Goal: Task Accomplishment & Management: Complete application form

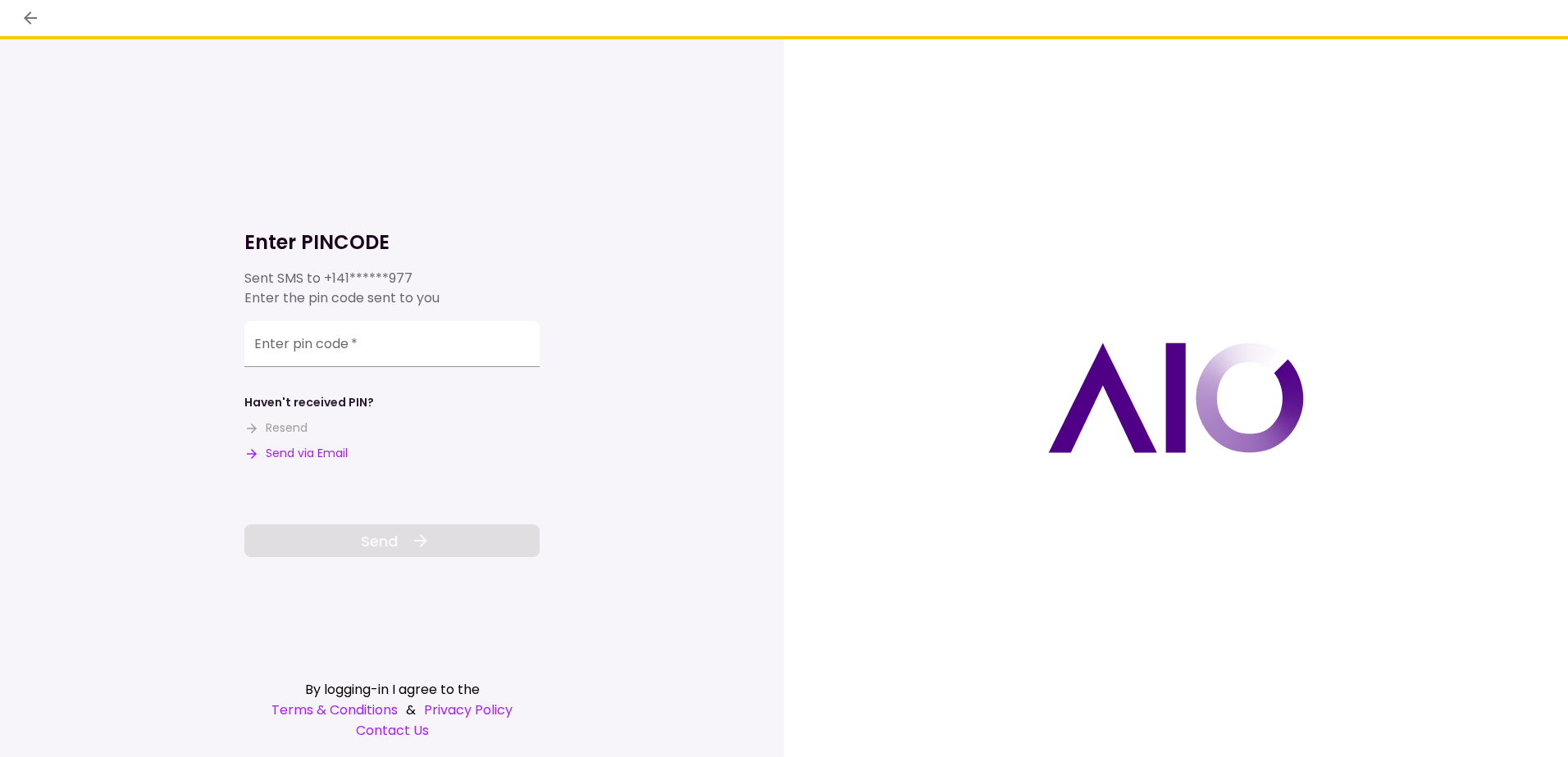
click at [305, 451] on button "Send via Email" at bounding box center [296, 454] width 103 height 17
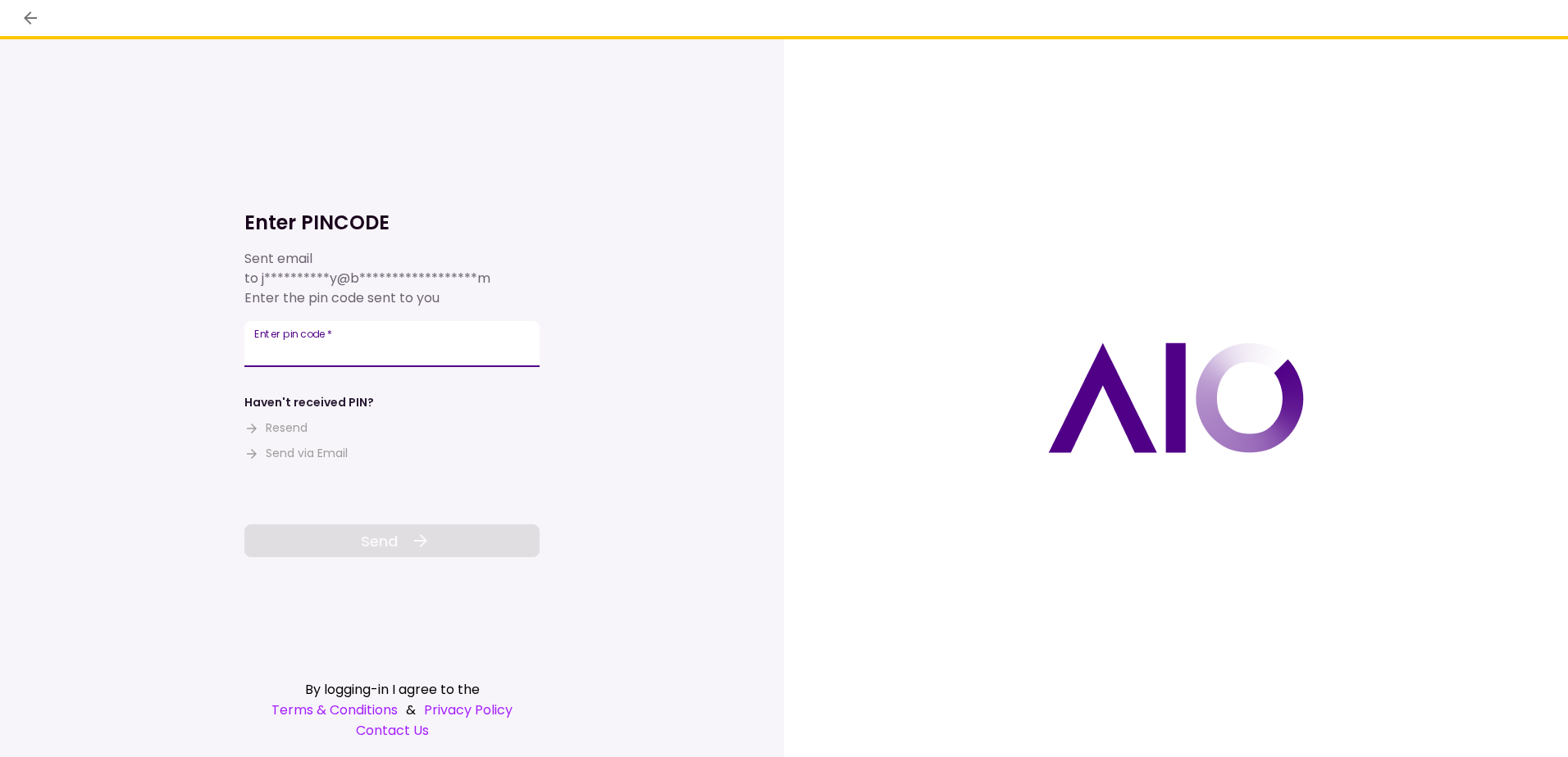
click at [293, 349] on input "Enter pin code   *" at bounding box center [392, 344] width 295 height 46
type input "******"
click at [406, 538] on button "Send" at bounding box center [392, 541] width 295 height 32
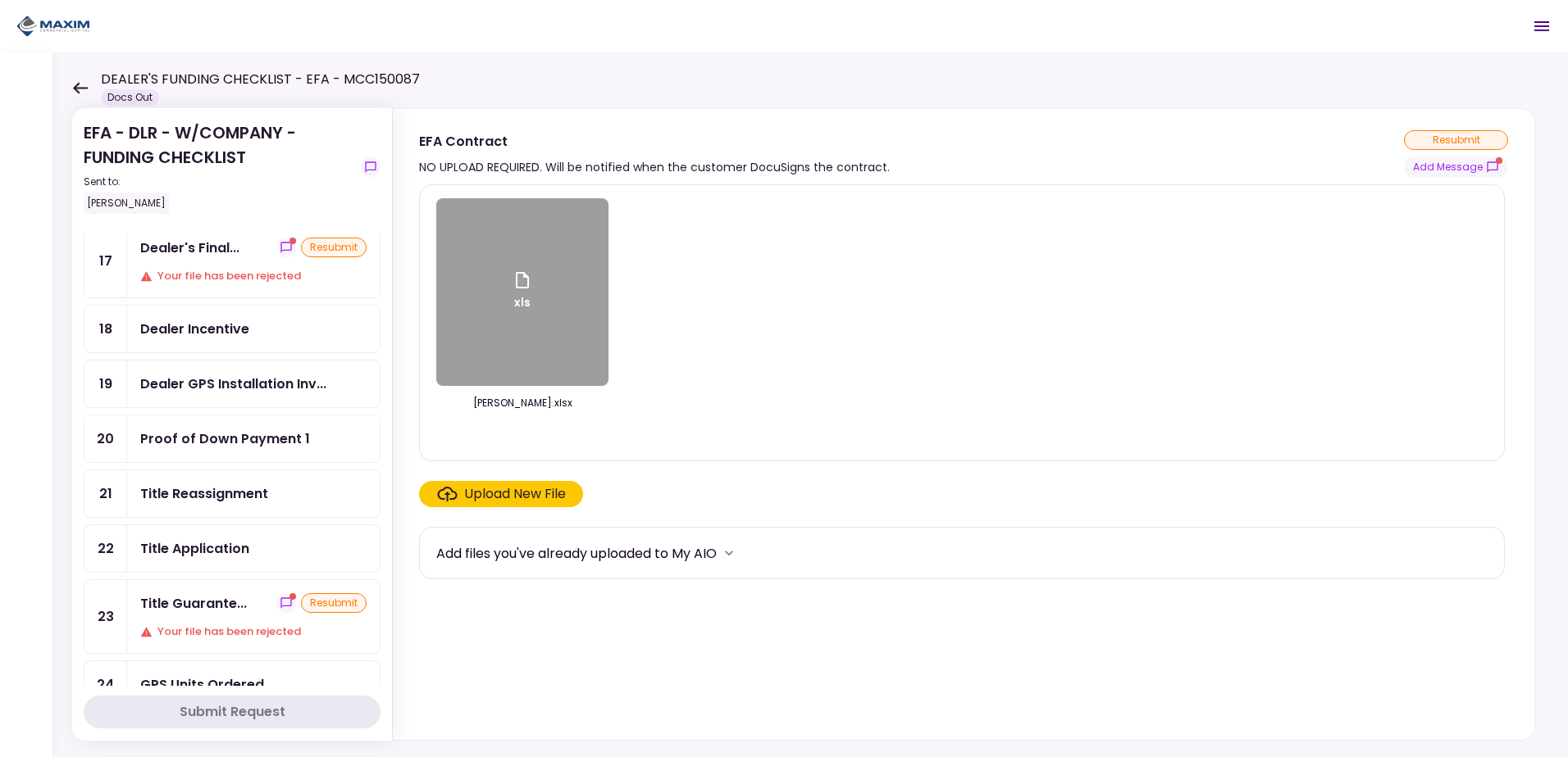
scroll to position [590, 0]
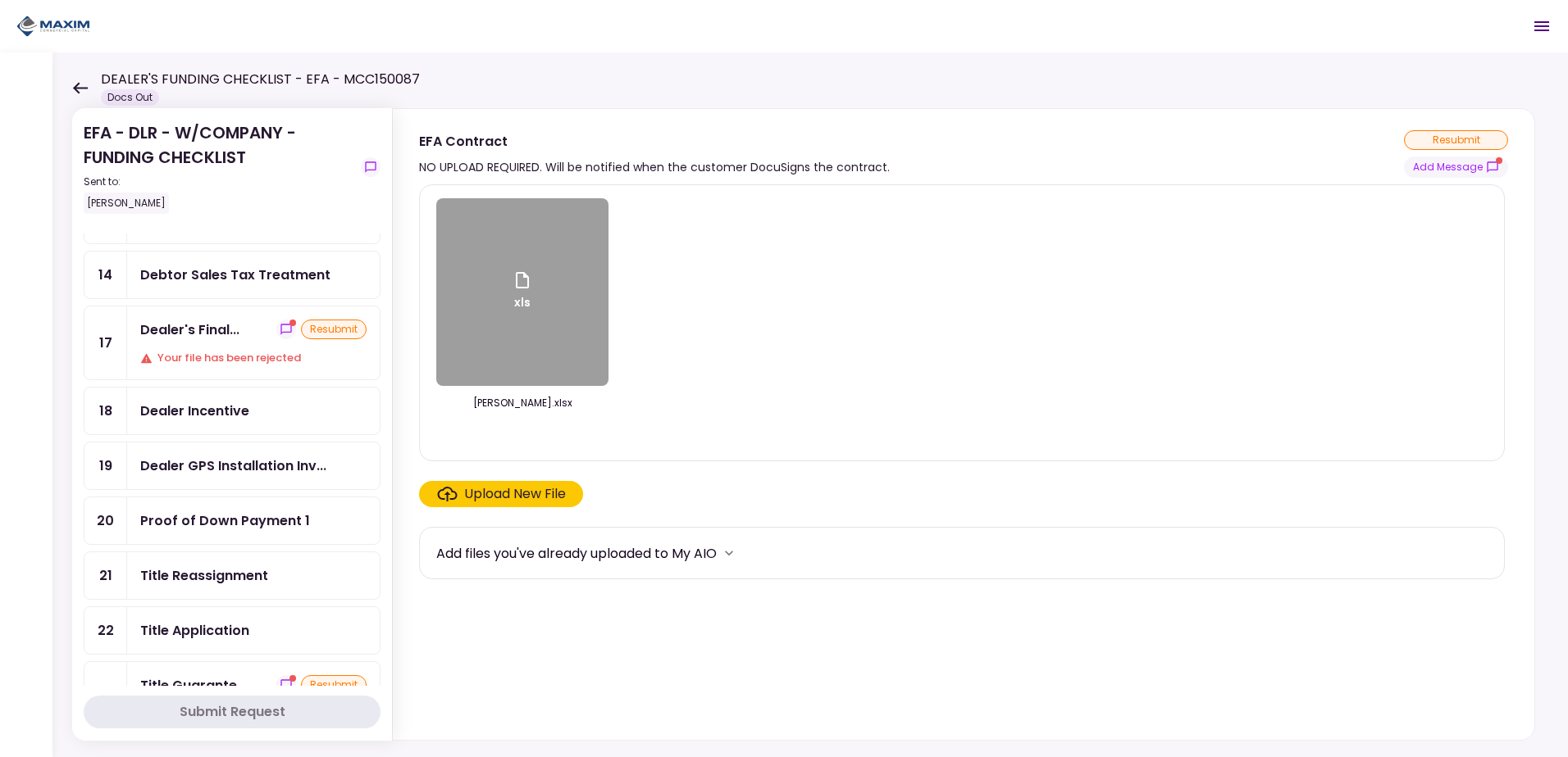
click at [253, 355] on div "Your file has been rejected" at bounding box center [253, 357] width 227 height 16
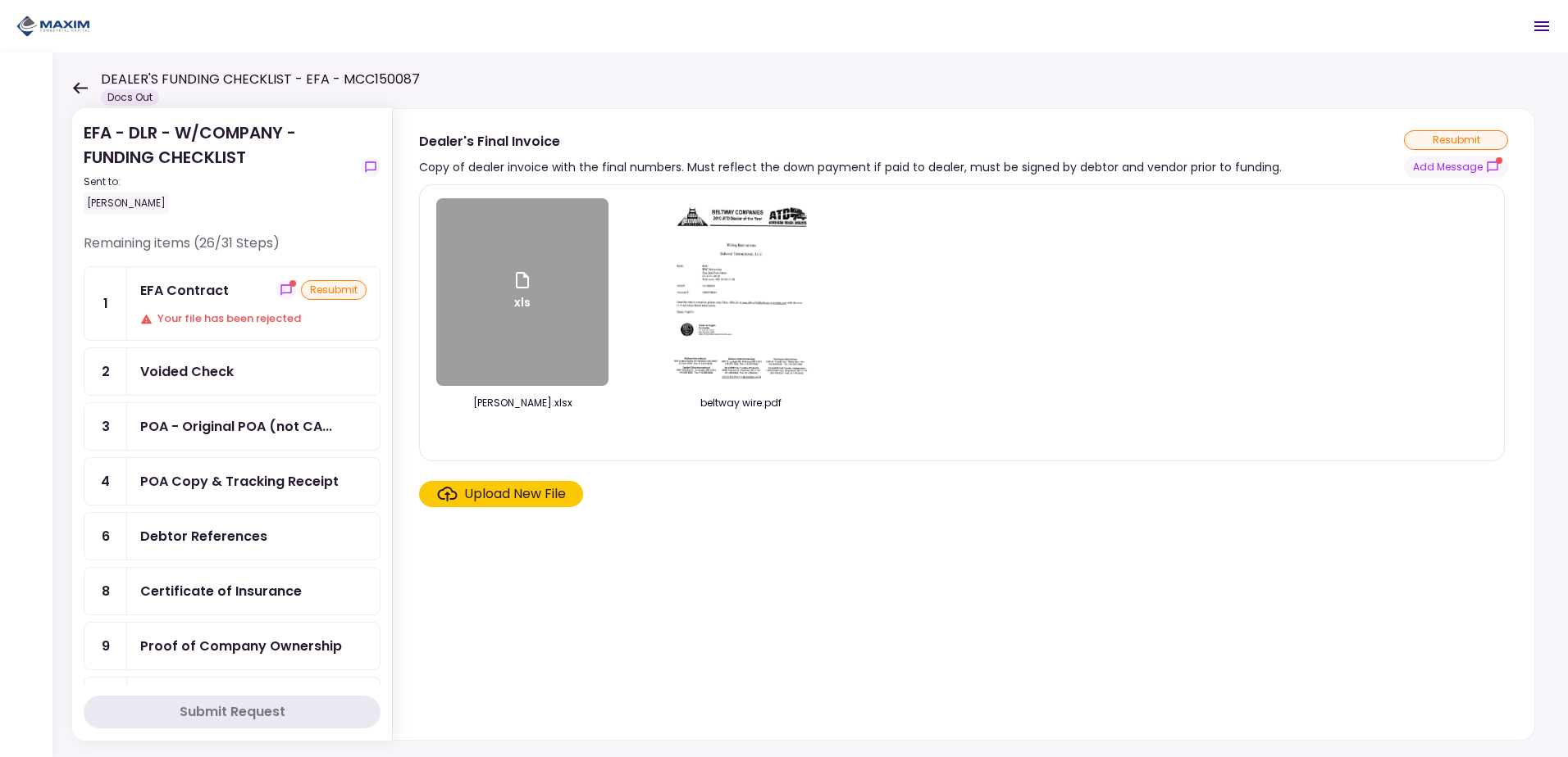
click at [190, 289] on div "EFA Contract" at bounding box center [185, 290] width 89 height 21
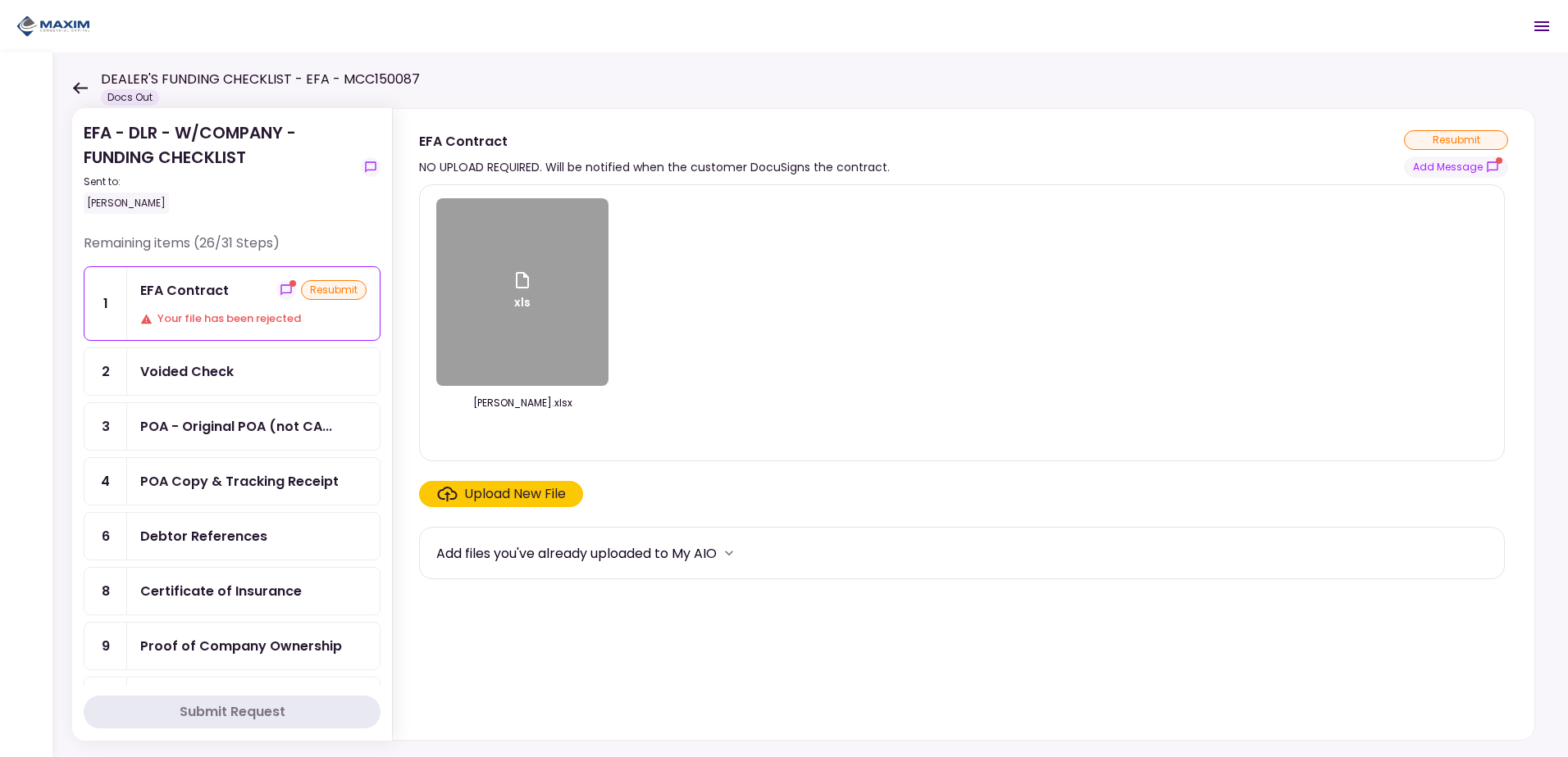
click at [190, 290] on div "EFA Contract" at bounding box center [185, 290] width 89 height 21
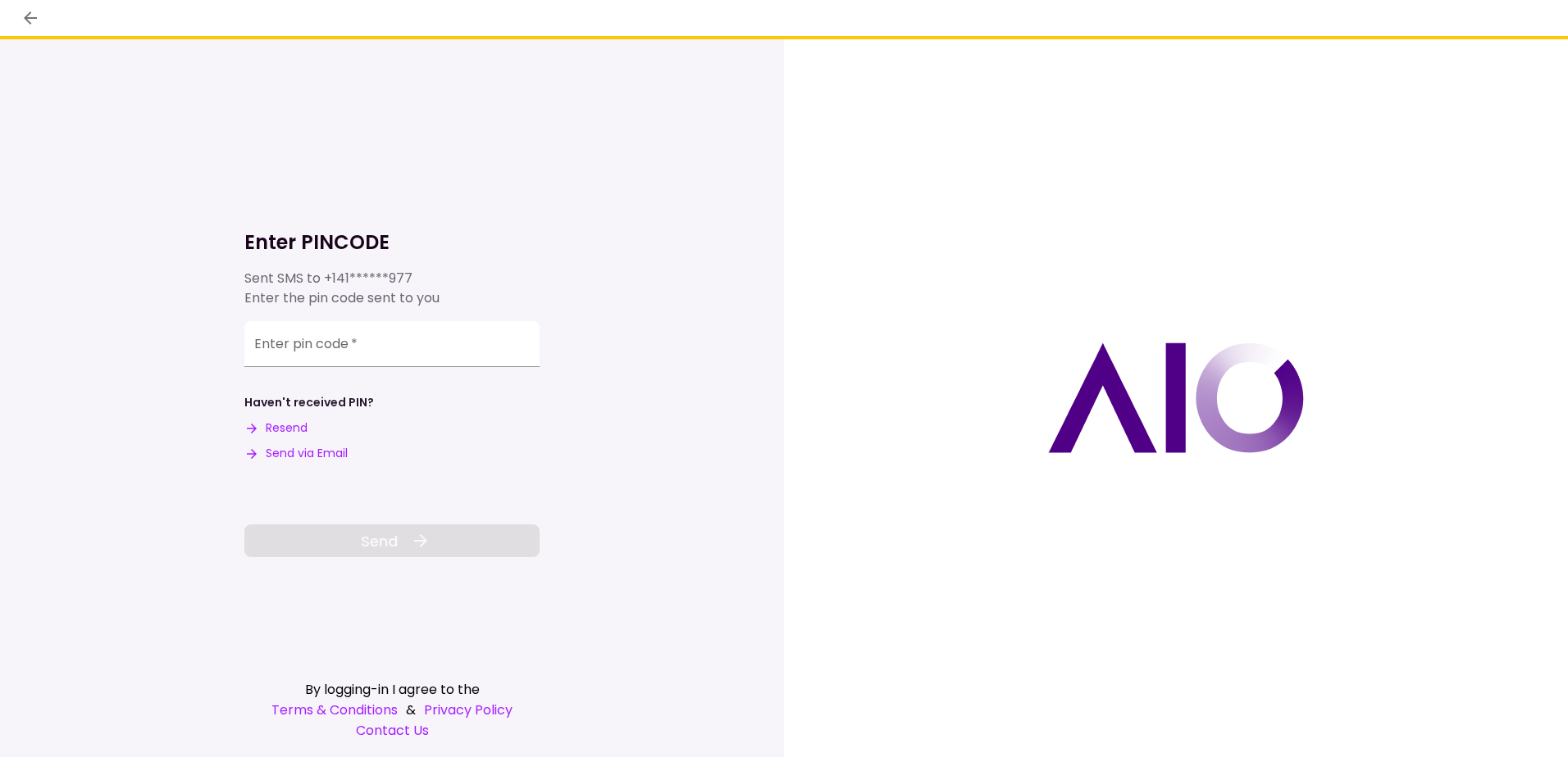
click at [316, 449] on button "Send via Email" at bounding box center [296, 454] width 103 height 17
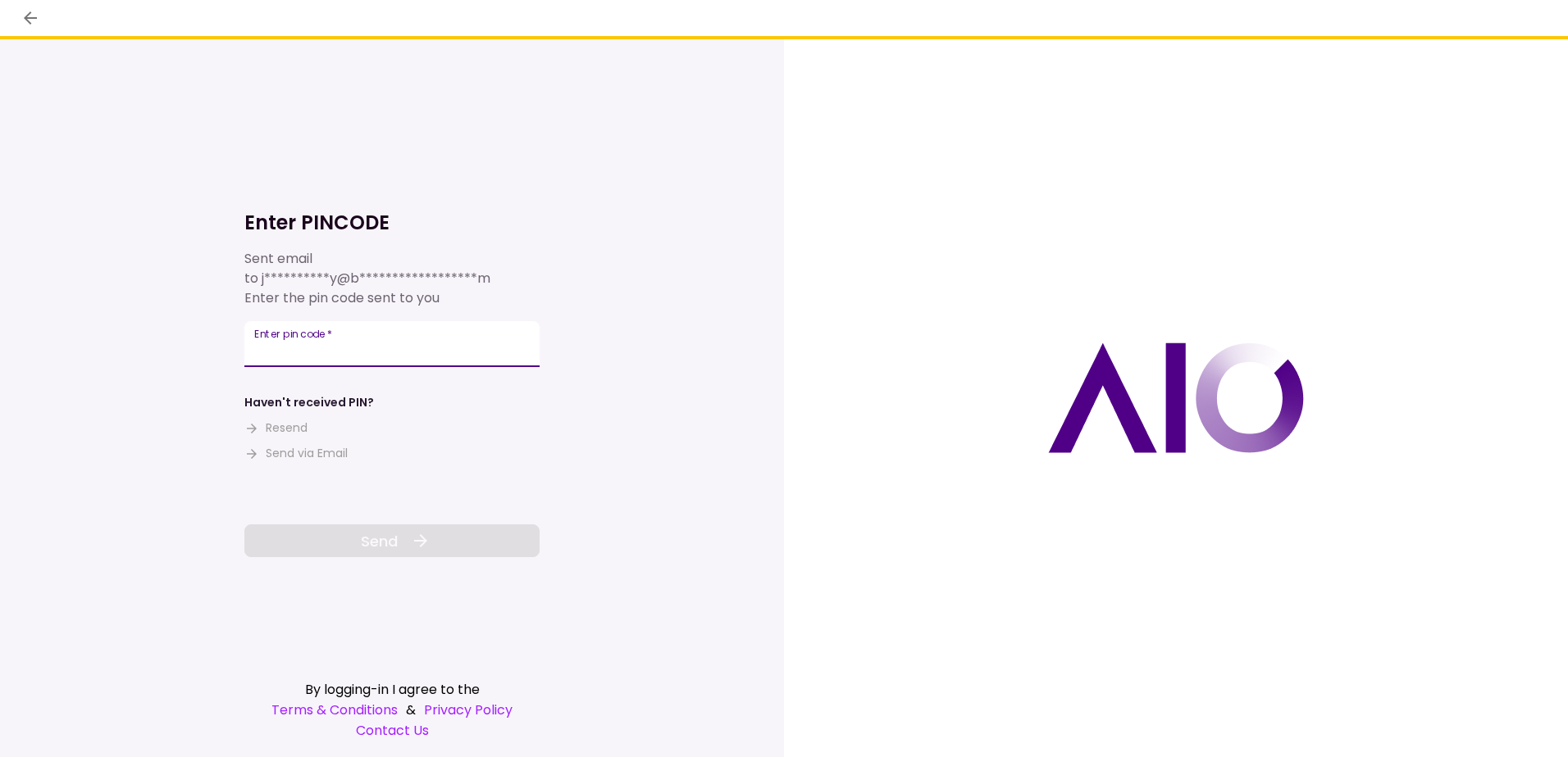
click at [396, 348] on input "Enter pin code   *" at bounding box center [392, 344] width 295 height 46
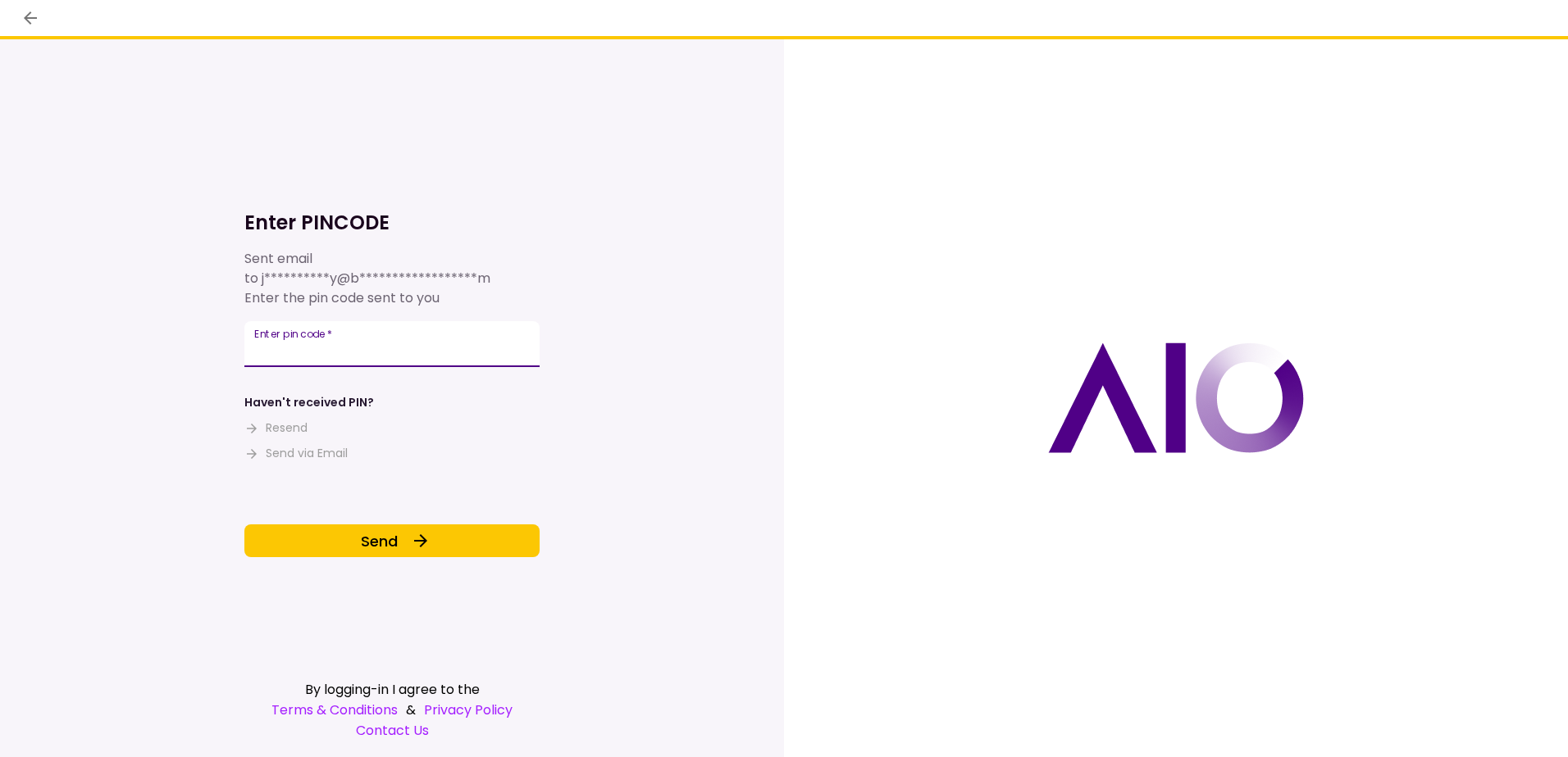
type input "******"
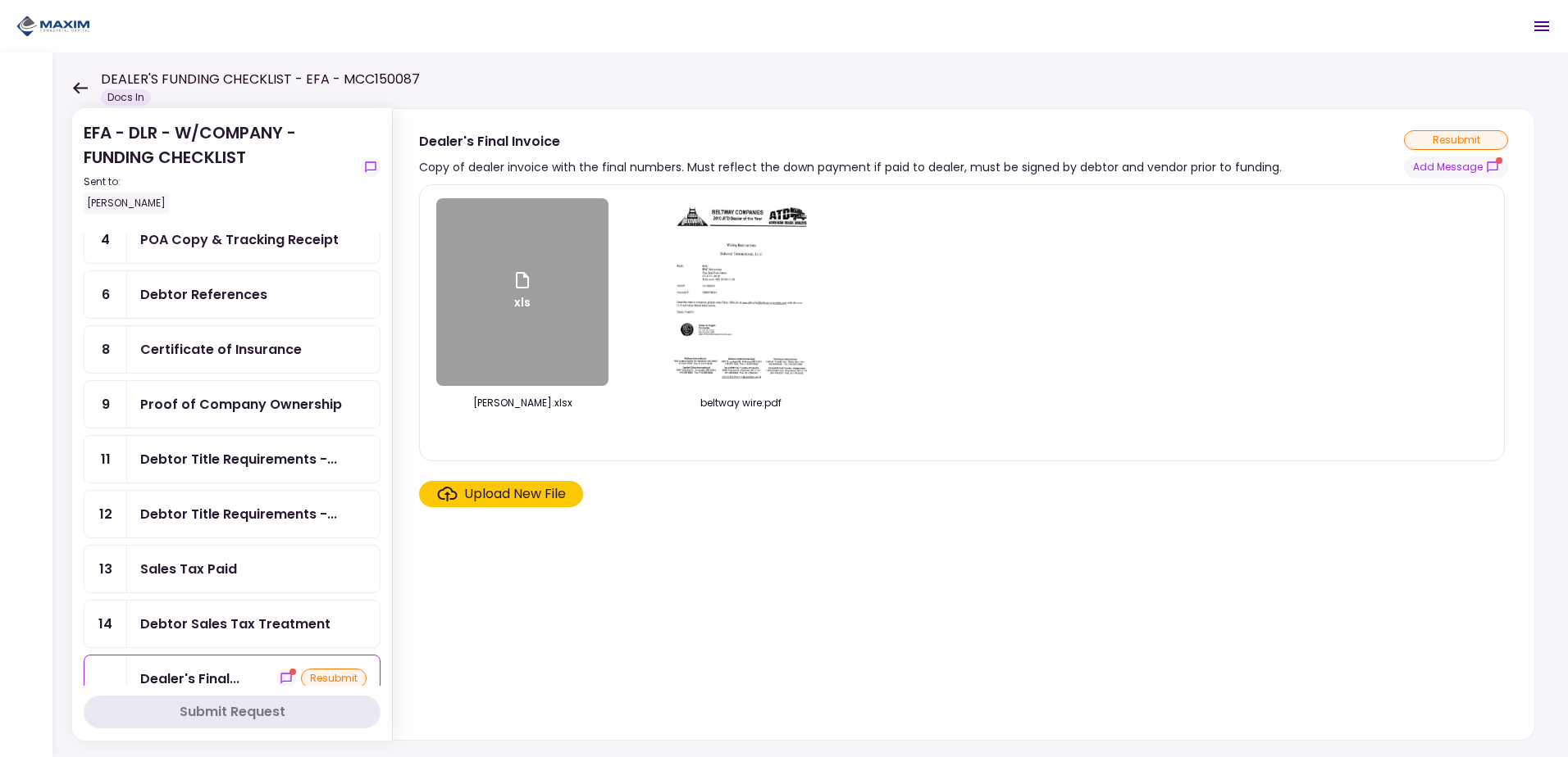
scroll to position [164, 0]
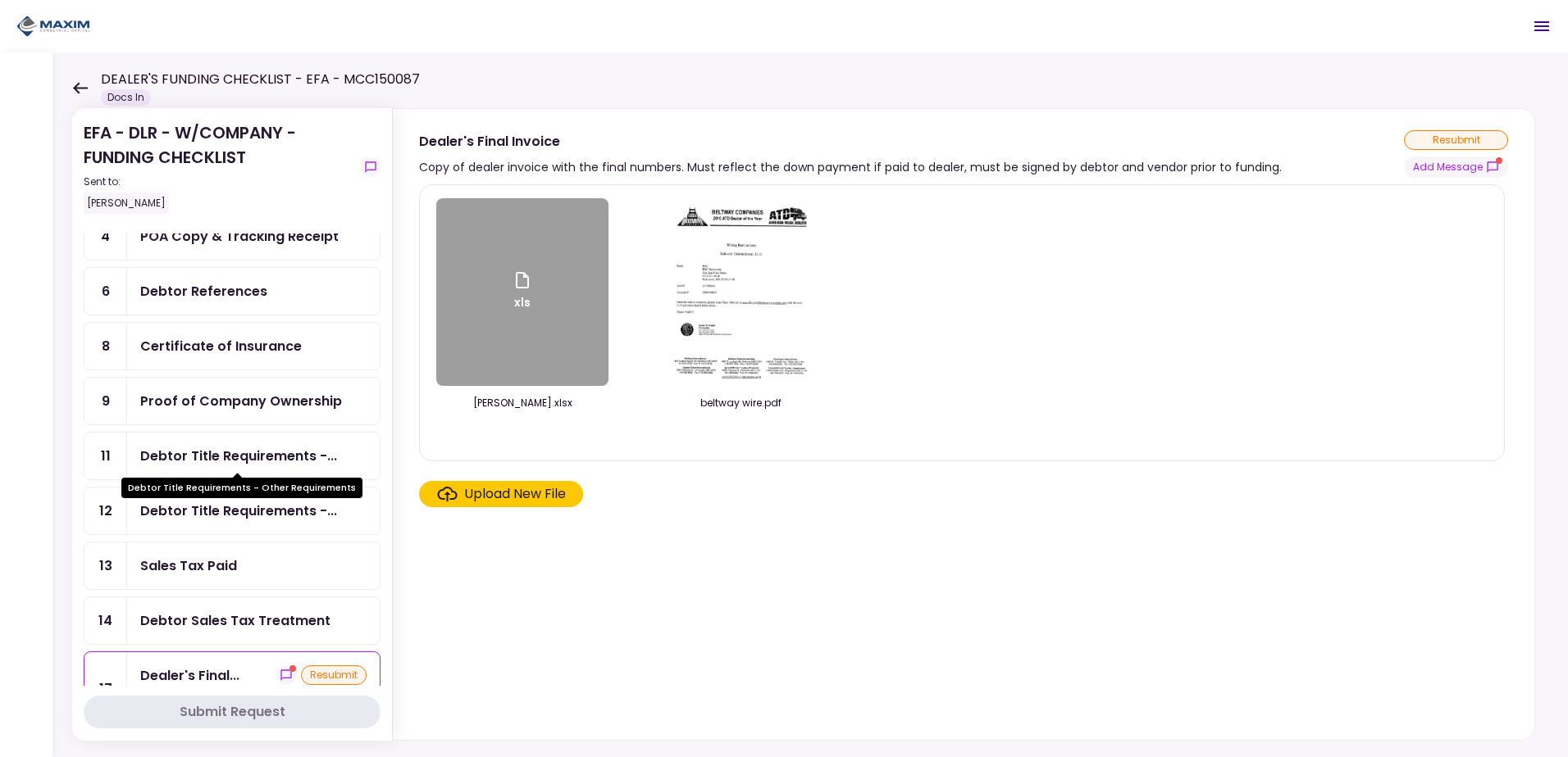
click at [256, 458] on div "Debtor Title Requirements -..." at bounding box center [239, 456] width 197 height 21
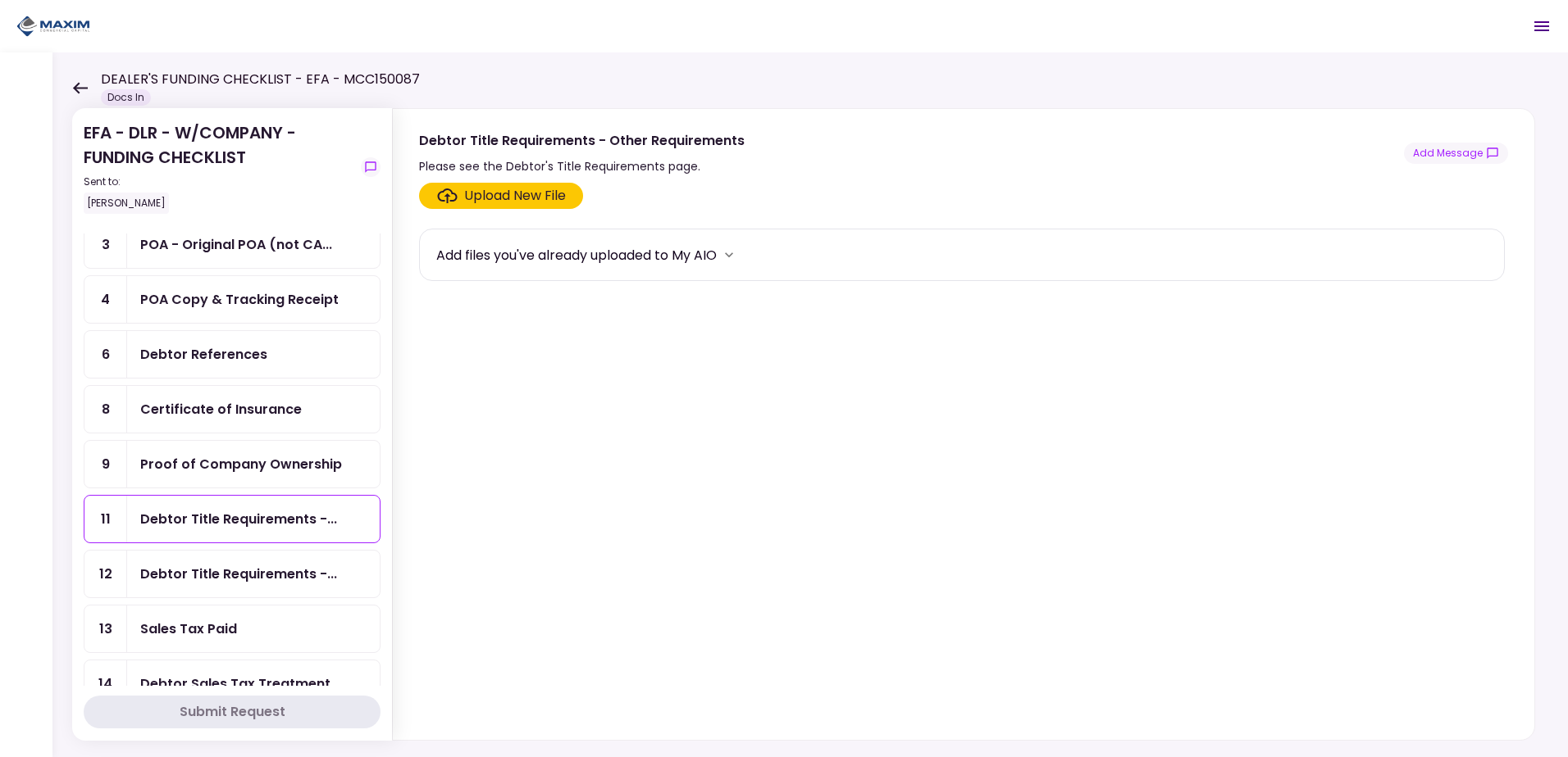
scroll to position [82, 0]
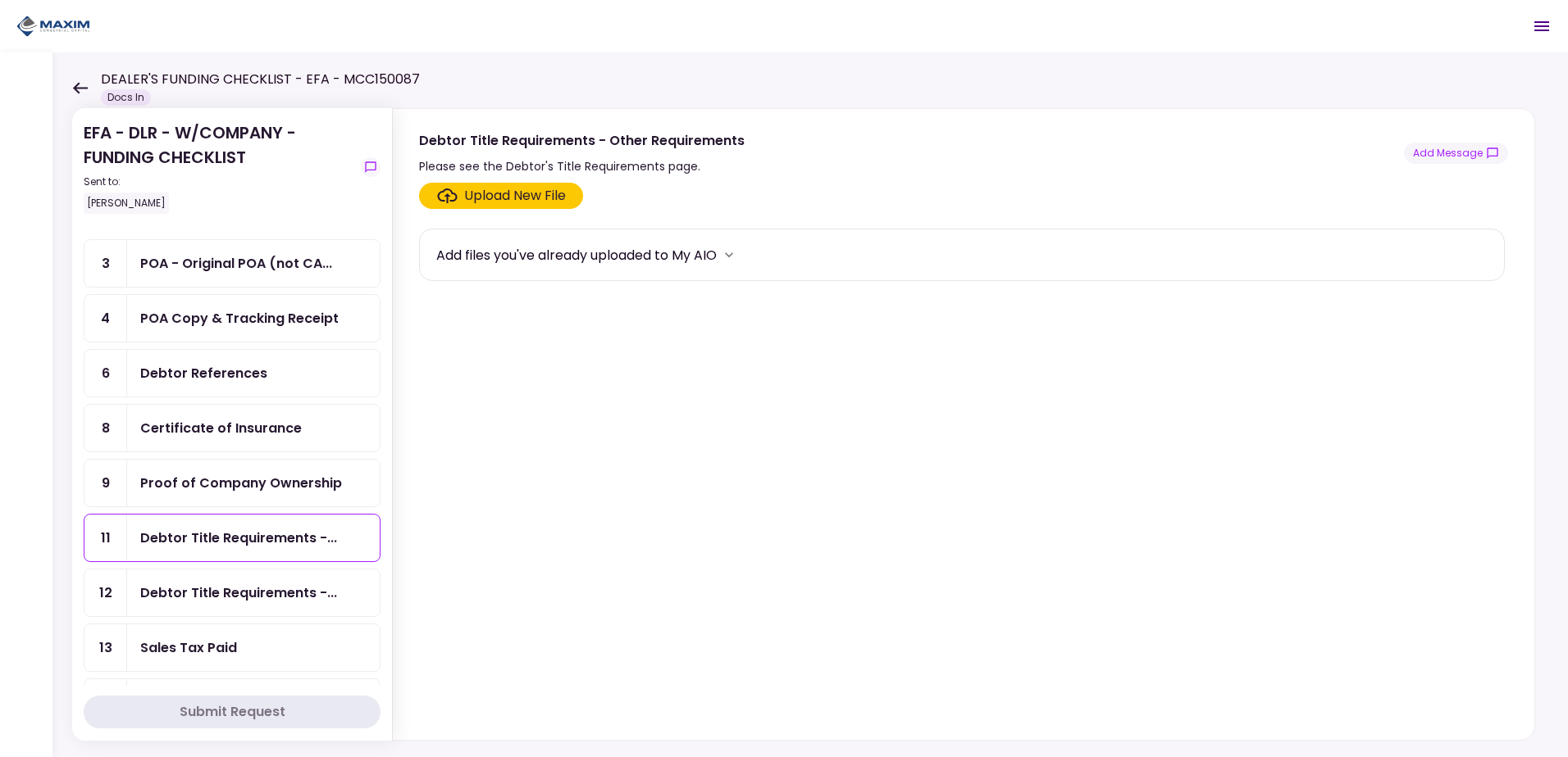
click at [74, 88] on icon at bounding box center [80, 87] width 15 height 11
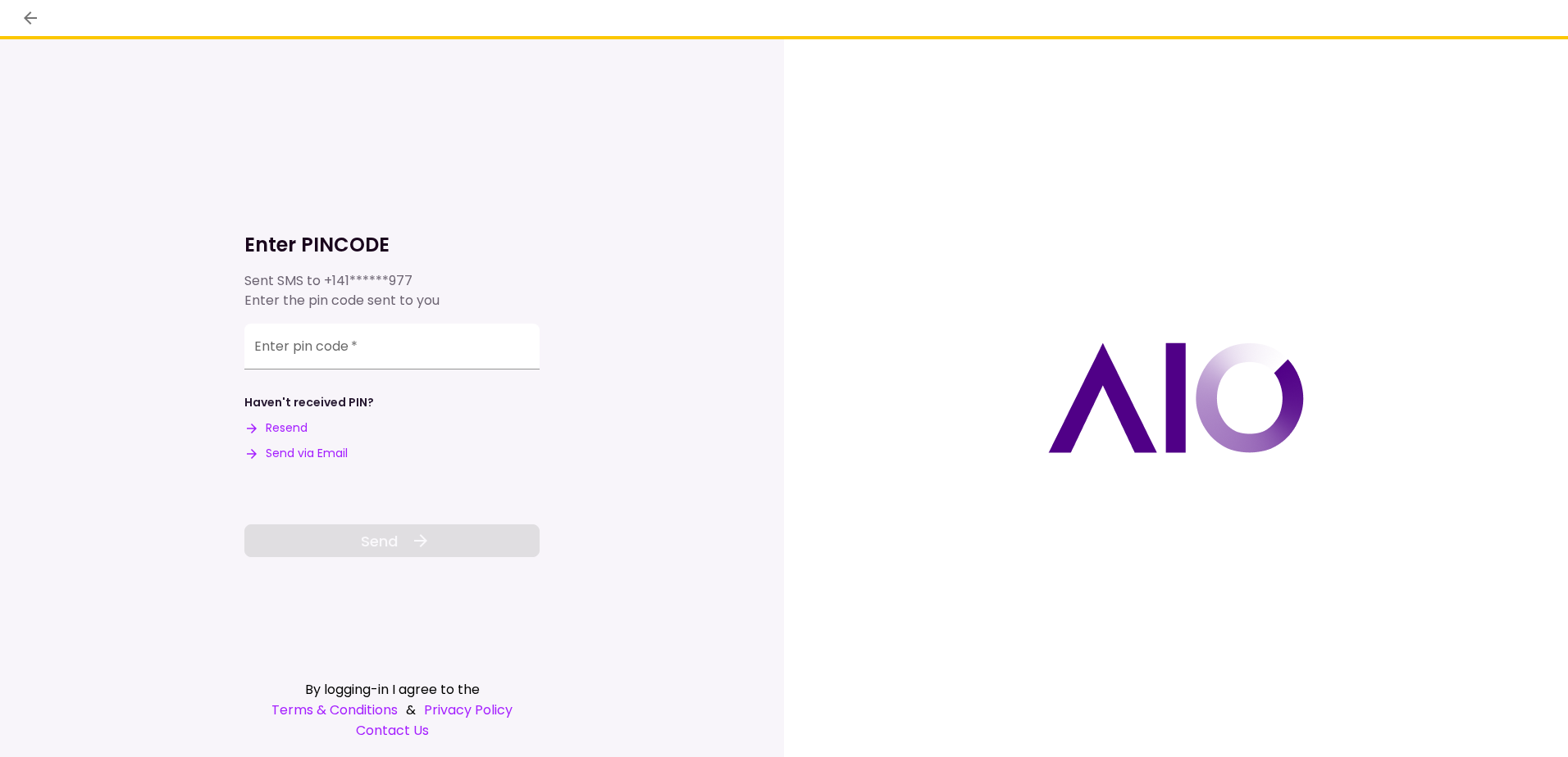
click at [313, 455] on button "Send via Email" at bounding box center [296, 454] width 103 height 17
click at [386, 346] on input "Enter pin code   *" at bounding box center [392, 344] width 295 height 46
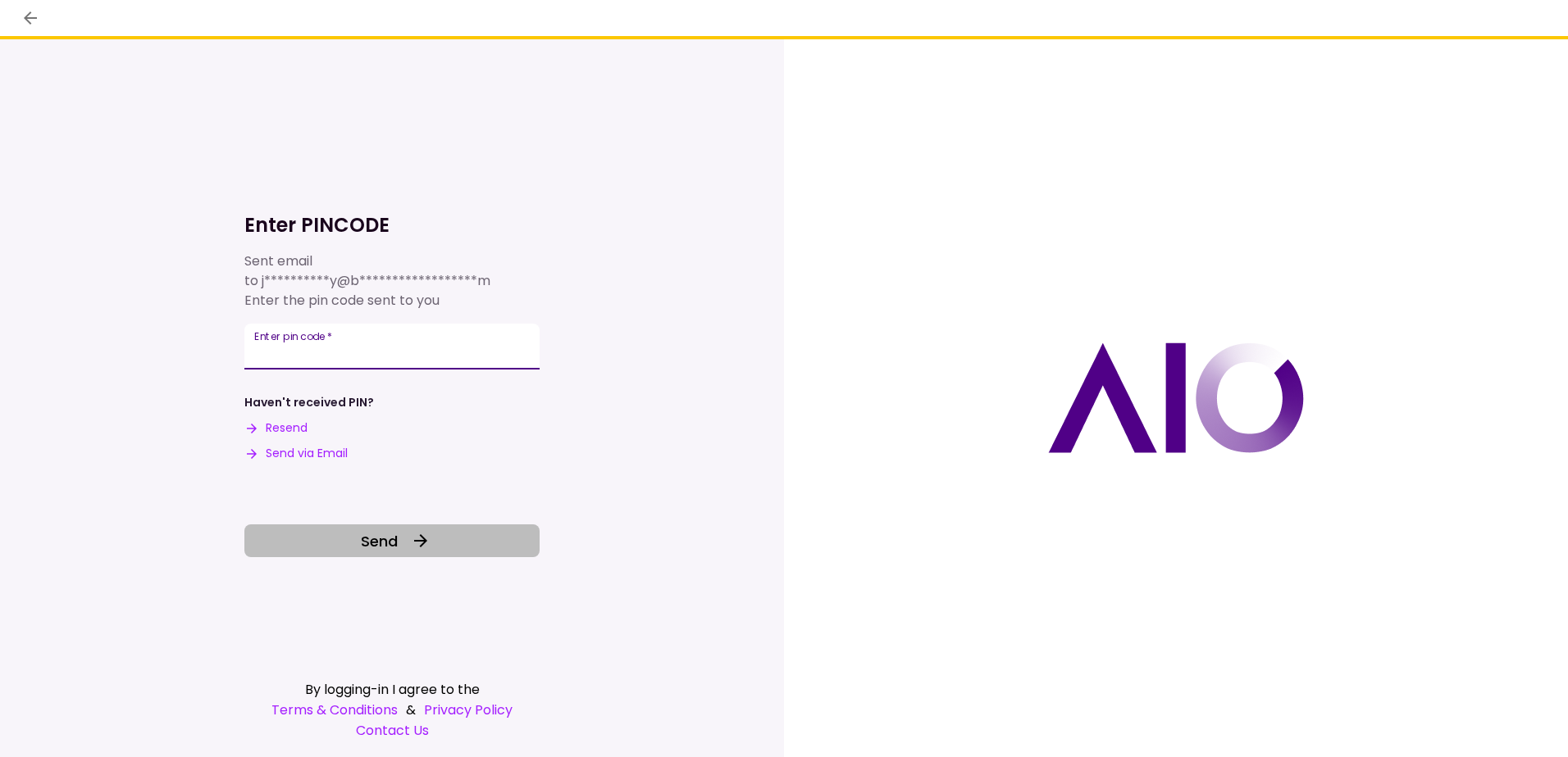
type input "******"
click at [388, 541] on span "Send" at bounding box center [379, 541] width 37 height 22
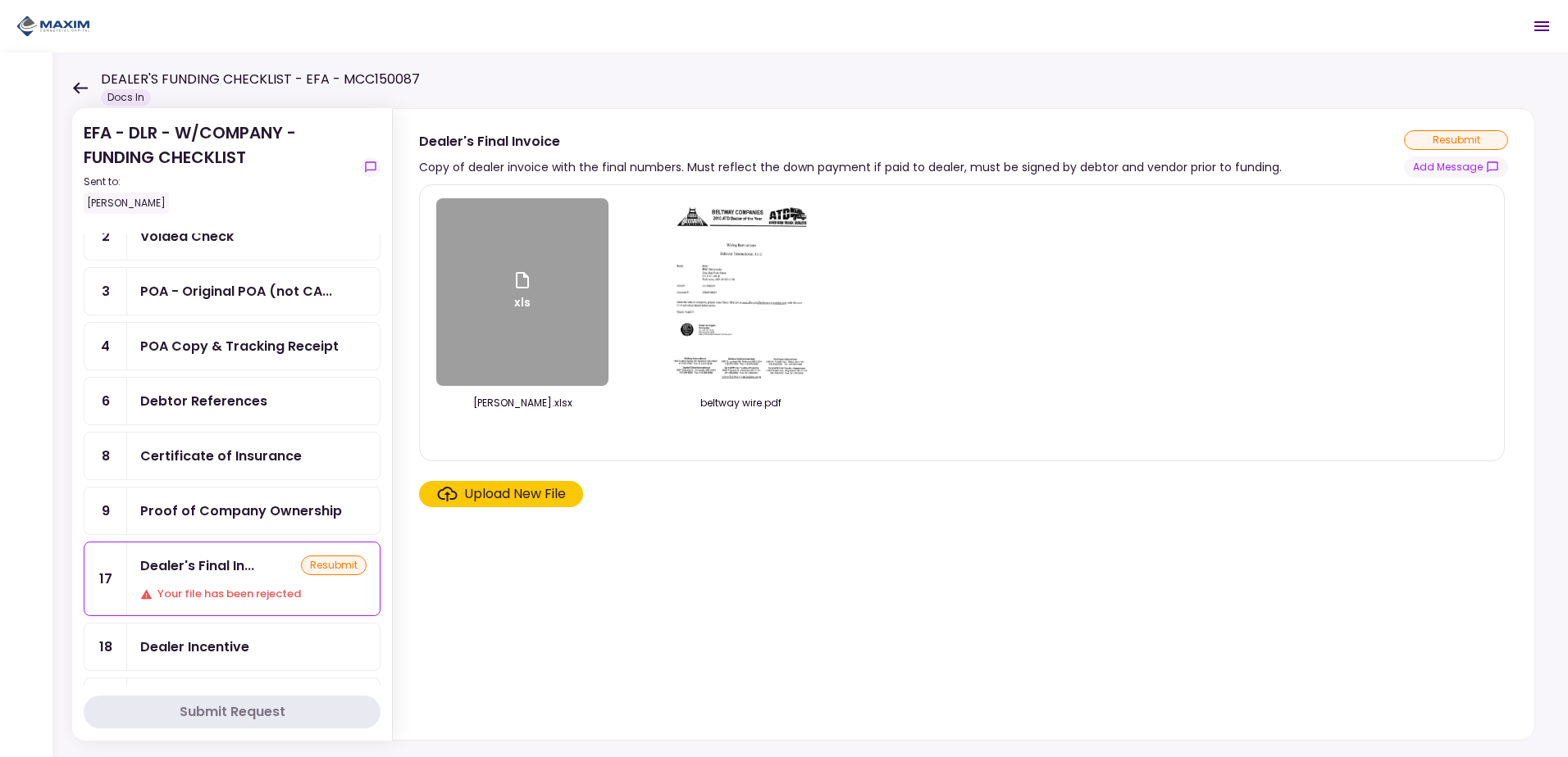
scroll to position [246, 0]
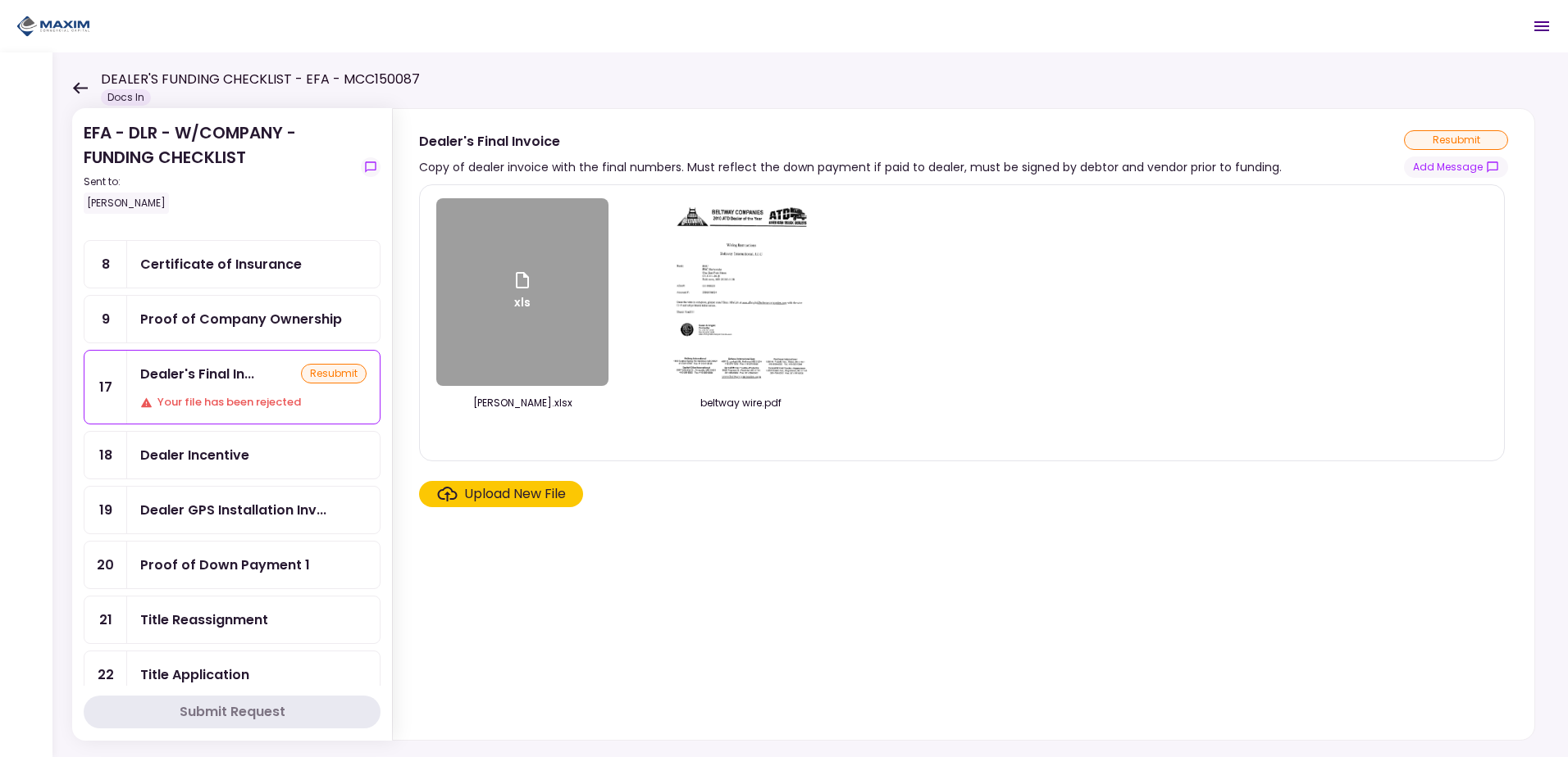
click at [244, 319] on div "Proof of Company Ownership" at bounding box center [241, 320] width 202 height 21
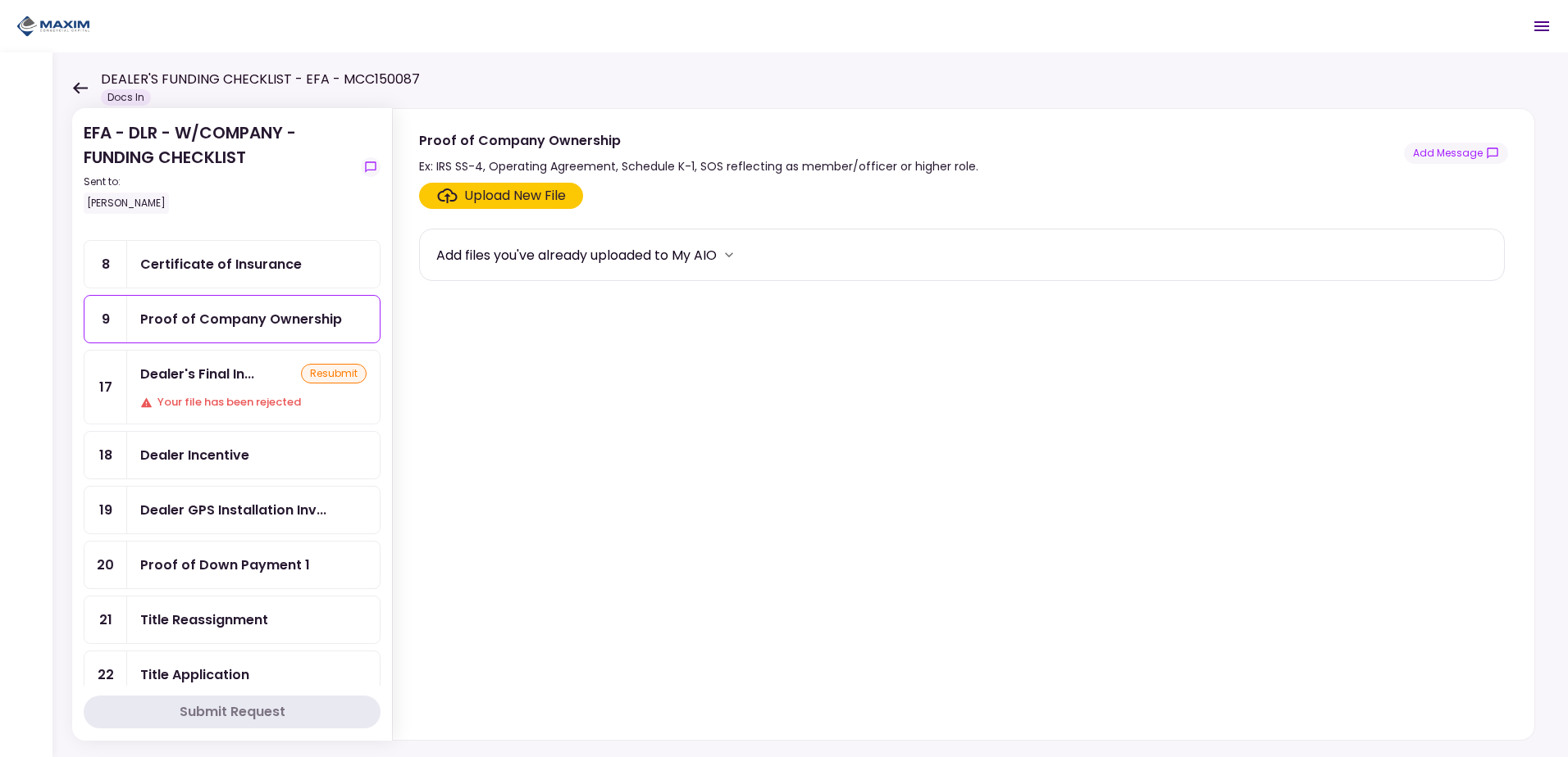
click at [507, 192] on div "Upload New File" at bounding box center [515, 196] width 102 height 20
click at [0, 0] on input "Upload New File" at bounding box center [0, 0] width 0 height 0
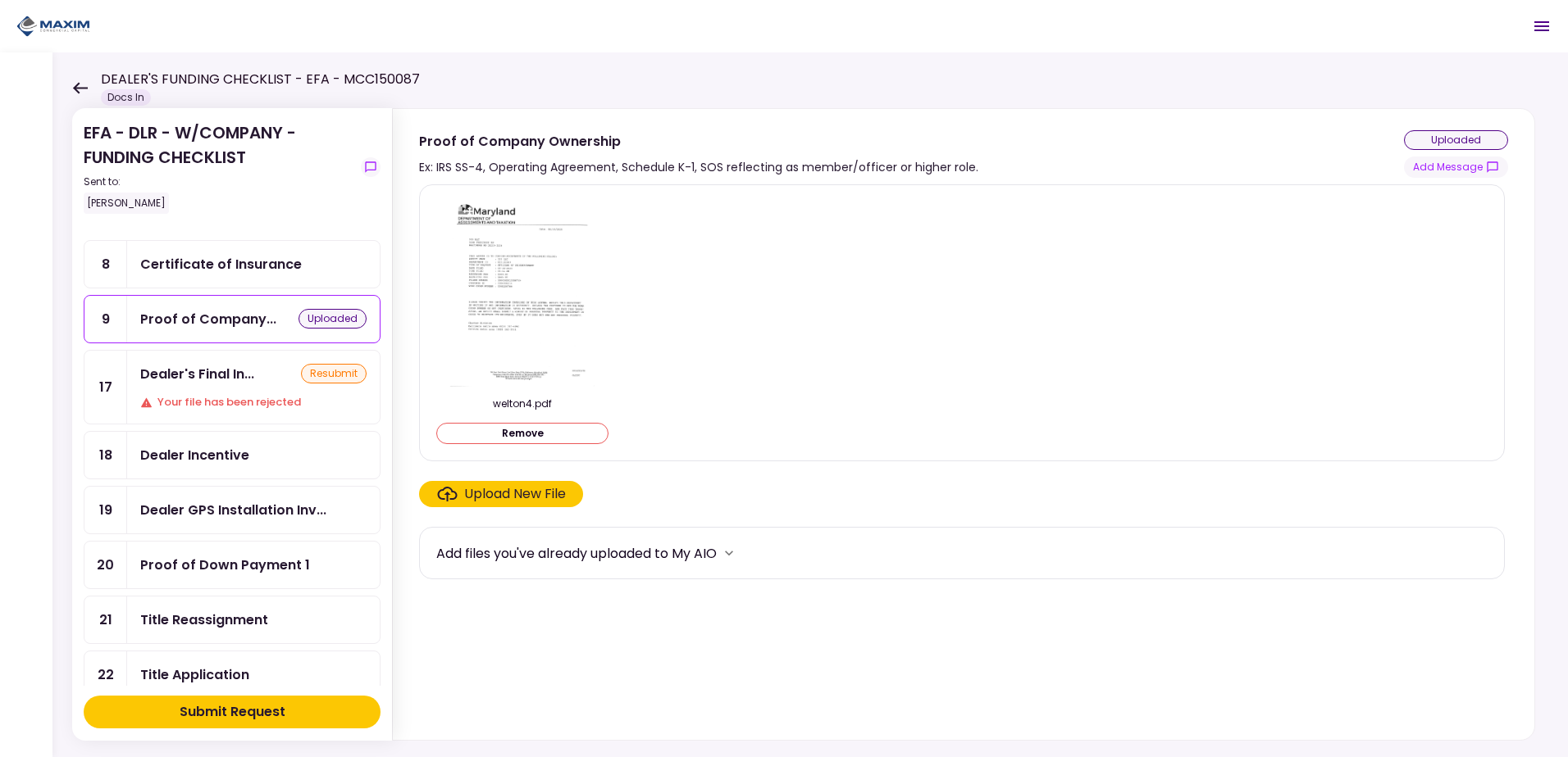
click at [240, 712] on div "Submit Request" at bounding box center [233, 712] width 106 height 20
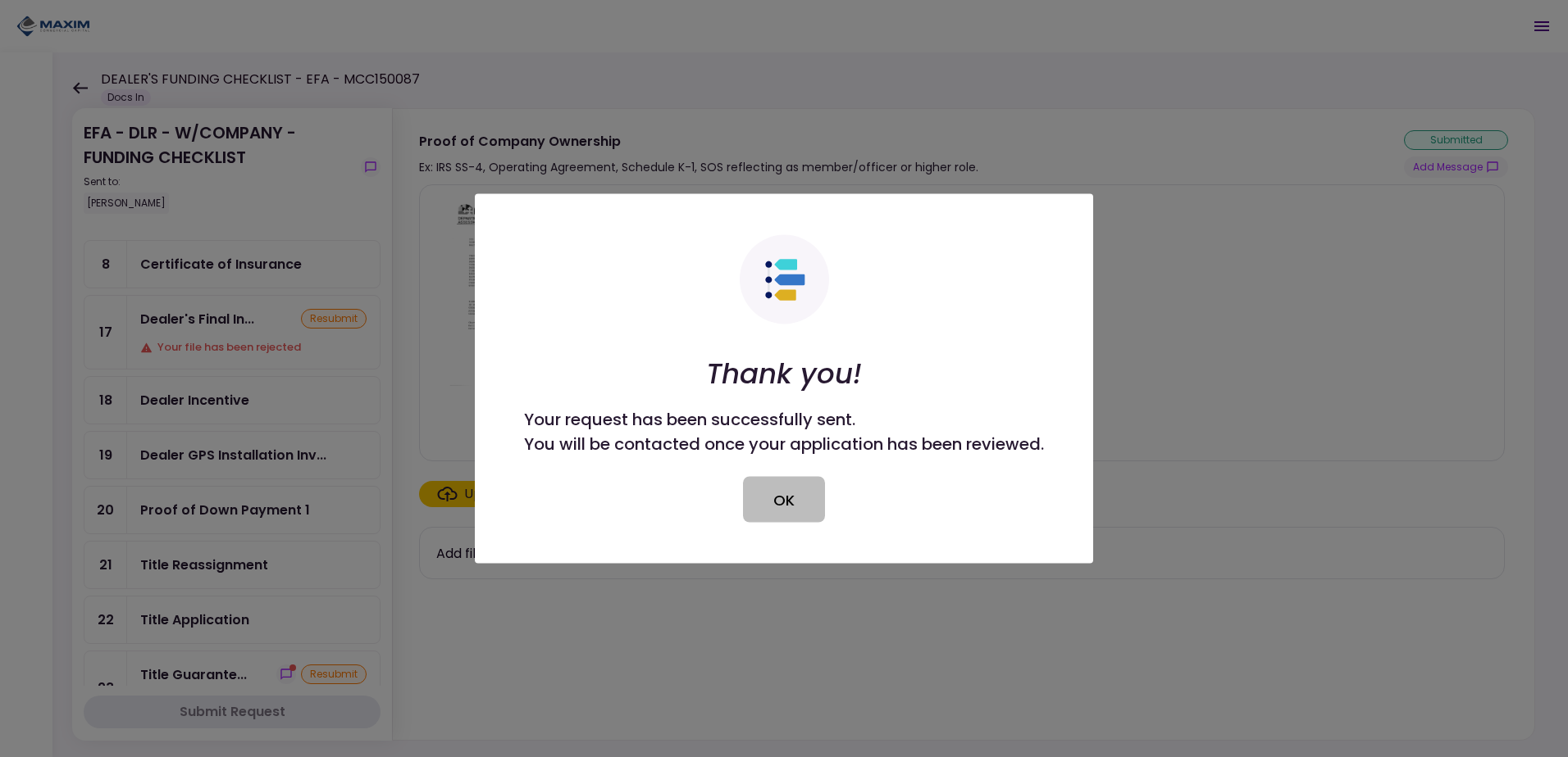
click at [801, 491] on button "OK" at bounding box center [784, 500] width 82 height 46
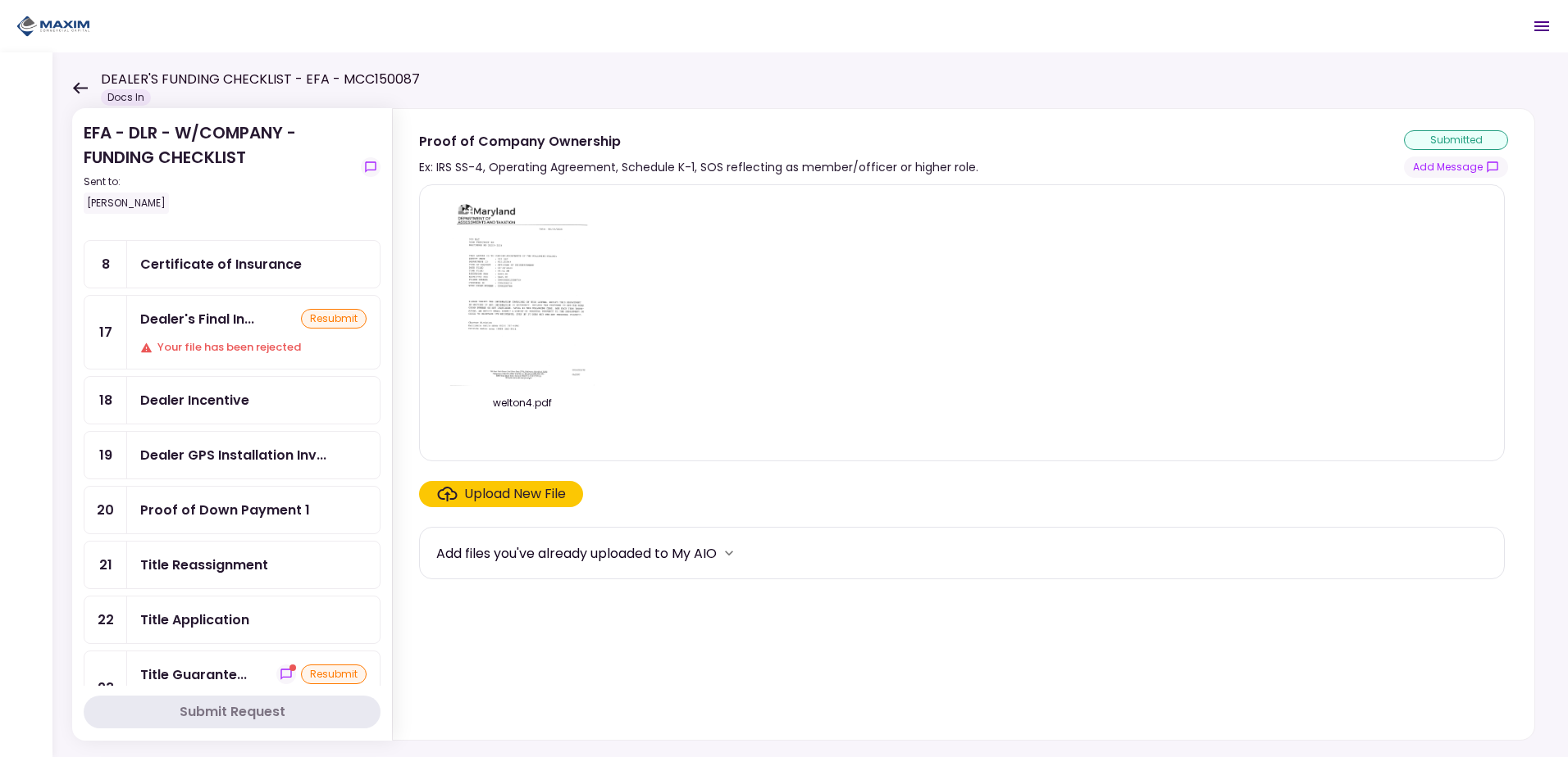
click at [214, 348] on div "Your file has been rejected" at bounding box center [253, 347] width 227 height 16
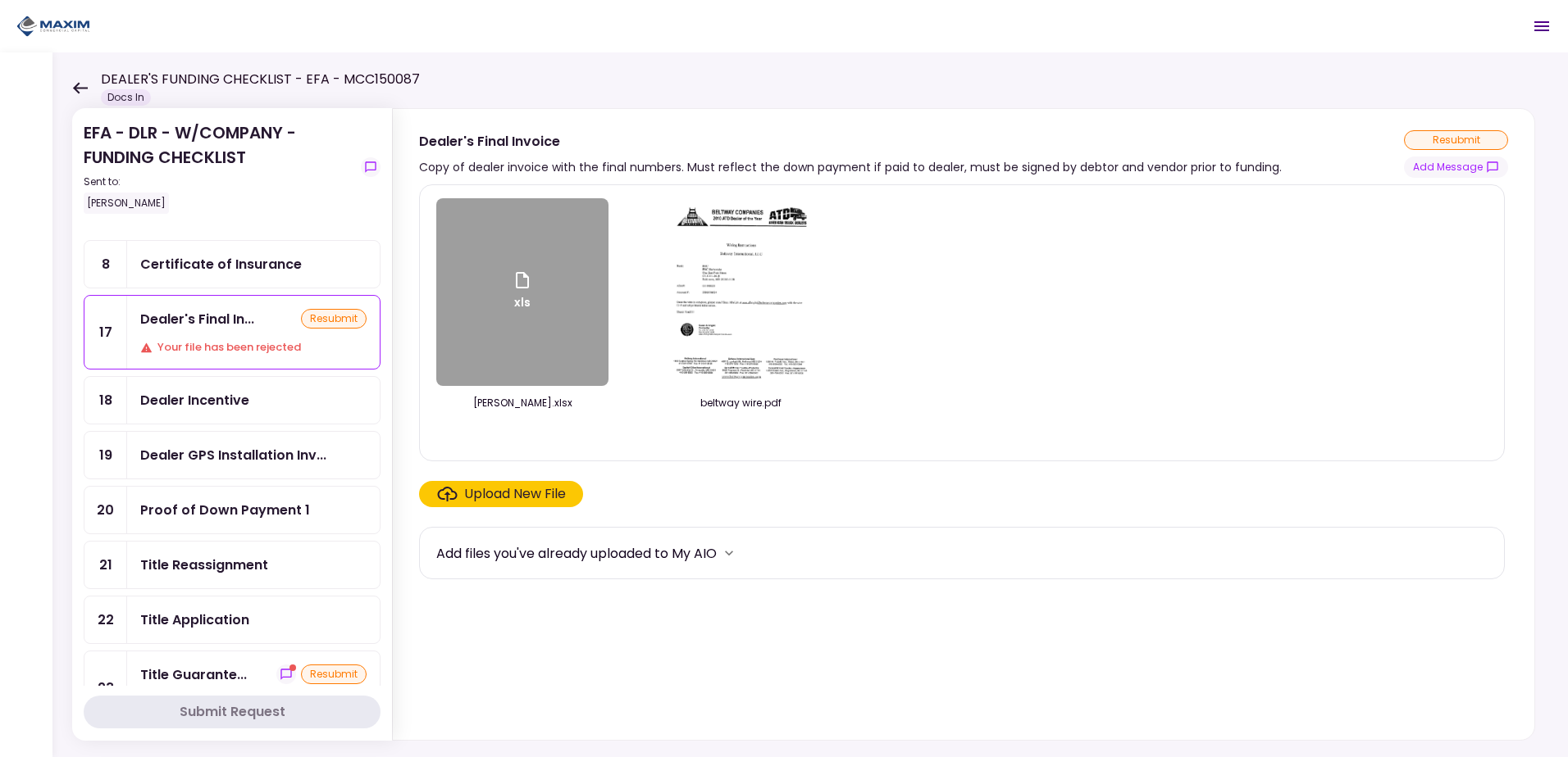
click at [253, 343] on div "Your file has been rejected" at bounding box center [253, 347] width 227 height 16
click at [551, 327] on div "xls" at bounding box center [522, 292] width 172 height 188
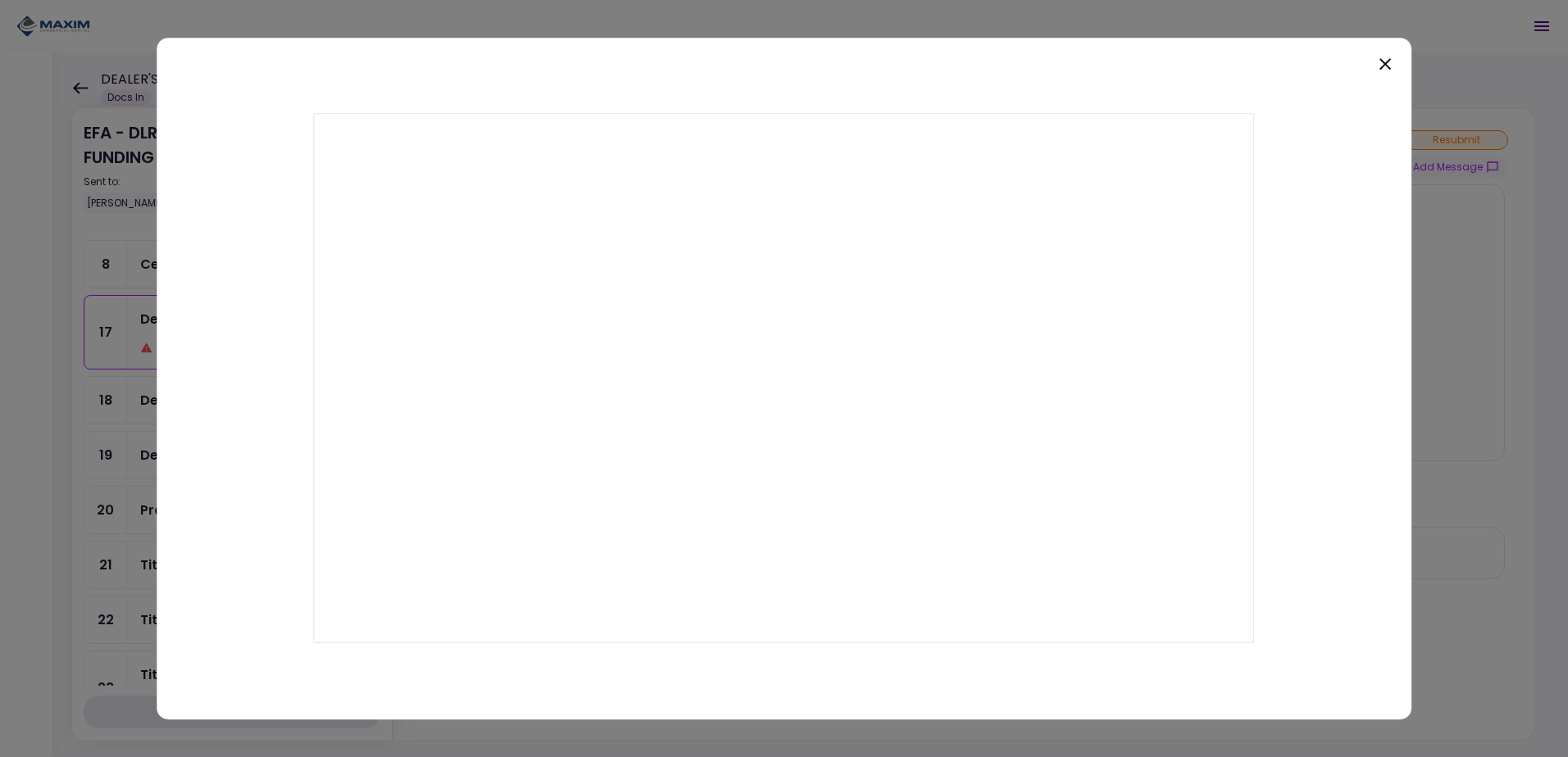
click at [1504, 65] on div at bounding box center [784, 378] width 1568 height 757
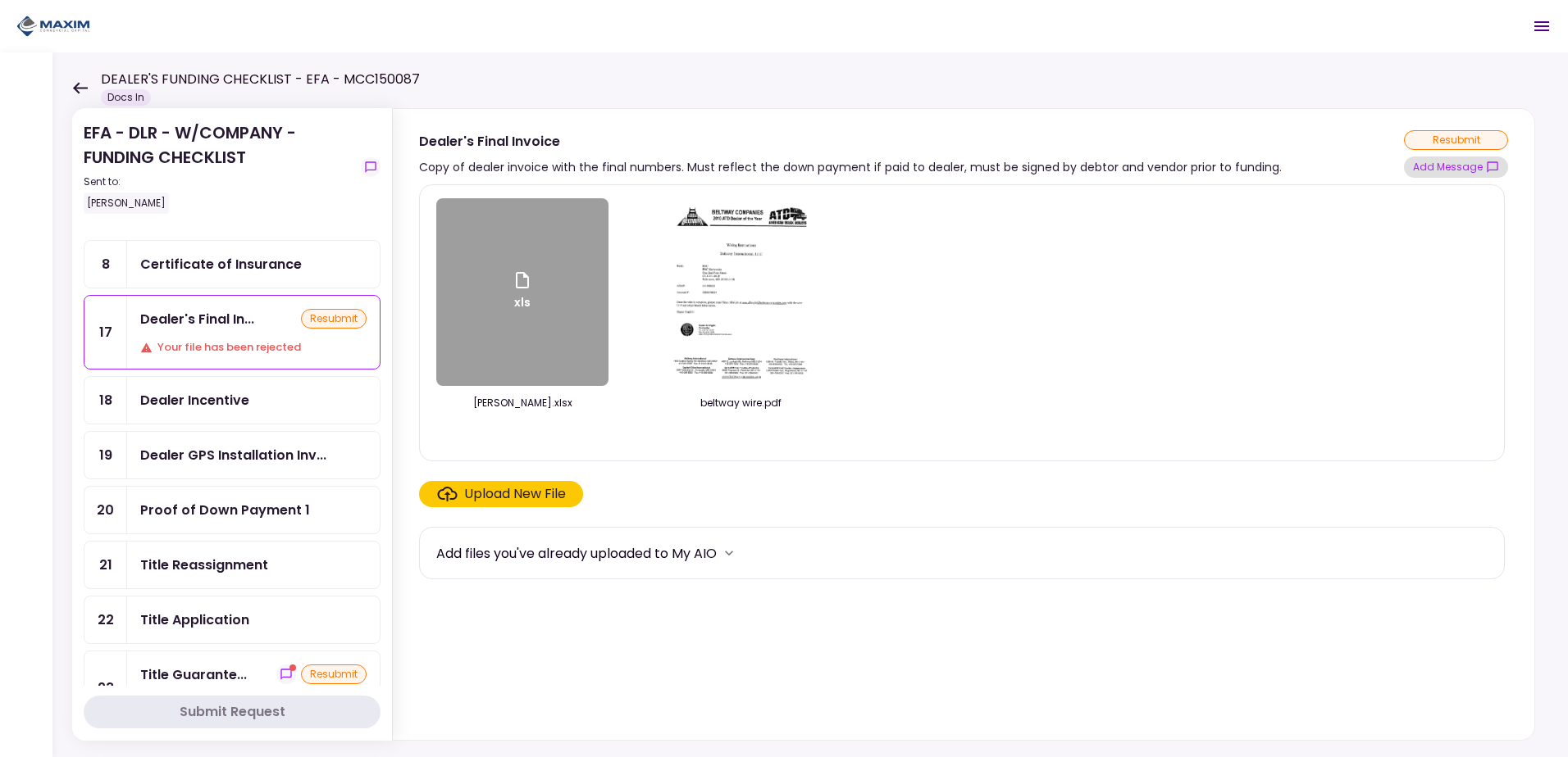
click at [1468, 167] on button "Add Message" at bounding box center [1456, 167] width 104 height 21
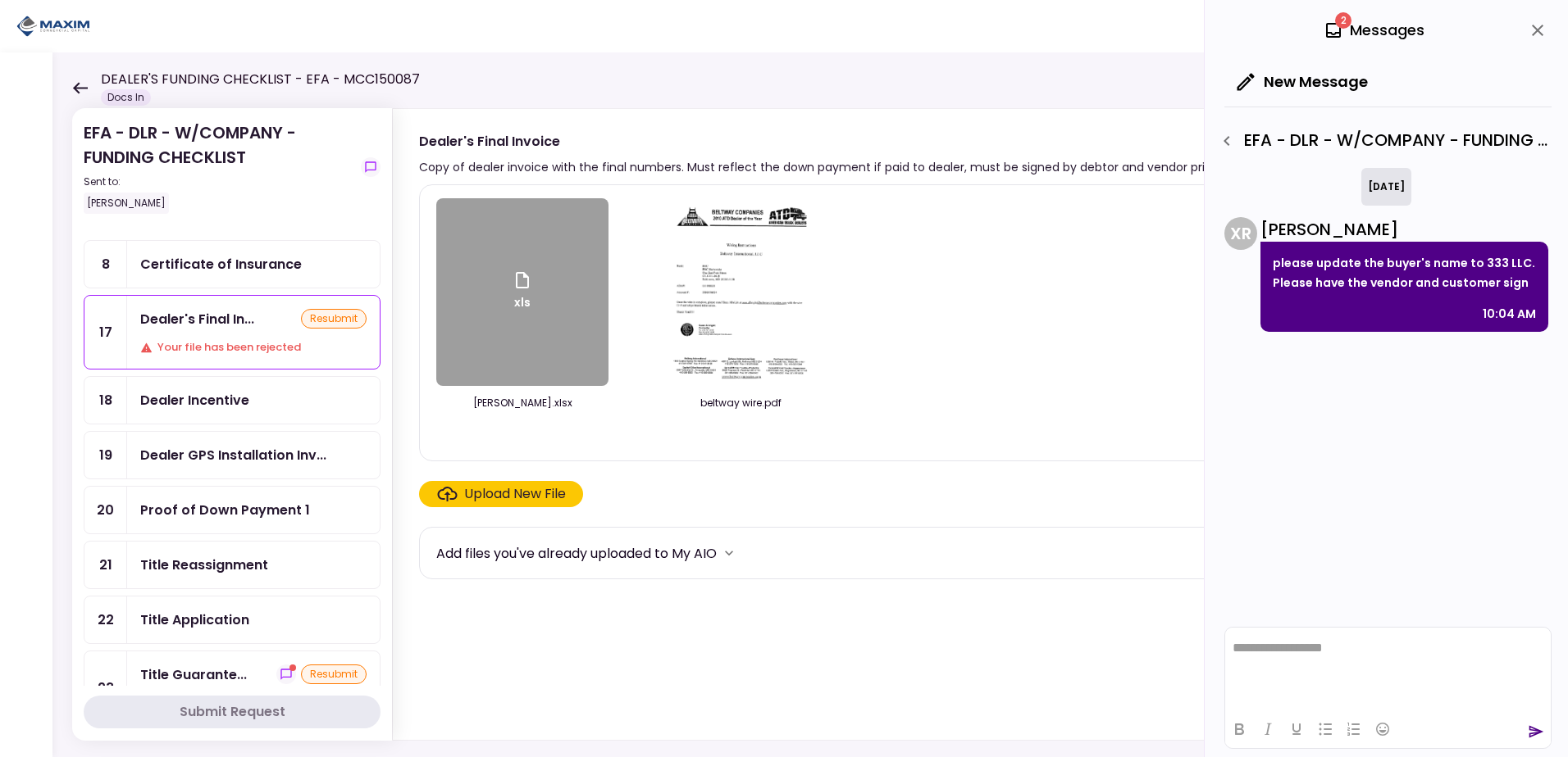
click at [1535, 29] on icon "close" at bounding box center [1536, 30] width 11 height 11
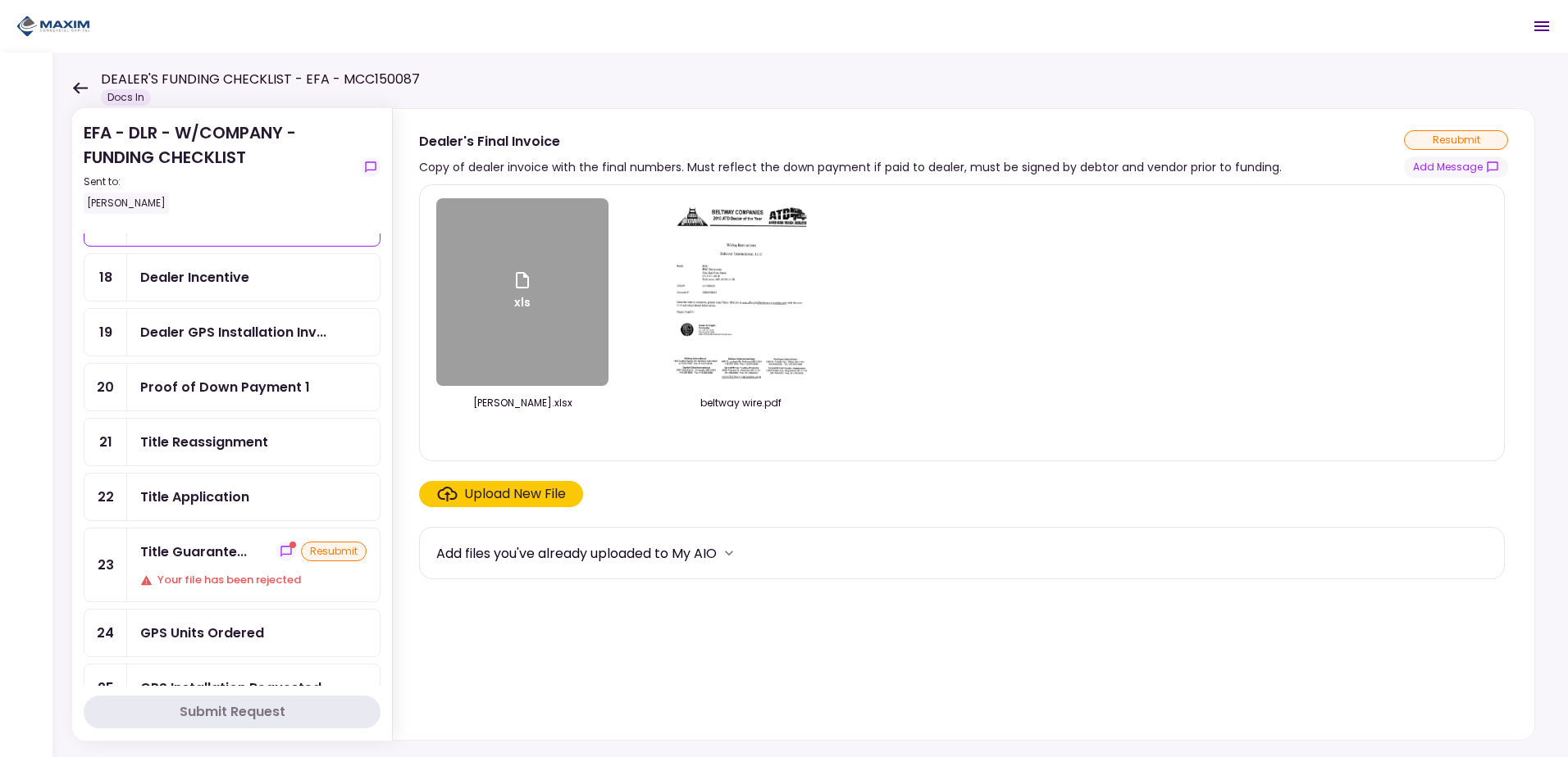
scroll to position [409, 0]
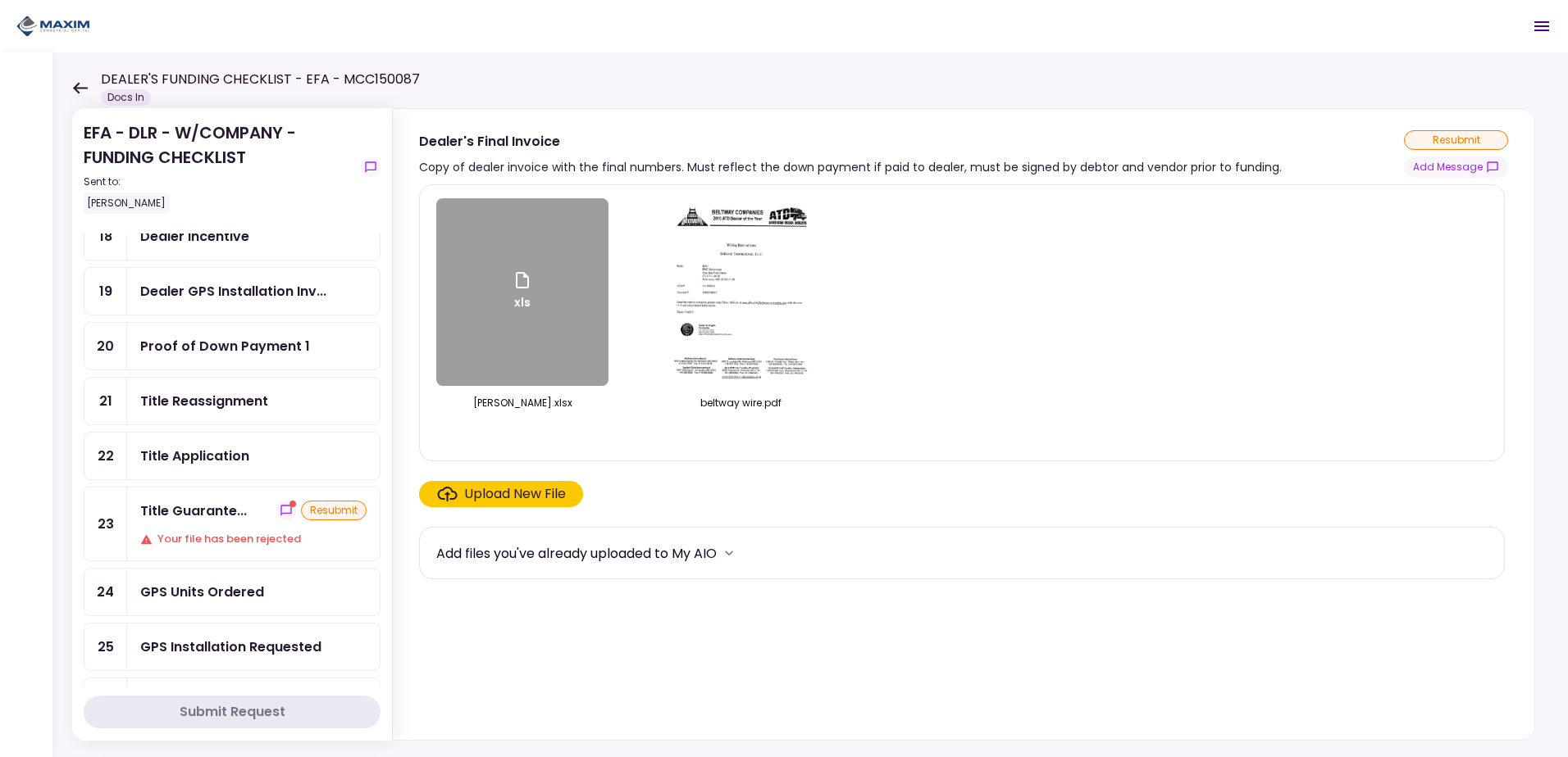
click at [321, 531] on div "Your file has been rejected" at bounding box center [253, 538] width 227 height 16
click at [1468, 165] on button "Add Message" at bounding box center [1456, 167] width 104 height 21
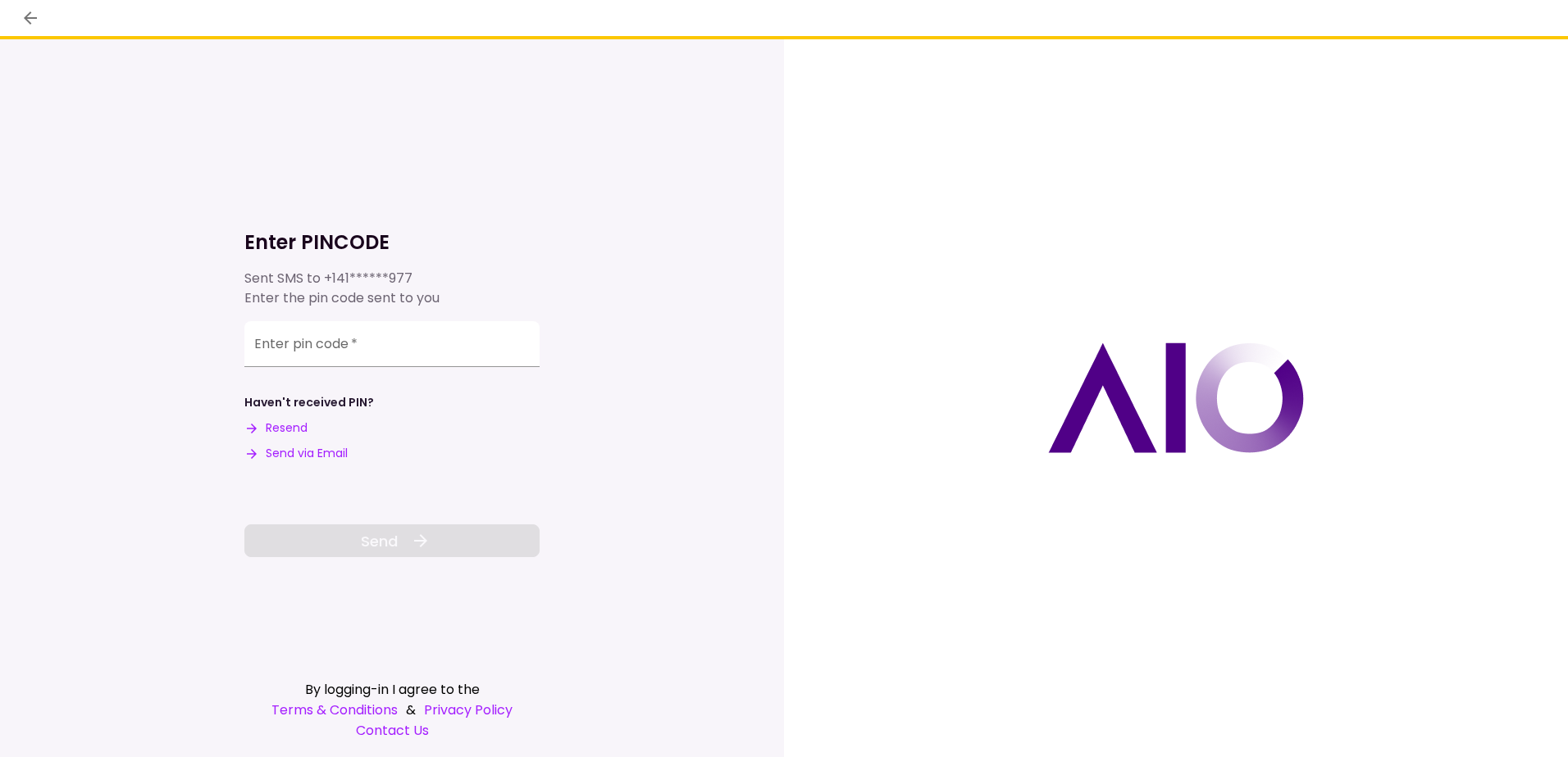
click at [330, 449] on button "Send via Email" at bounding box center [296, 454] width 103 height 17
click at [385, 347] on input "Enter pin code   *" at bounding box center [392, 344] width 295 height 46
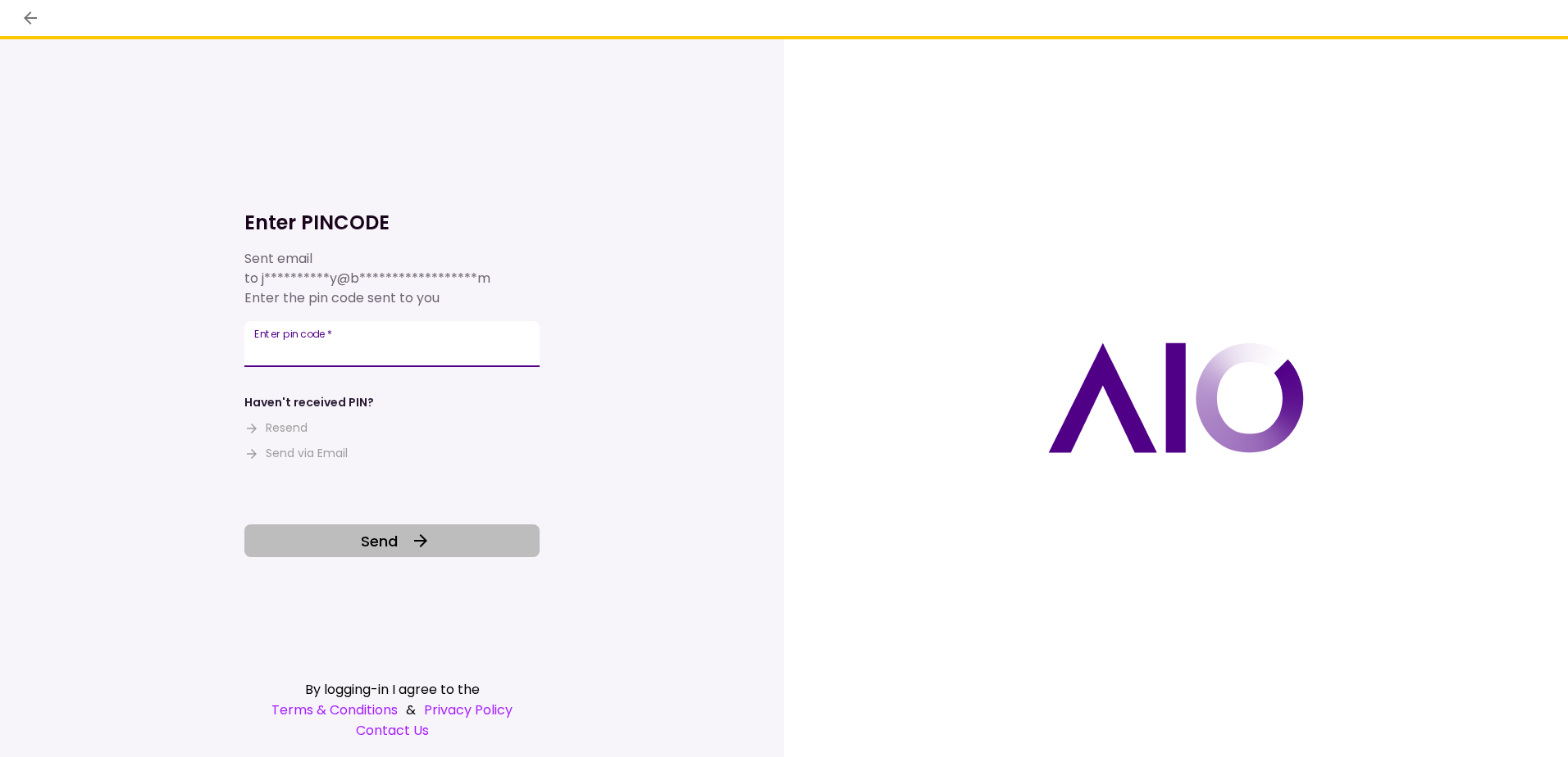
type input "******"
click at [393, 537] on span "Send" at bounding box center [379, 541] width 37 height 22
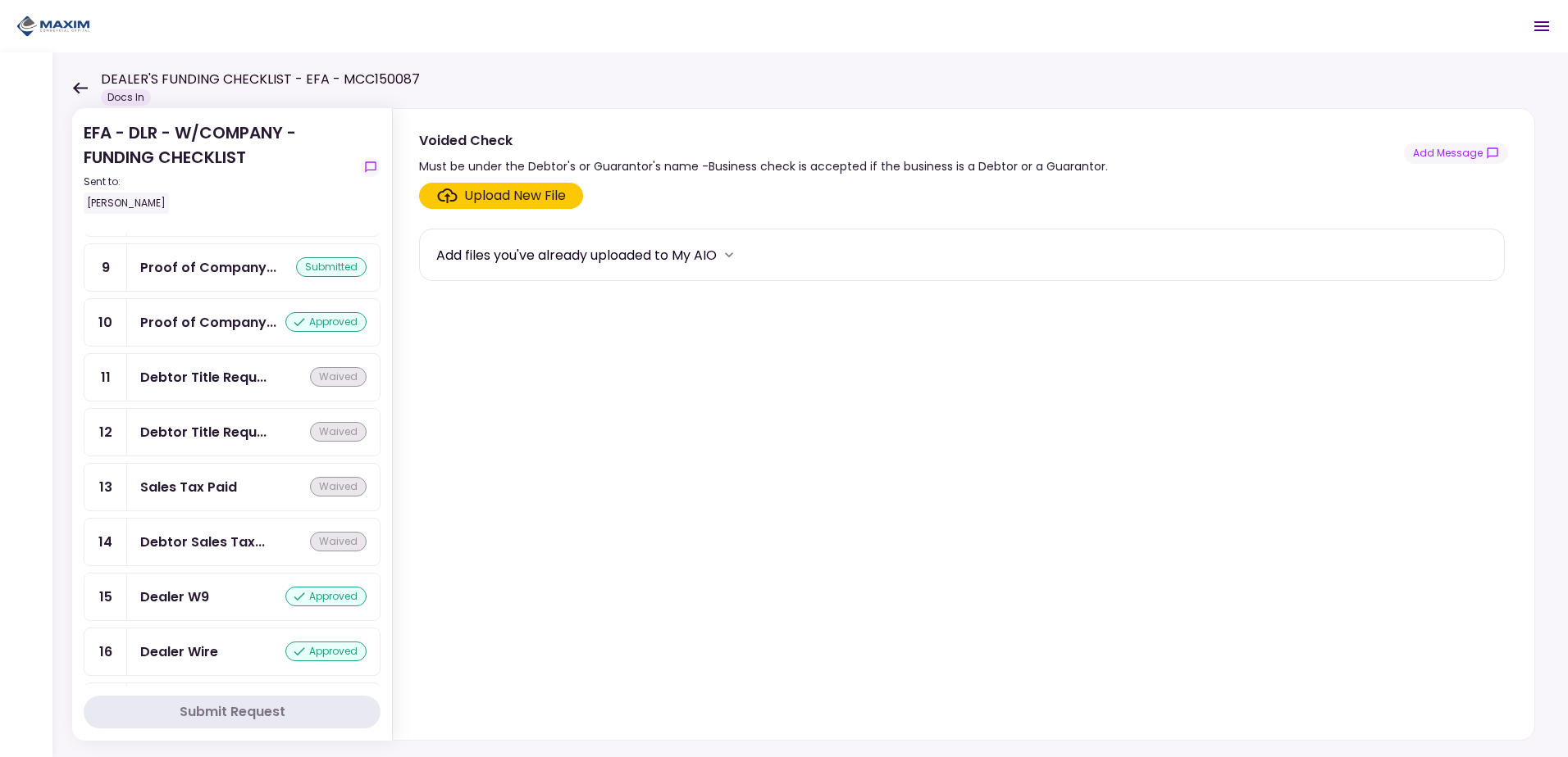
scroll to position [1138, 0]
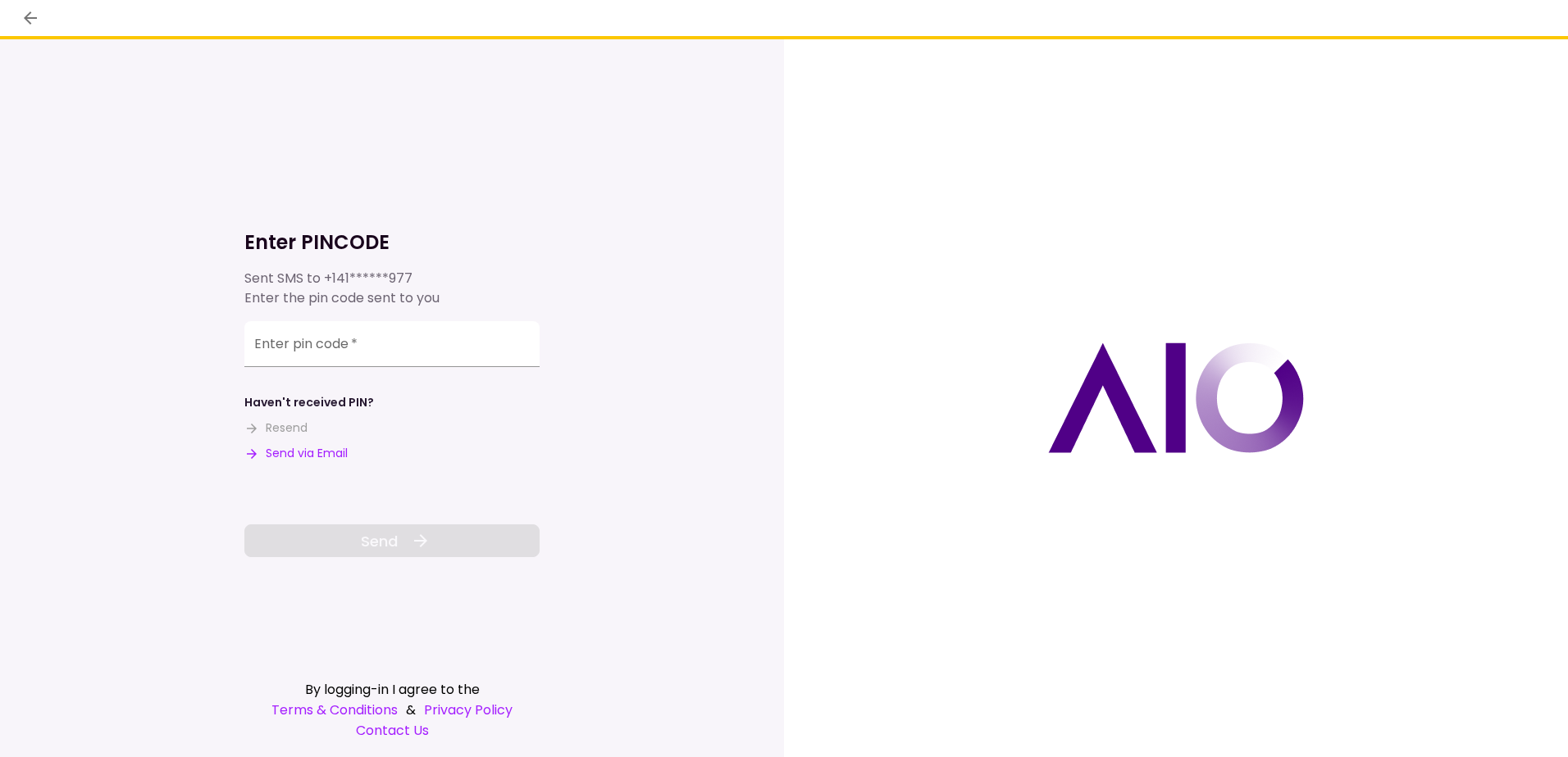
click at [322, 449] on button "Send via Email" at bounding box center [296, 454] width 103 height 17
click at [373, 348] on input "Enter pin code   *" at bounding box center [392, 344] width 295 height 46
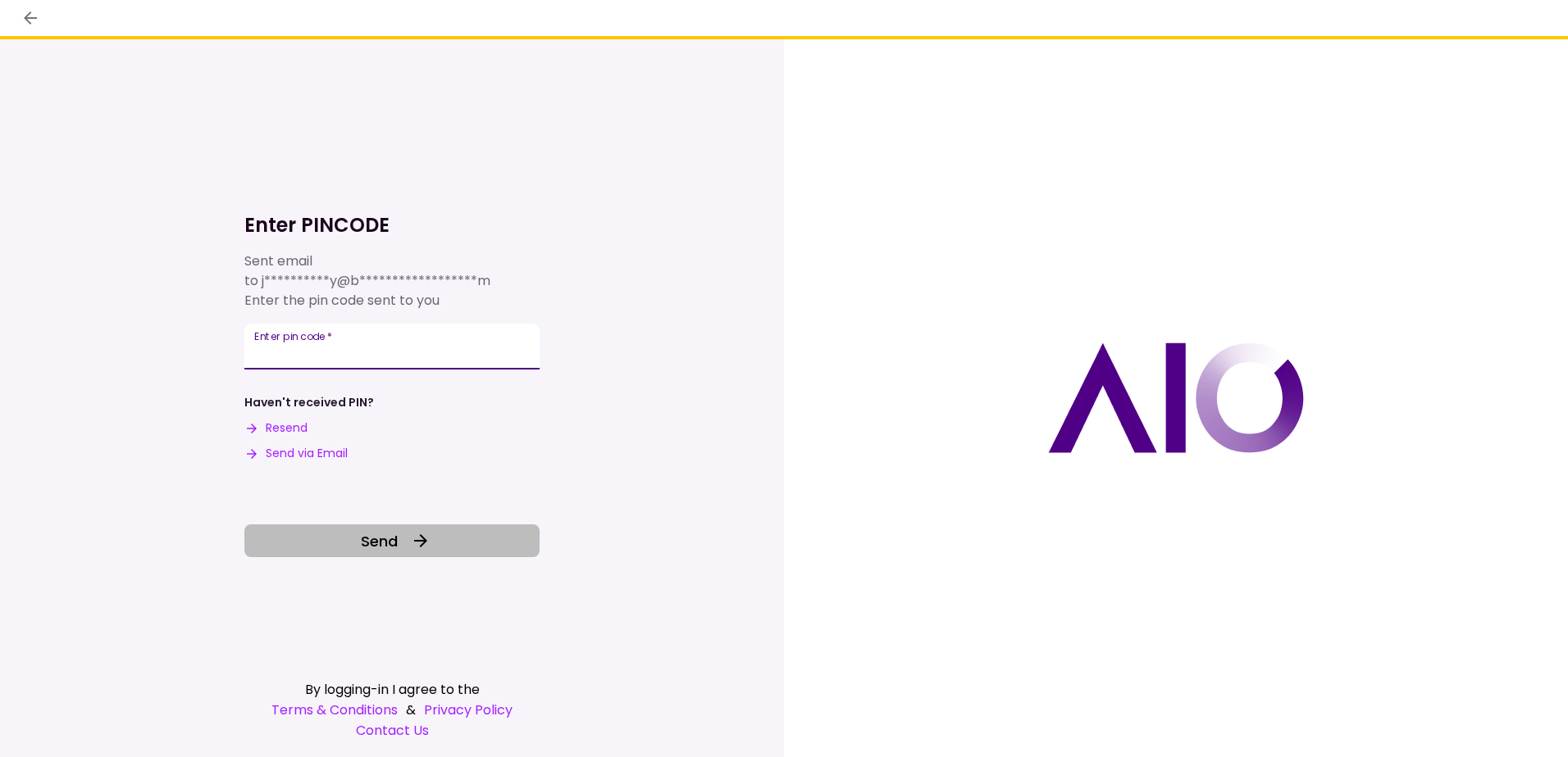
type input "******"
click at [408, 536] on button "Send" at bounding box center [392, 541] width 295 height 32
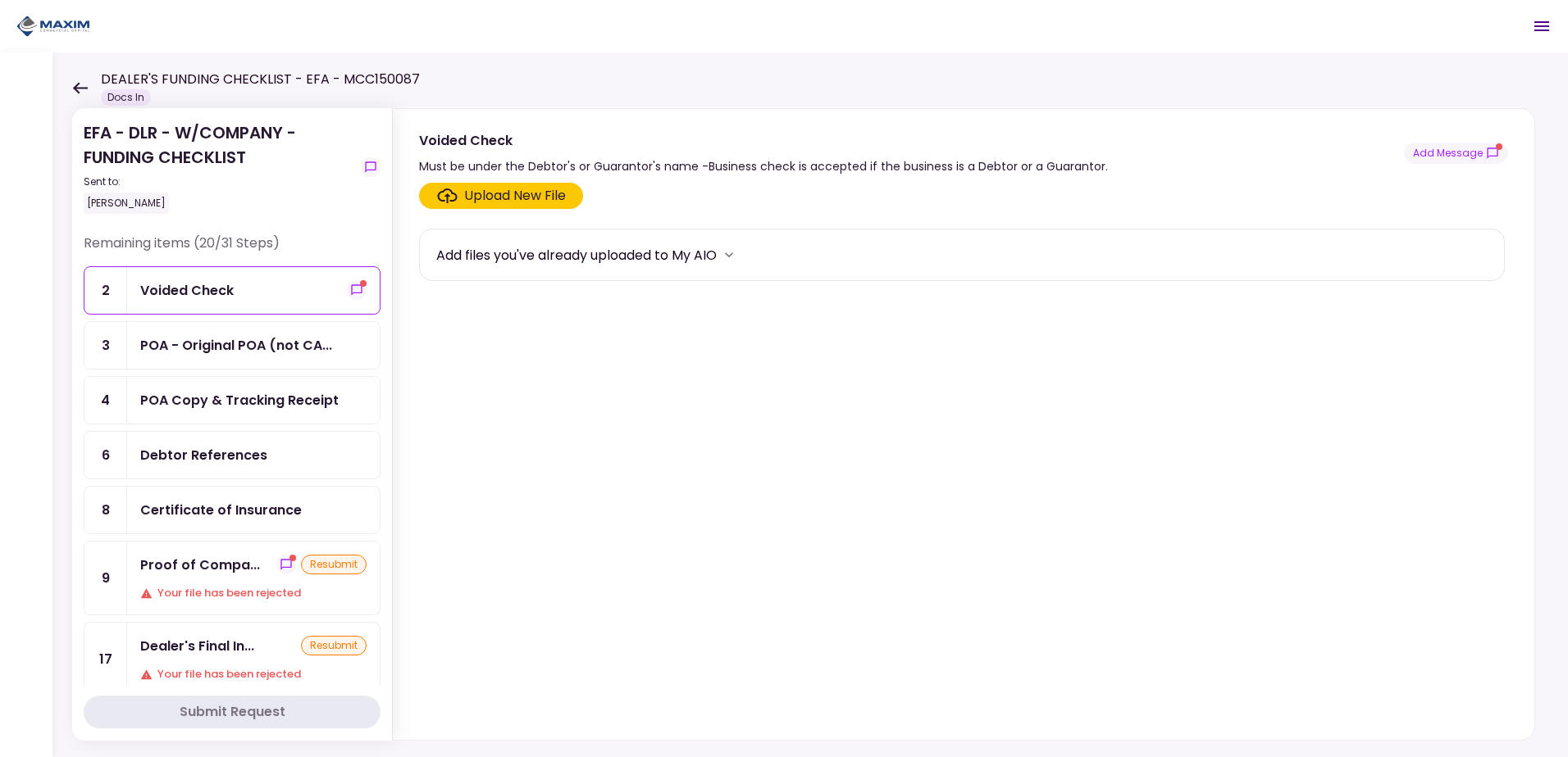
click at [217, 578] on div "Proof of Compa... resubmit Your file has been rejected" at bounding box center [253, 578] width 252 height 73
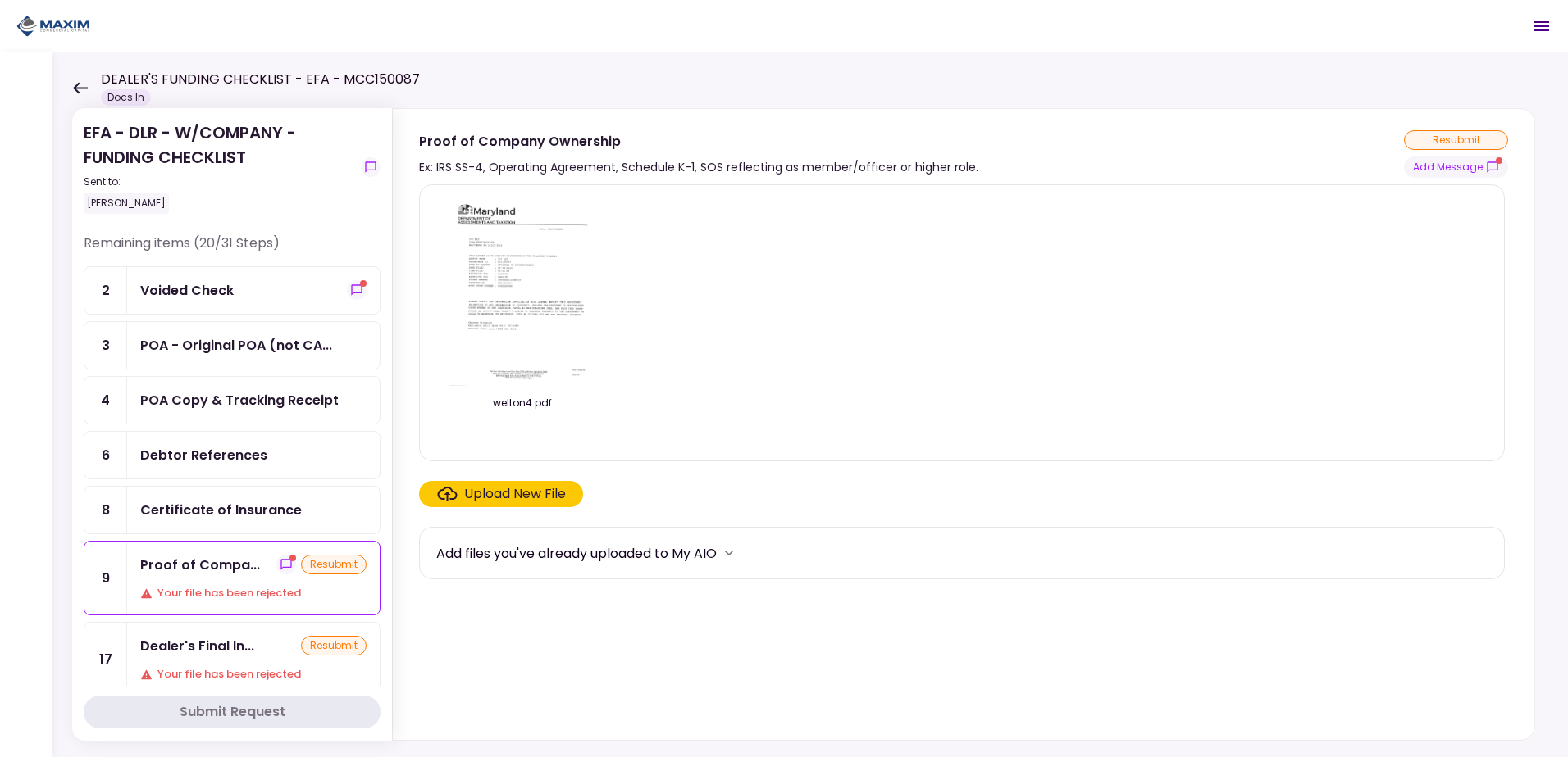
click at [500, 489] on div "Upload New File" at bounding box center [515, 494] width 102 height 20
click at [0, 0] on input "Upload New File" at bounding box center [0, 0] width 0 height 0
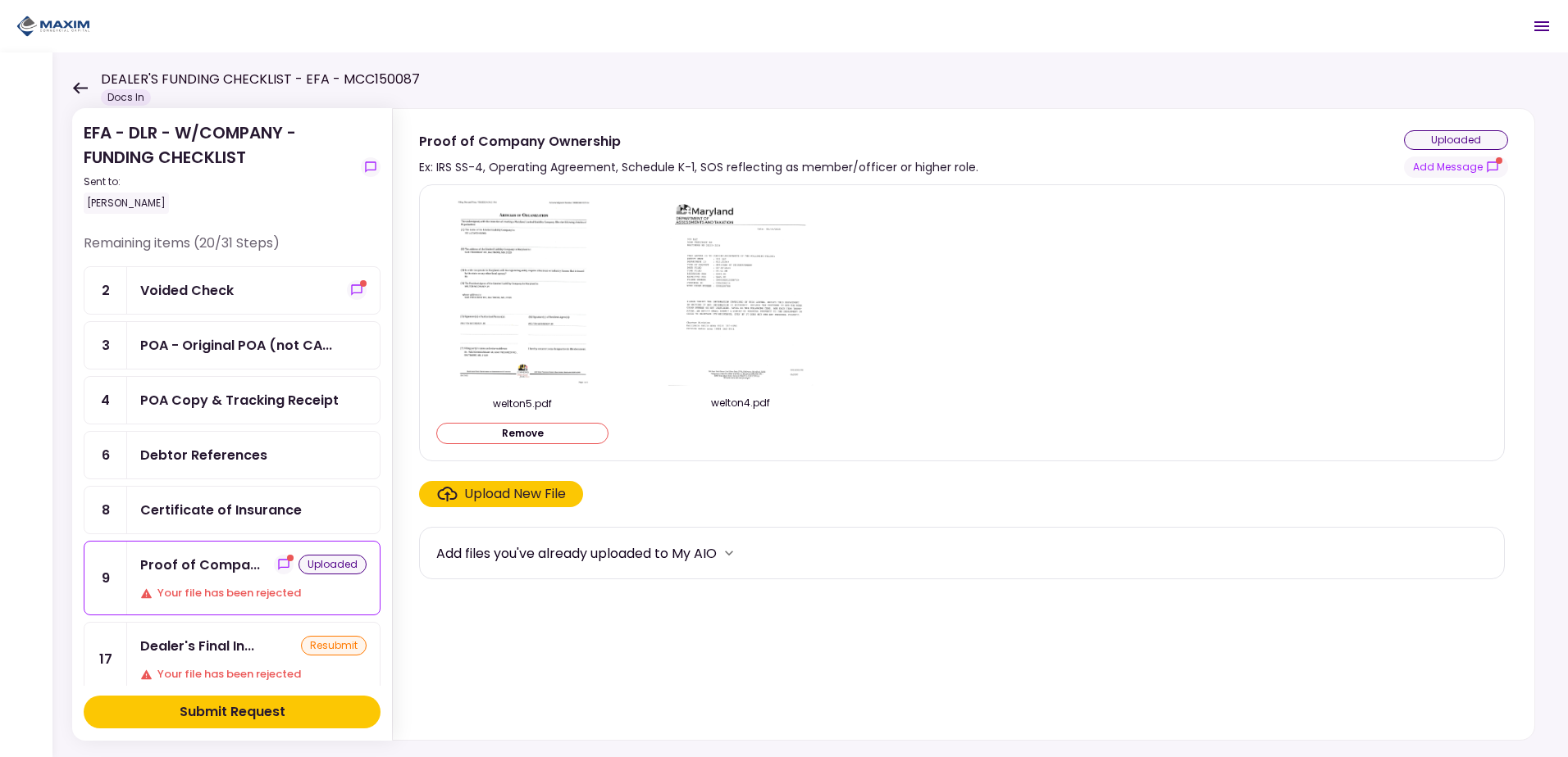
click at [500, 490] on div "Upload New File" at bounding box center [515, 494] width 102 height 20
click at [0, 0] on input "Upload New File" at bounding box center [0, 0] width 0 height 0
click at [211, 703] on div "Submit Request" at bounding box center [233, 712] width 106 height 20
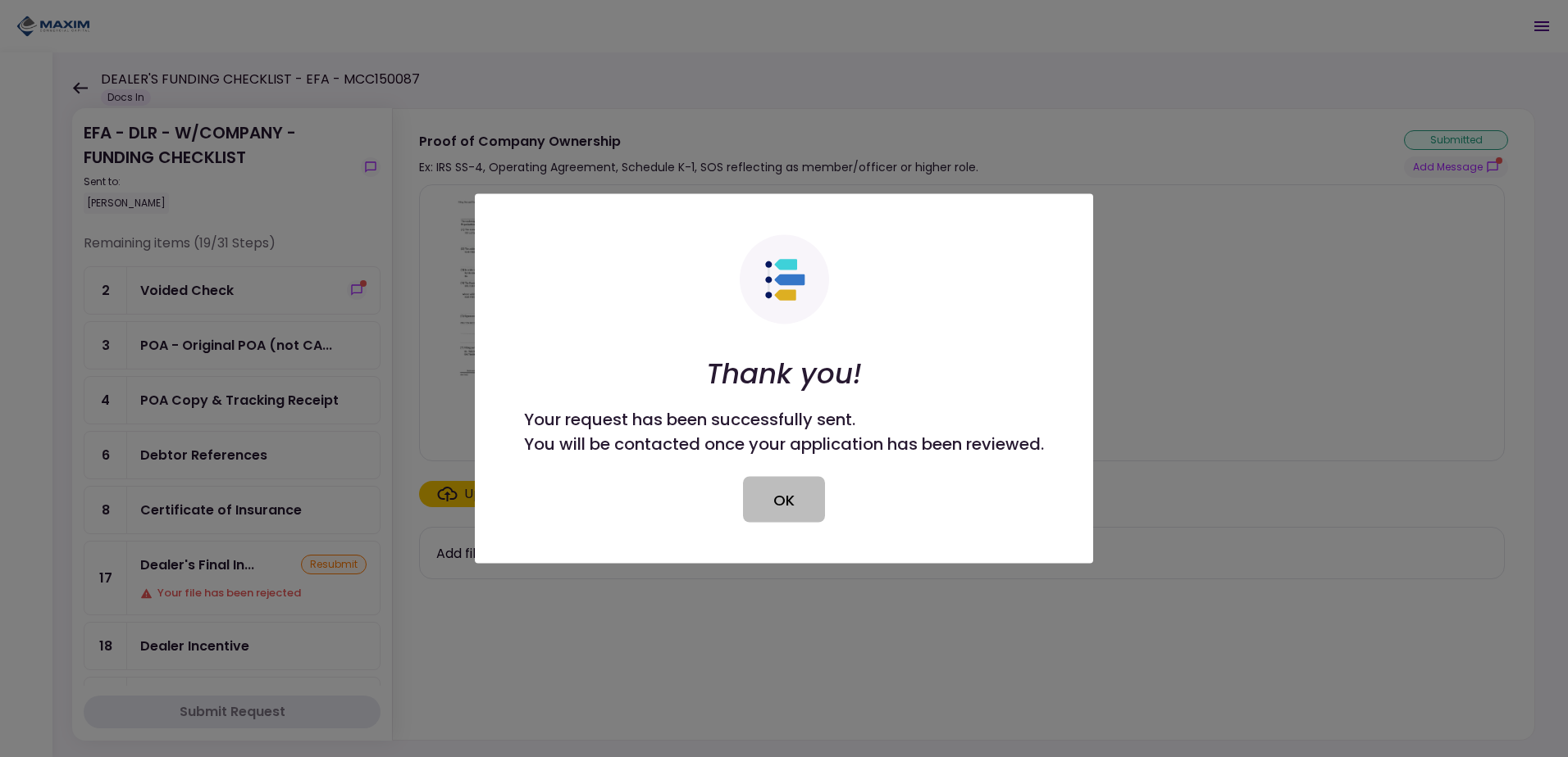
click at [799, 494] on button "OK" at bounding box center [784, 500] width 82 height 46
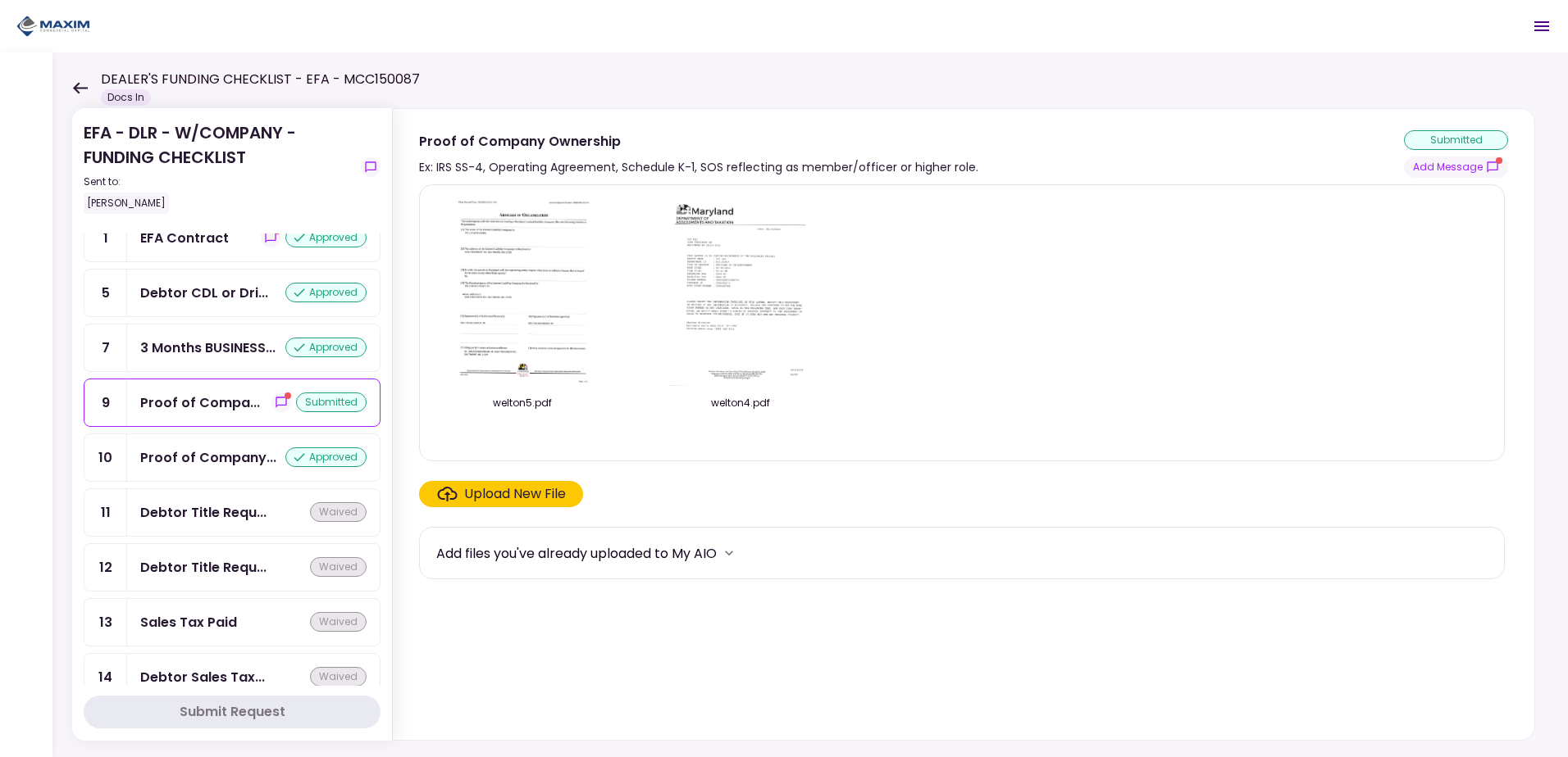
scroll to position [1138, 0]
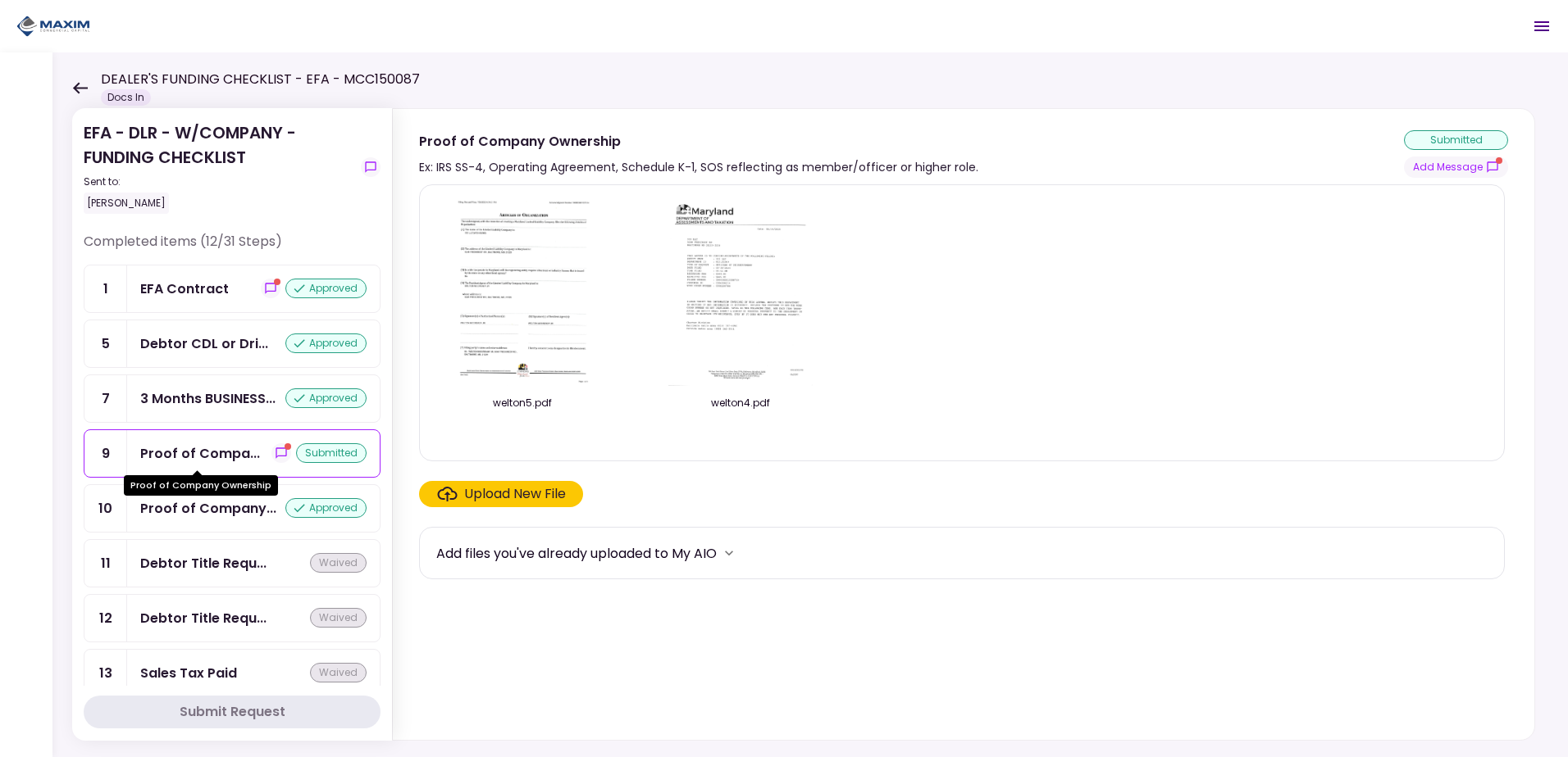
click at [211, 457] on div "Proof of Compa..." at bounding box center [200, 454] width 120 height 21
click at [202, 507] on div "Proof of Company..." at bounding box center [208, 508] width 136 height 21
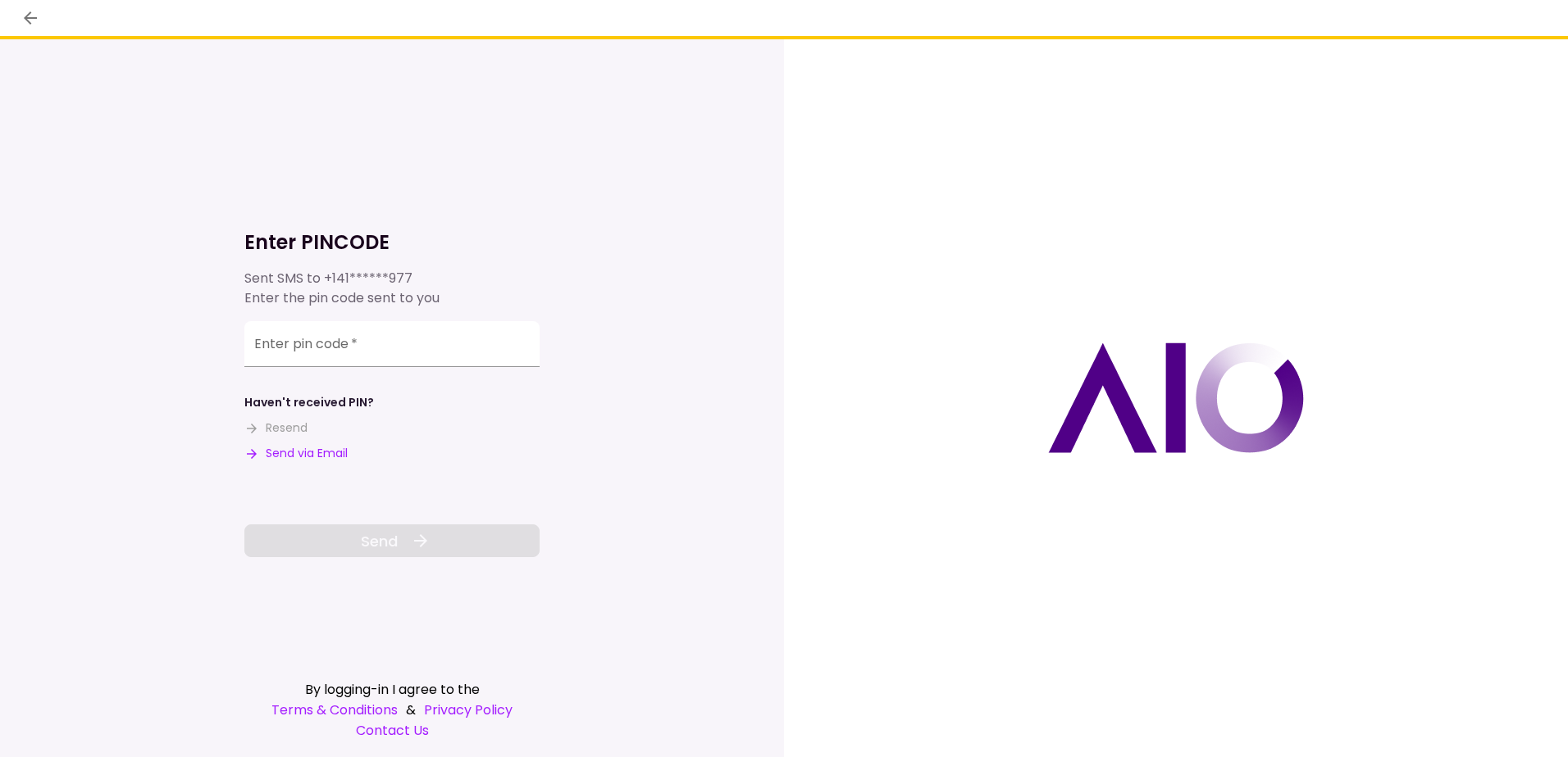
click at [328, 449] on button "Send via Email" at bounding box center [296, 454] width 103 height 17
click at [354, 343] on input "Enter pin code   *" at bounding box center [392, 344] width 295 height 46
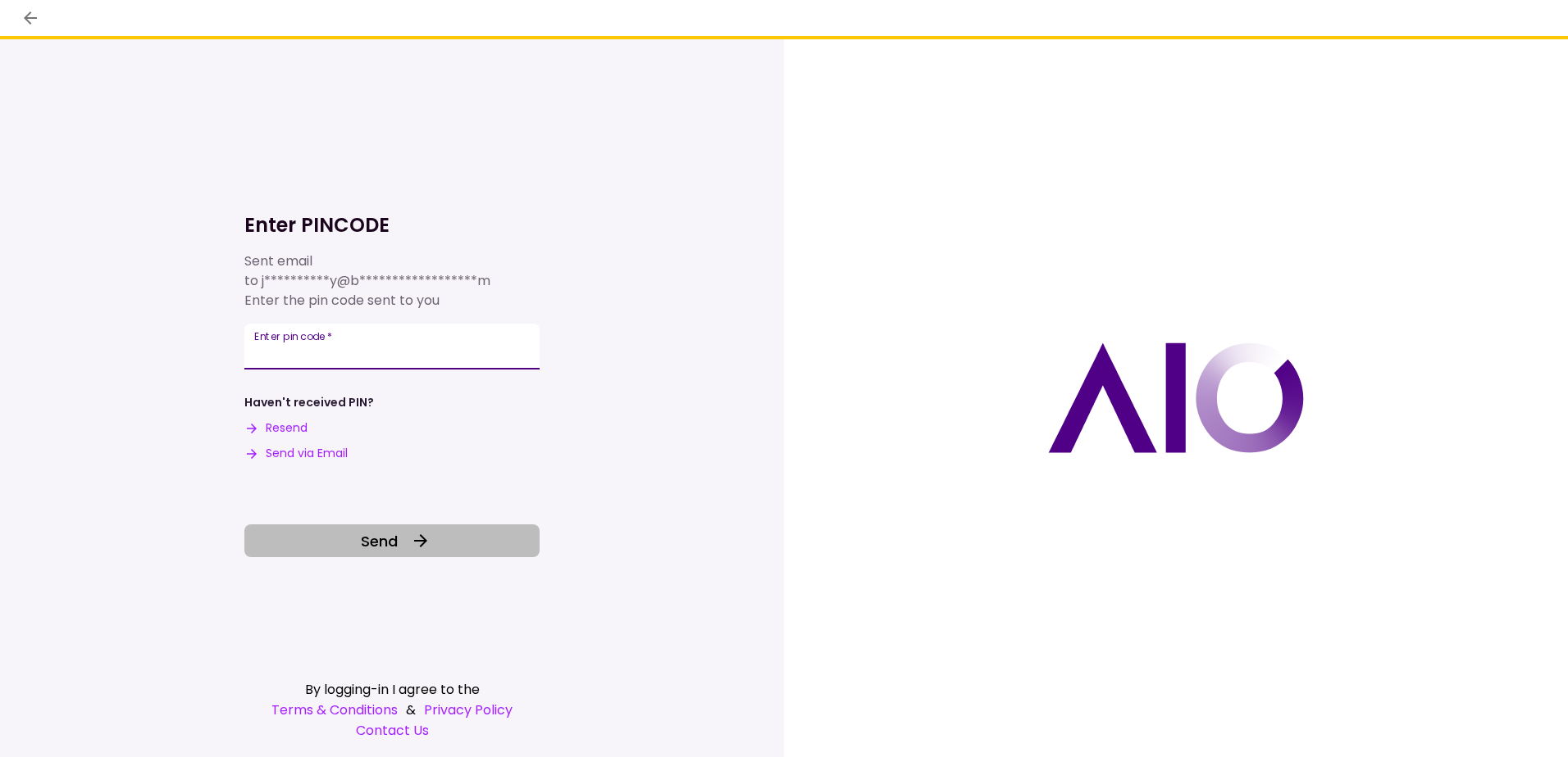
type input "******"
click at [376, 543] on span "Send" at bounding box center [379, 541] width 37 height 22
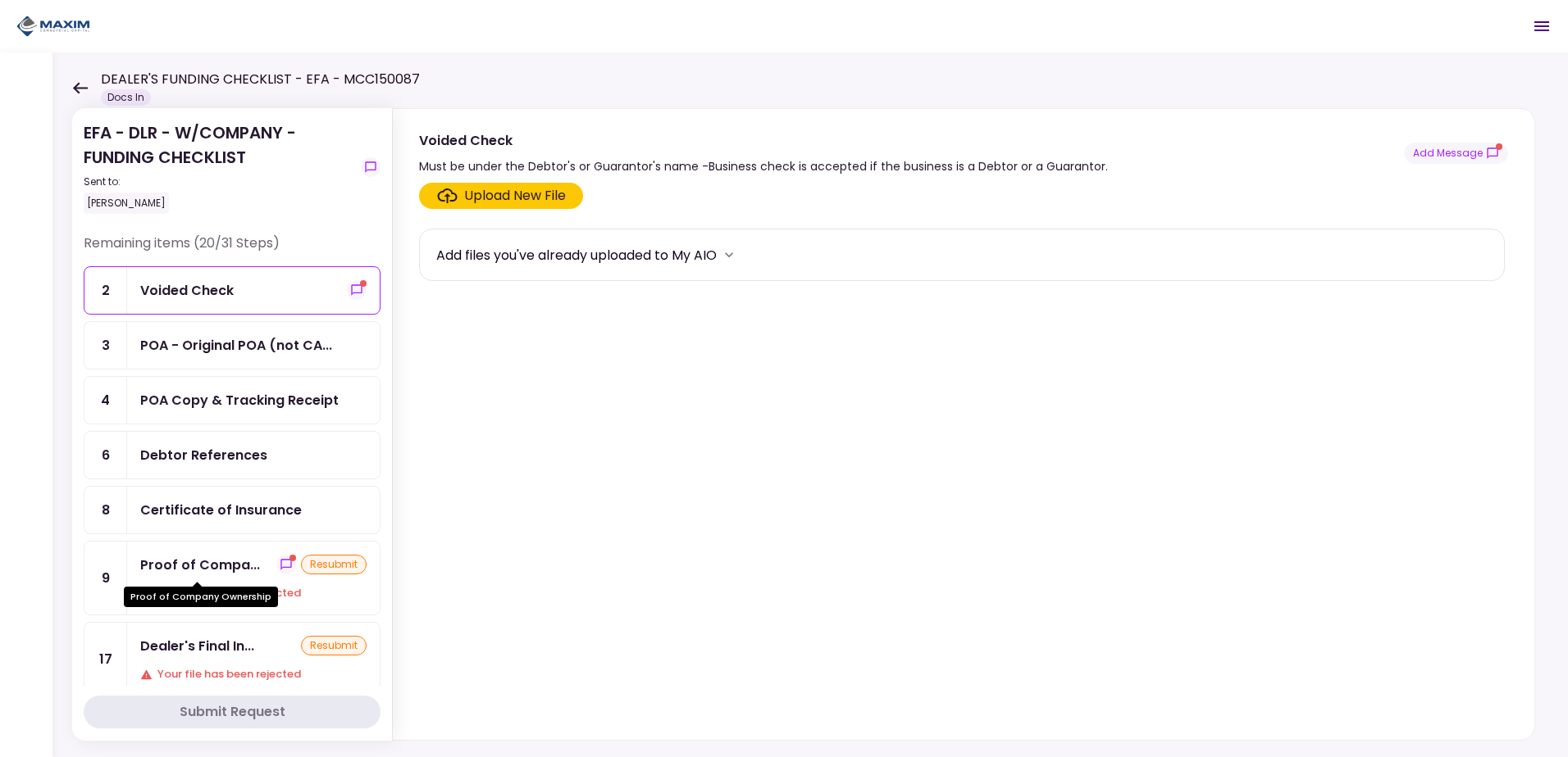
click at [242, 576] on div "Proof of Company Ownership" at bounding box center [201, 590] width 154 height 32
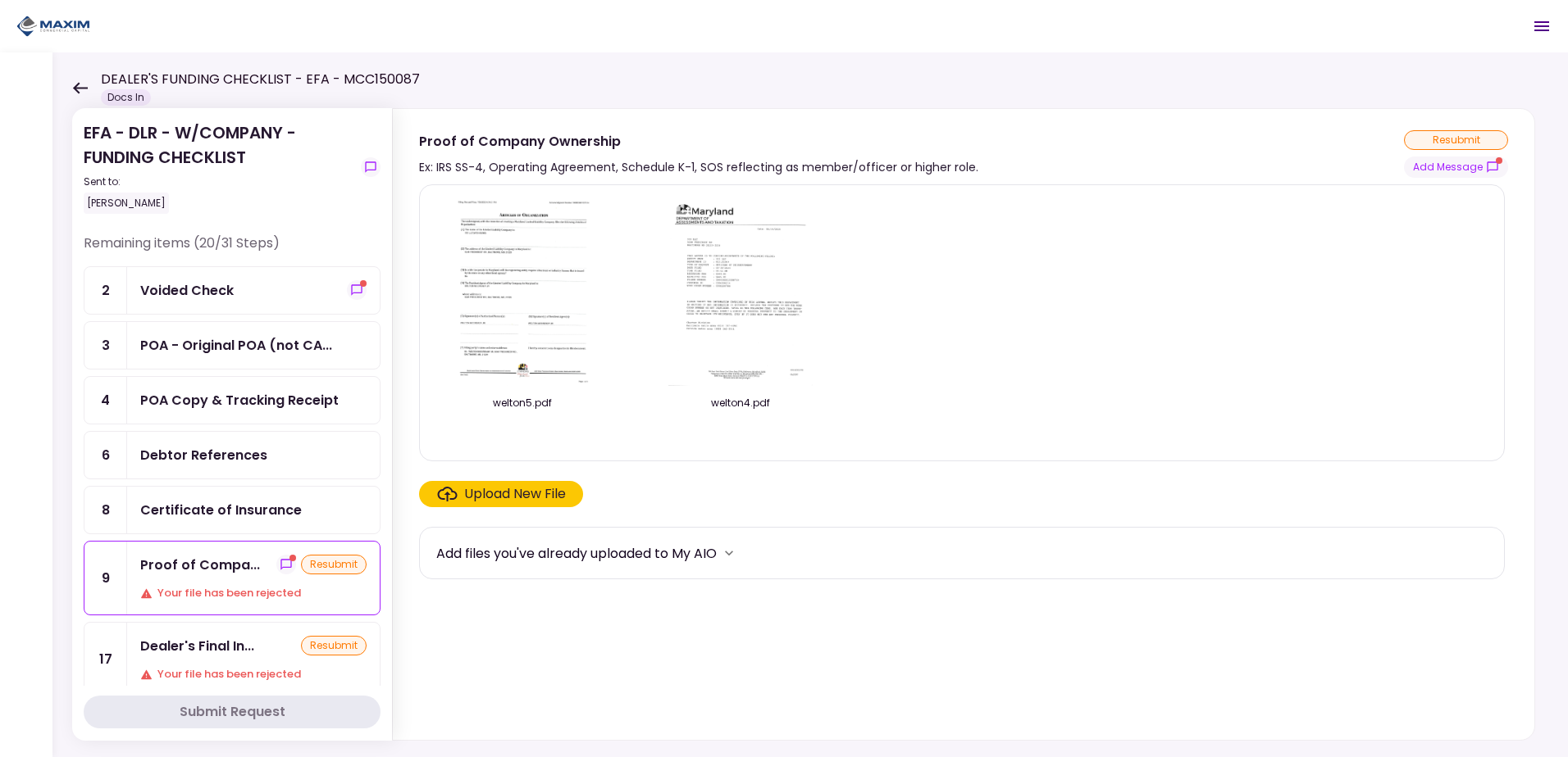
click at [500, 491] on div "Upload New File" at bounding box center [515, 494] width 102 height 20
click at [0, 0] on input "Upload New File" at bounding box center [0, 0] width 0 height 0
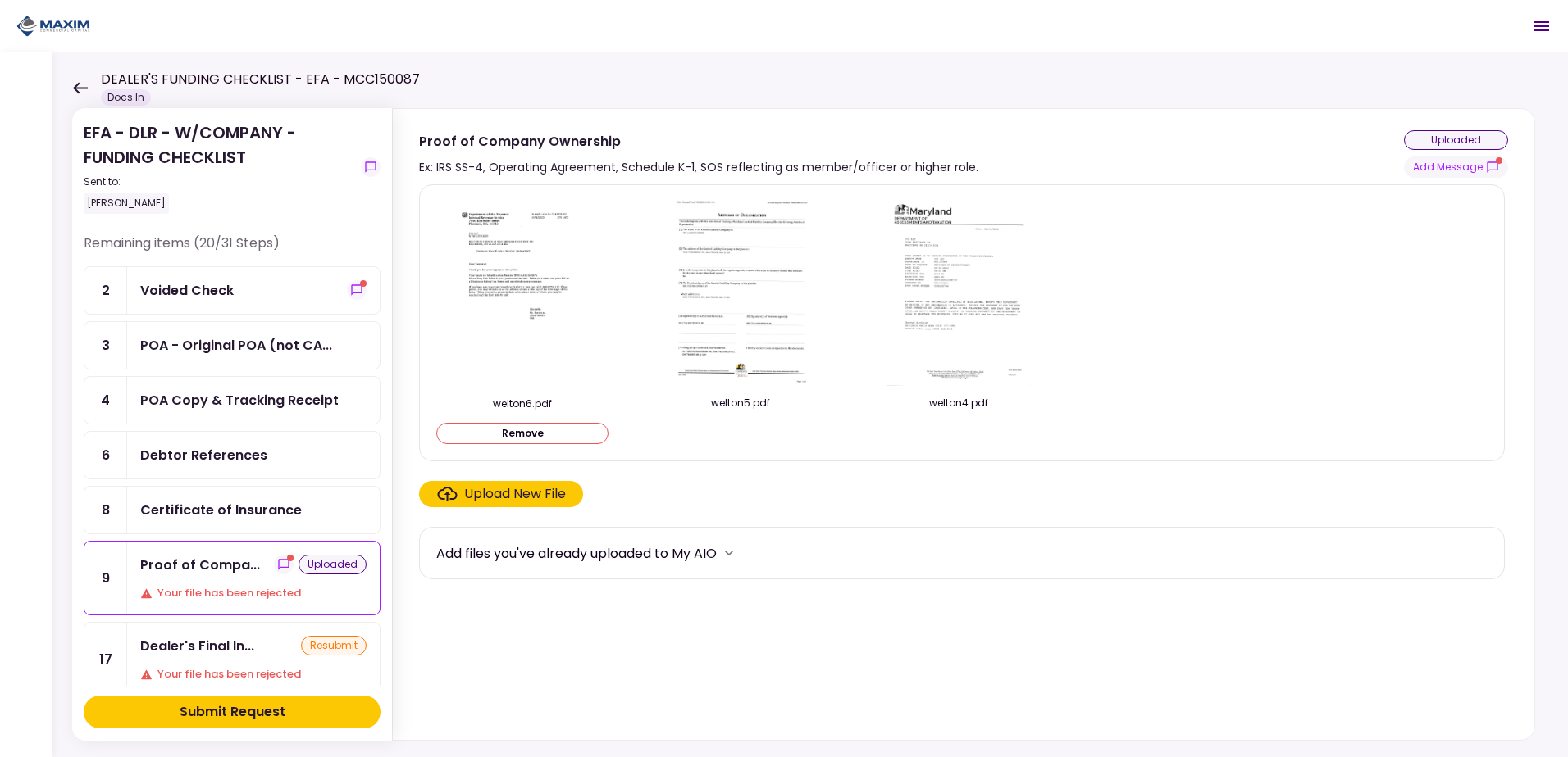
click at [270, 714] on div "Submit Request" at bounding box center [233, 712] width 106 height 20
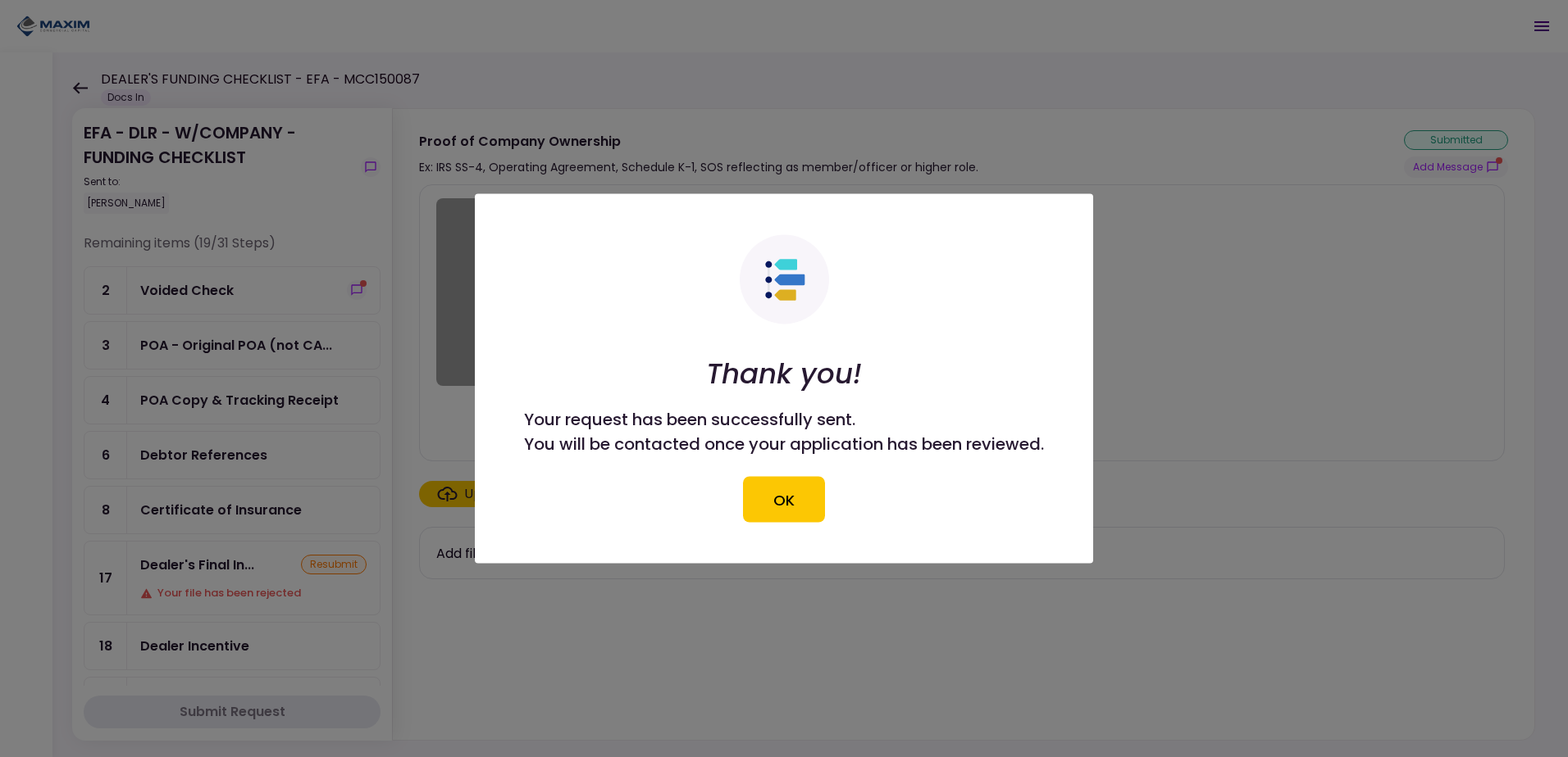
click at [803, 489] on button "OK" at bounding box center [784, 500] width 82 height 46
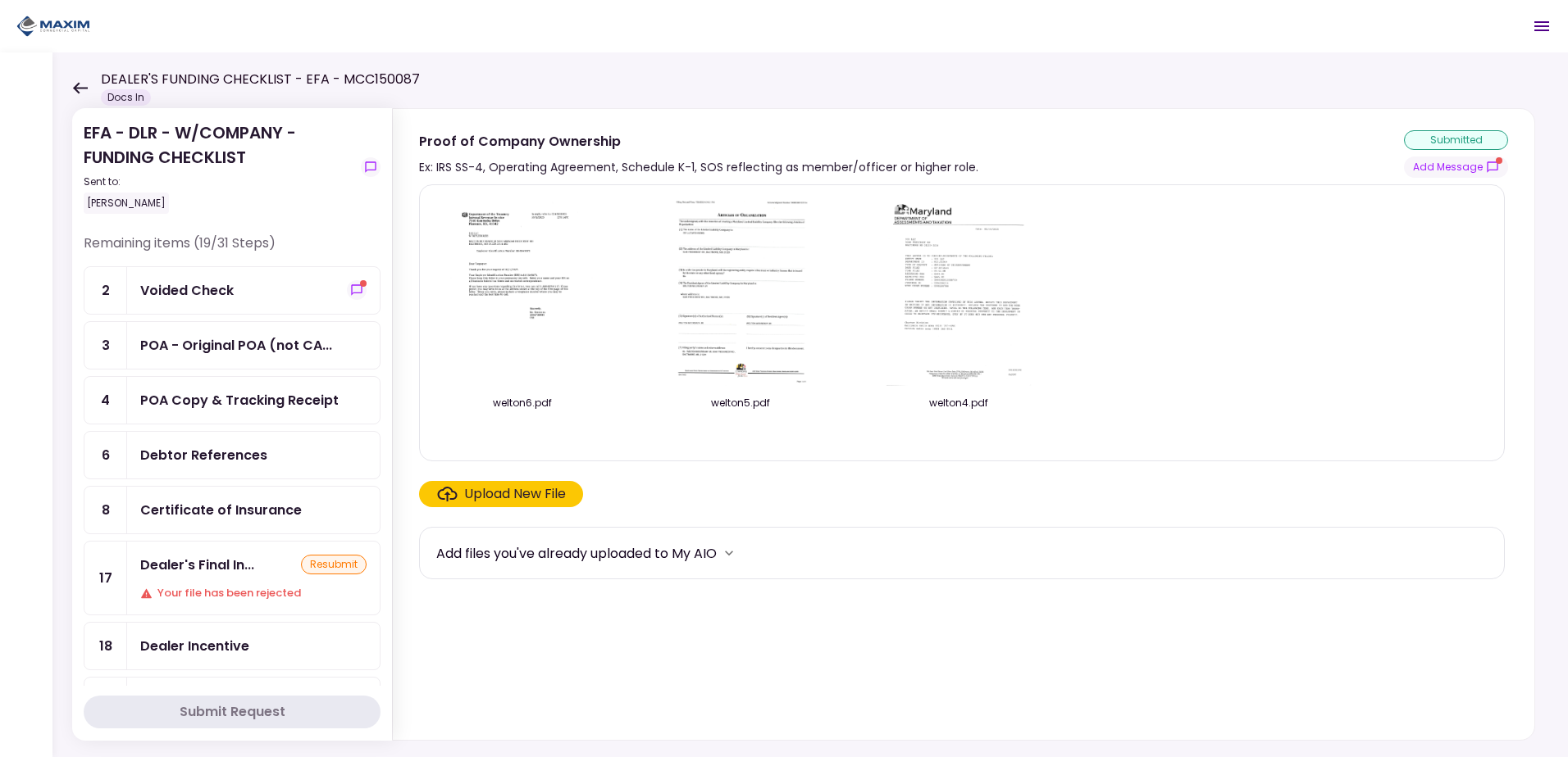
click at [247, 458] on div "Debtor References" at bounding box center [203, 455] width 127 height 21
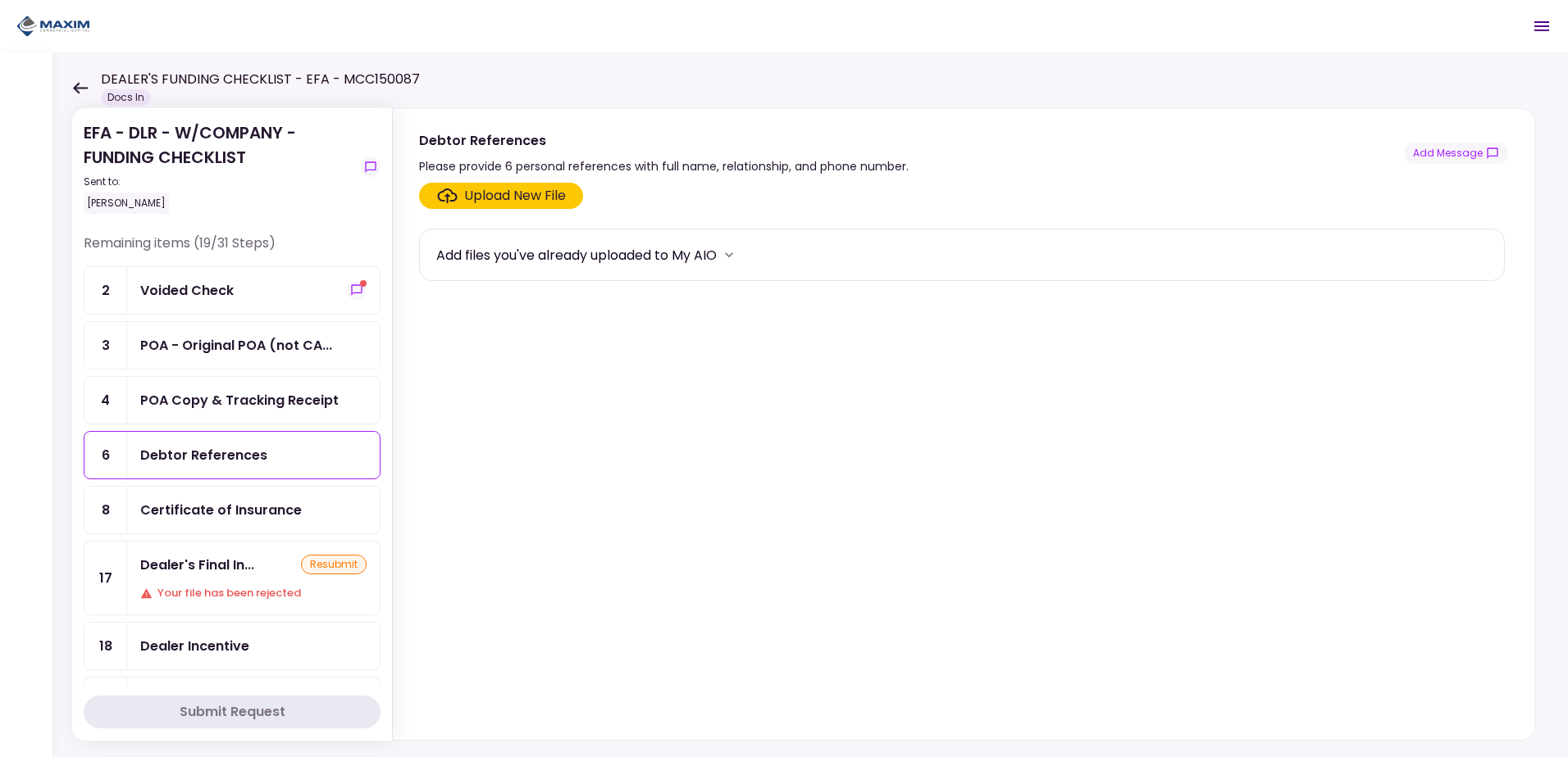
click at [505, 197] on div "Upload New File" at bounding box center [515, 196] width 102 height 20
click at [0, 0] on input "Upload New File" at bounding box center [0, 0] width 0 height 0
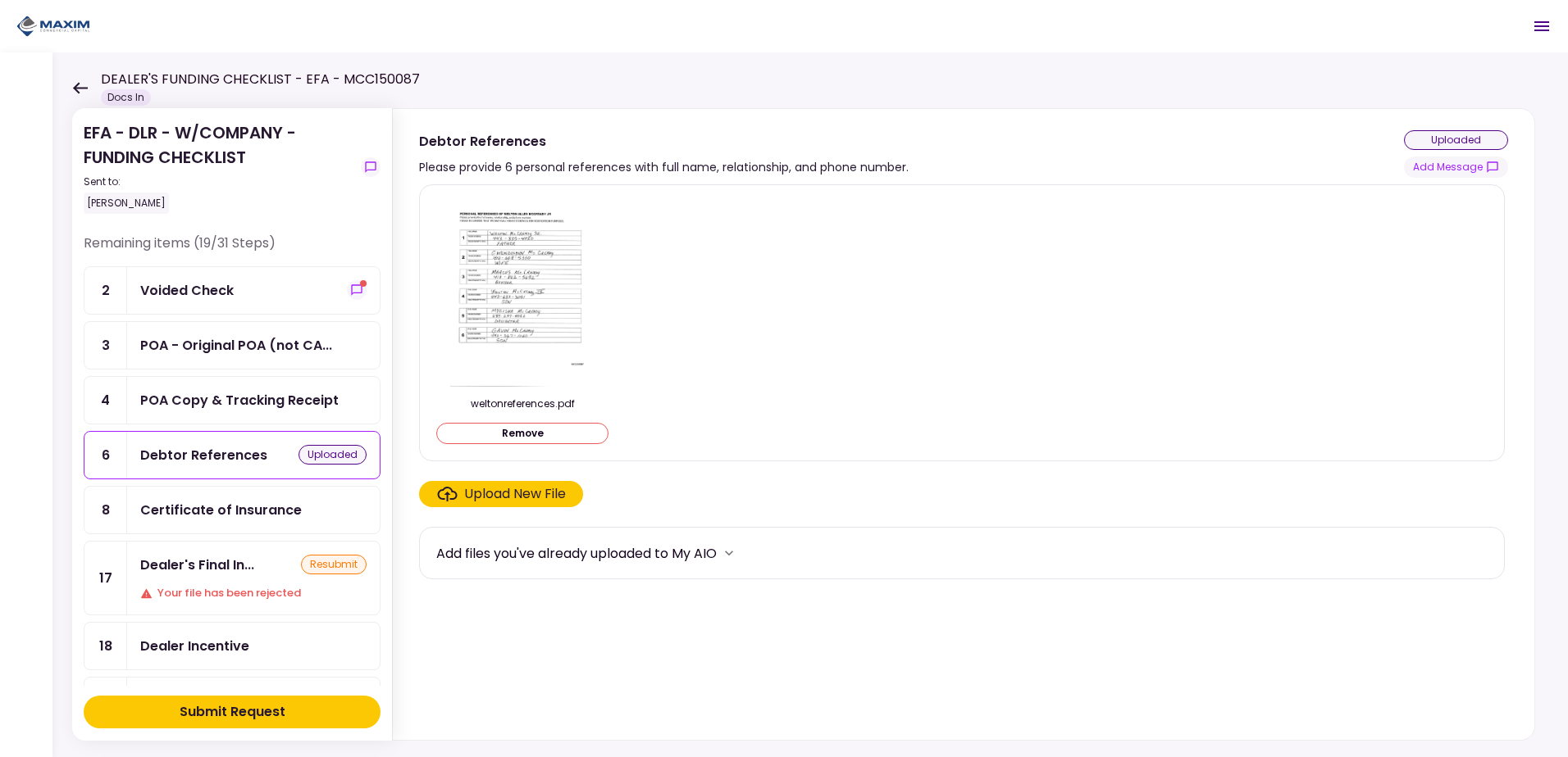
click at [251, 703] on div "Submit Request" at bounding box center [233, 712] width 106 height 20
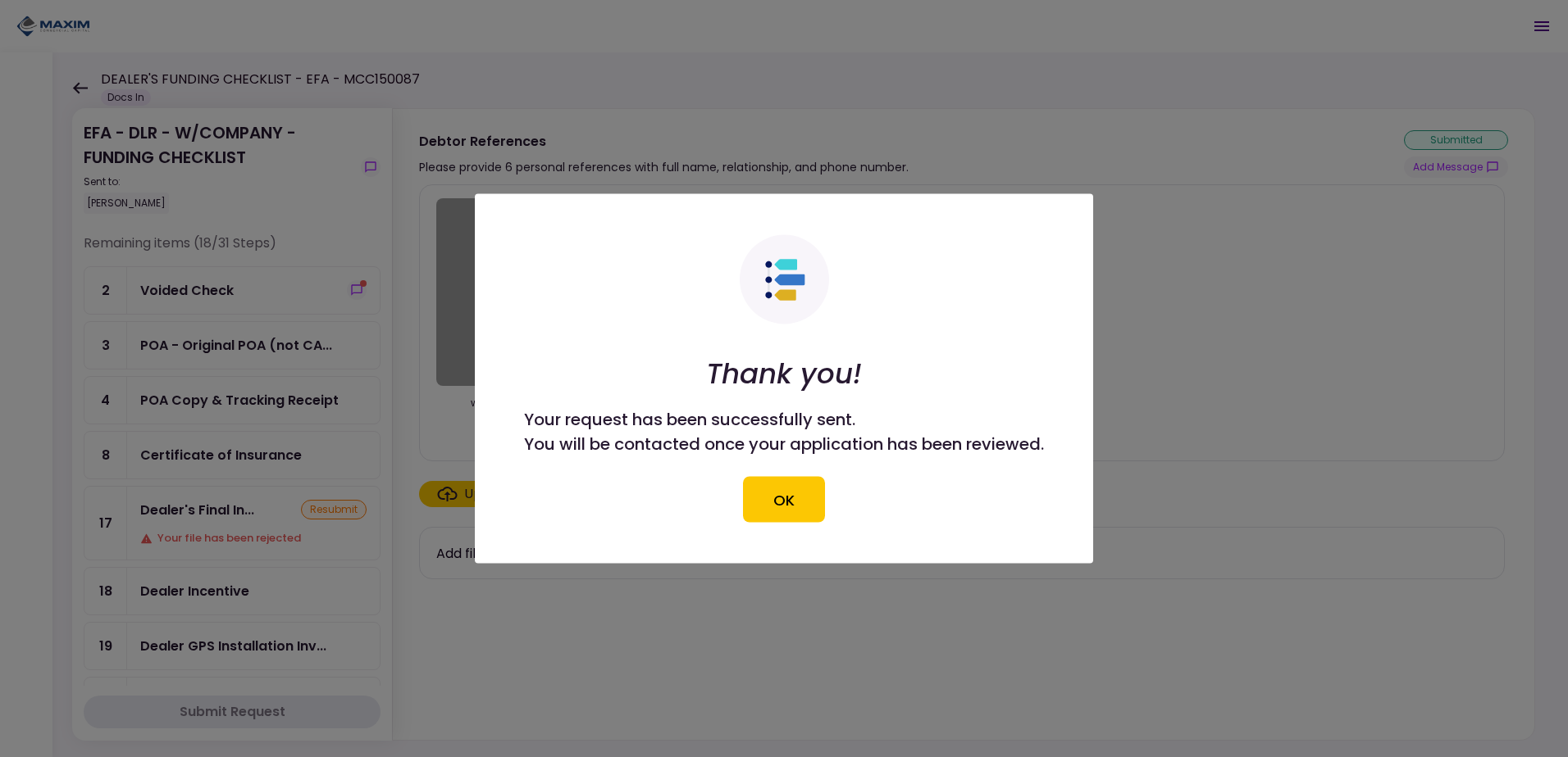
click at [803, 498] on button "OK" at bounding box center [784, 500] width 82 height 46
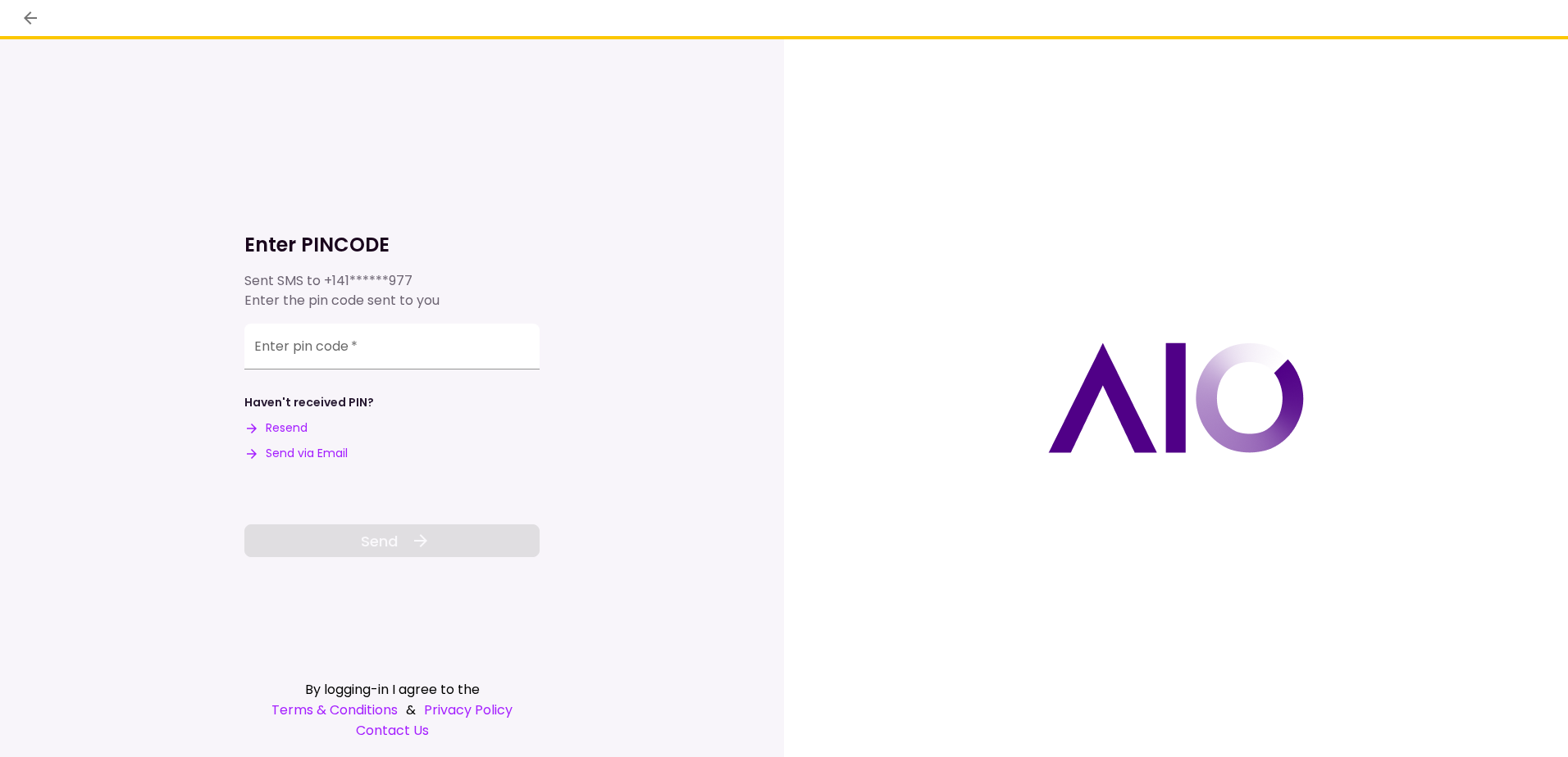
click at [326, 452] on button "Send via Email" at bounding box center [296, 454] width 103 height 17
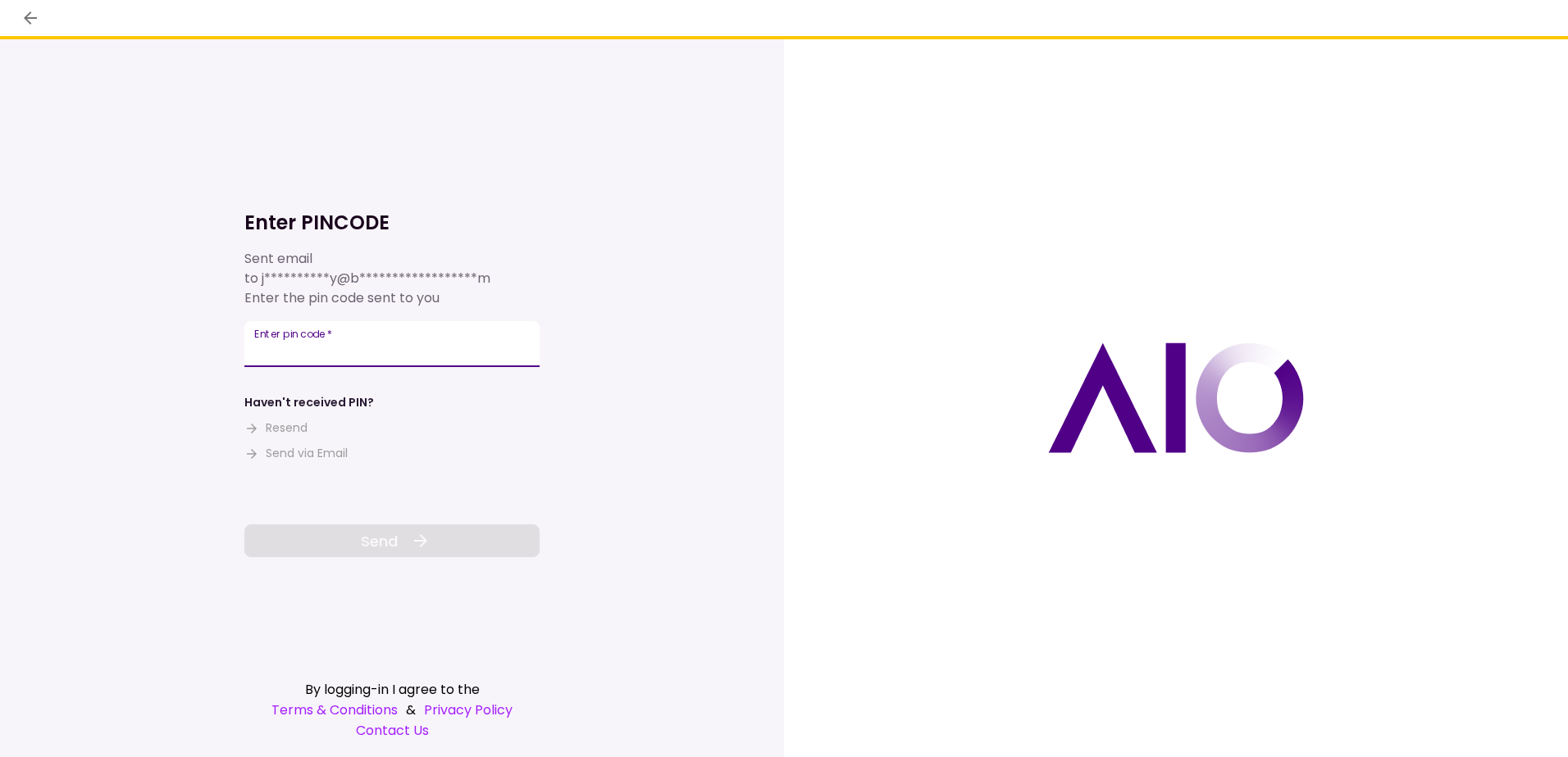
click at [252, 349] on input "Enter pin code   *" at bounding box center [392, 344] width 295 height 46
type input "******"
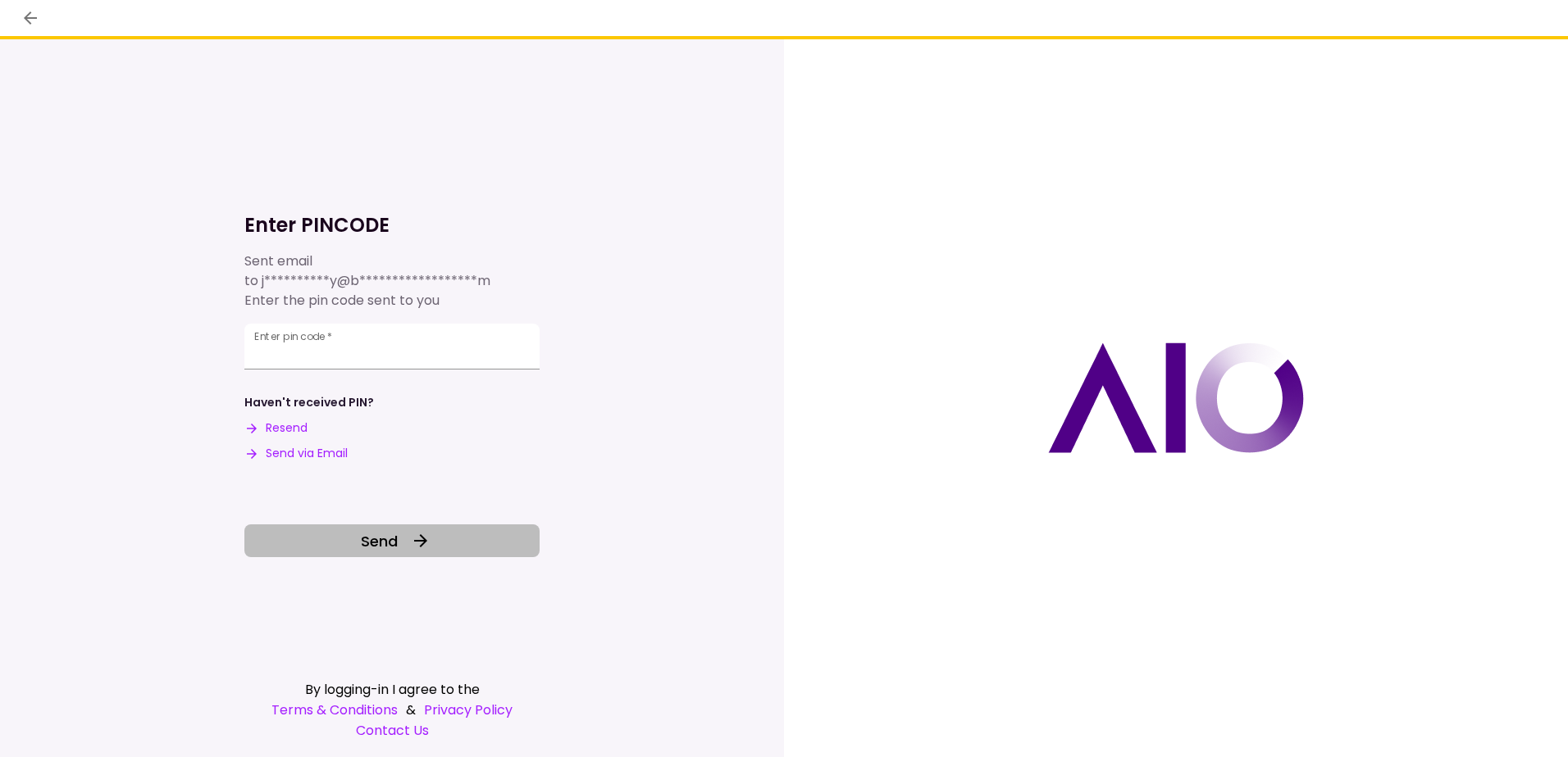
click at [370, 542] on span "Send" at bounding box center [379, 541] width 37 height 22
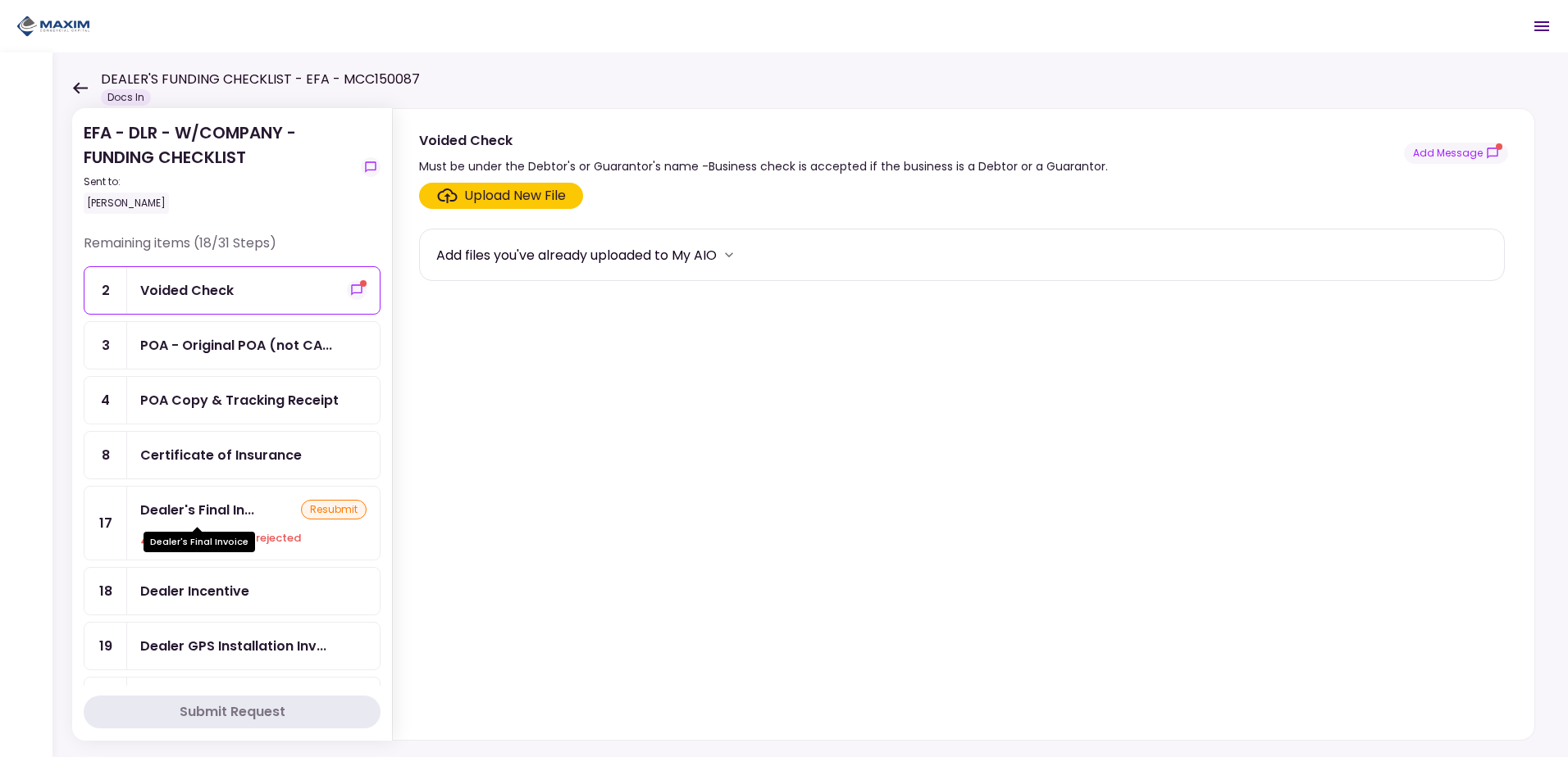
click at [198, 515] on div "Dealer's Final In..." at bounding box center [197, 510] width 114 height 21
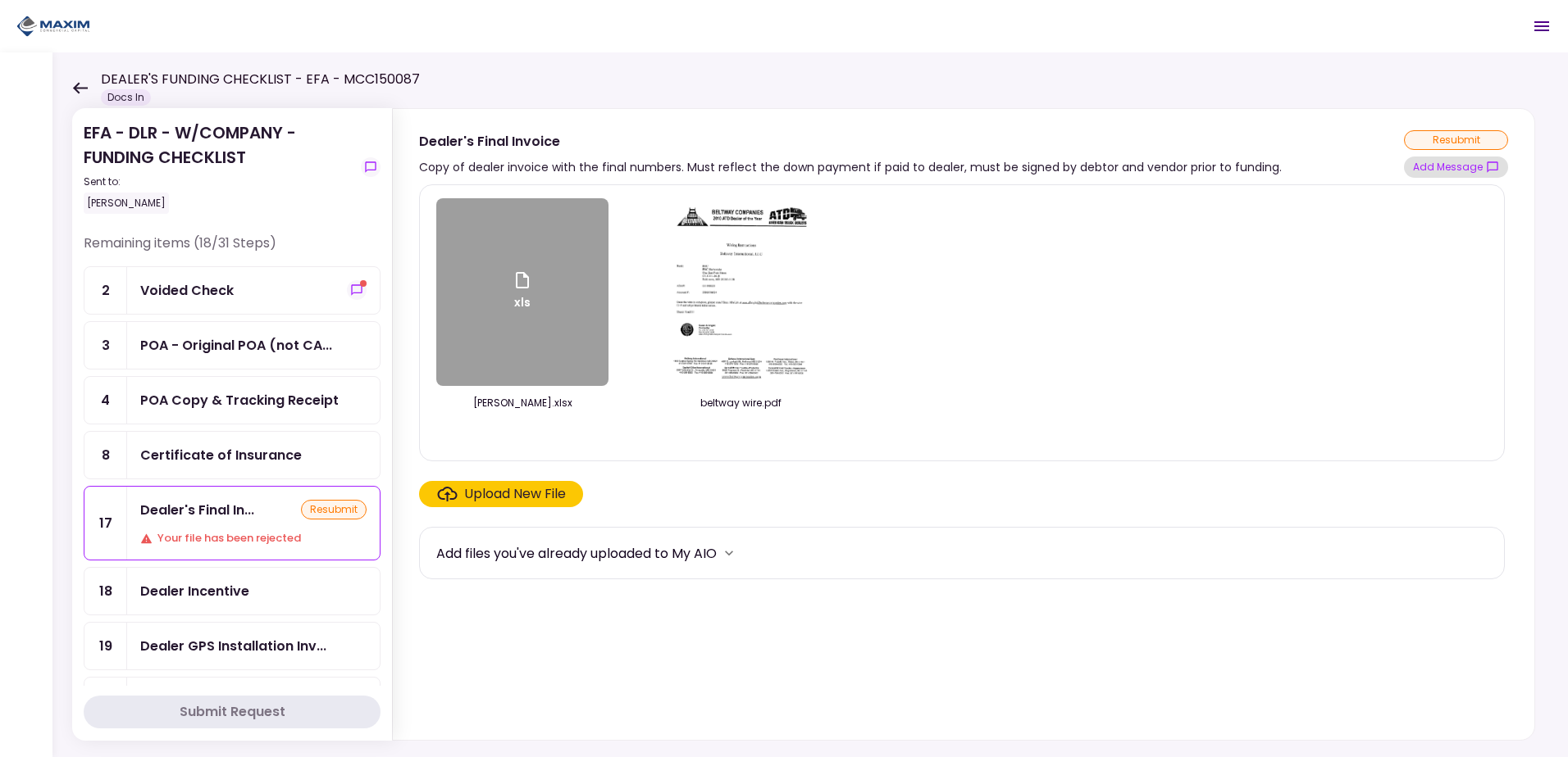
click at [1433, 163] on button "Add Message" at bounding box center [1456, 167] width 104 height 21
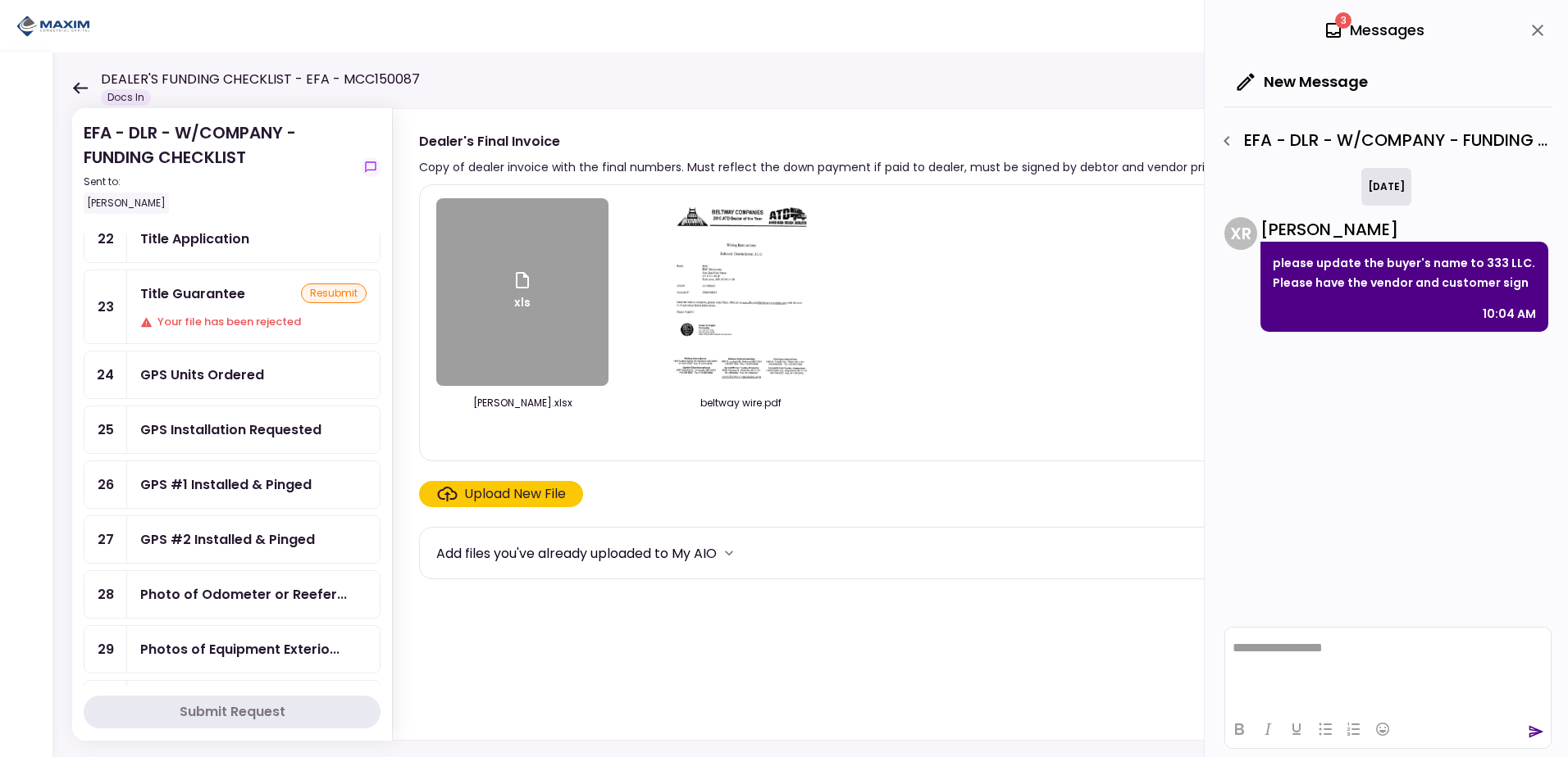
scroll to position [573, 0]
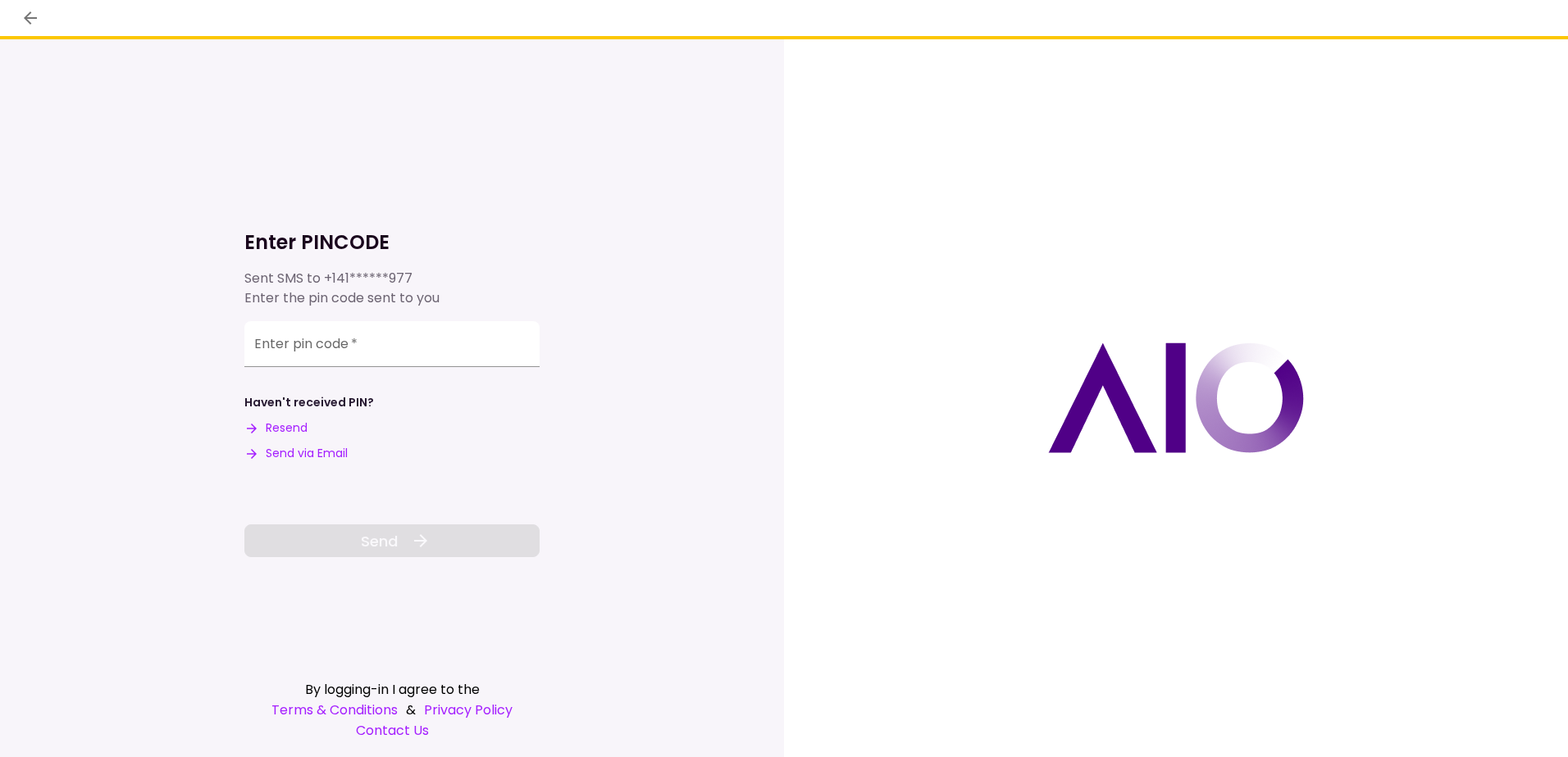
click at [308, 449] on button "Send via Email" at bounding box center [296, 454] width 103 height 17
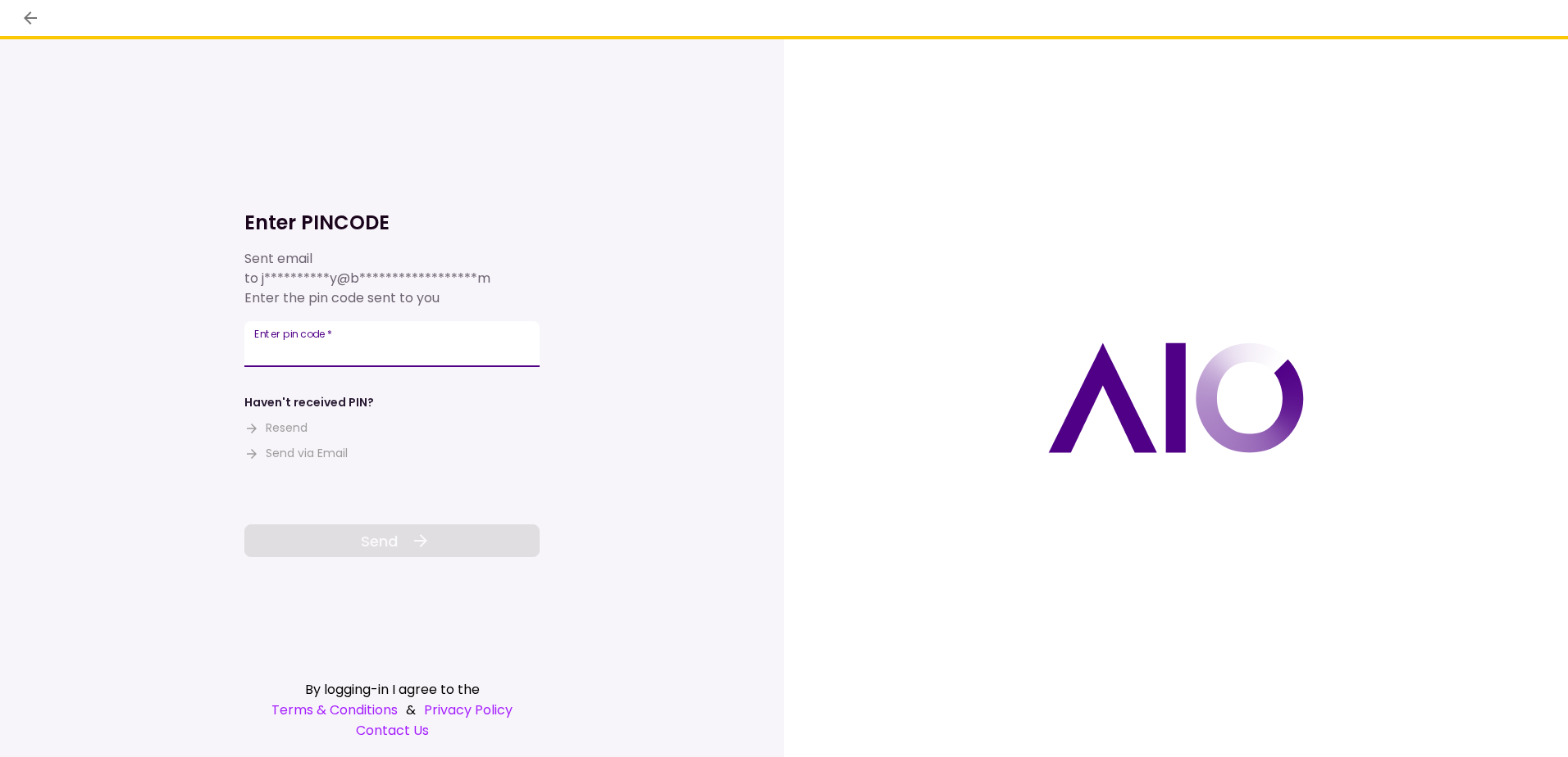
click at [363, 349] on input "Enter pin code   *" at bounding box center [392, 344] width 295 height 46
type input "******"
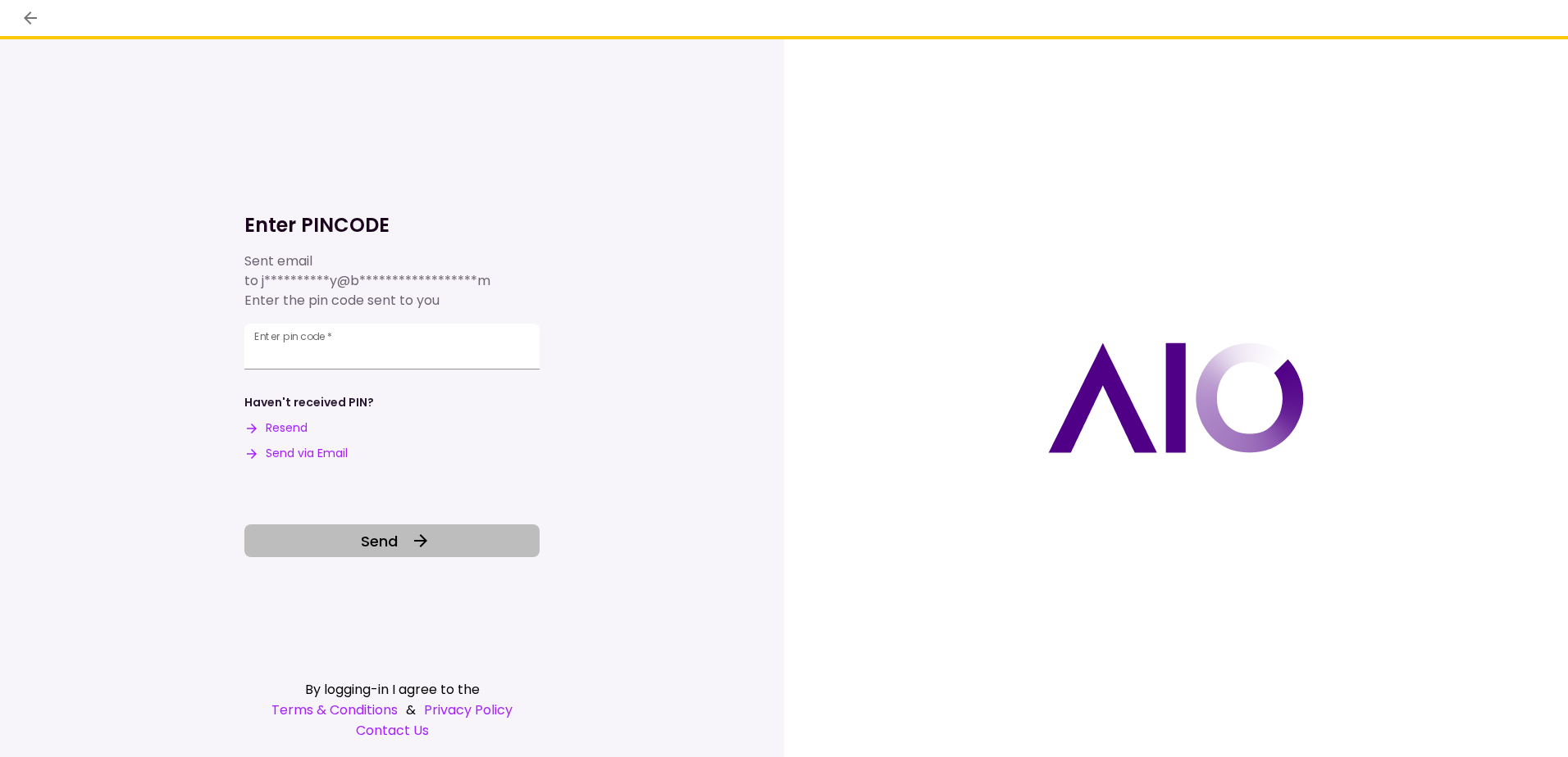
click at [373, 536] on span "Send" at bounding box center [379, 541] width 37 height 22
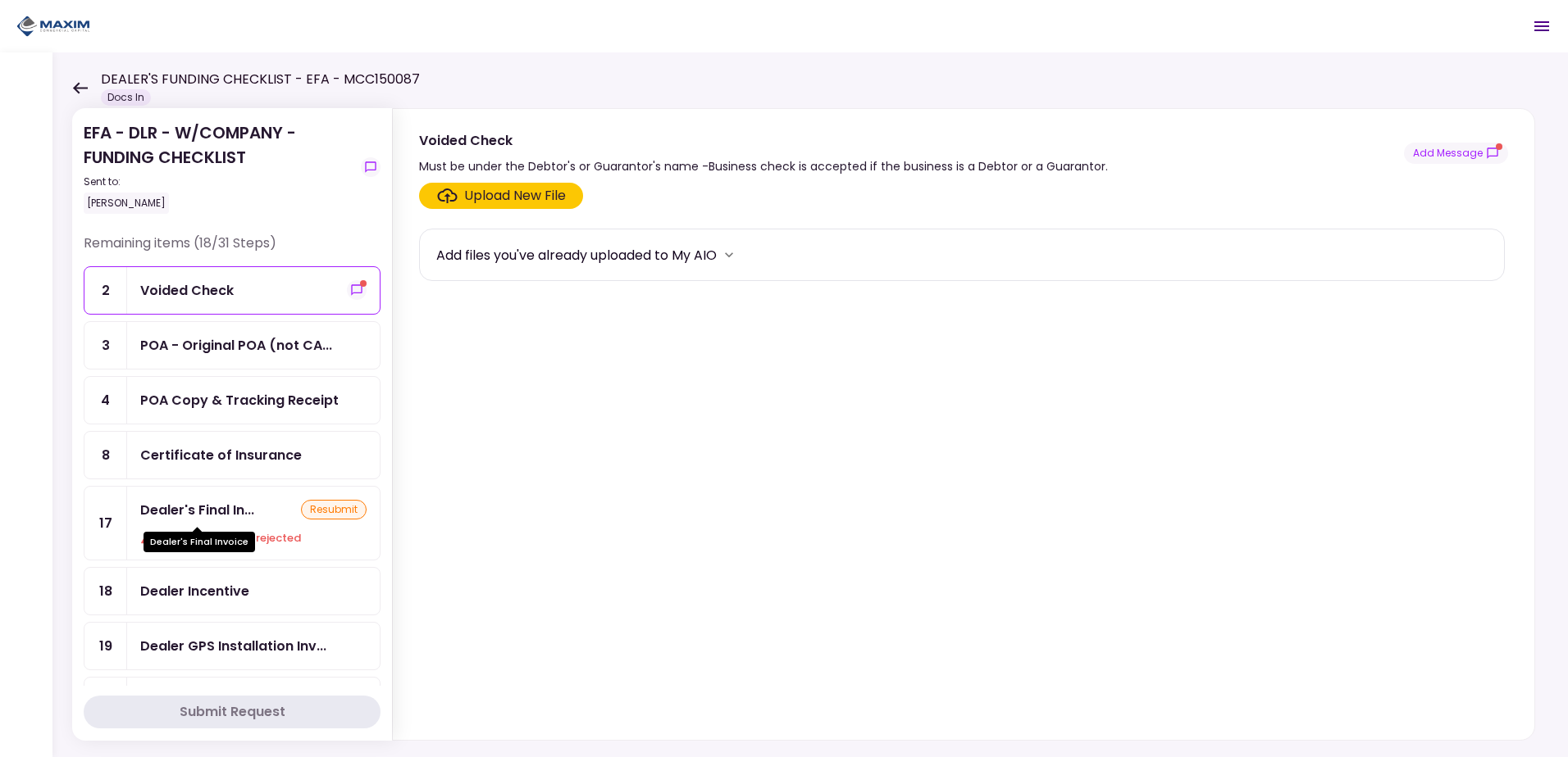
click at [213, 514] on div "Dealer's Final In..." at bounding box center [197, 510] width 114 height 21
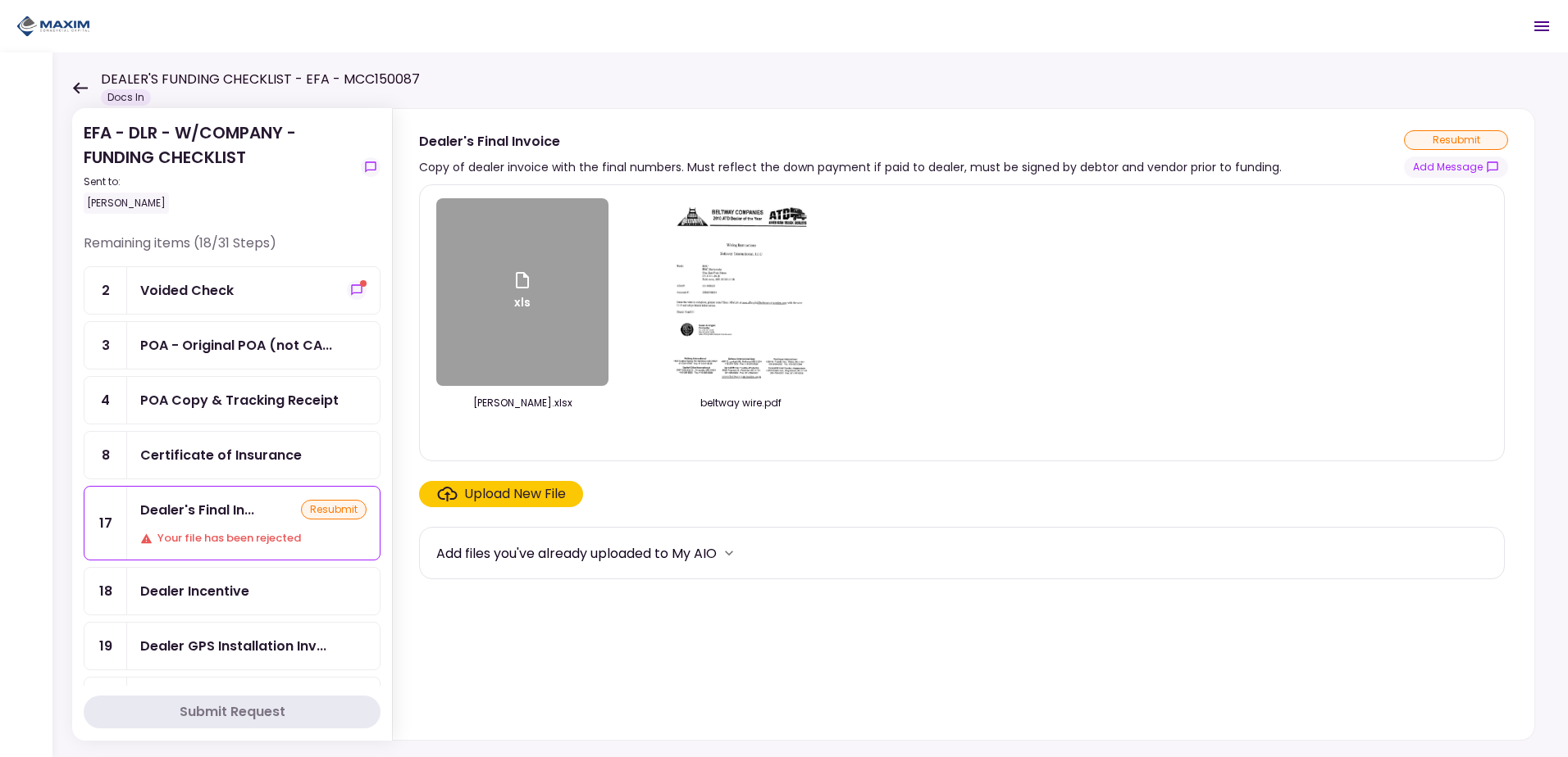
click at [530, 489] on div "Upload New File" at bounding box center [515, 494] width 102 height 20
click at [0, 0] on input "Upload New File" at bounding box center [0, 0] width 0 height 0
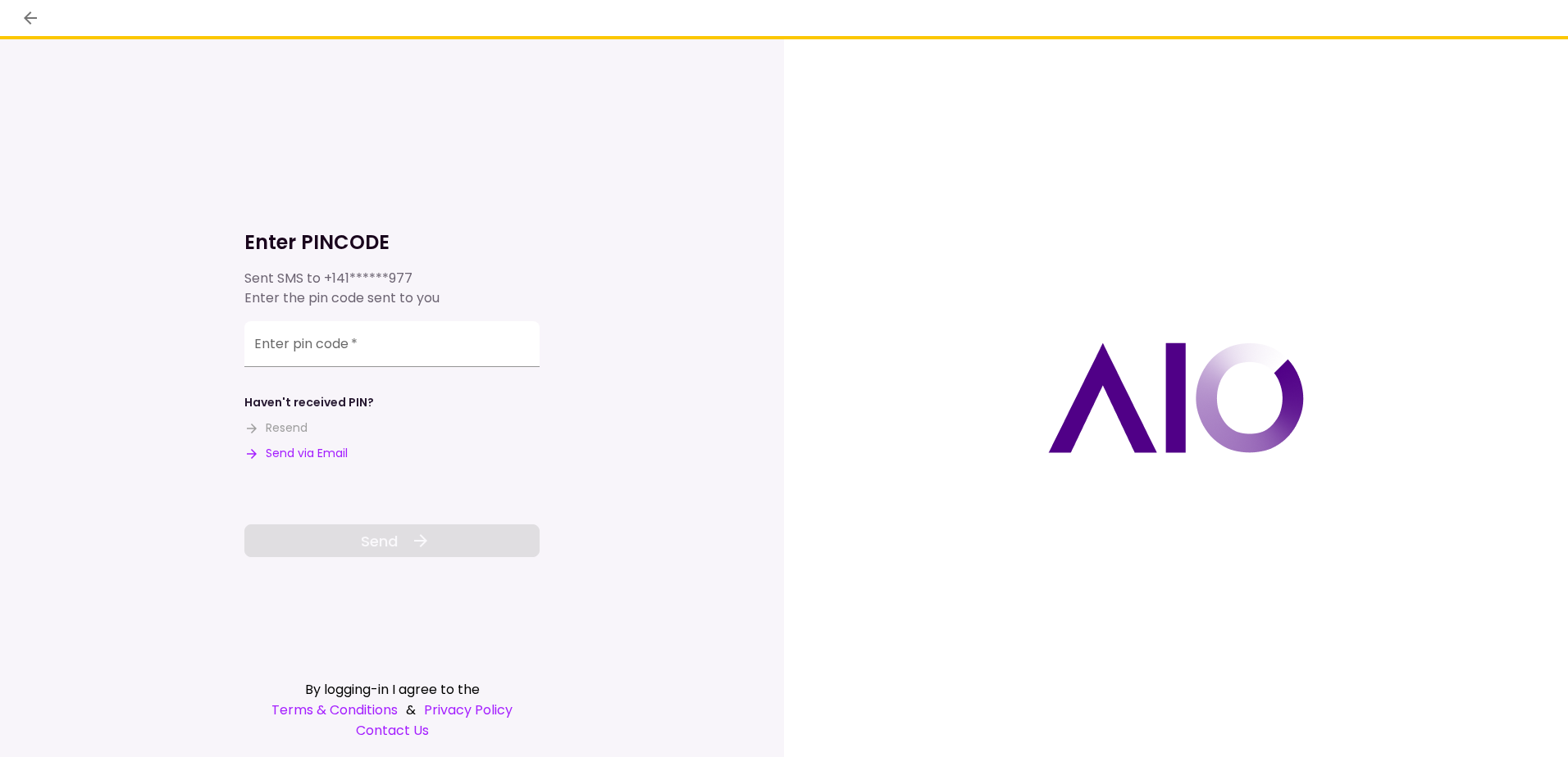
click at [322, 453] on button "Send via Email" at bounding box center [296, 454] width 103 height 17
click at [315, 349] on input "Enter pin code   *" at bounding box center [392, 344] width 295 height 46
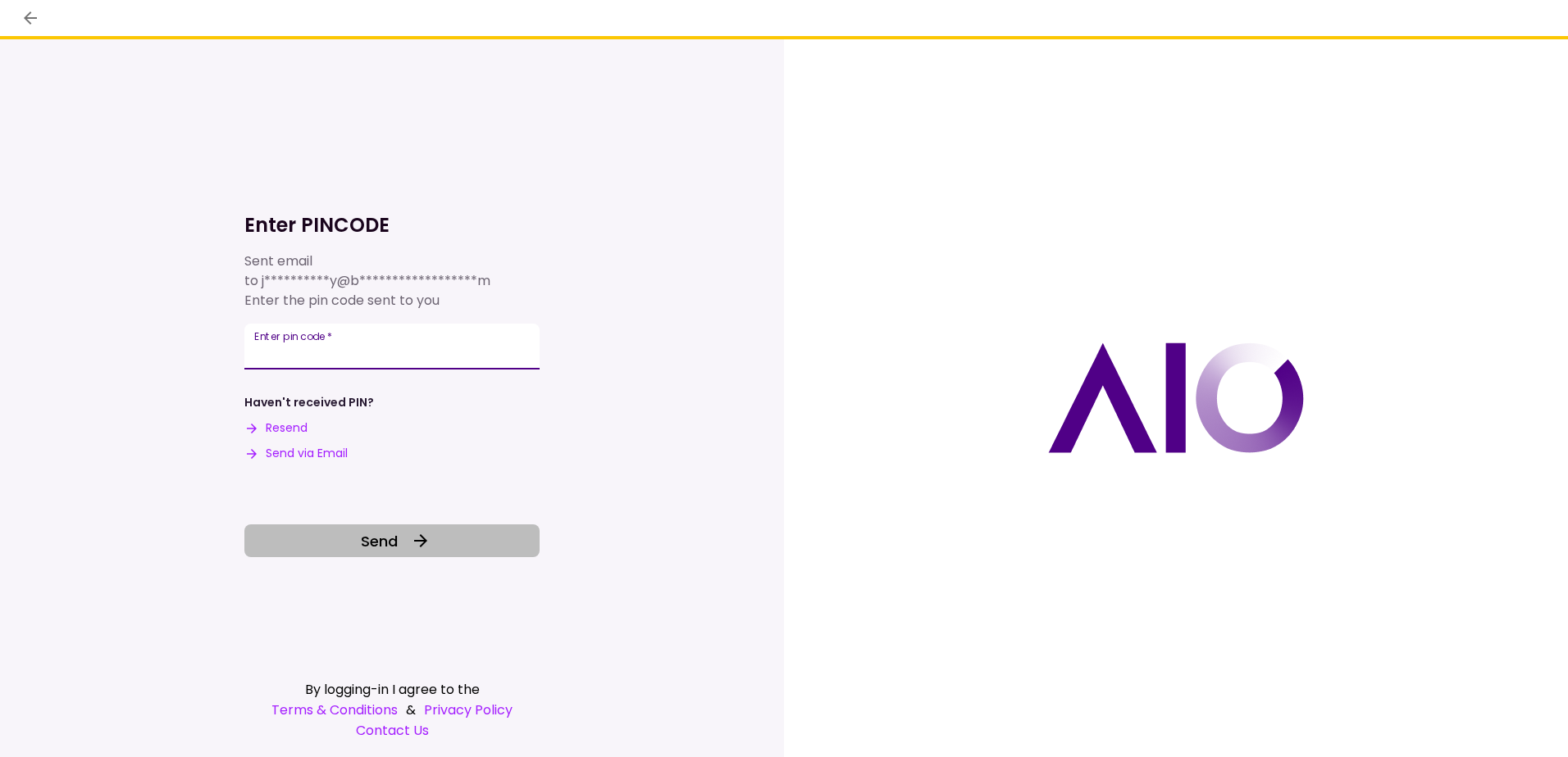
type input "******"
click at [363, 536] on span "Send" at bounding box center [379, 541] width 37 height 22
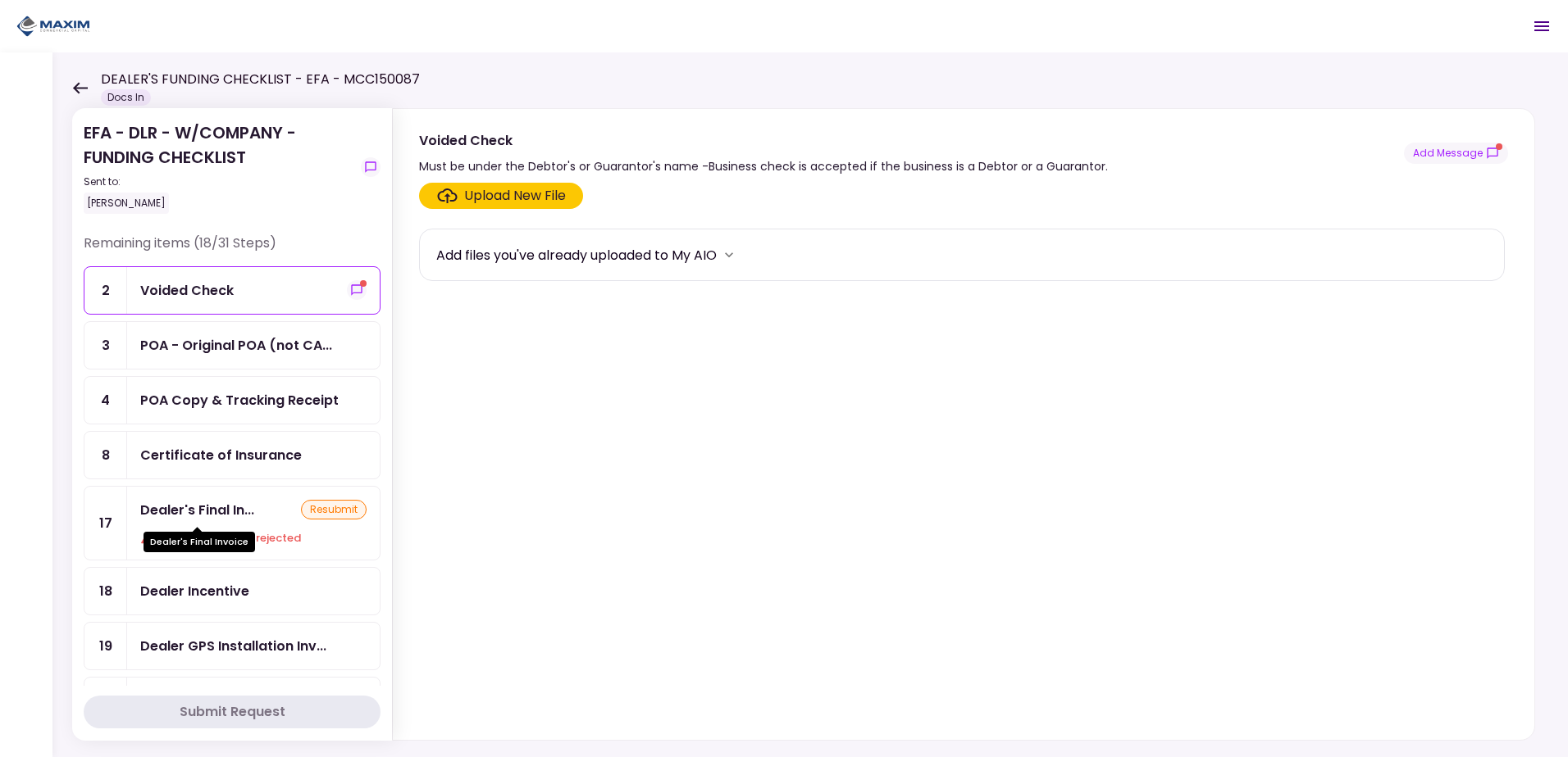
click at [192, 510] on div "Dealer's Final In..." at bounding box center [197, 510] width 114 height 21
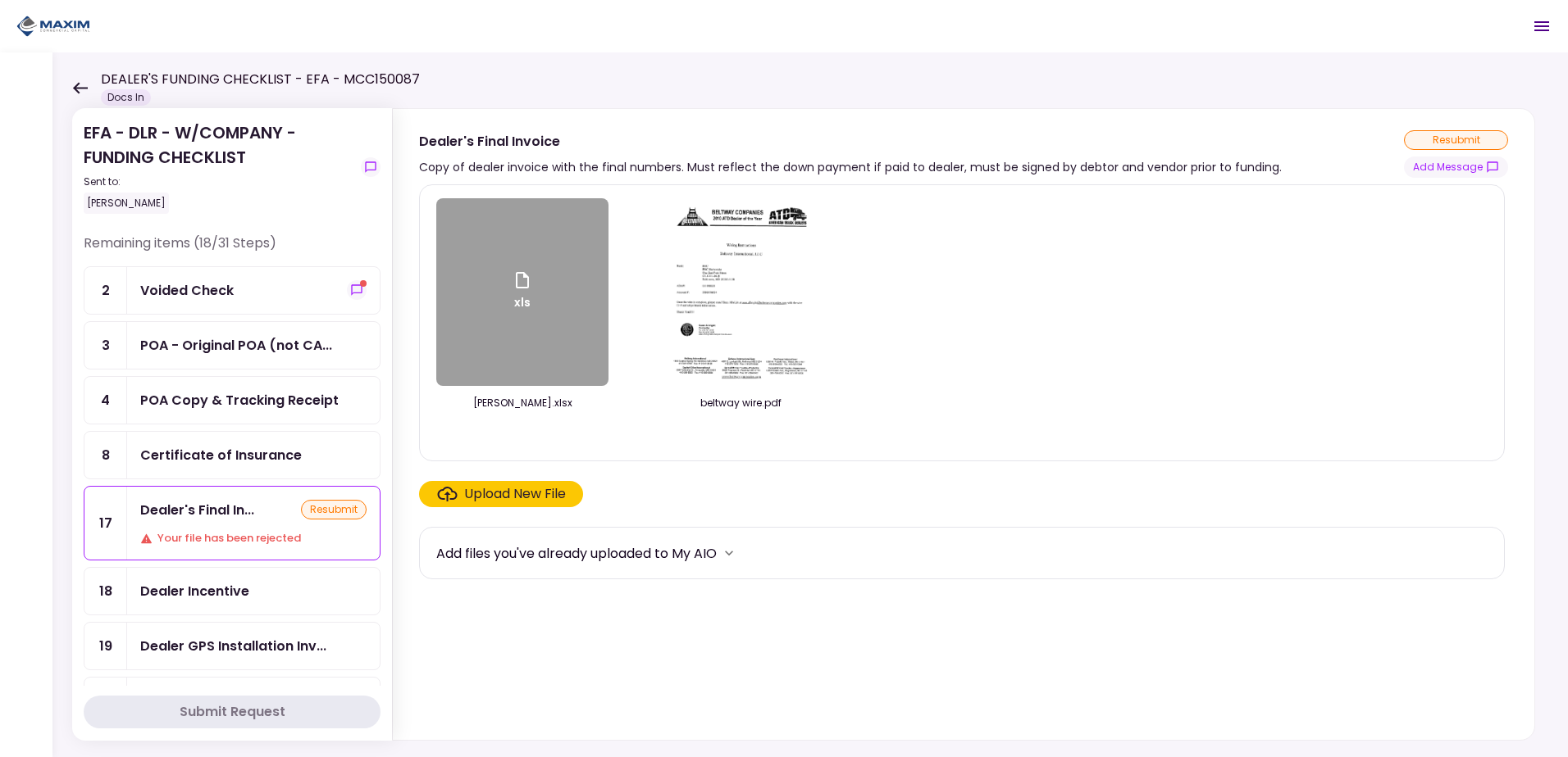
click at [532, 488] on div "Upload New File" at bounding box center [515, 494] width 102 height 20
click at [0, 0] on input "Upload New File" at bounding box center [0, 0] width 0 height 0
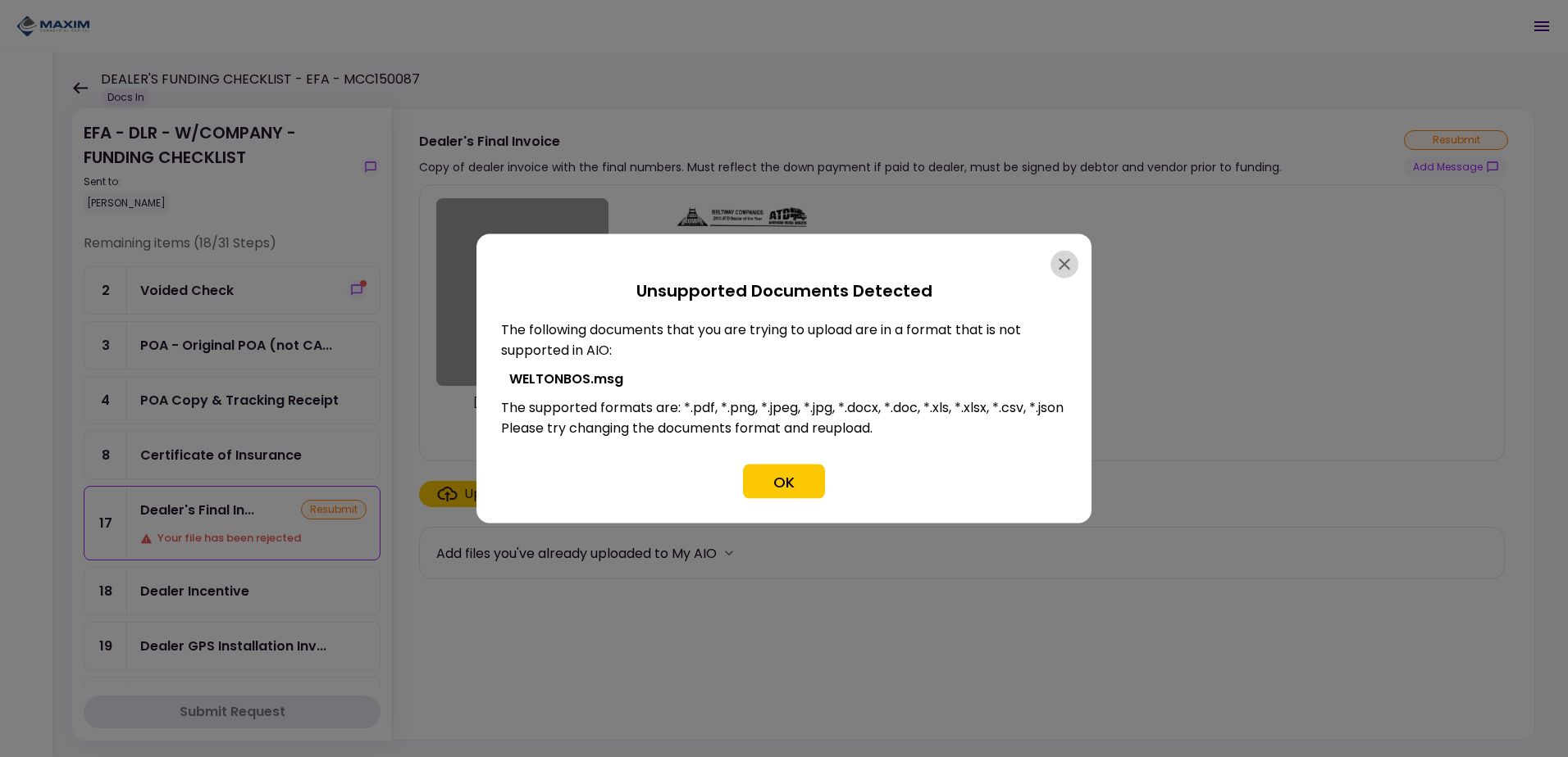
click at [1068, 255] on icon "button" at bounding box center [1064, 264] width 20 height 20
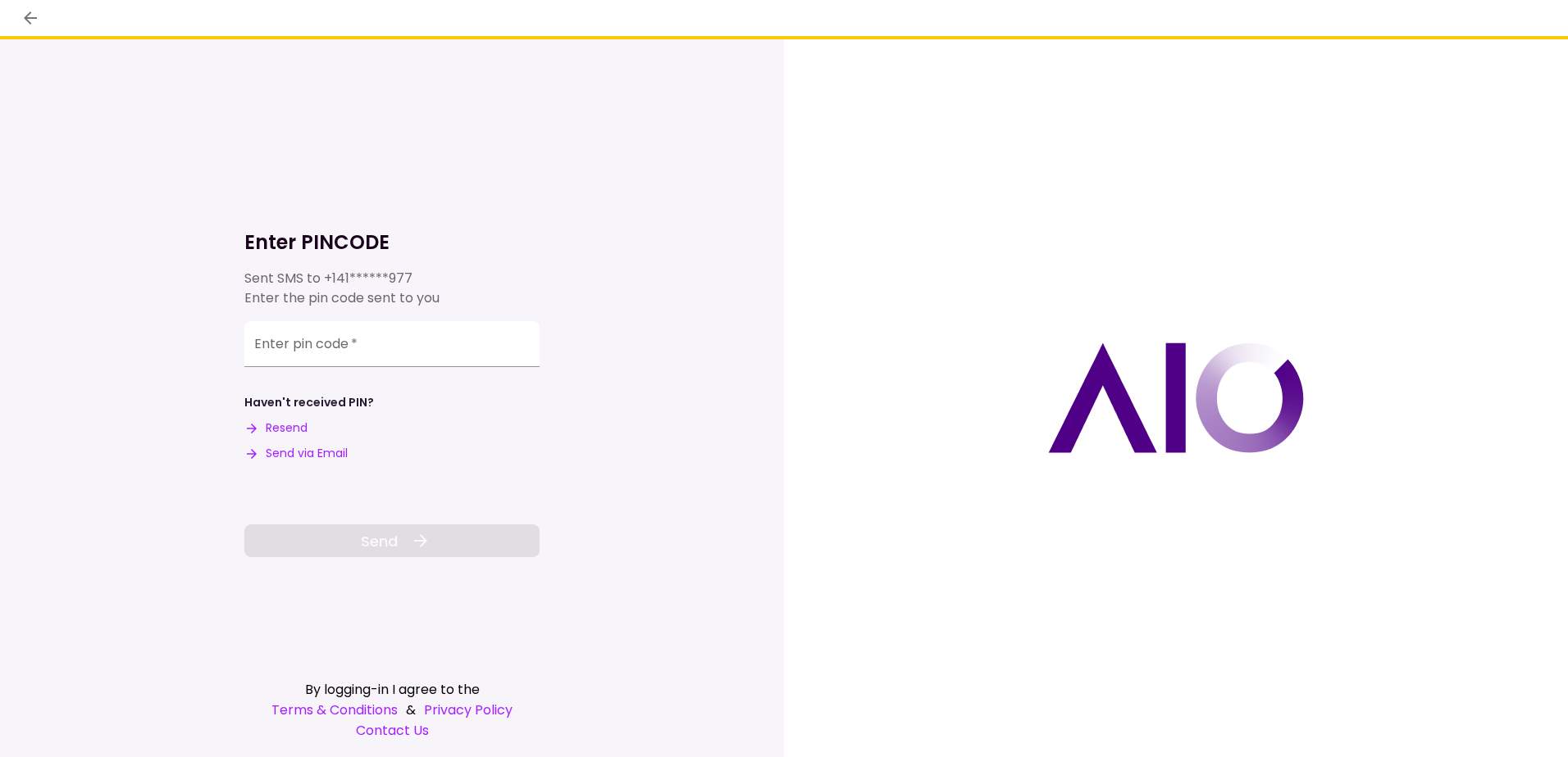
click at [320, 449] on button "Send via Email" at bounding box center [296, 454] width 103 height 17
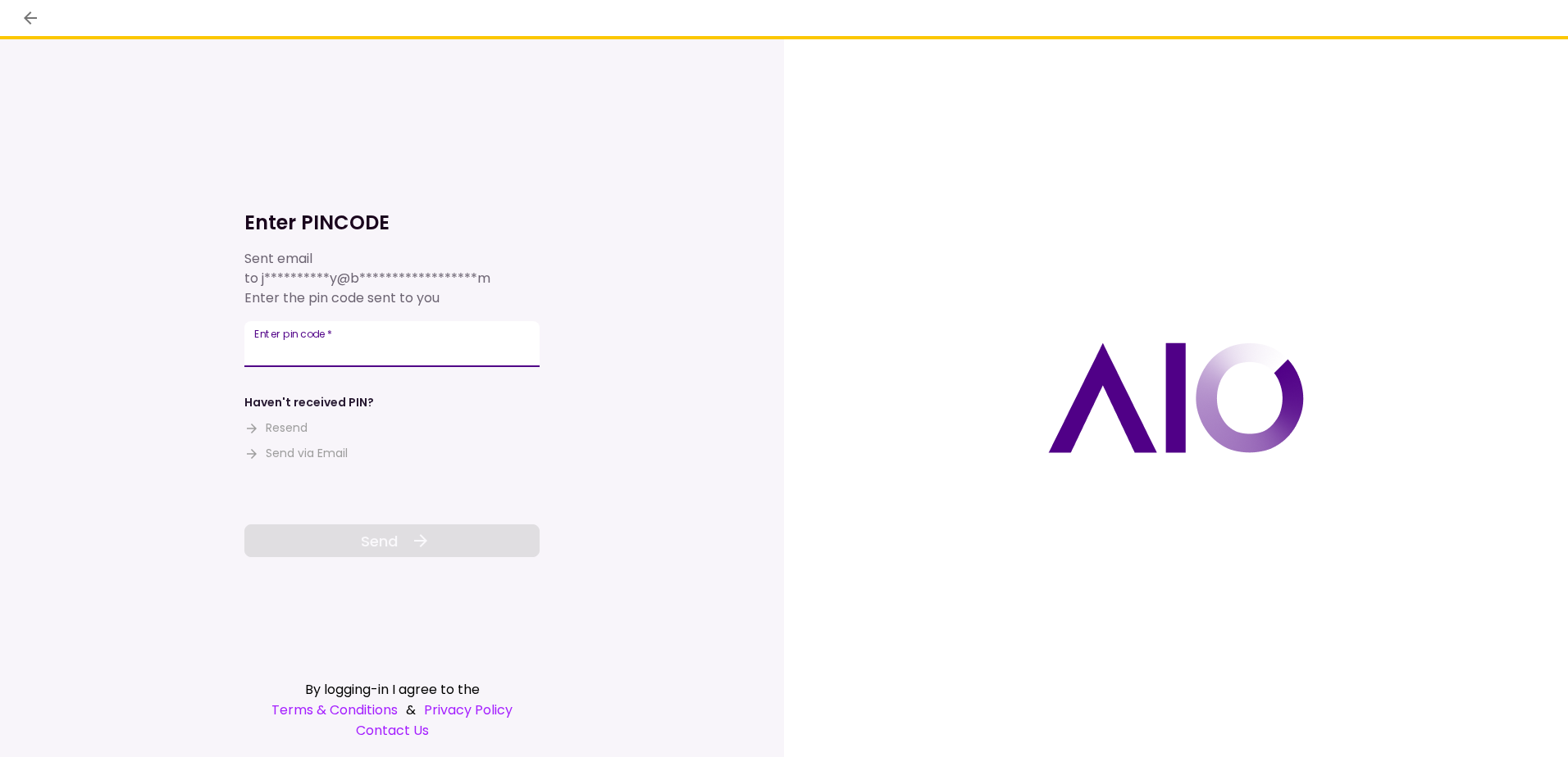
click at [274, 344] on input "Enter pin code   *" at bounding box center [392, 344] width 295 height 46
type input "******"
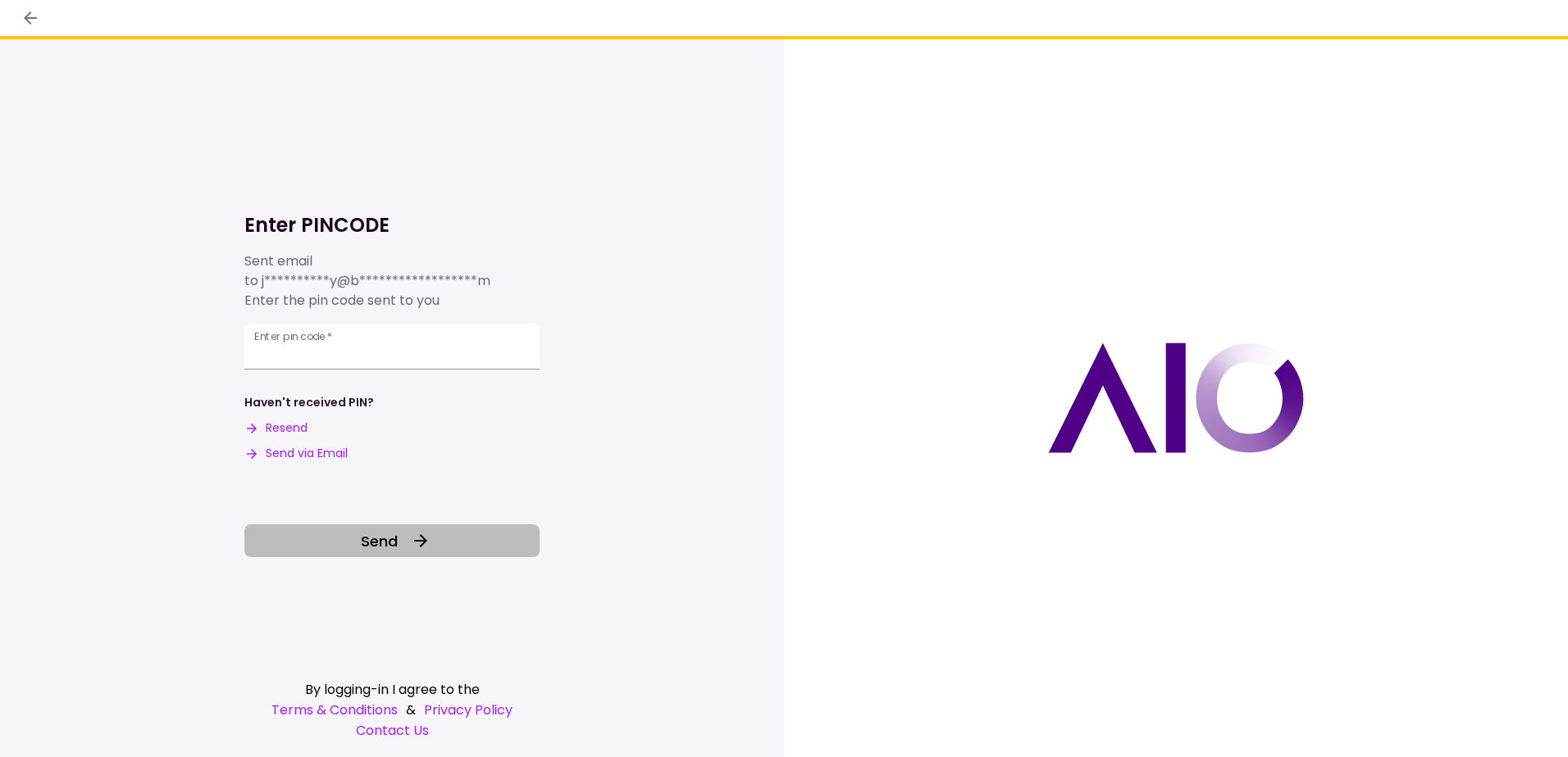
click at [398, 545] on button "Send" at bounding box center [392, 541] width 295 height 32
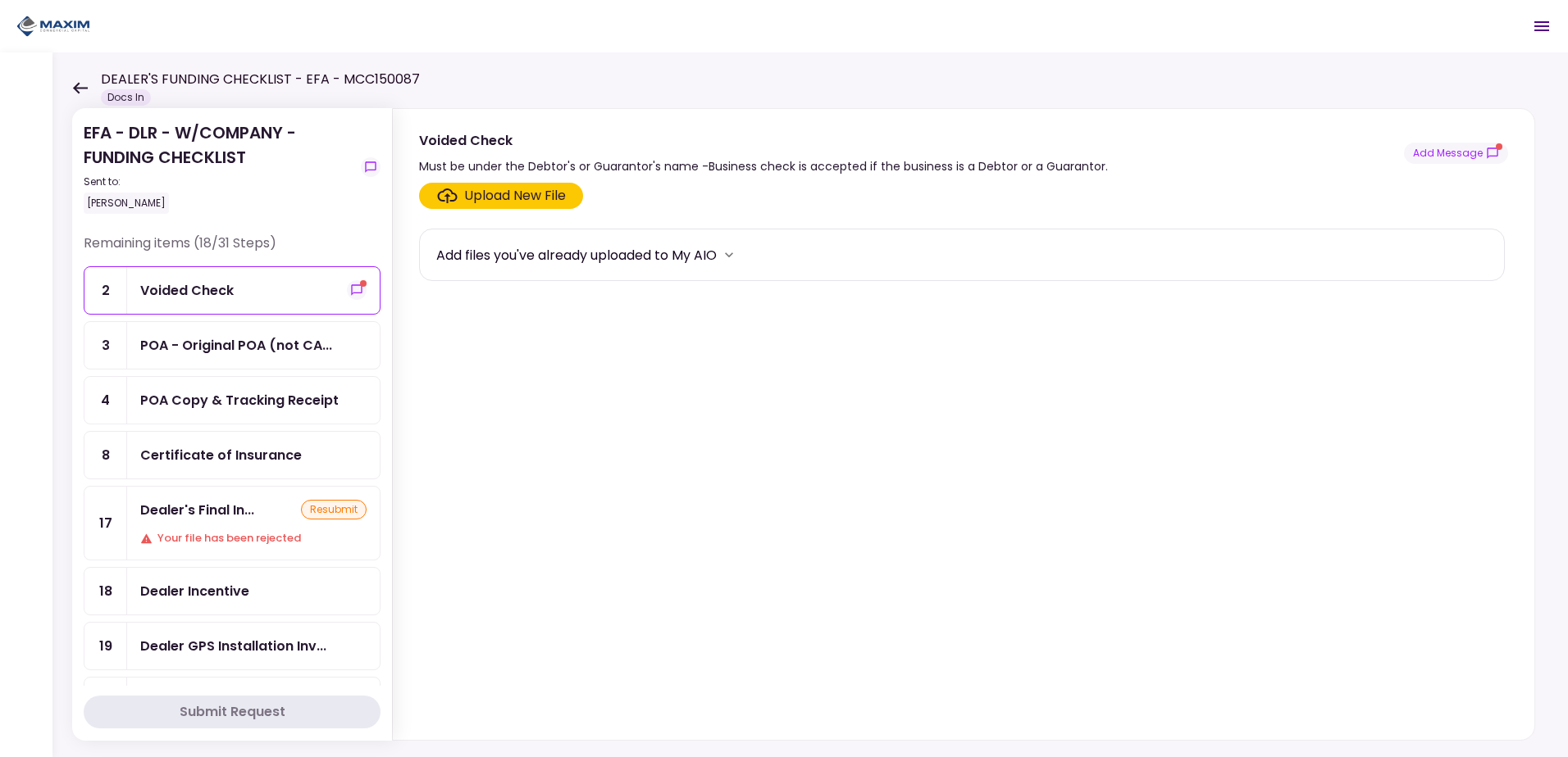
click at [247, 516] on div "Dealer's Final In..." at bounding box center [197, 510] width 114 height 21
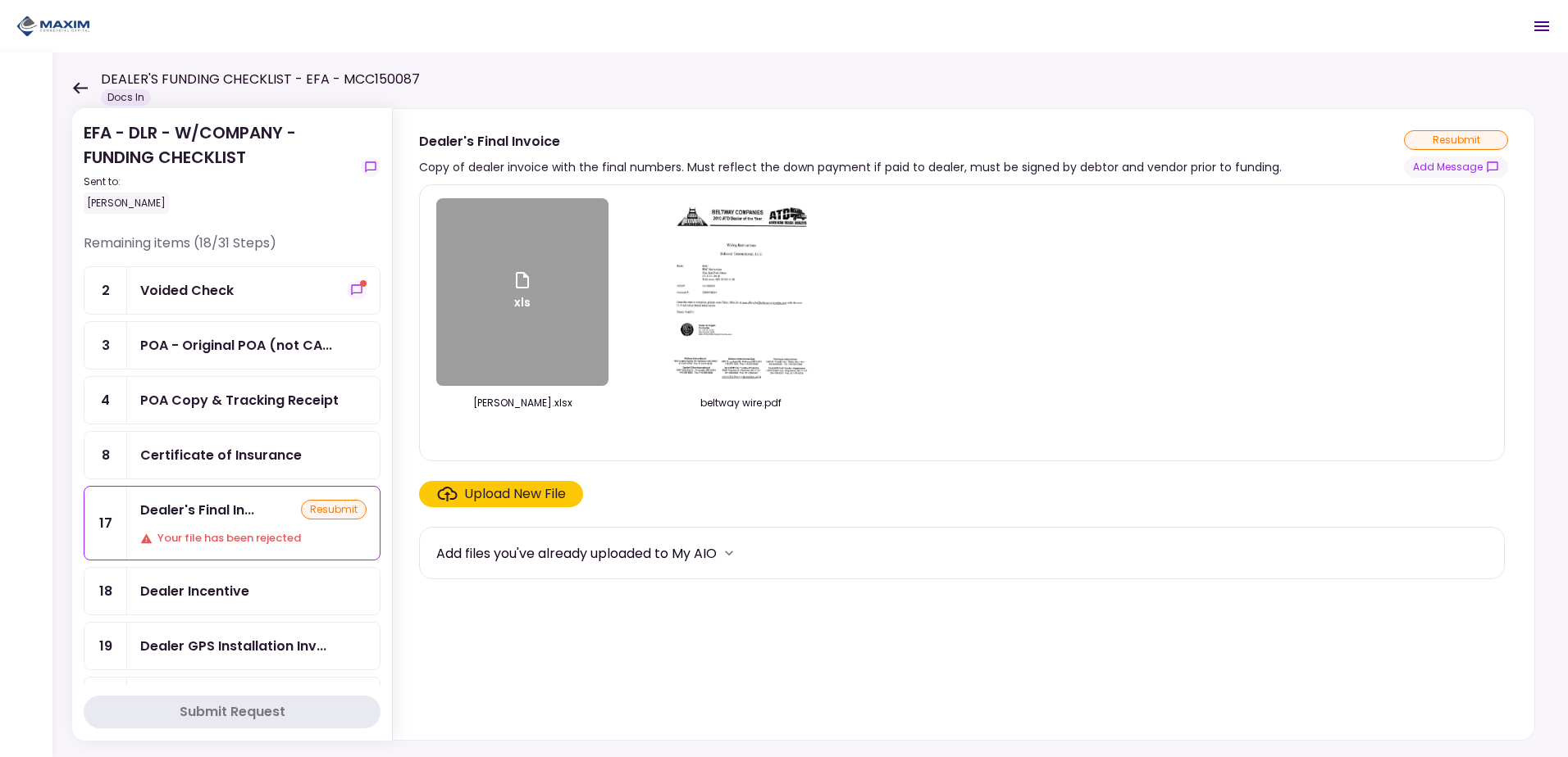
click at [482, 491] on div "Upload New File" at bounding box center [515, 494] width 102 height 20
click at [0, 0] on input "Upload New File" at bounding box center [0, 0] width 0 height 0
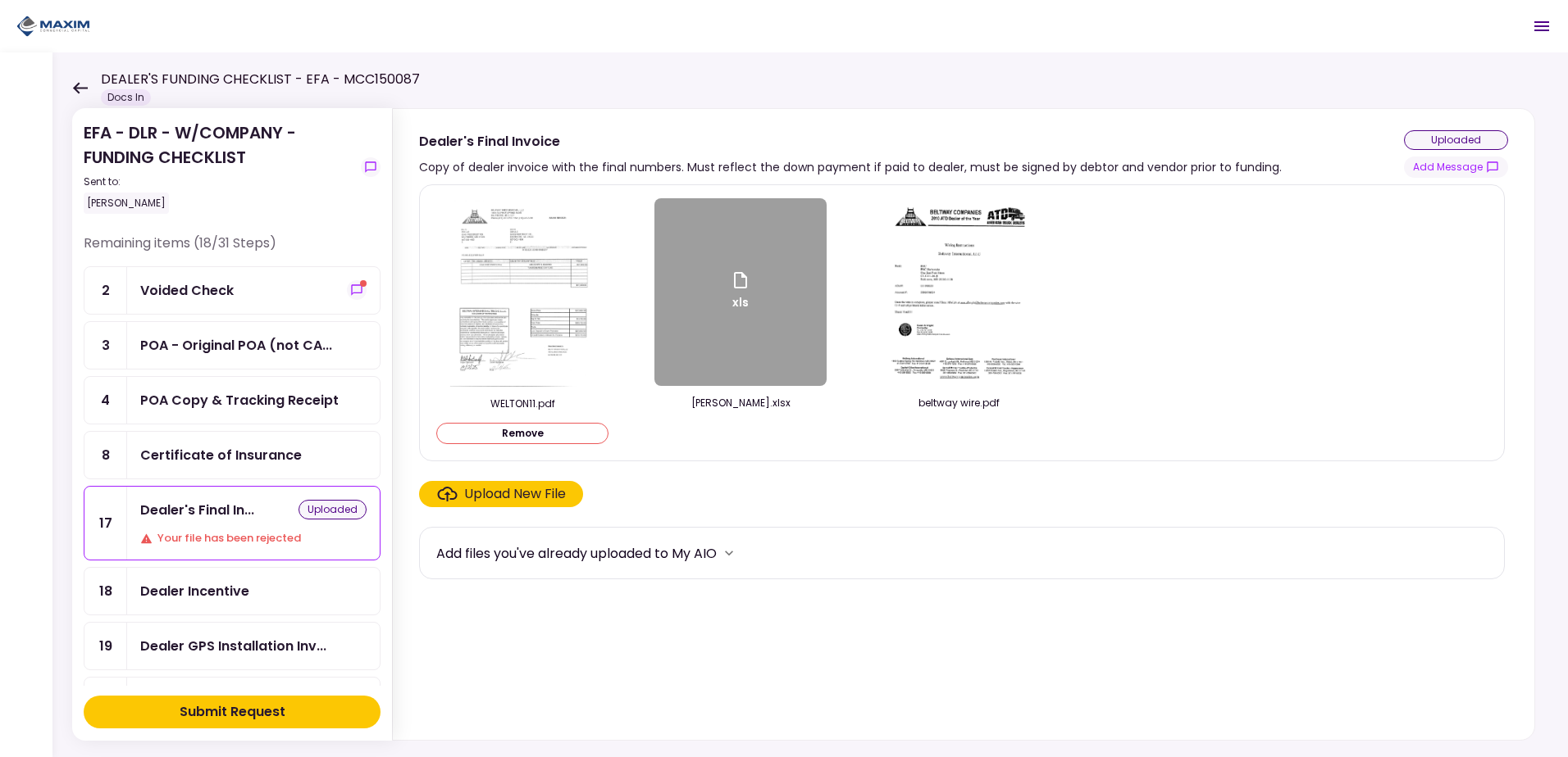
click at [240, 592] on div "Dealer Incentive" at bounding box center [195, 591] width 109 height 21
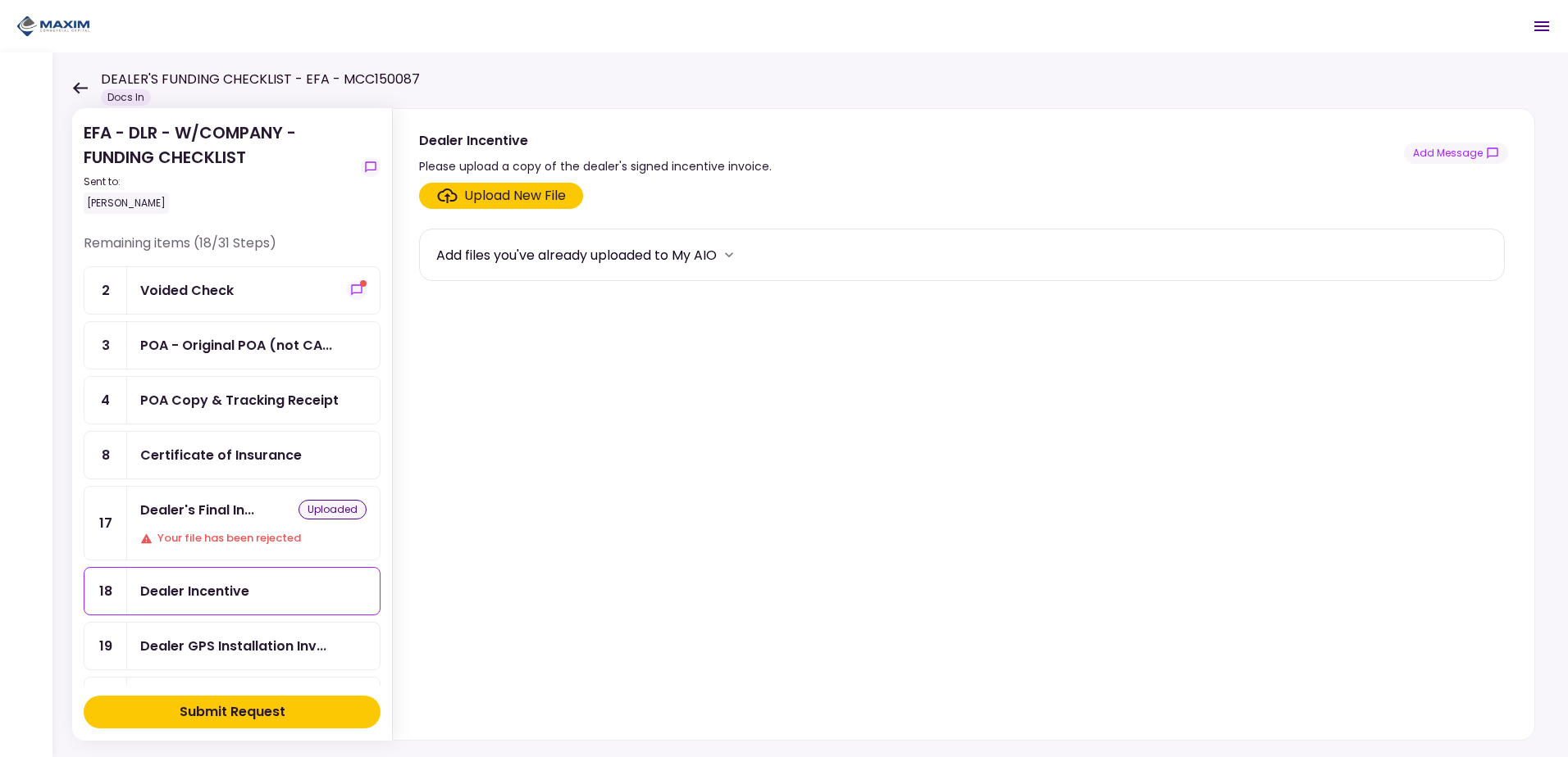
click at [506, 196] on div "Upload New File" at bounding box center [515, 196] width 102 height 20
click at [0, 0] on input "Upload New File" at bounding box center [0, 0] width 0 height 0
click at [212, 713] on div "Submit Request" at bounding box center [233, 712] width 106 height 20
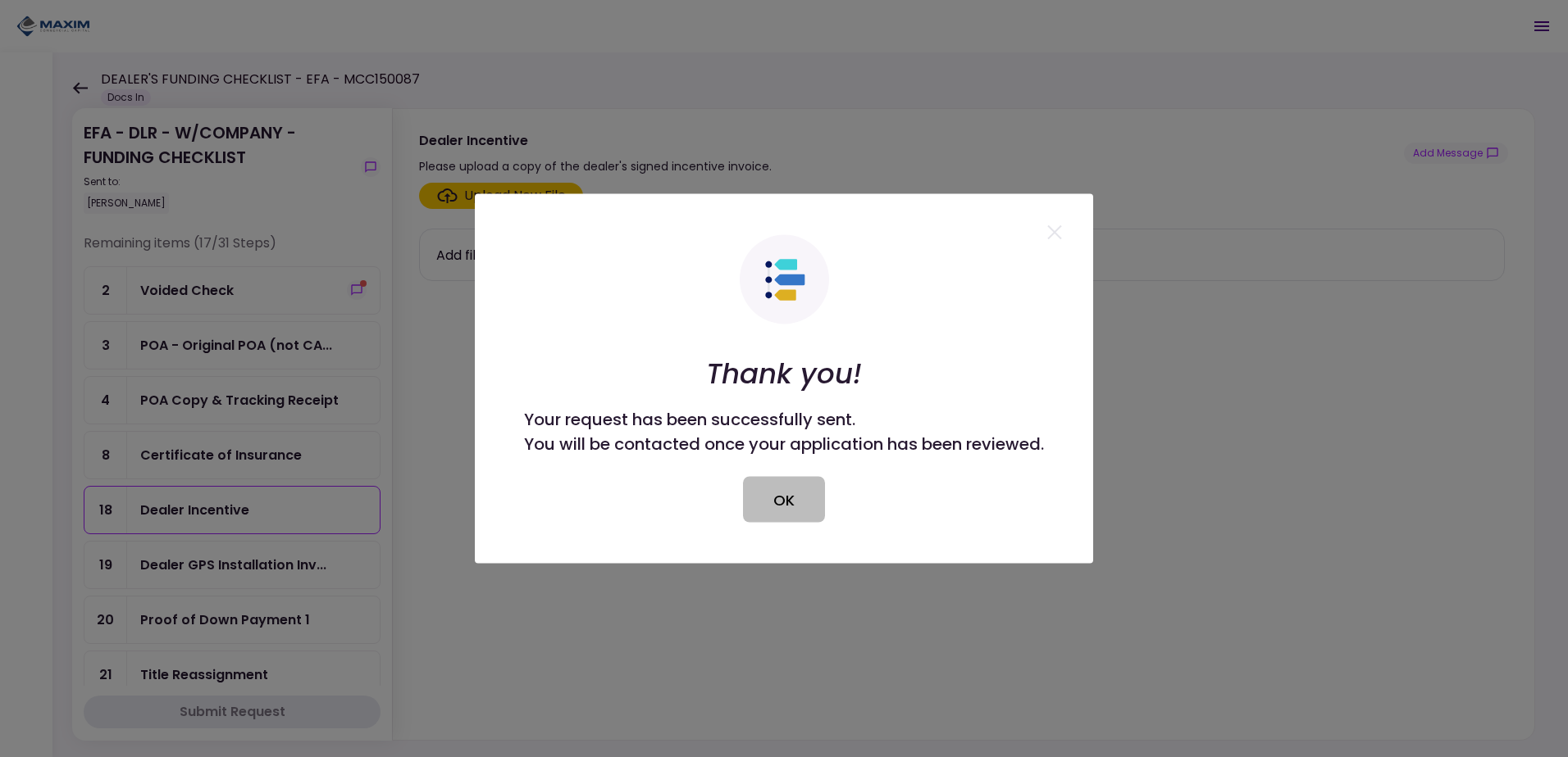
click at [785, 490] on button "OK" at bounding box center [784, 500] width 82 height 46
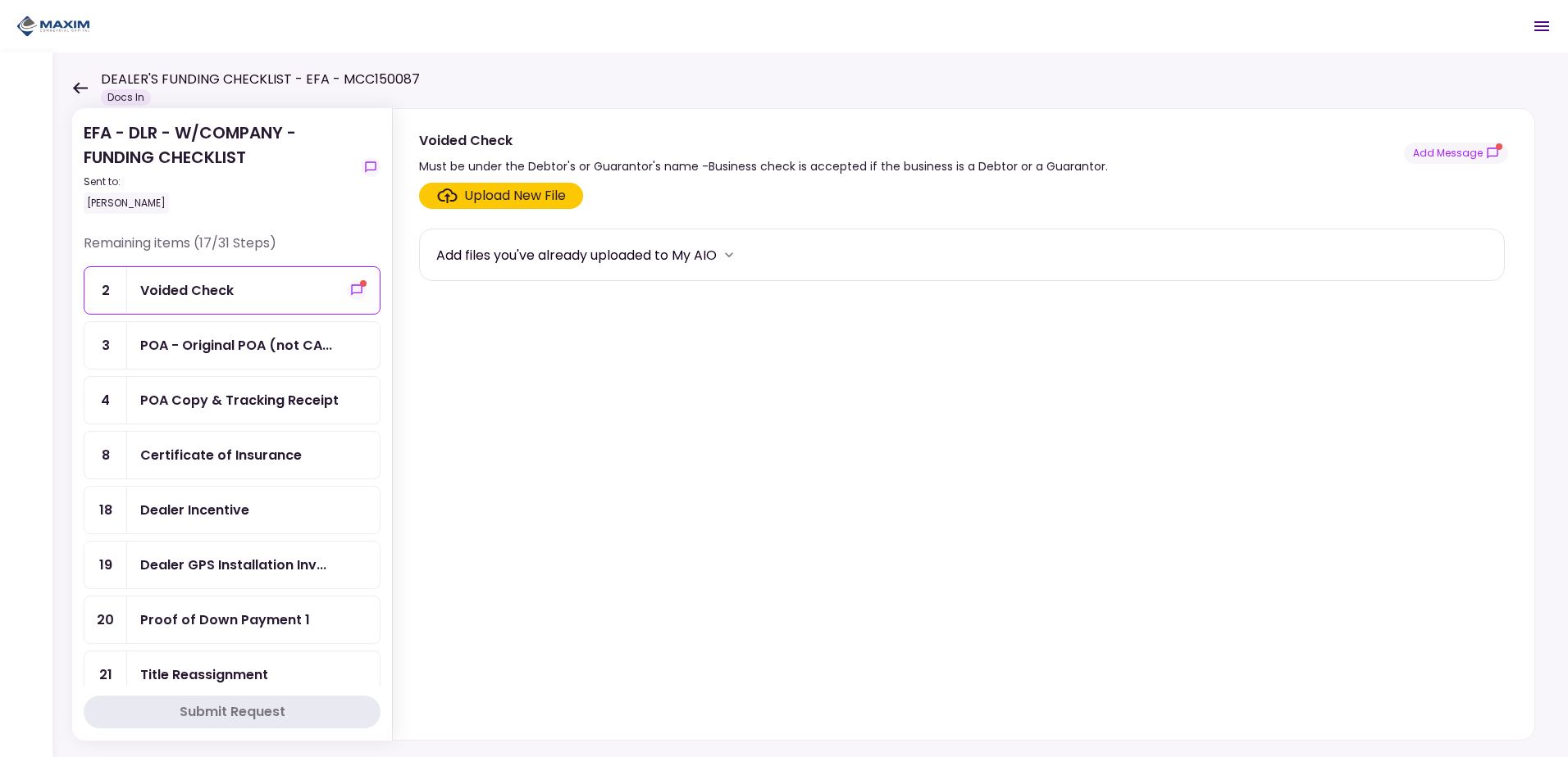
click at [190, 509] on div "Dealer Incentive" at bounding box center [195, 510] width 109 height 21
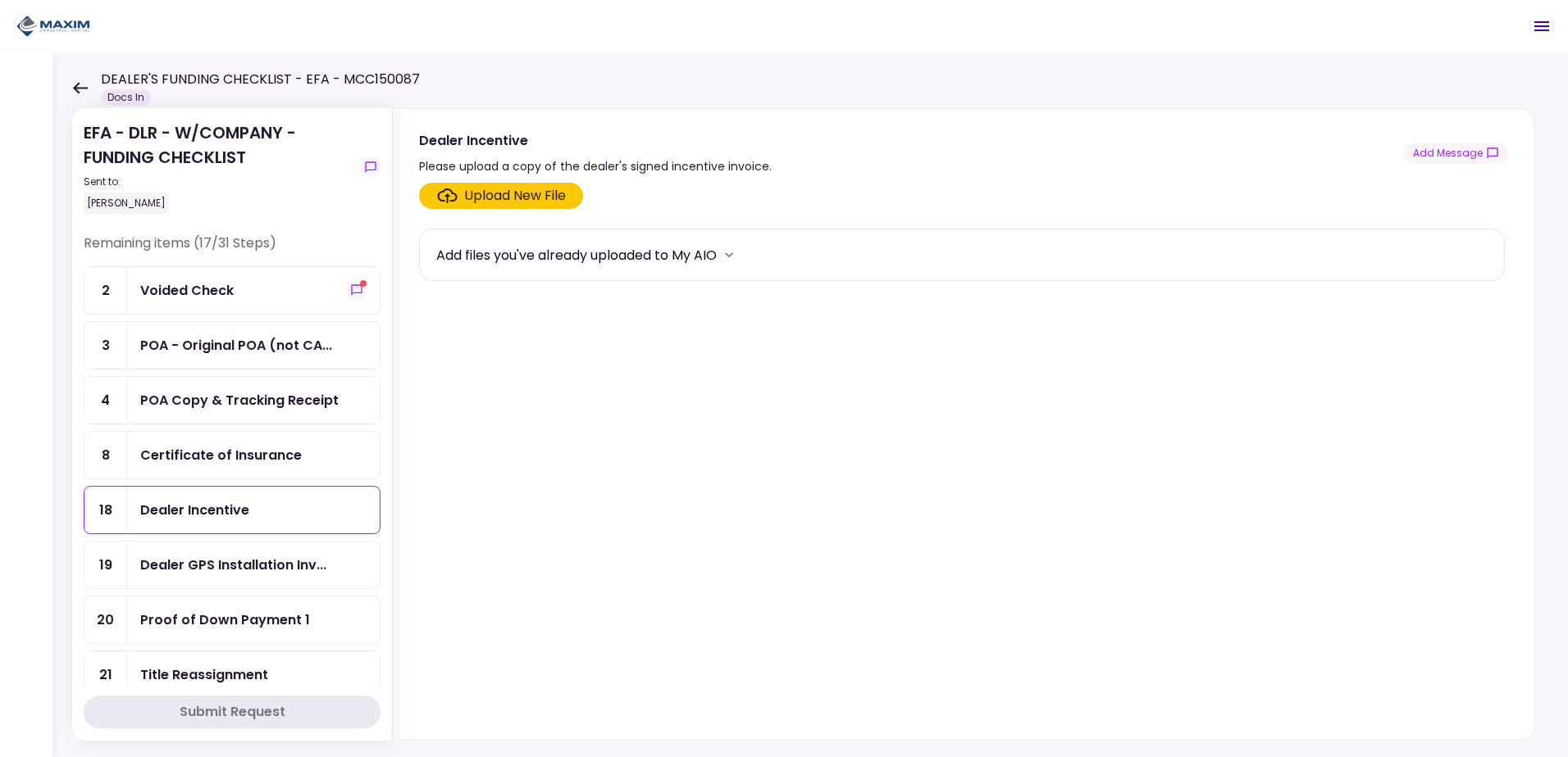
click at [520, 196] on div "Upload New File" at bounding box center [515, 196] width 102 height 20
click at [0, 0] on input "Upload New File" at bounding box center [0, 0] width 0 height 0
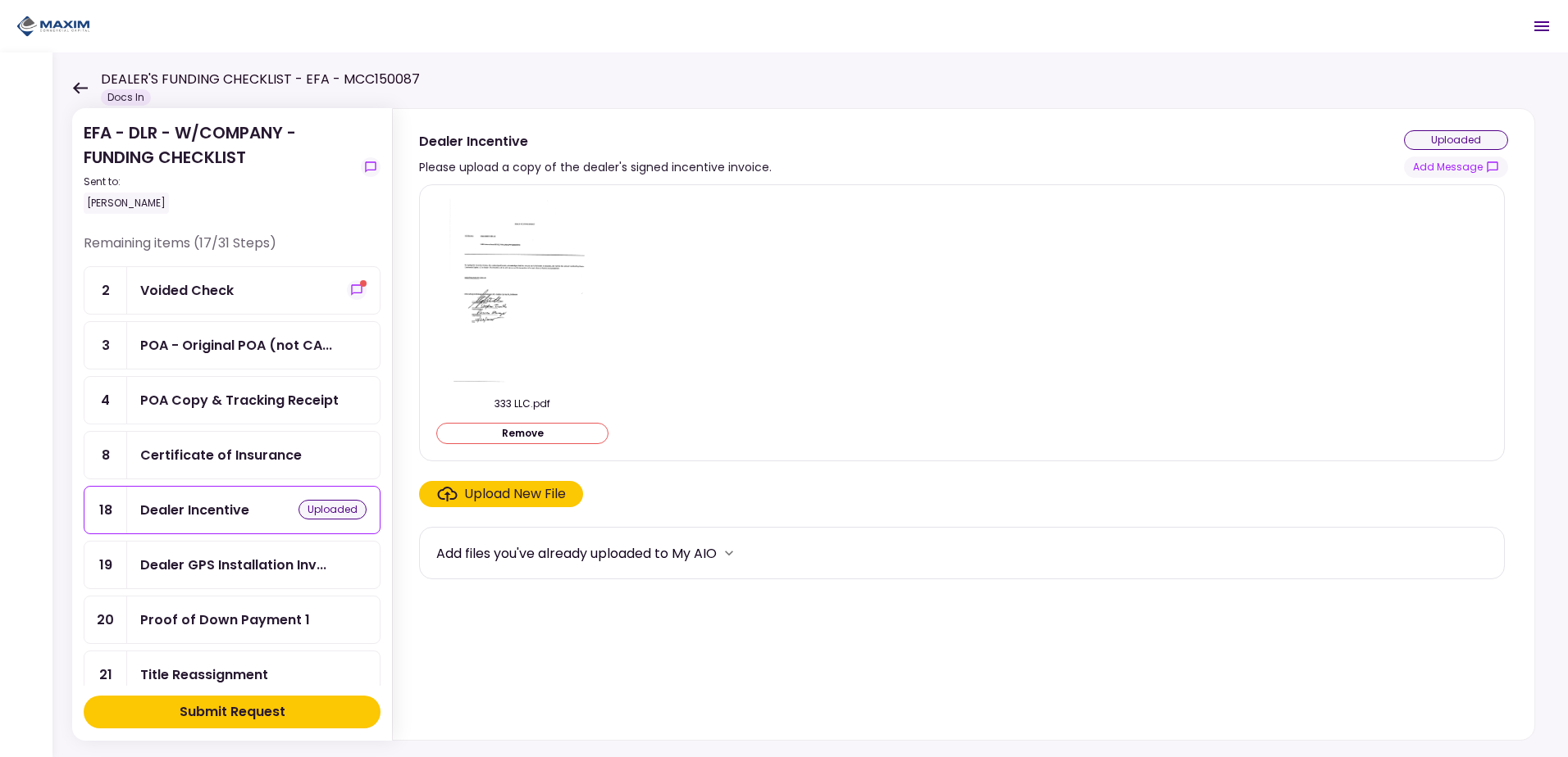
click at [275, 709] on div "Submit Request" at bounding box center [233, 712] width 106 height 20
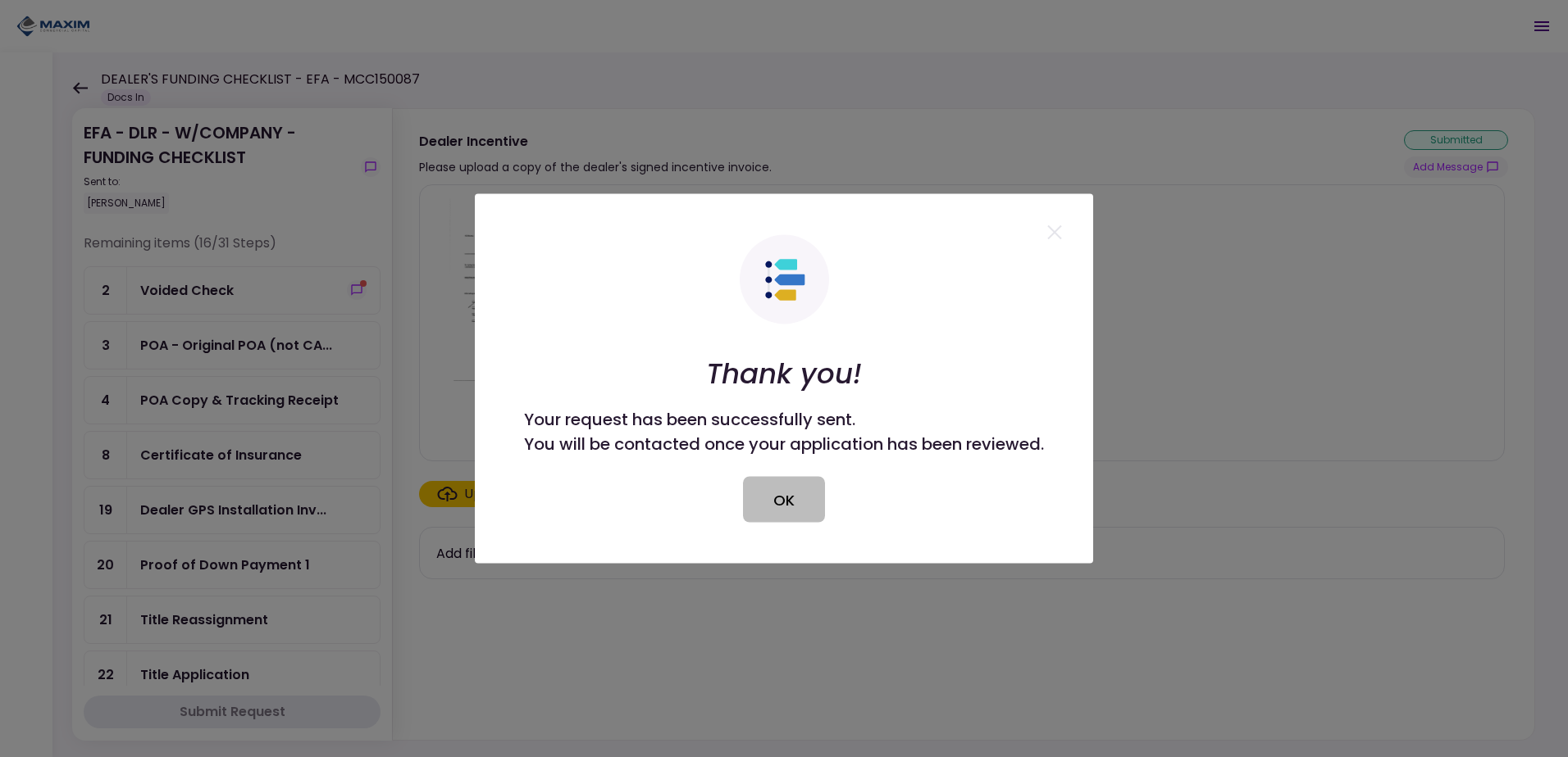
click at [779, 493] on button "OK" at bounding box center [784, 500] width 82 height 46
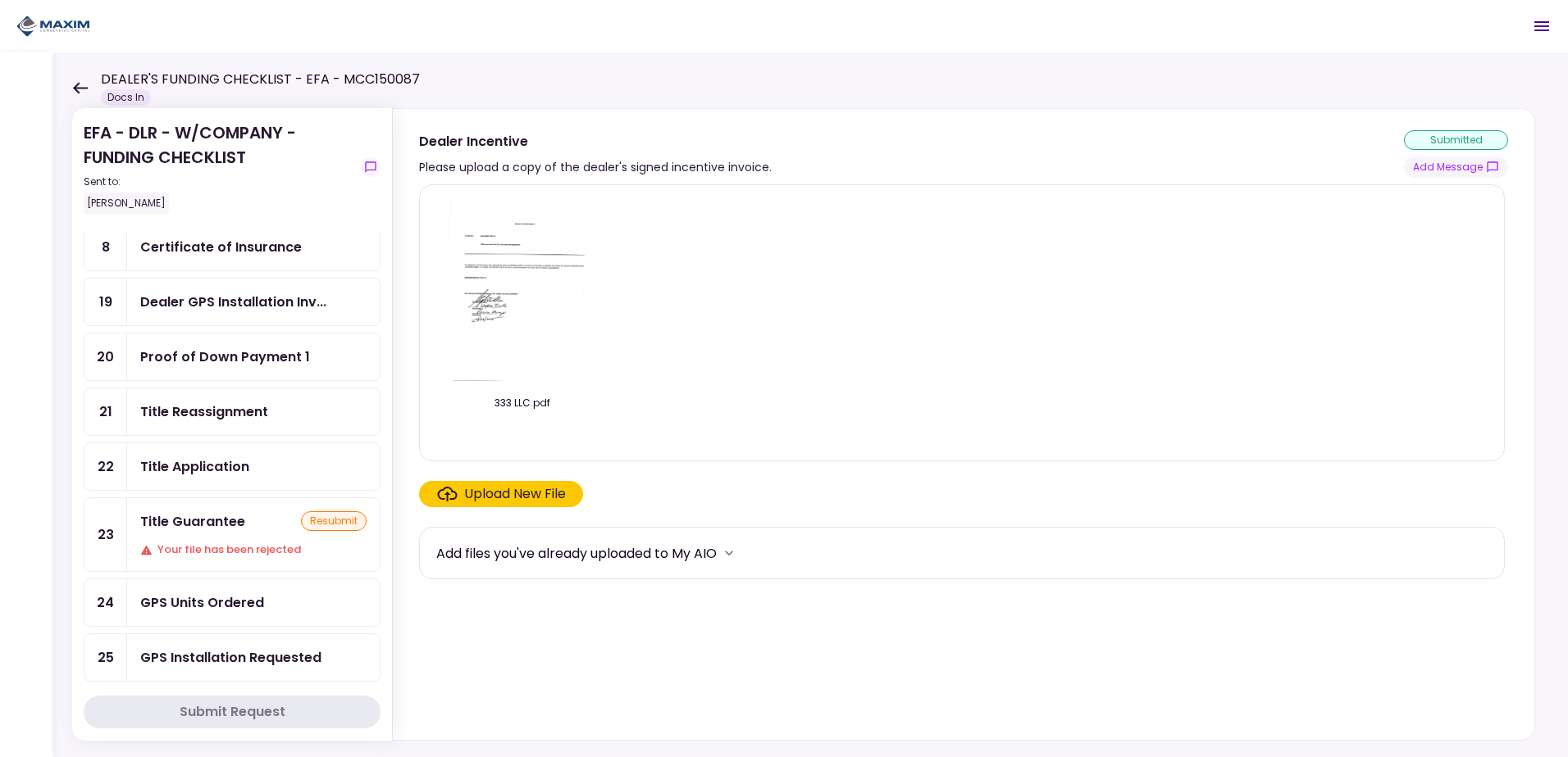
scroll to position [246, 0]
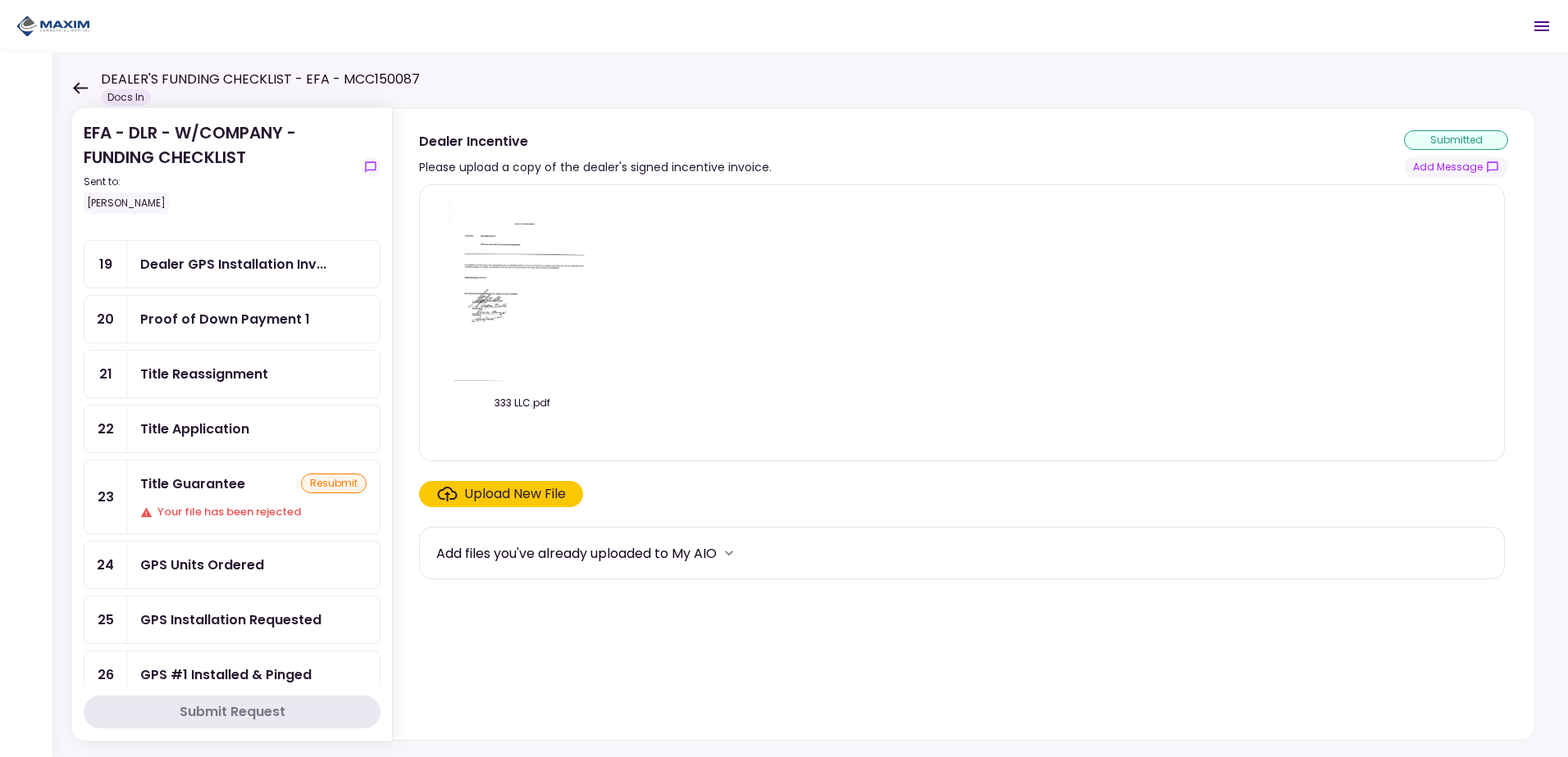
click at [500, 490] on div "Upload New File" at bounding box center [515, 494] width 102 height 20
click at [0, 0] on input "Upload New File" at bounding box center [0, 0] width 0 height 0
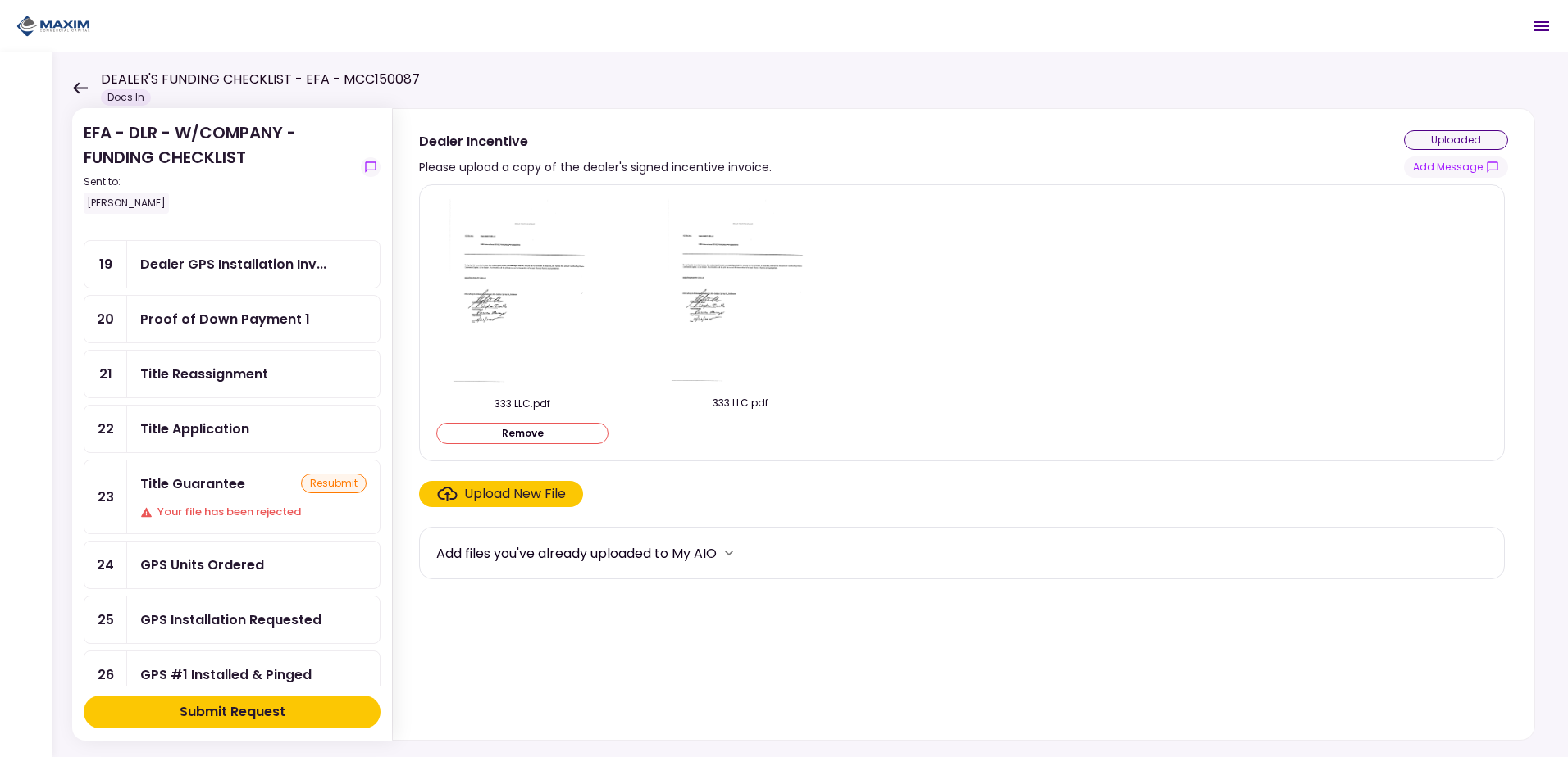
click at [256, 707] on div "Submit Request" at bounding box center [233, 712] width 106 height 20
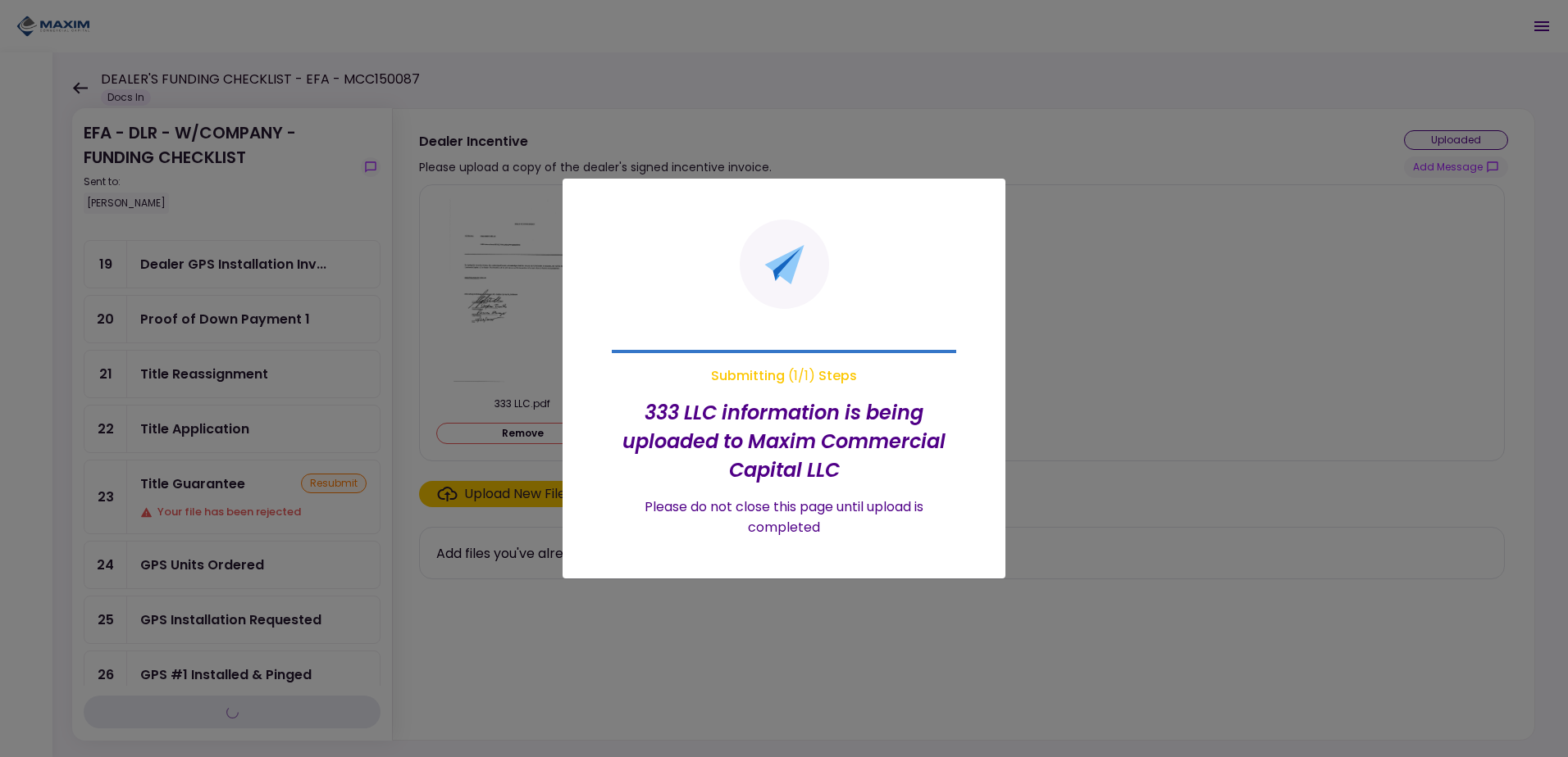
scroll to position [246, 0]
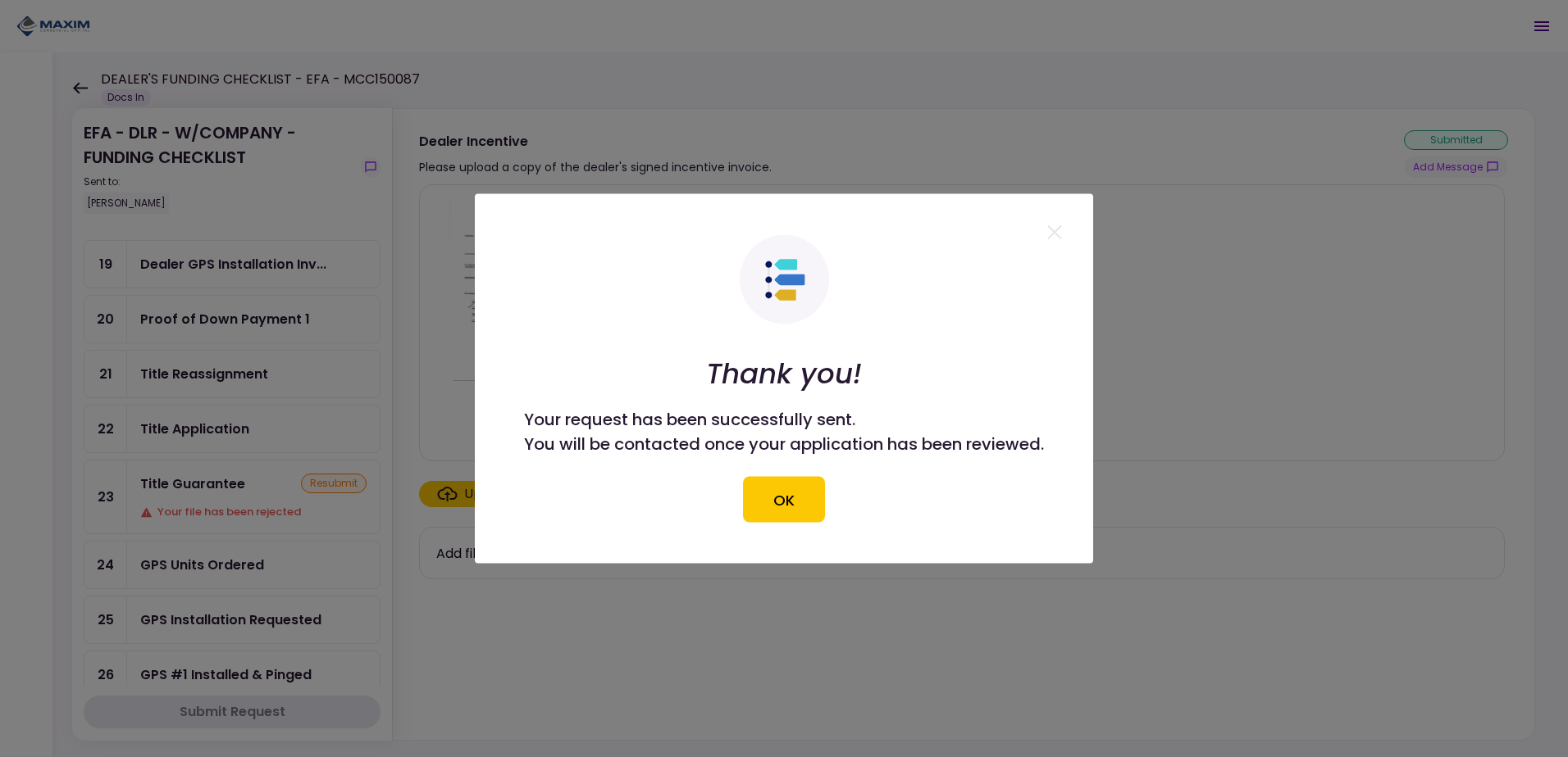
click at [811, 490] on button "OK" at bounding box center [784, 500] width 82 height 46
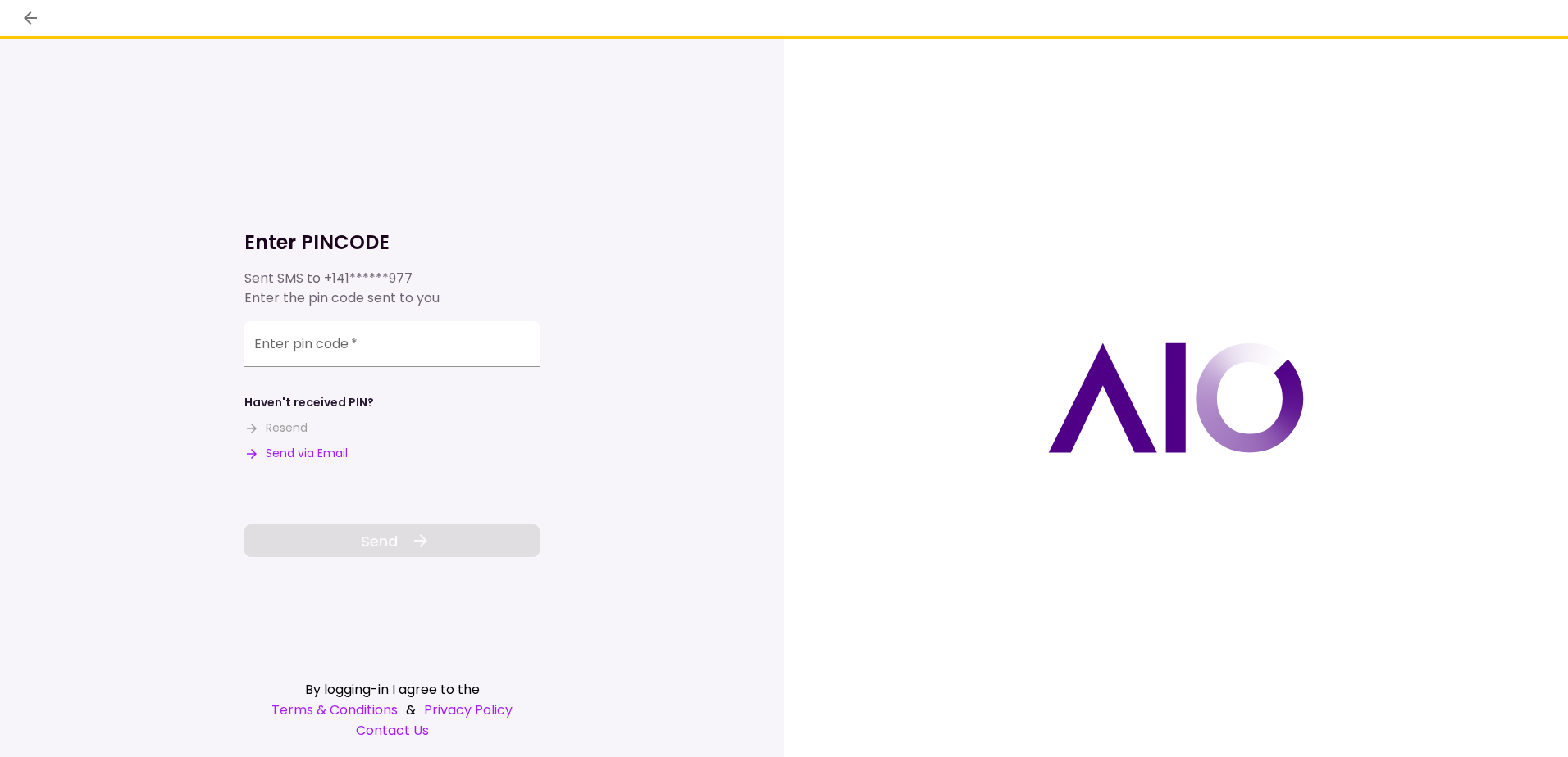
click at [339, 451] on button "Send via Email" at bounding box center [296, 454] width 103 height 17
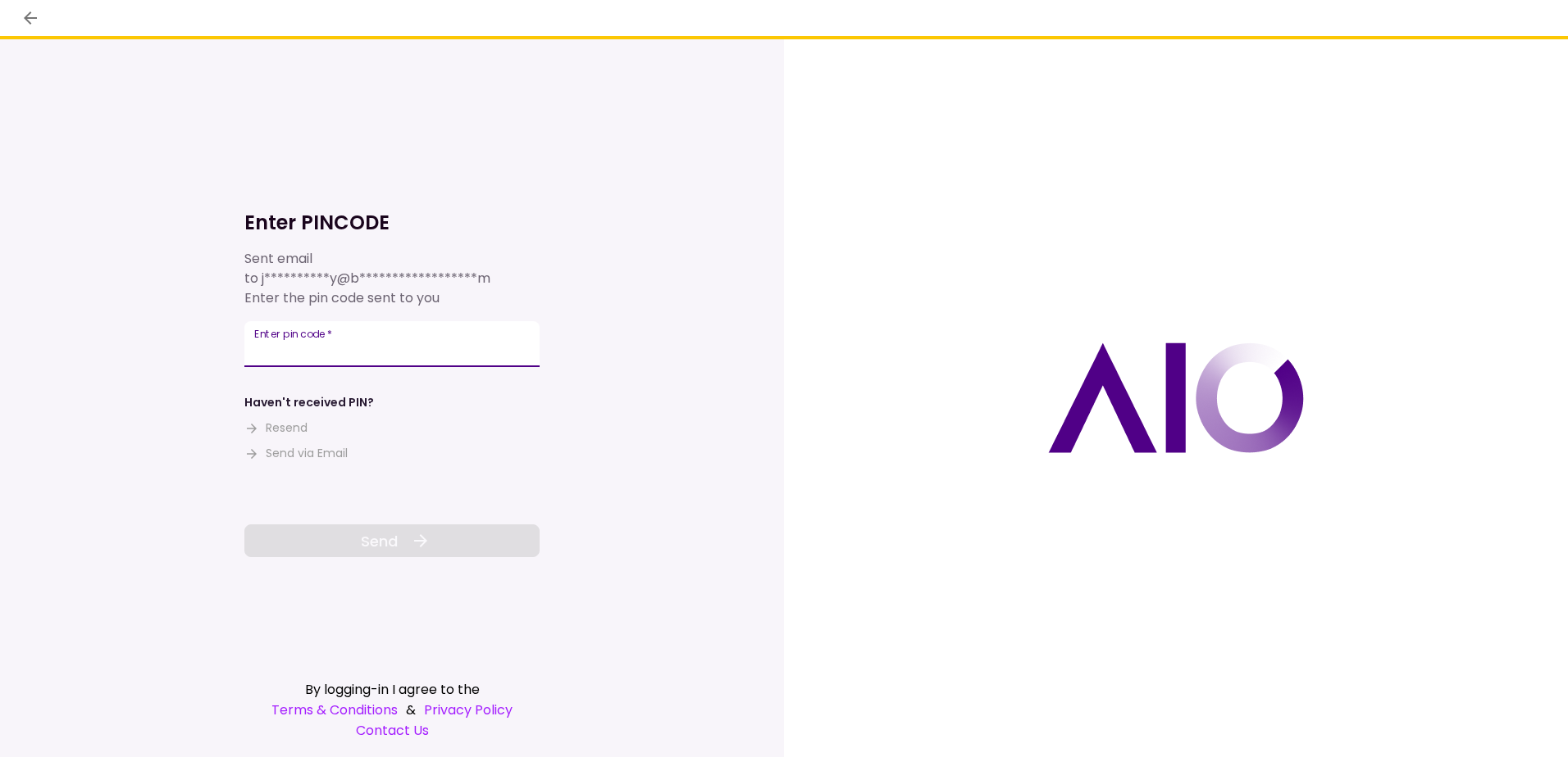
click at [360, 349] on input "Enter pin code   *" at bounding box center [392, 344] width 295 height 46
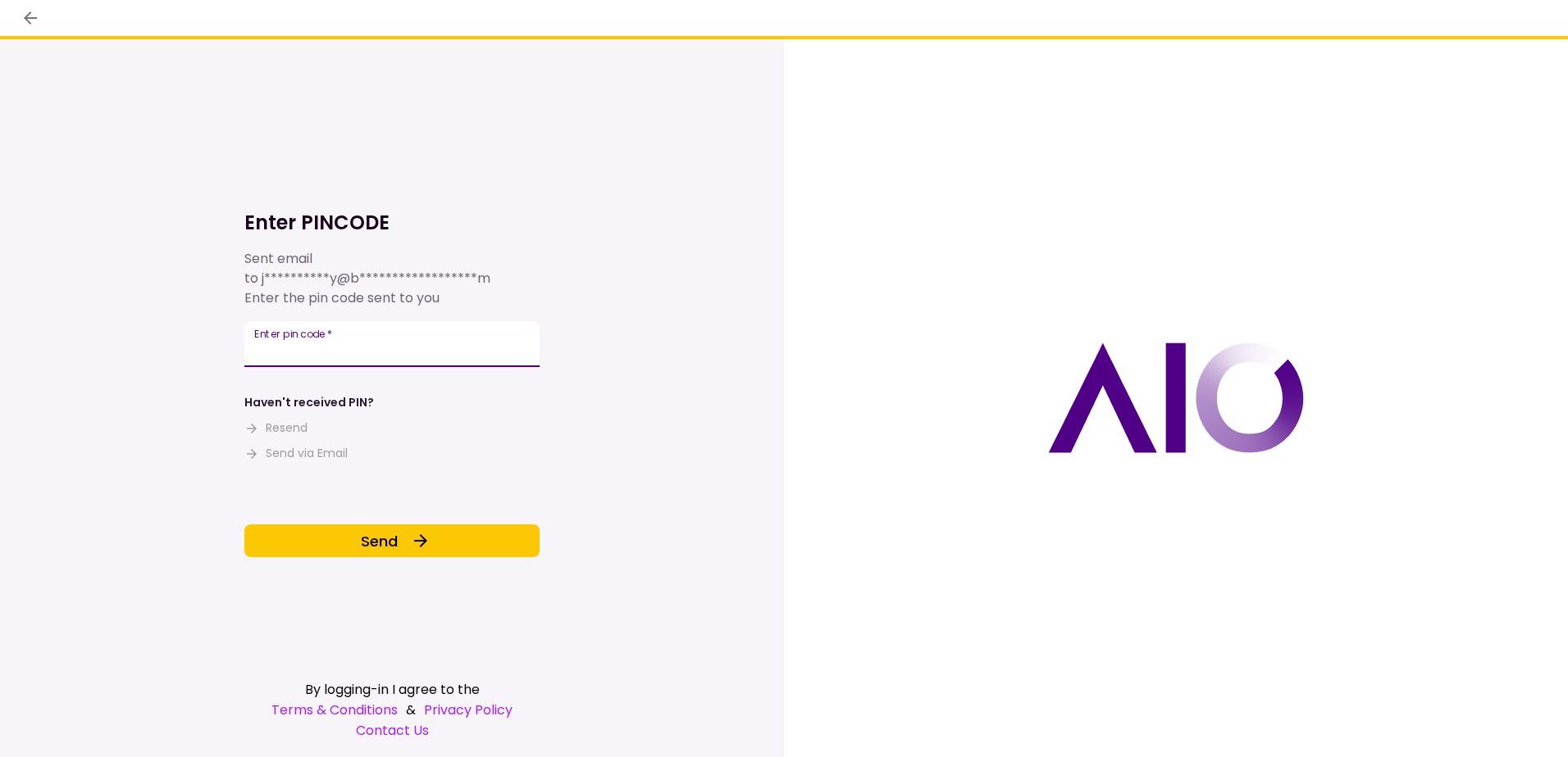
type input "******"
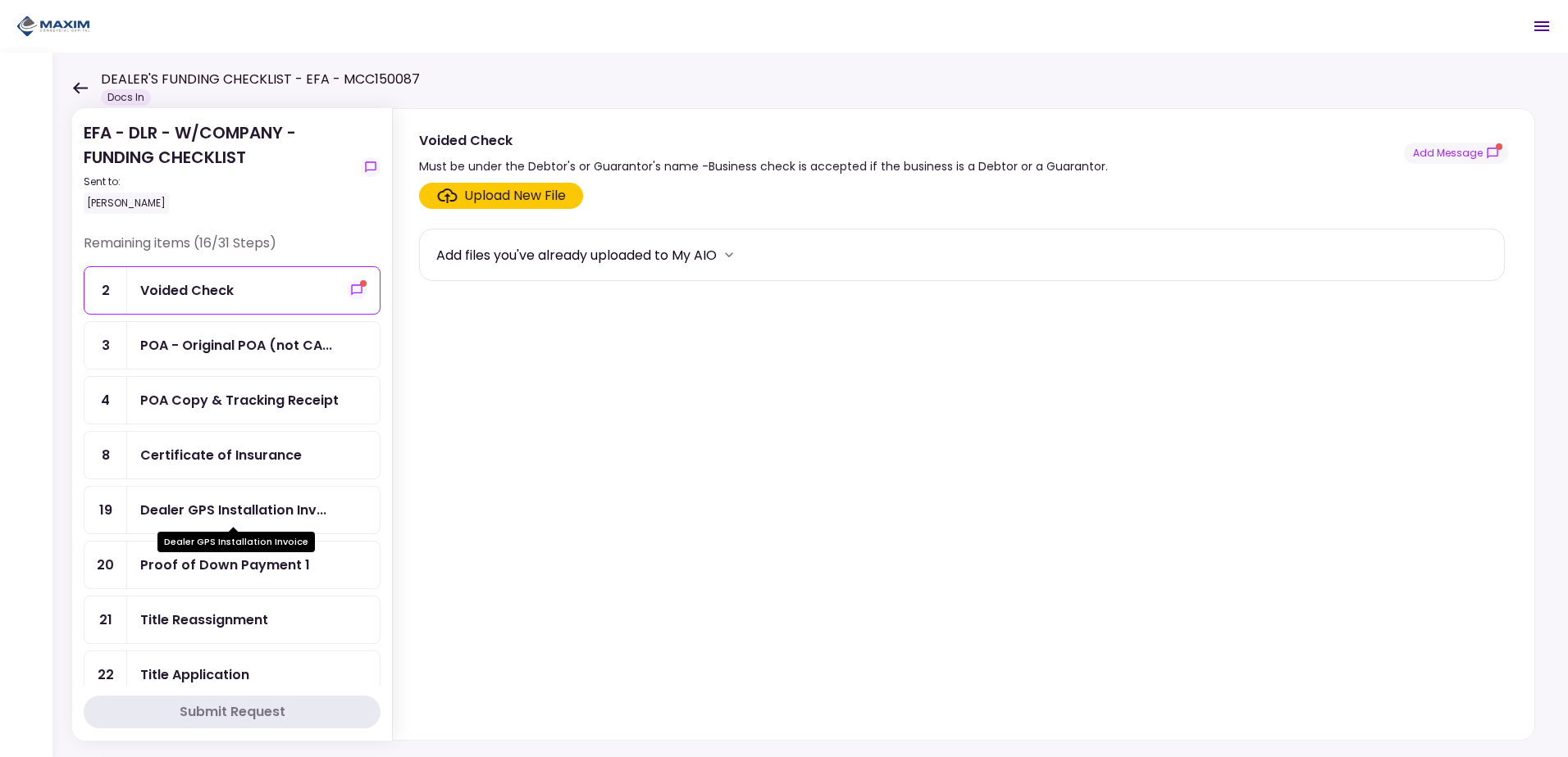
click at [289, 505] on div "Dealer GPS Installation Inv..." at bounding box center [233, 510] width 186 height 21
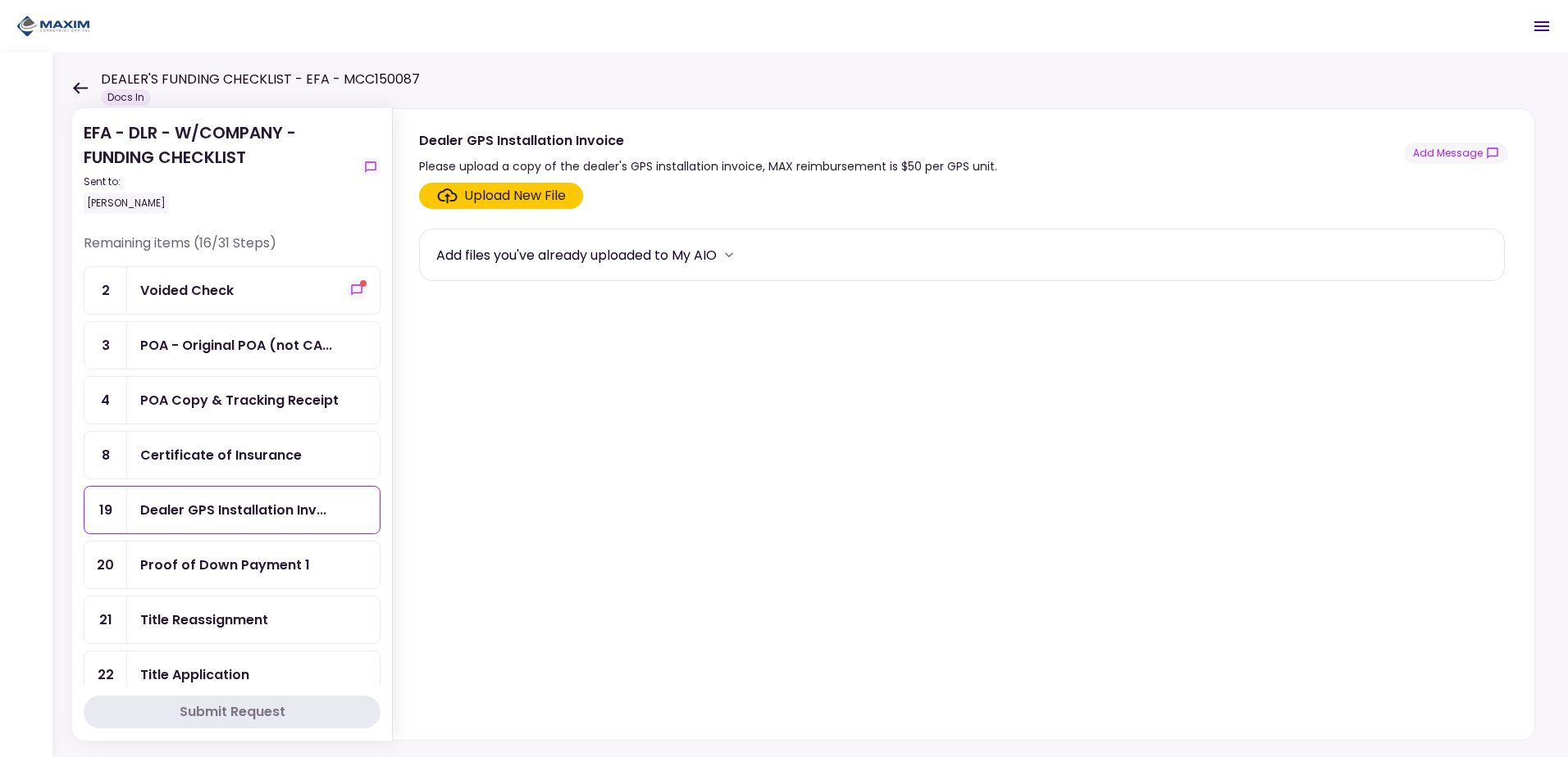
click at [526, 191] on div "Upload New File" at bounding box center [515, 196] width 102 height 20
click at [0, 0] on input "Upload New File" at bounding box center [0, 0] width 0 height 0
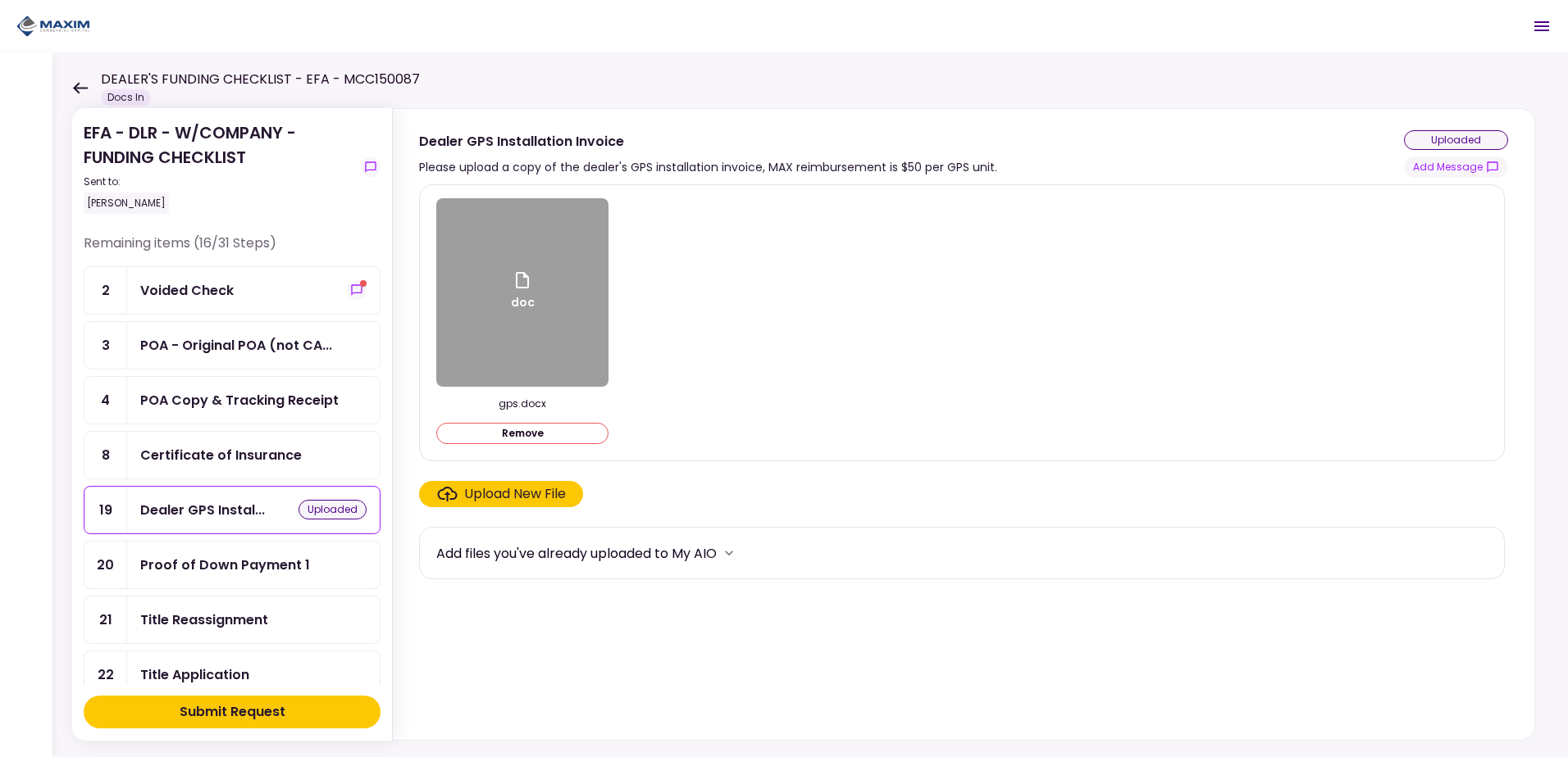
click at [215, 709] on div "Submit Request" at bounding box center [233, 712] width 106 height 20
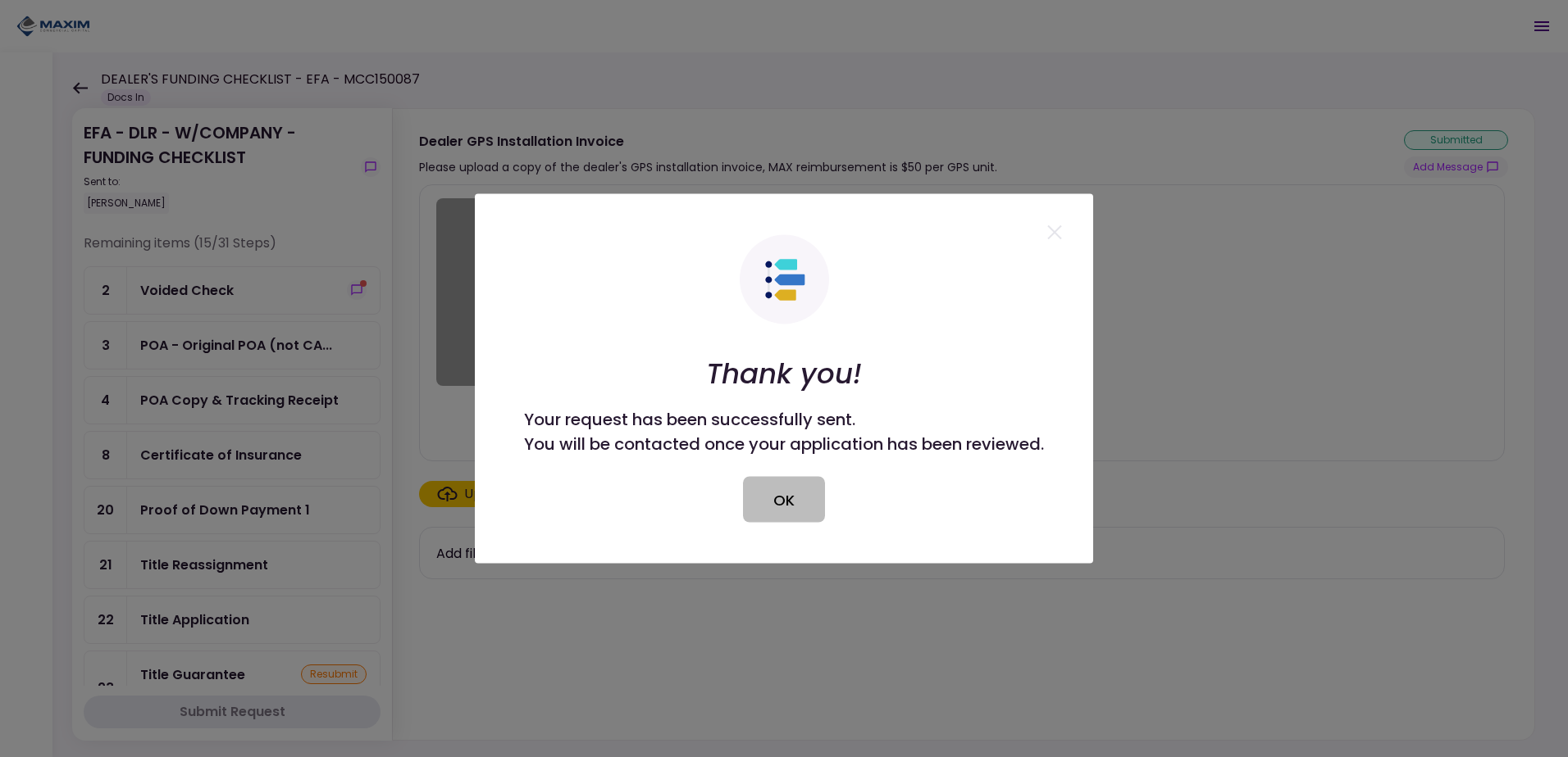
click at [804, 489] on button "OK" at bounding box center [784, 500] width 82 height 46
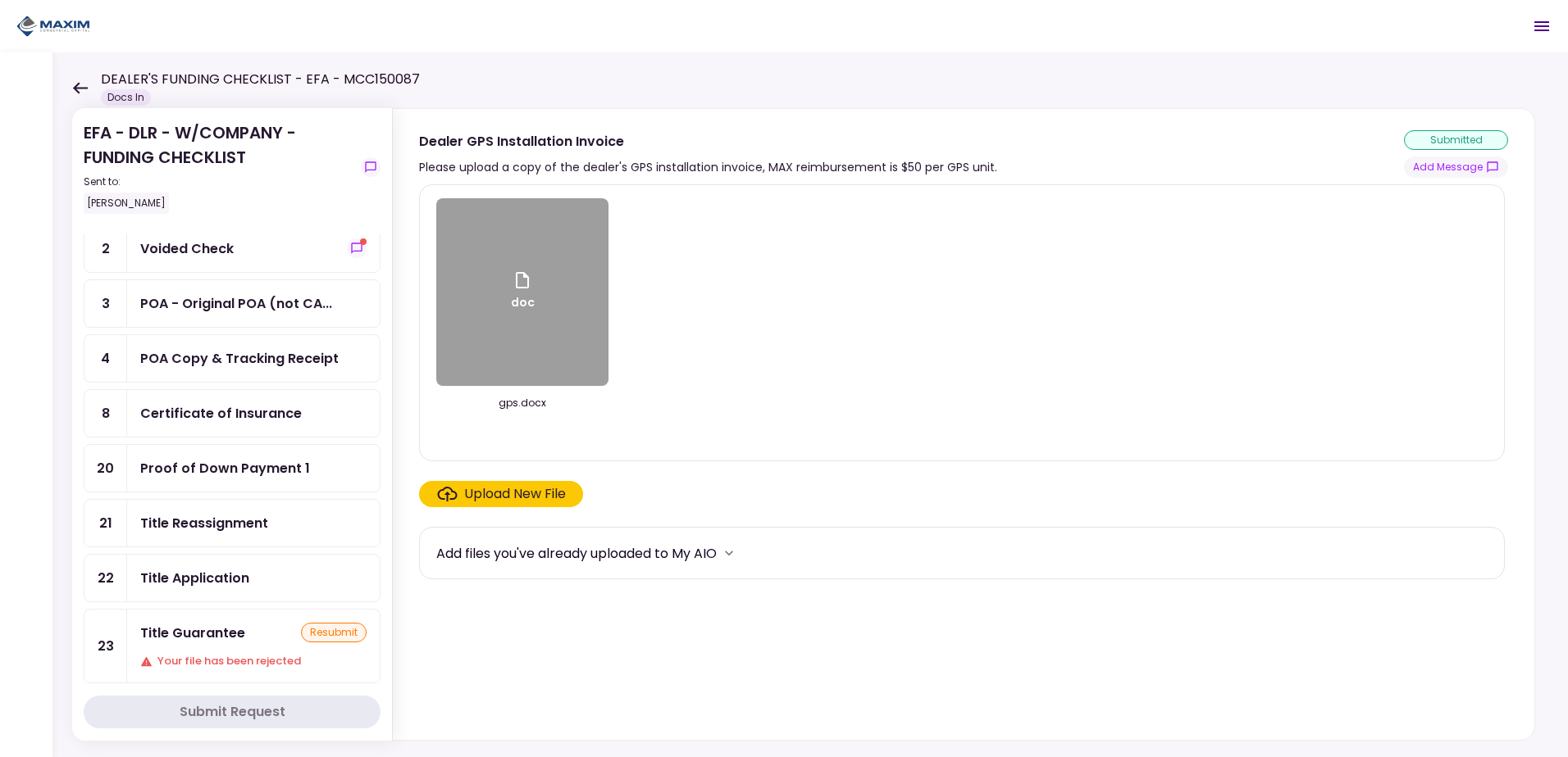
scroll to position [164, 0]
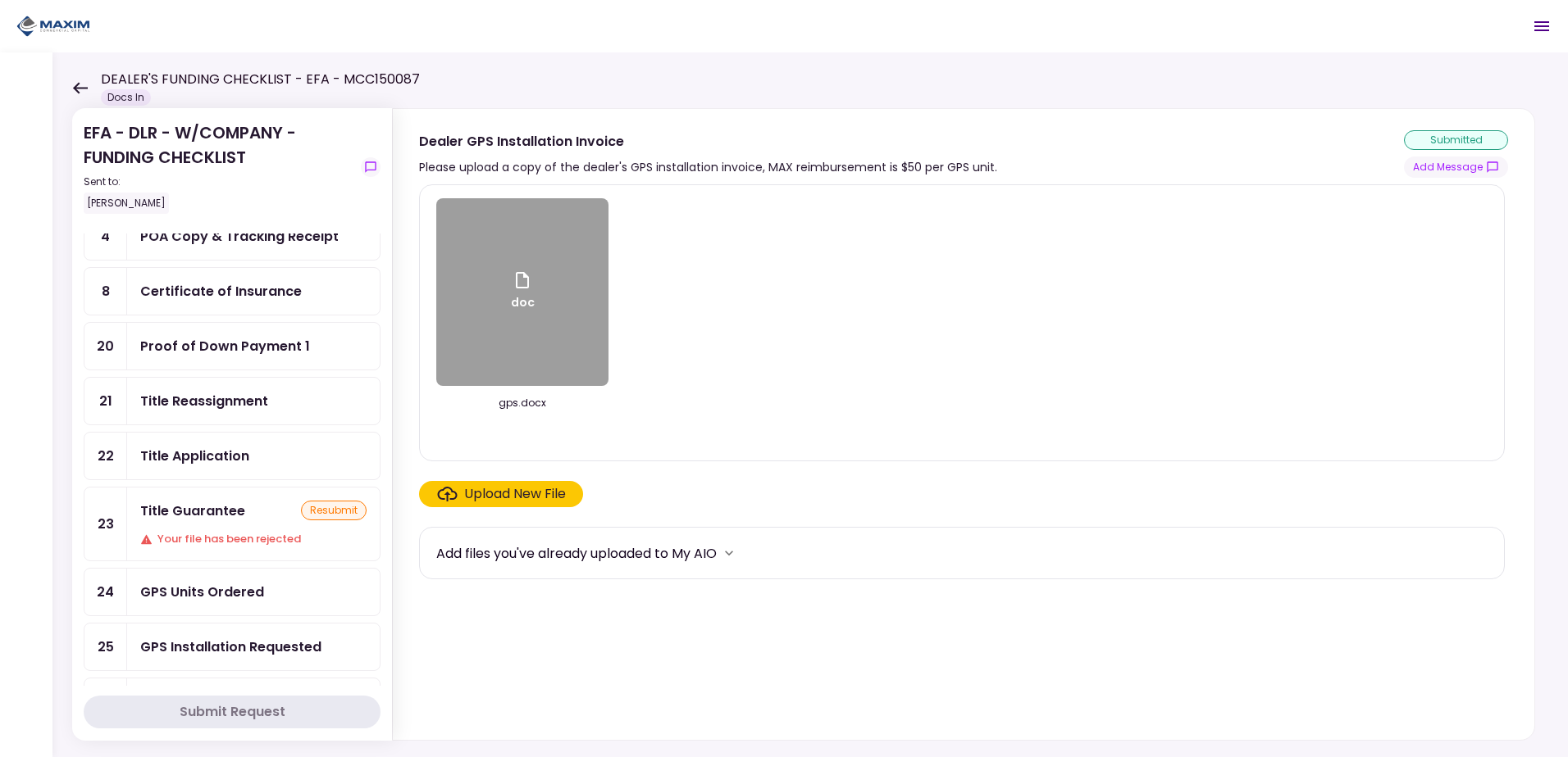
click at [202, 530] on div "Title Guarantee resubmit Your file has been rejected" at bounding box center [253, 524] width 252 height 73
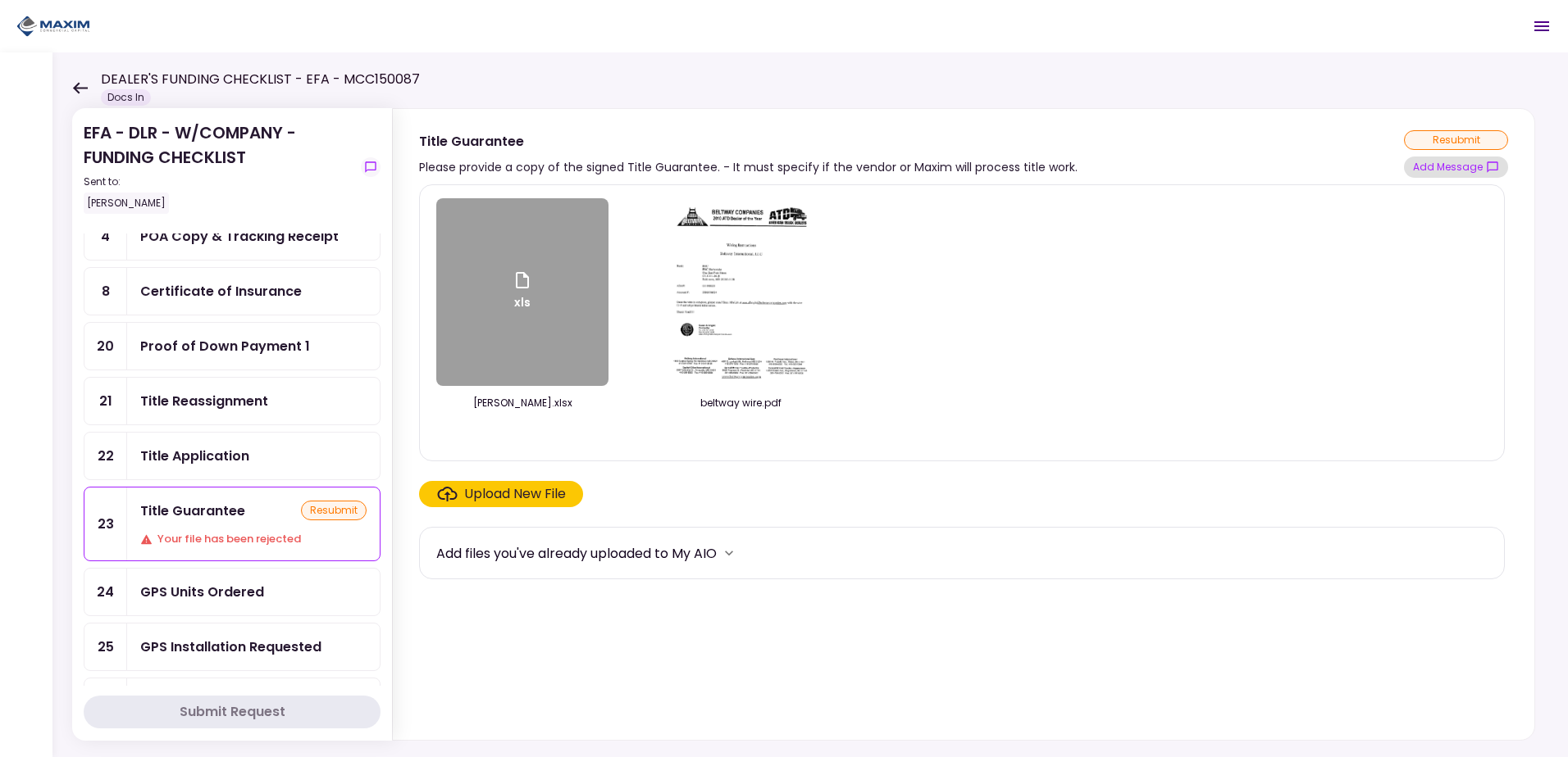
click at [1462, 171] on button "Add Message" at bounding box center [1456, 167] width 104 height 21
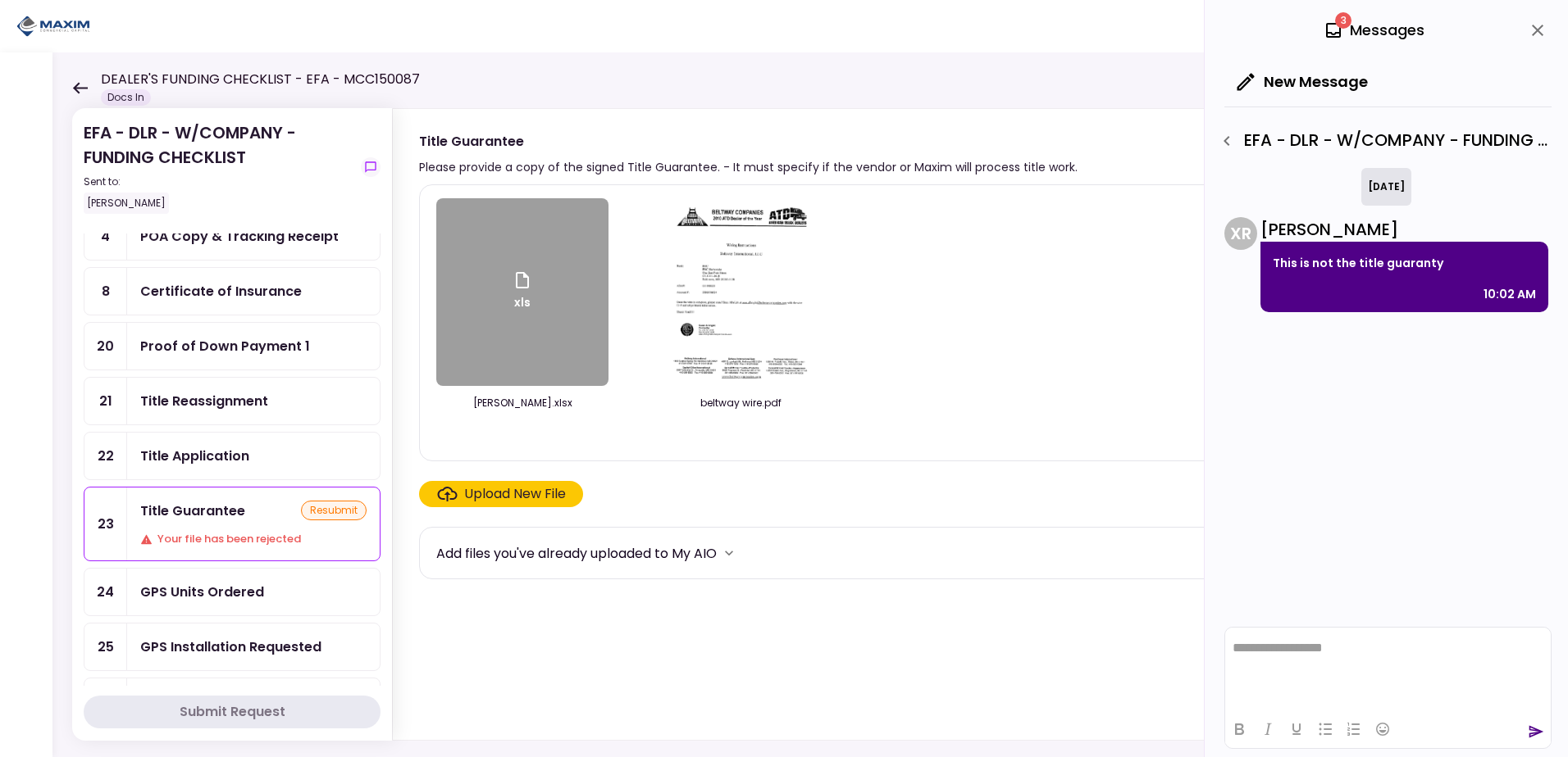
click at [250, 537] on div "Your file has been rejected" at bounding box center [253, 538] width 227 height 16
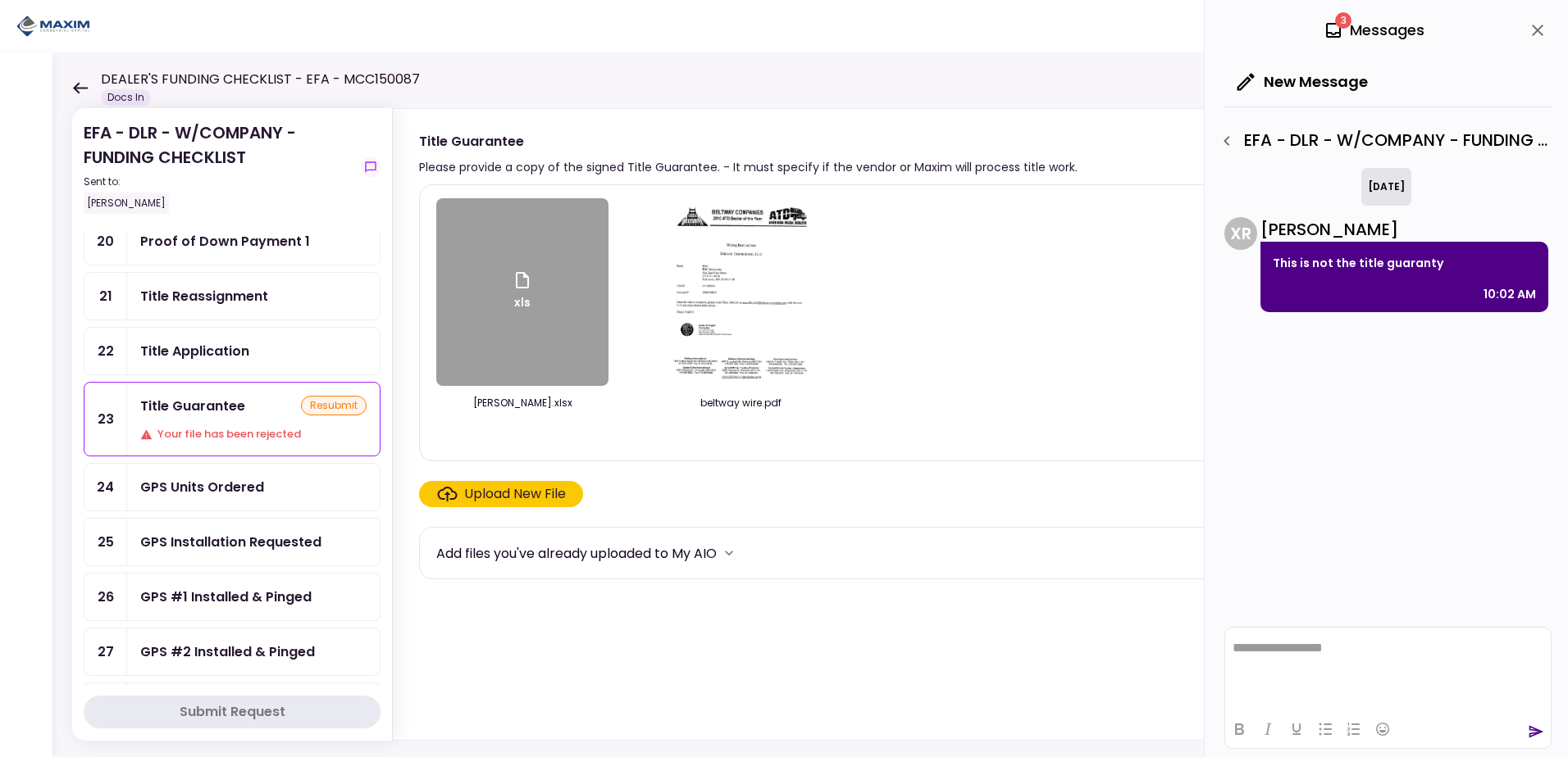
scroll to position [246, 0]
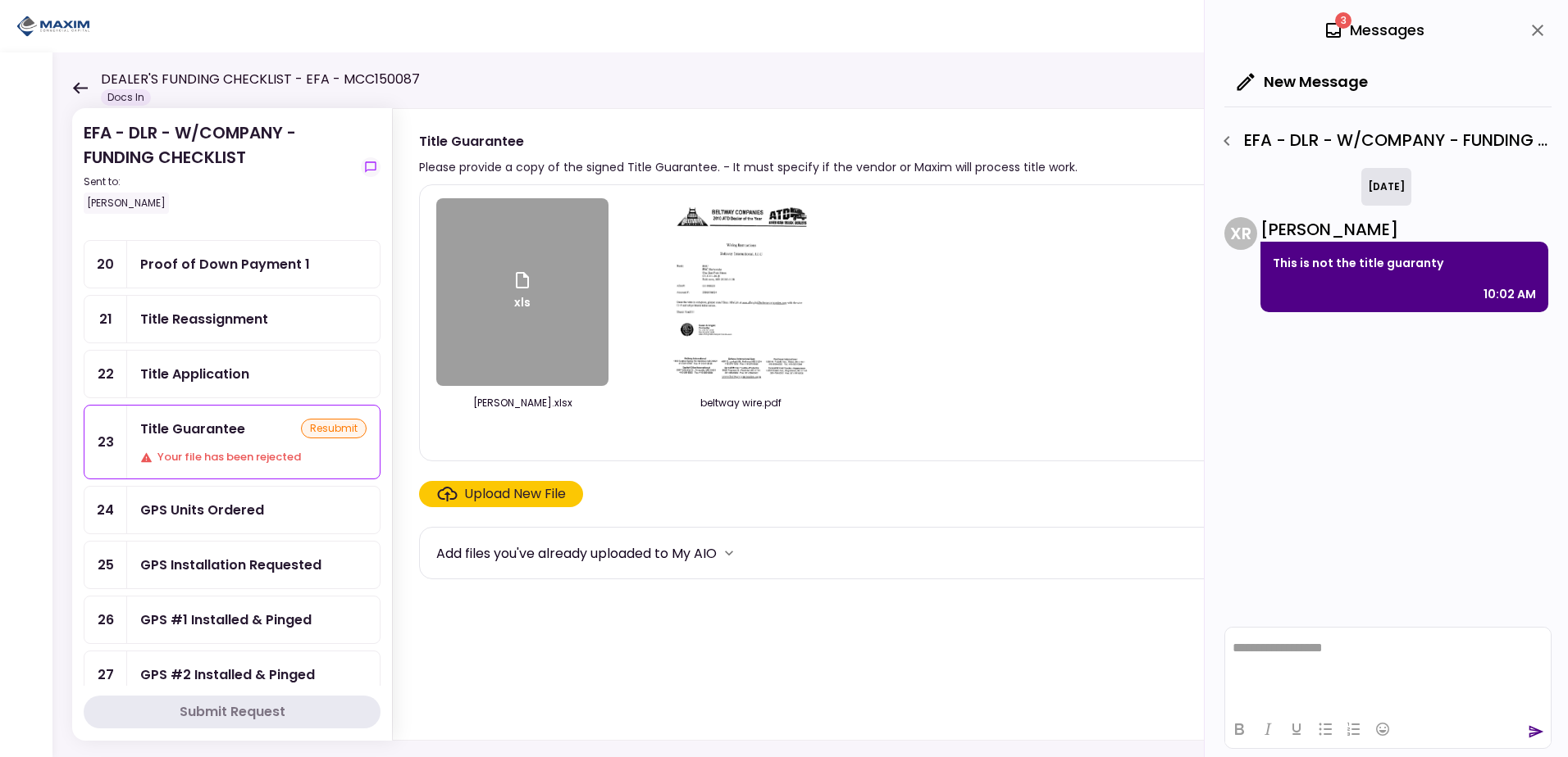
click at [223, 508] on div "GPS Units Ordered" at bounding box center [202, 510] width 124 height 21
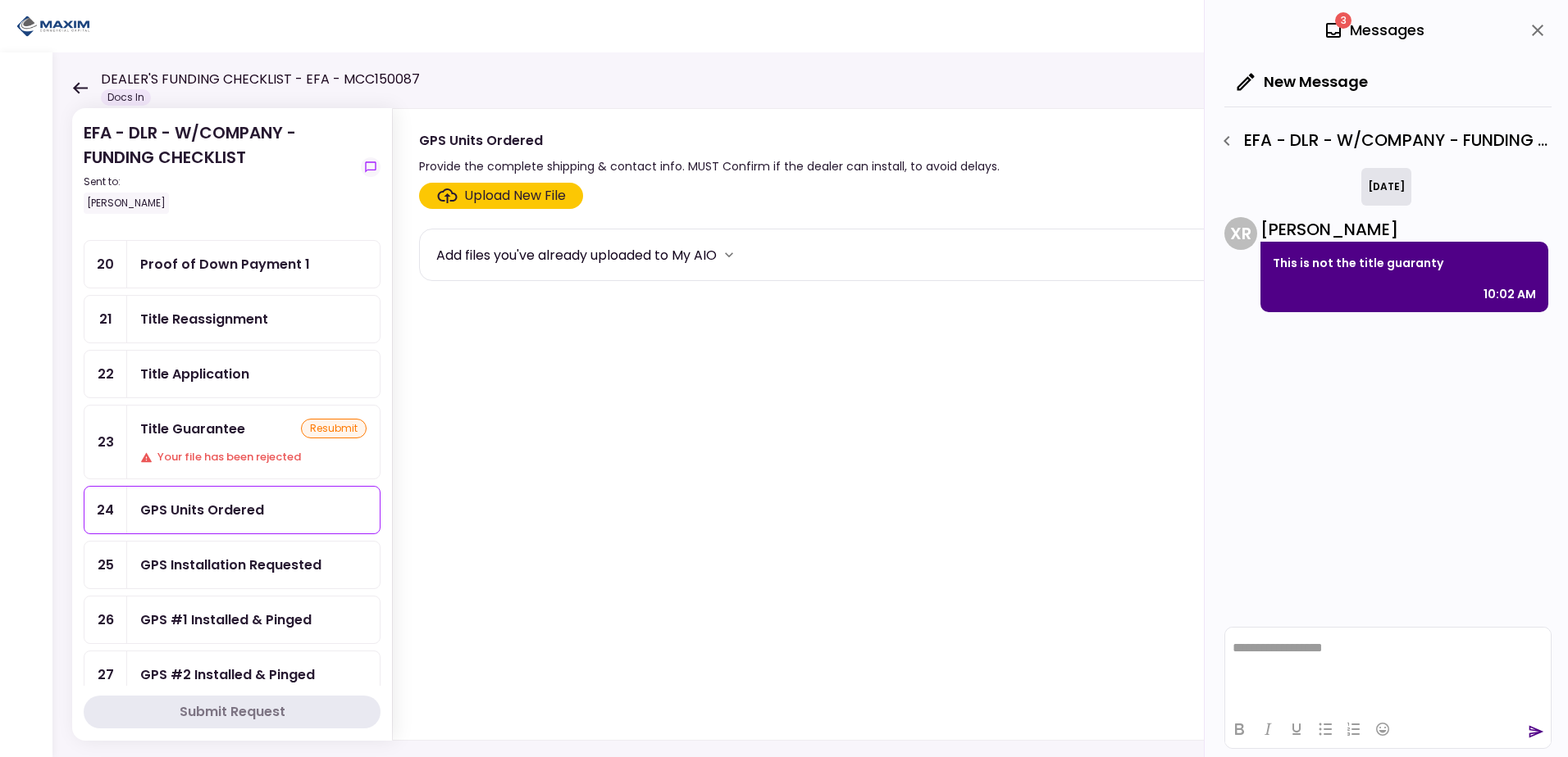
click at [515, 190] on div "Upload New File" at bounding box center [515, 196] width 102 height 20
click at [0, 0] on input "Upload New File" at bounding box center [0, 0] width 0 height 0
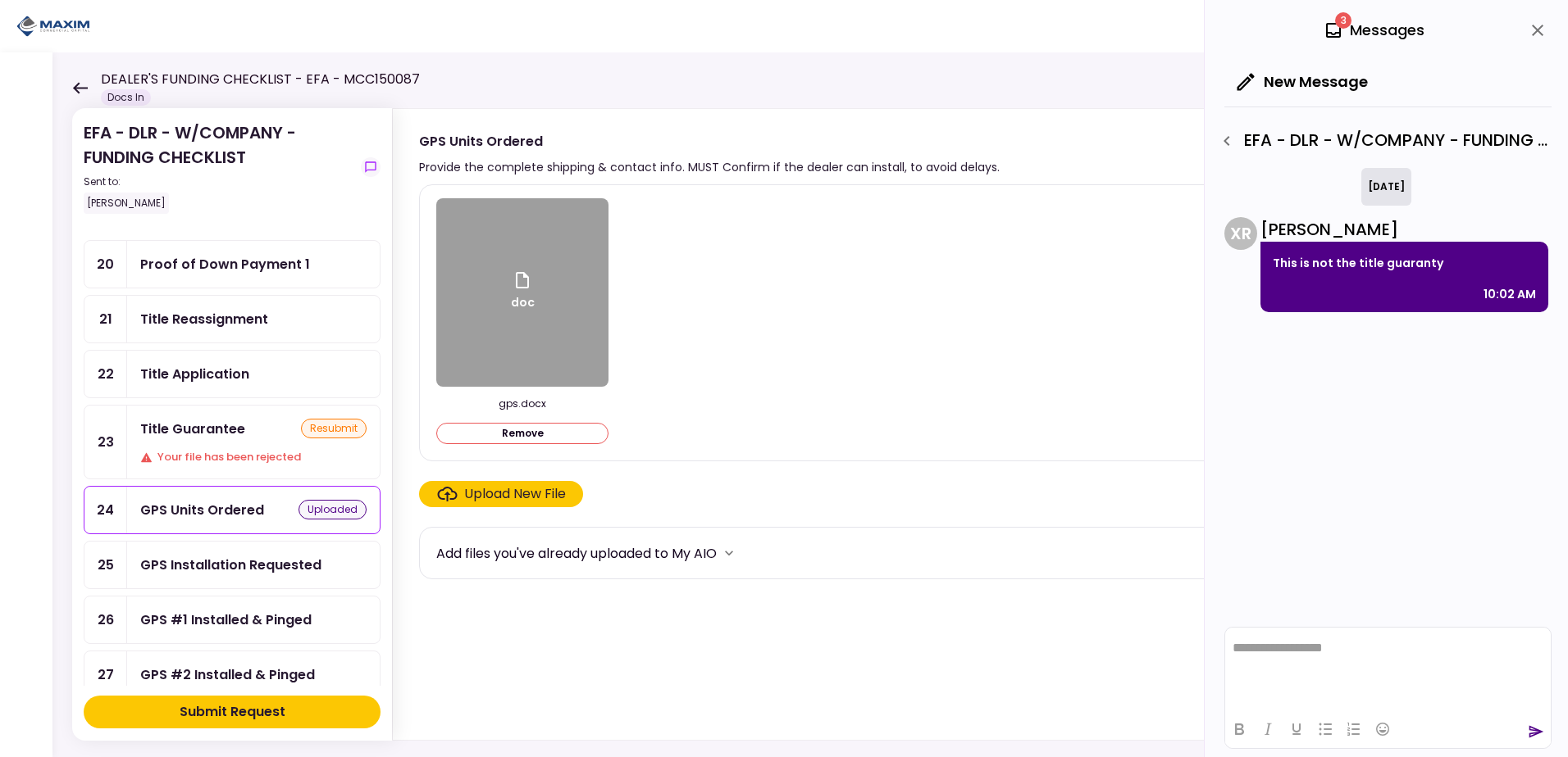
click at [270, 566] on div "GPS Installation Requested" at bounding box center [231, 565] width 181 height 21
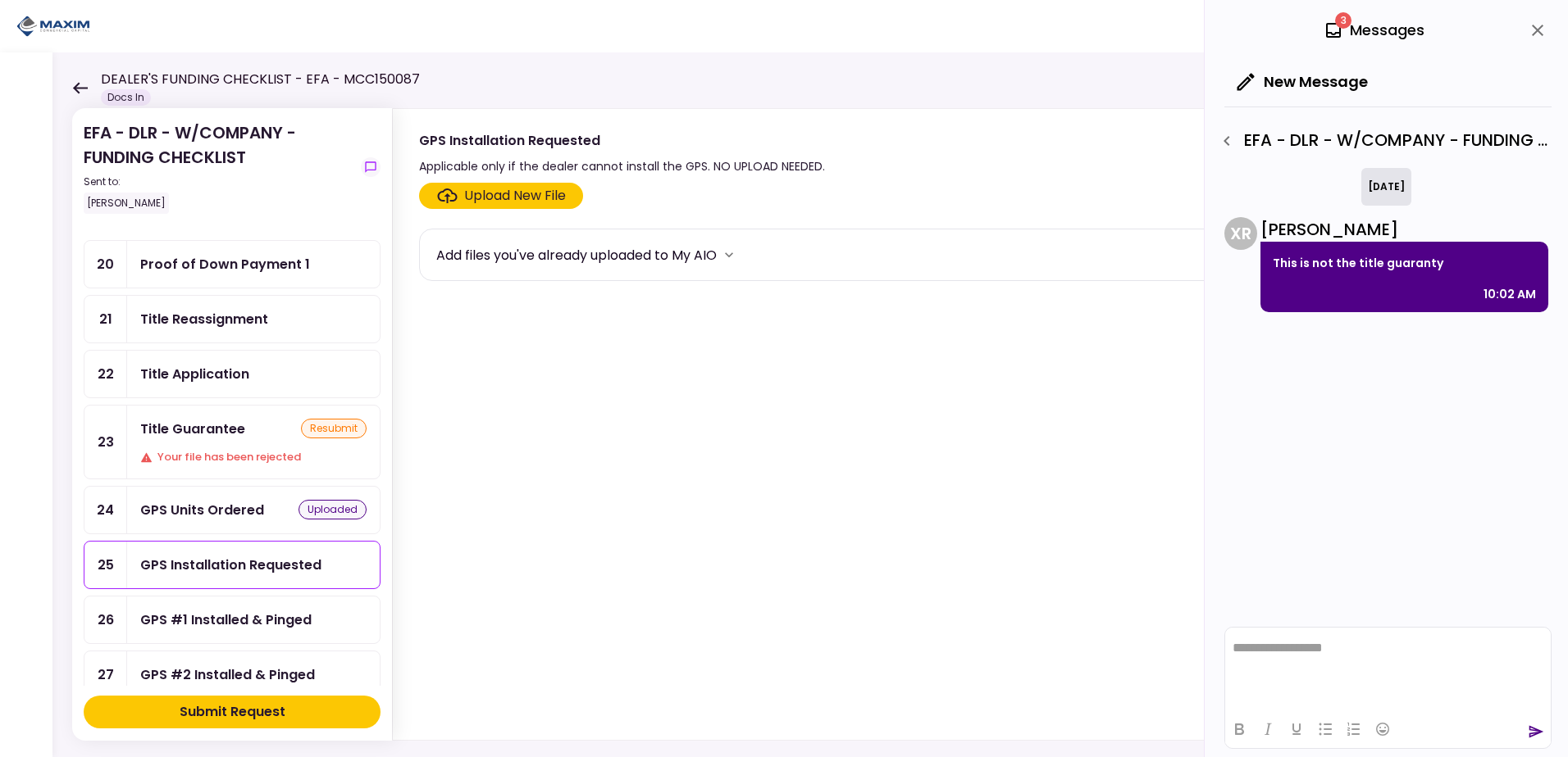
click at [506, 192] on div "Upload New File" at bounding box center [515, 196] width 102 height 20
click at [0, 0] on input "Upload New File" at bounding box center [0, 0] width 0 height 0
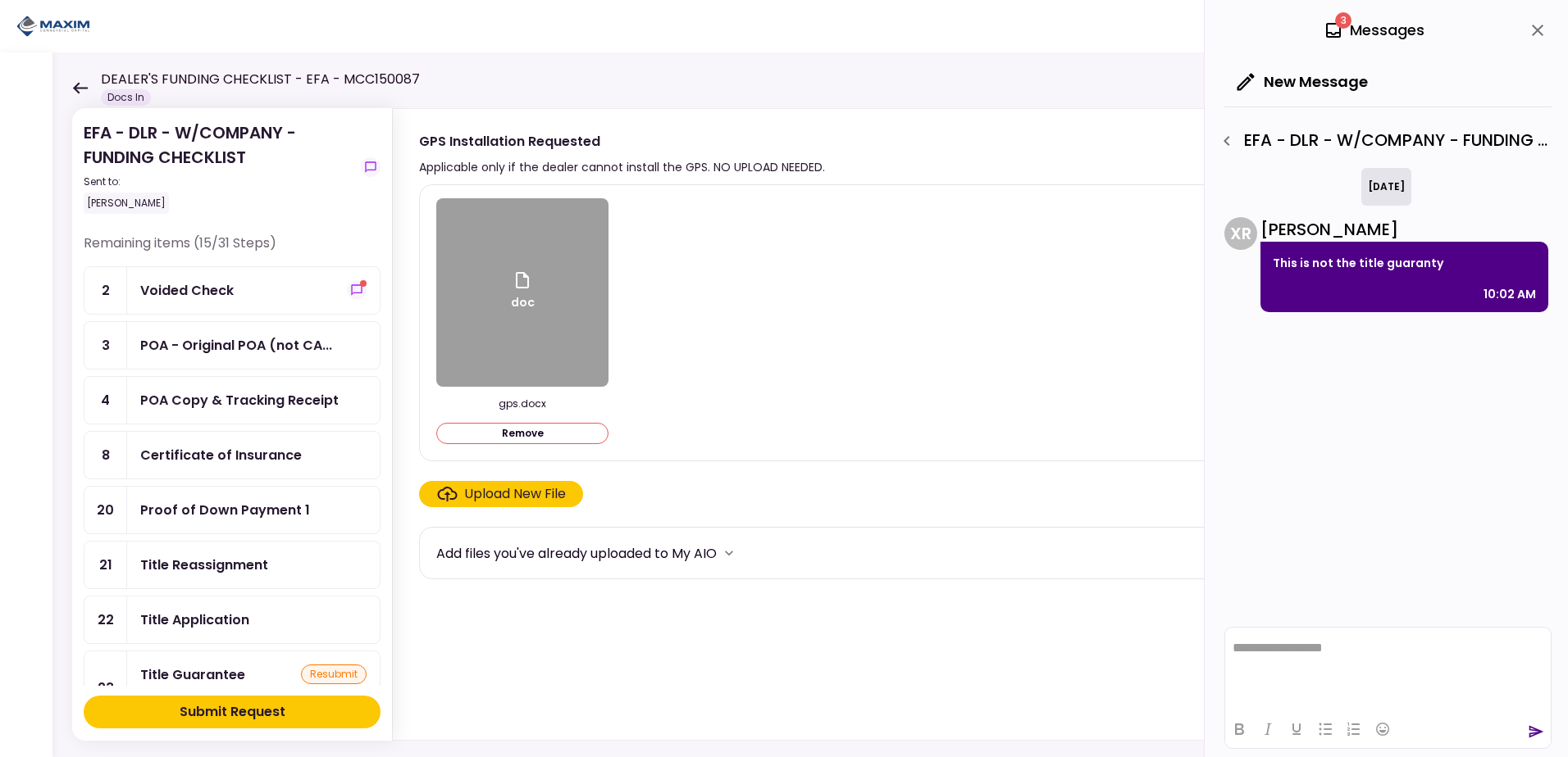
click at [260, 708] on div "Submit Request" at bounding box center [233, 712] width 106 height 20
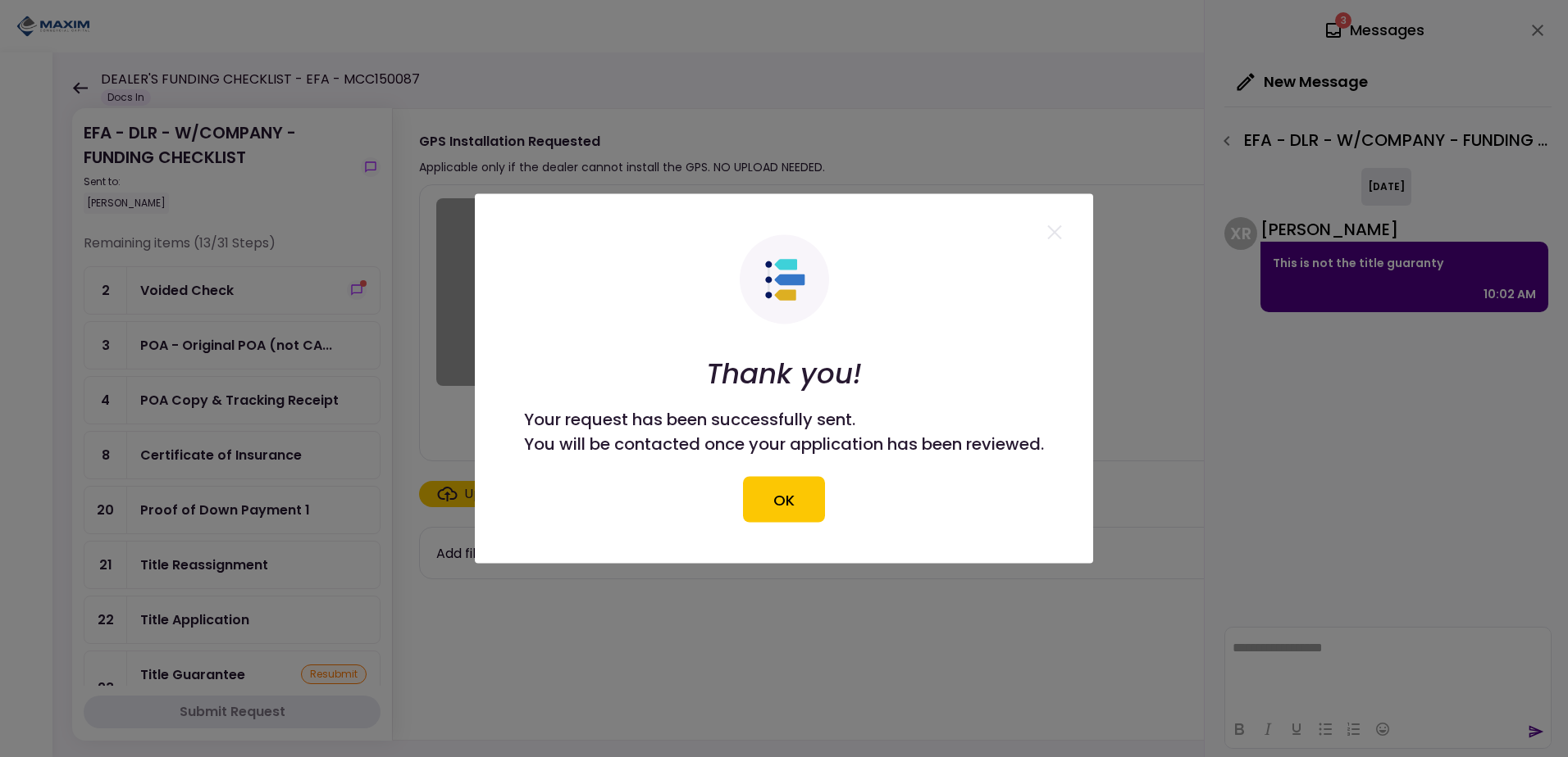
click at [772, 504] on button "OK" at bounding box center [784, 500] width 82 height 46
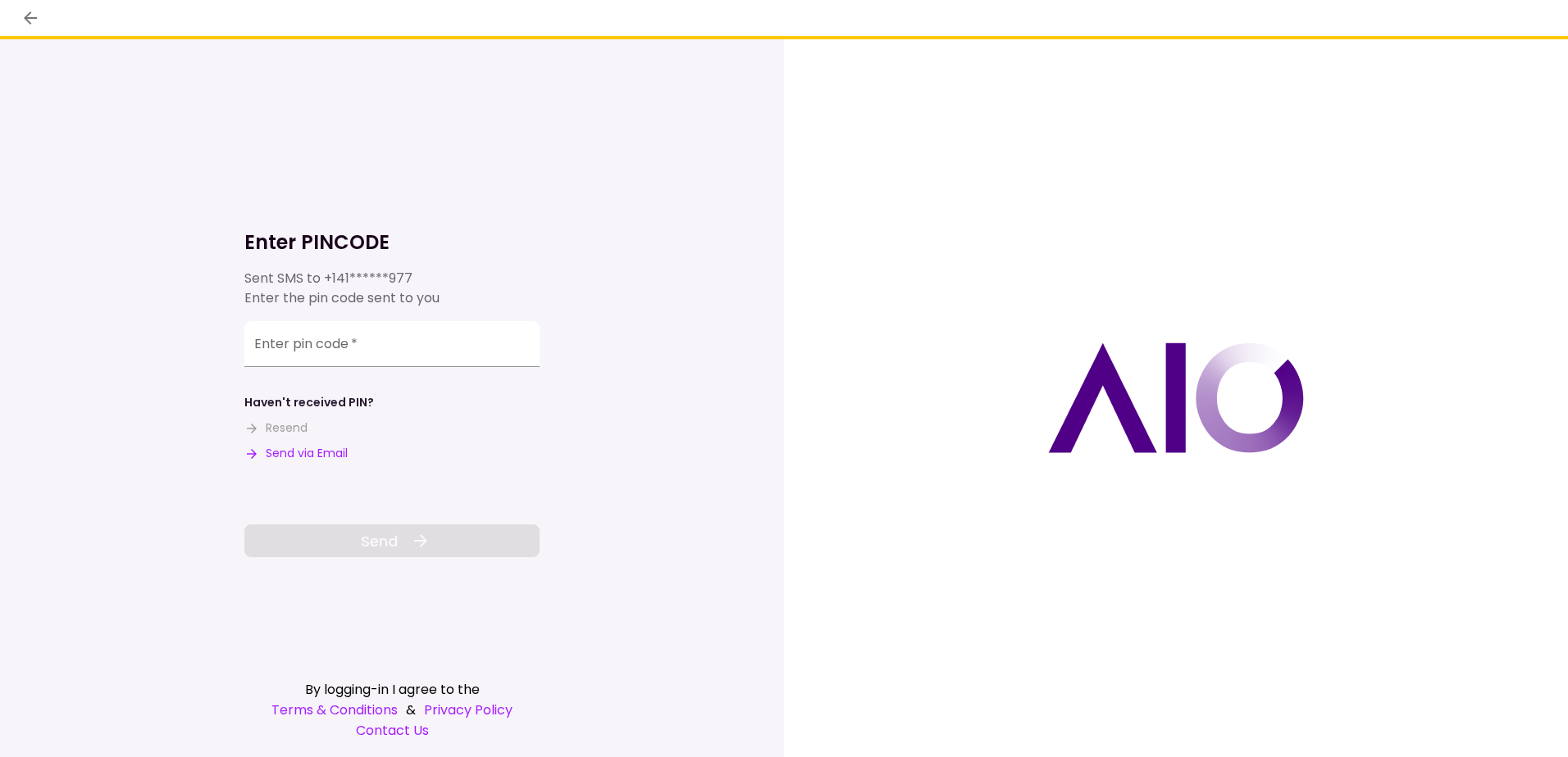
click at [327, 456] on button "Send via Email" at bounding box center [296, 454] width 103 height 17
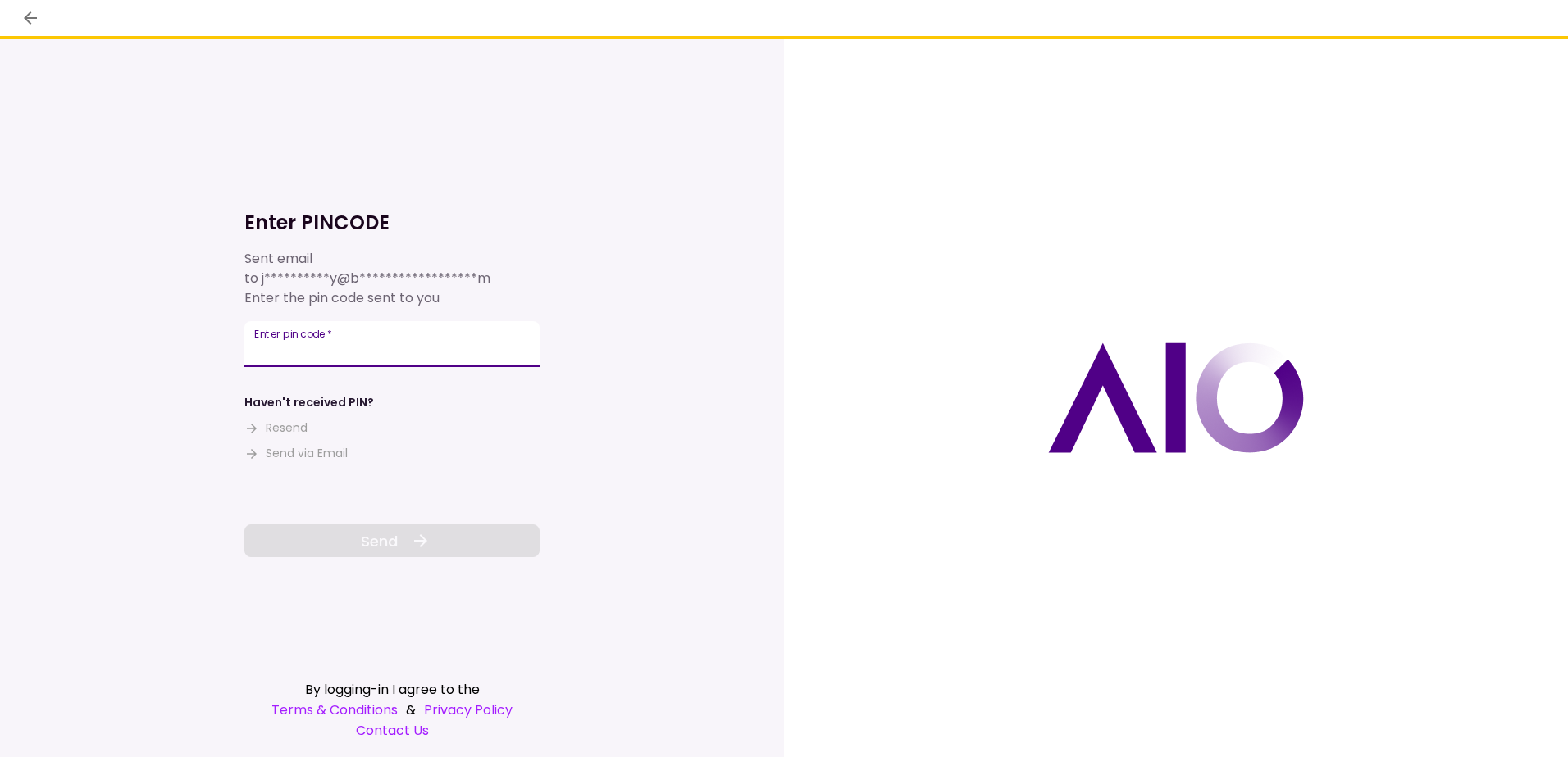
click at [303, 350] on input "Enter pin code   *" at bounding box center [392, 344] width 295 height 46
type input "******"
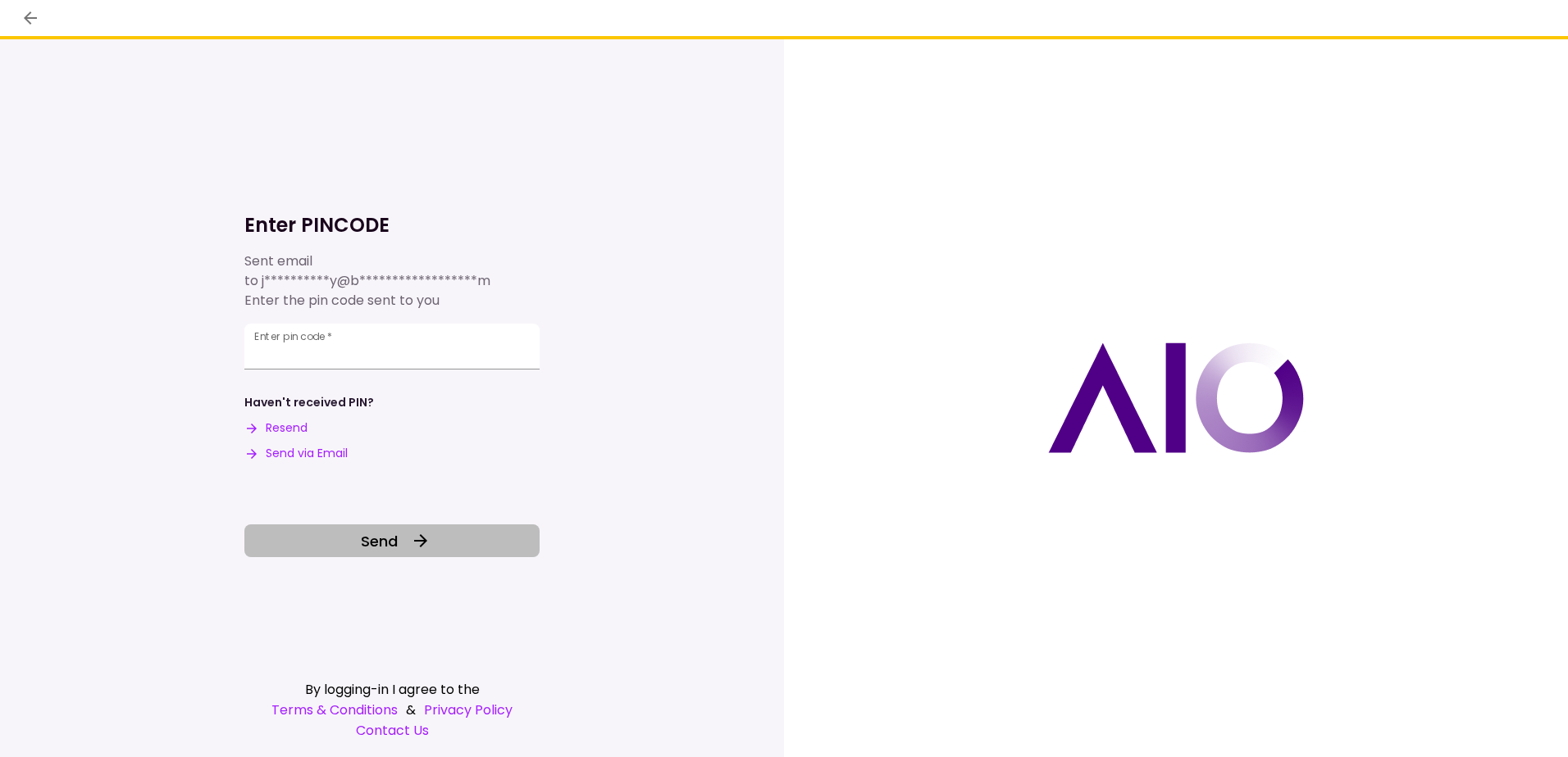
click at [361, 537] on button "Send" at bounding box center [392, 541] width 295 height 32
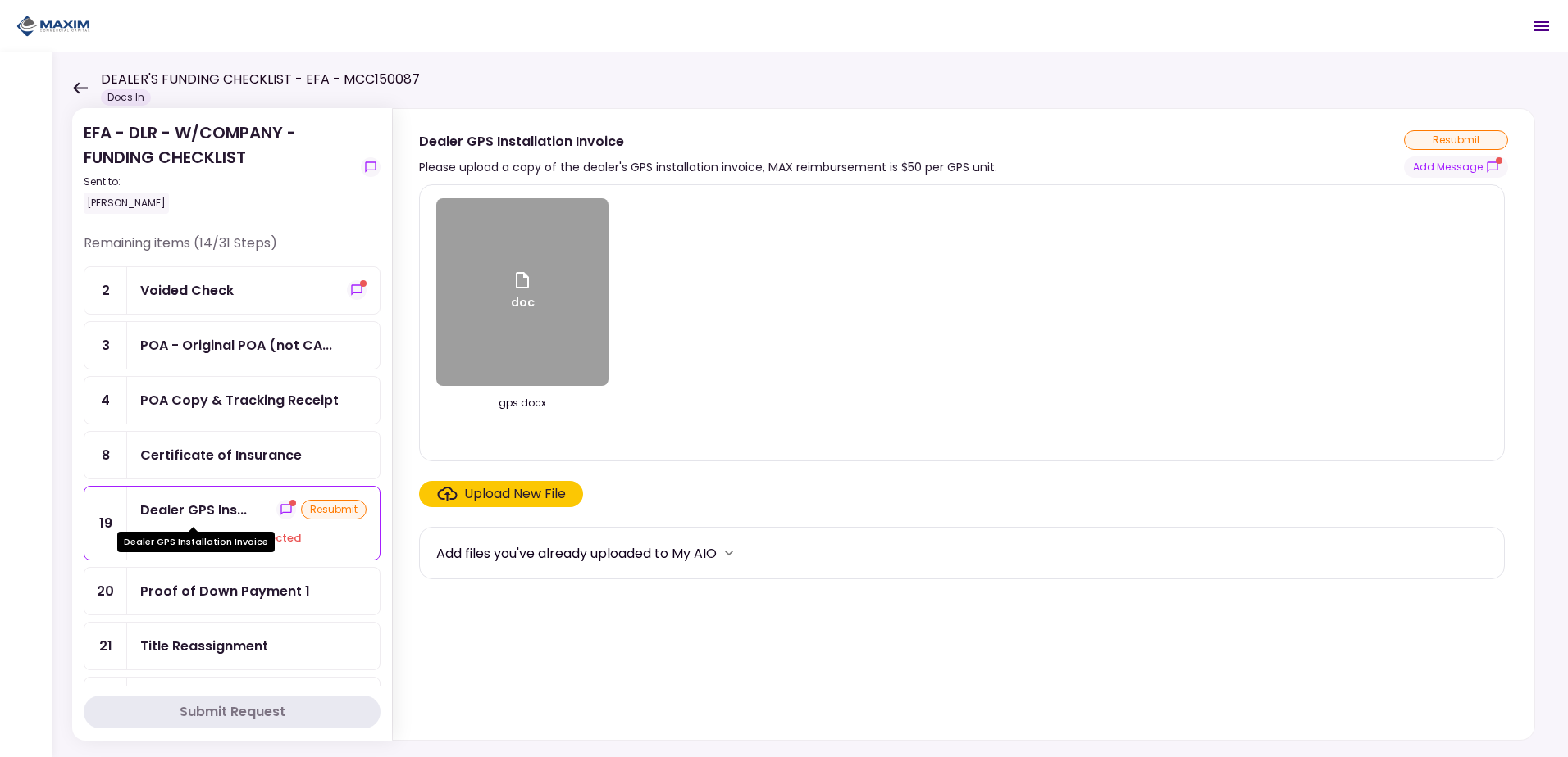
click at [199, 513] on div "Dealer GPS Ins..." at bounding box center [193, 510] width 107 height 21
click at [1449, 170] on button "Add Message" at bounding box center [1456, 167] width 104 height 21
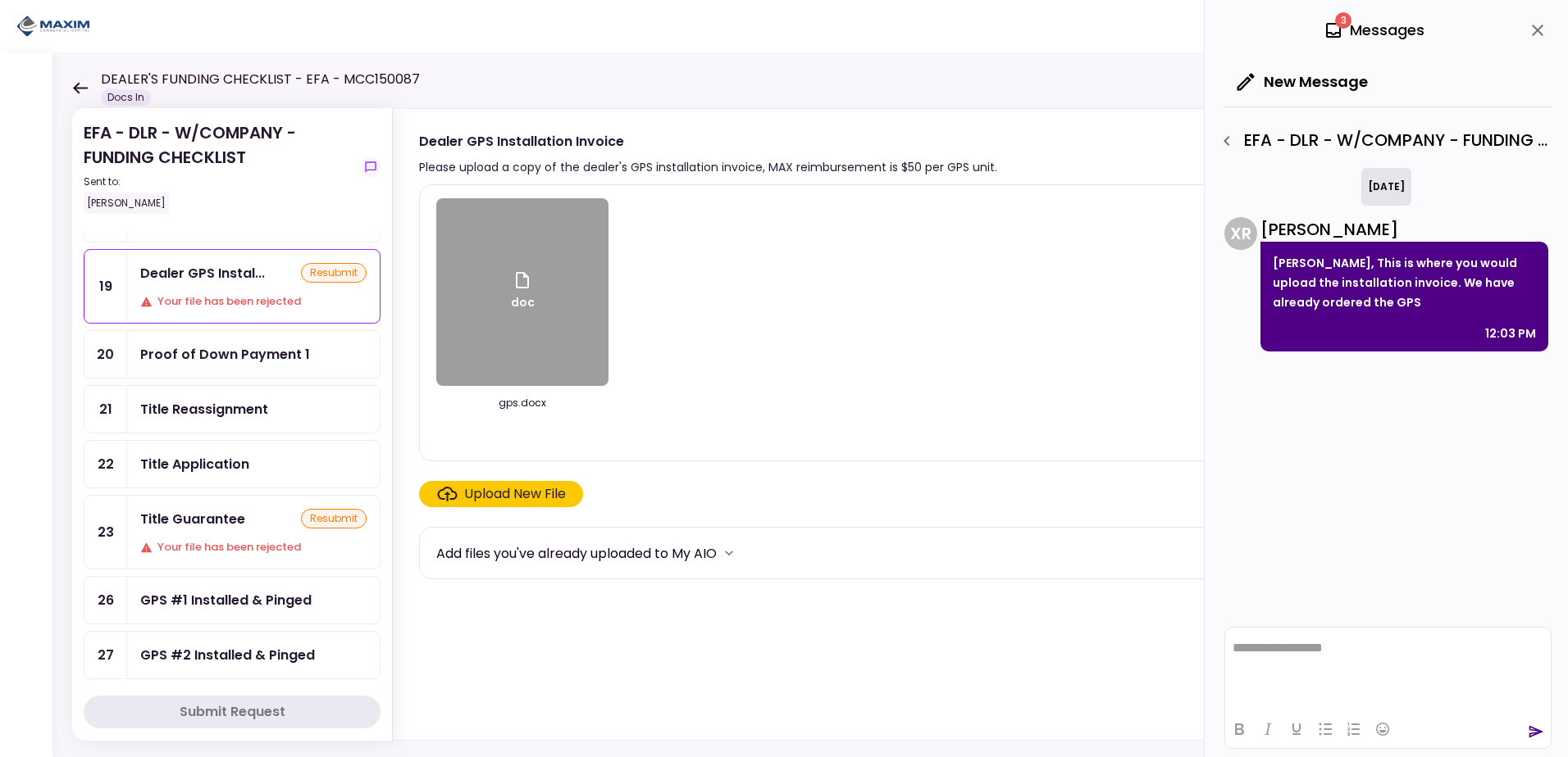
scroll to position [246, 0]
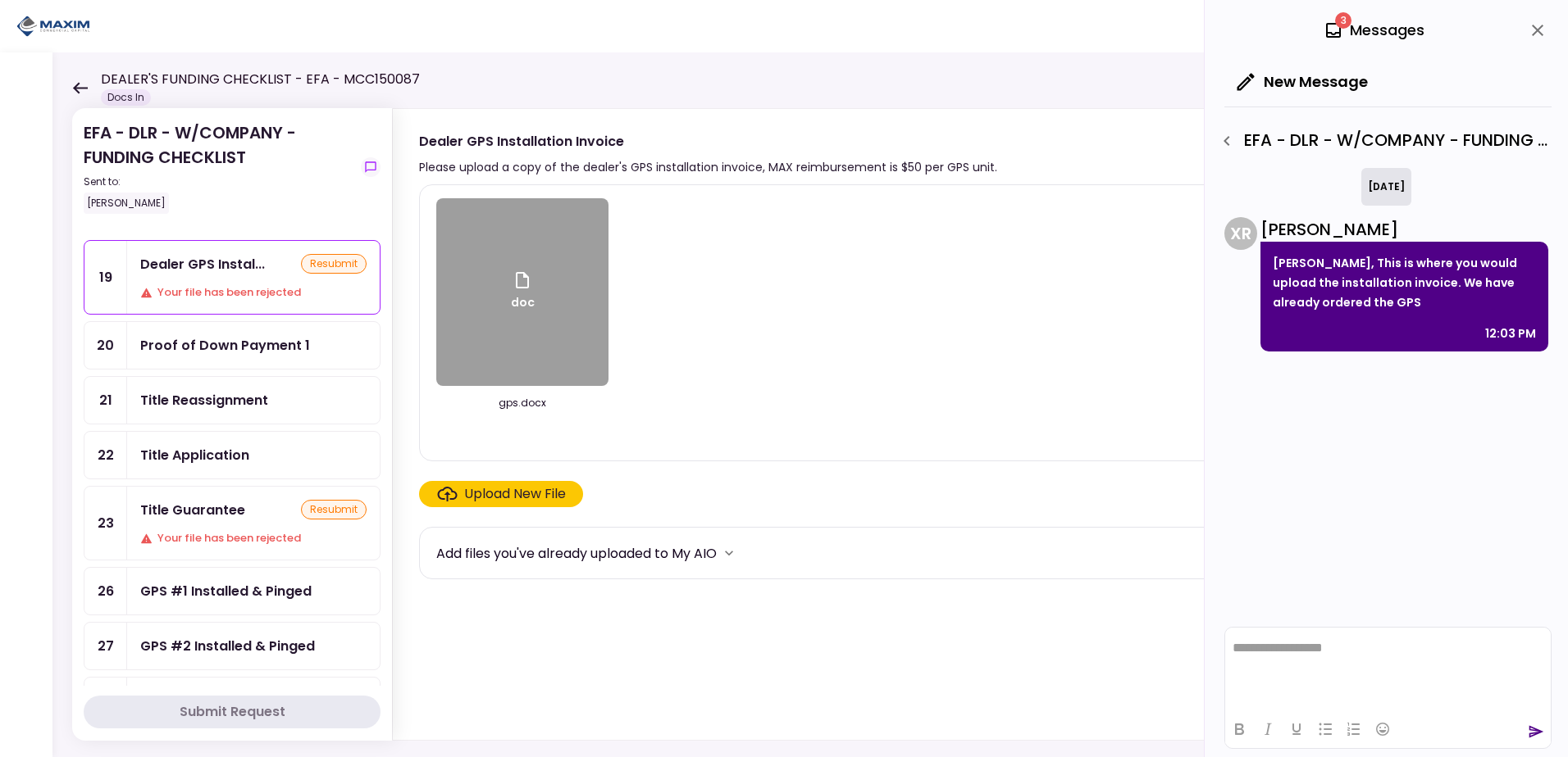
click at [241, 403] on div "Title Reassignment" at bounding box center [204, 400] width 128 height 21
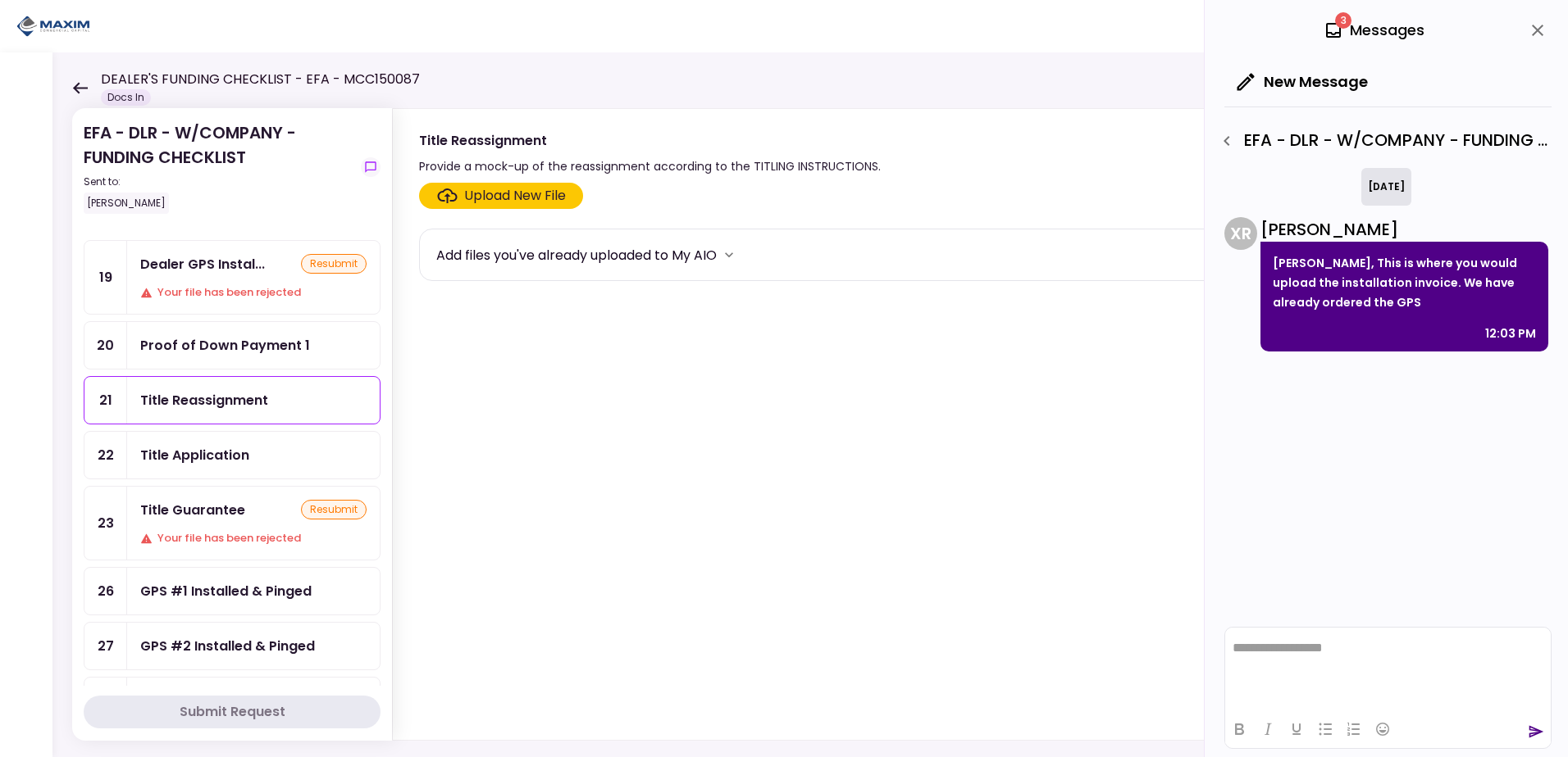
click at [510, 186] on div "Upload New File" at bounding box center [515, 196] width 102 height 20
click at [0, 0] on input "Upload New File" at bounding box center [0, 0] width 0 height 0
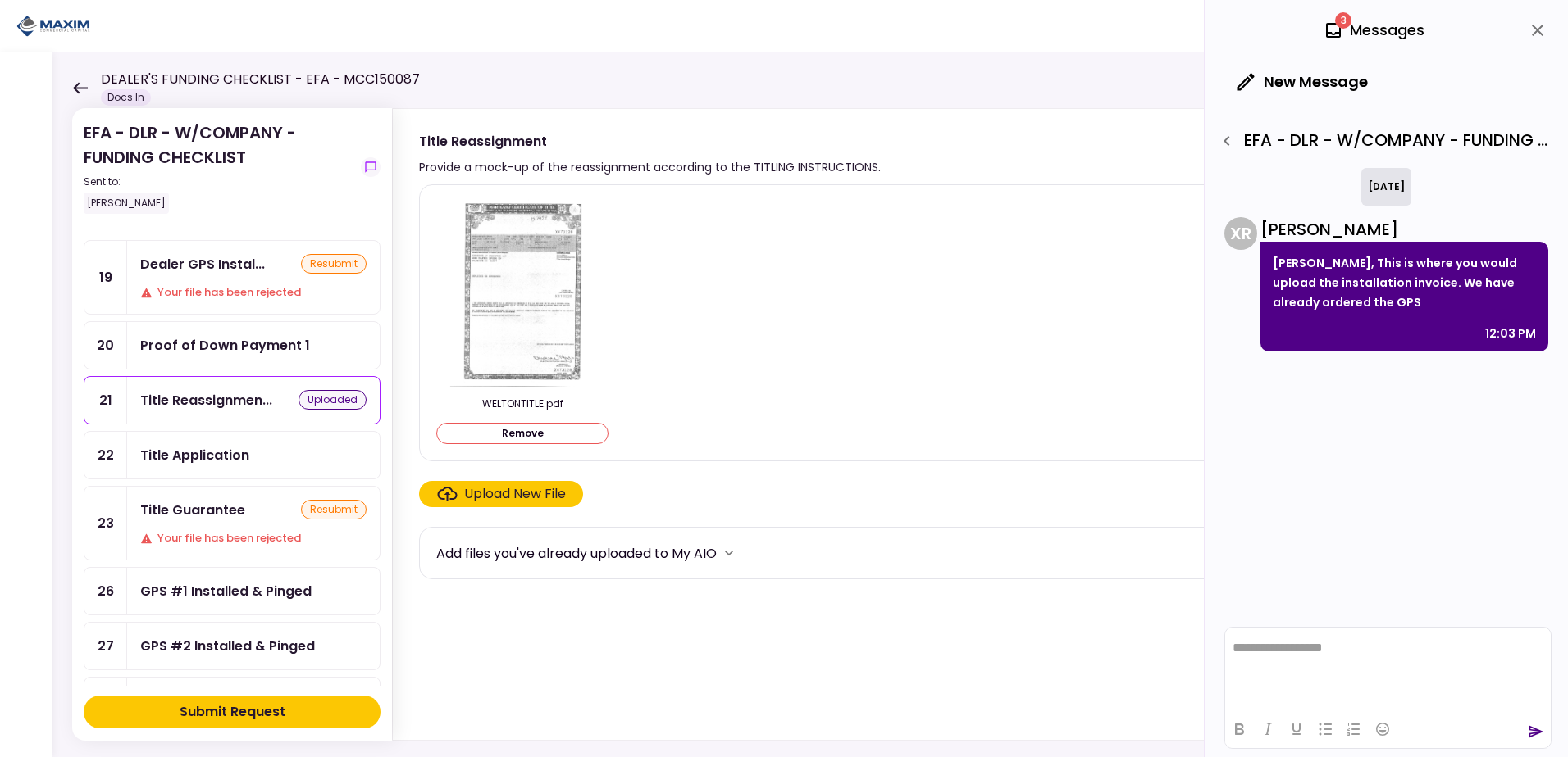
click at [185, 454] on div "Title Application" at bounding box center [195, 455] width 109 height 21
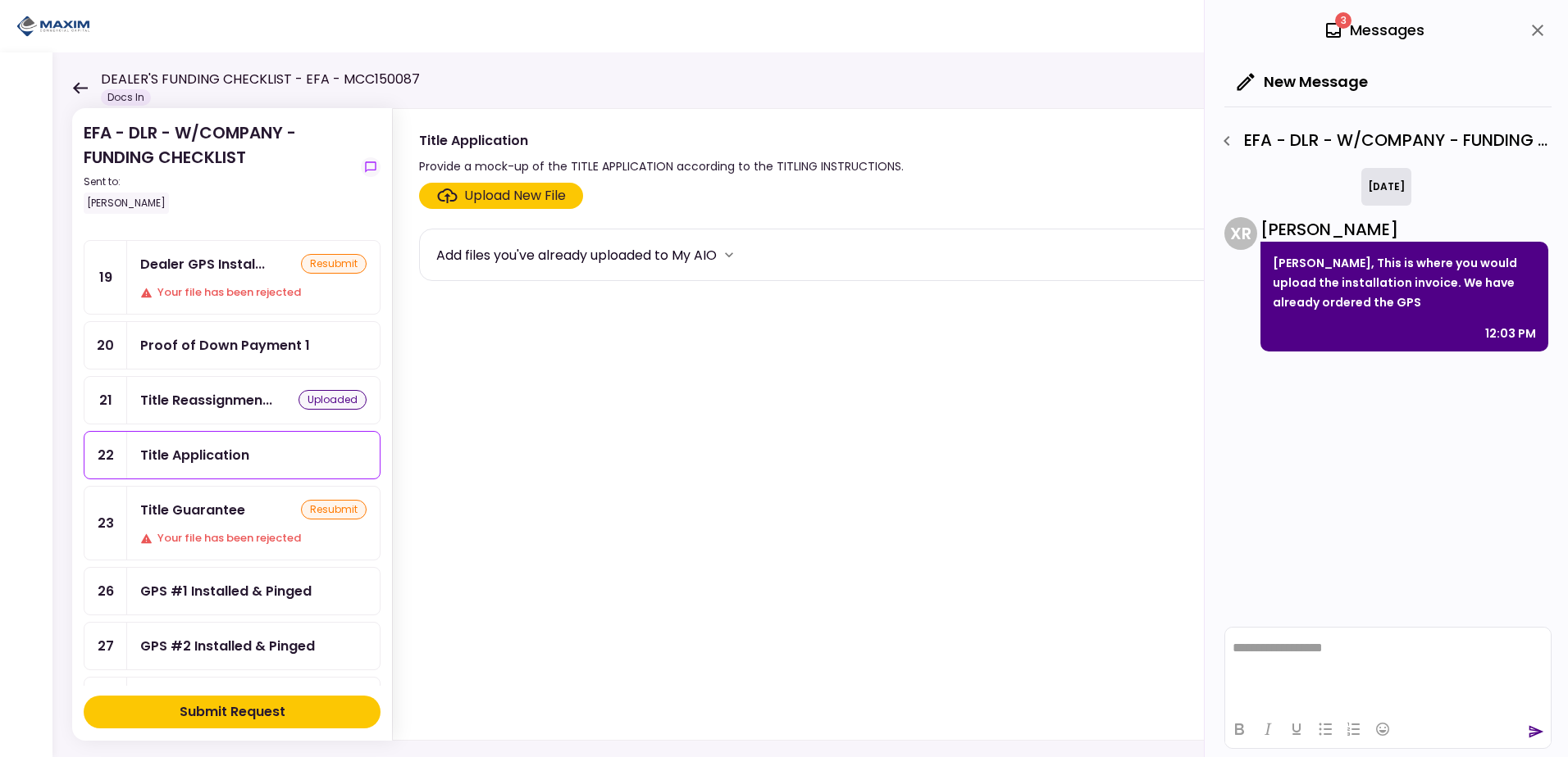
click at [512, 197] on div "Upload New File" at bounding box center [515, 196] width 102 height 20
click at [0, 0] on input "Upload New File" at bounding box center [0, 0] width 0 height 0
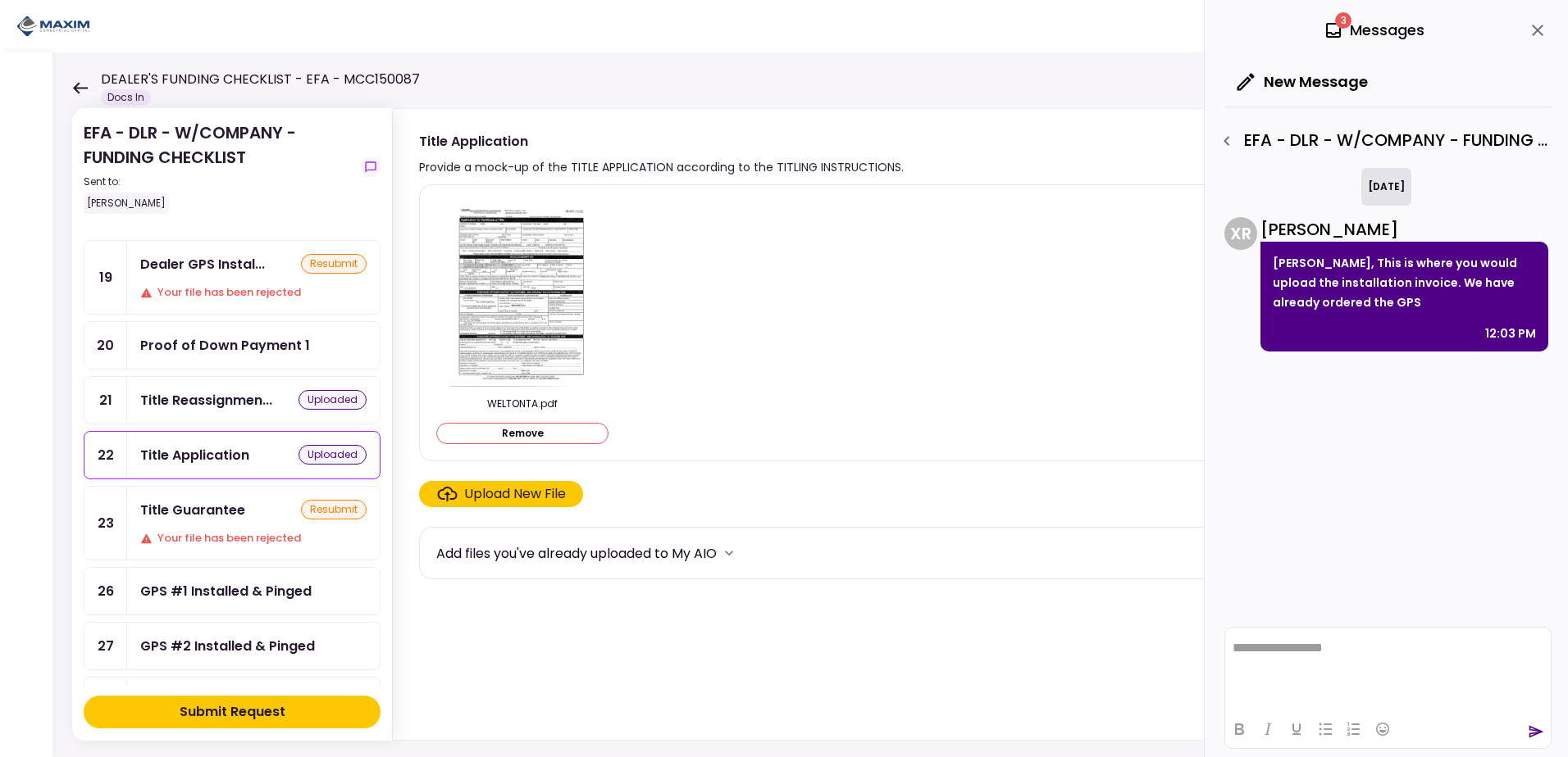
click at [247, 709] on div "Submit Request" at bounding box center [233, 712] width 106 height 20
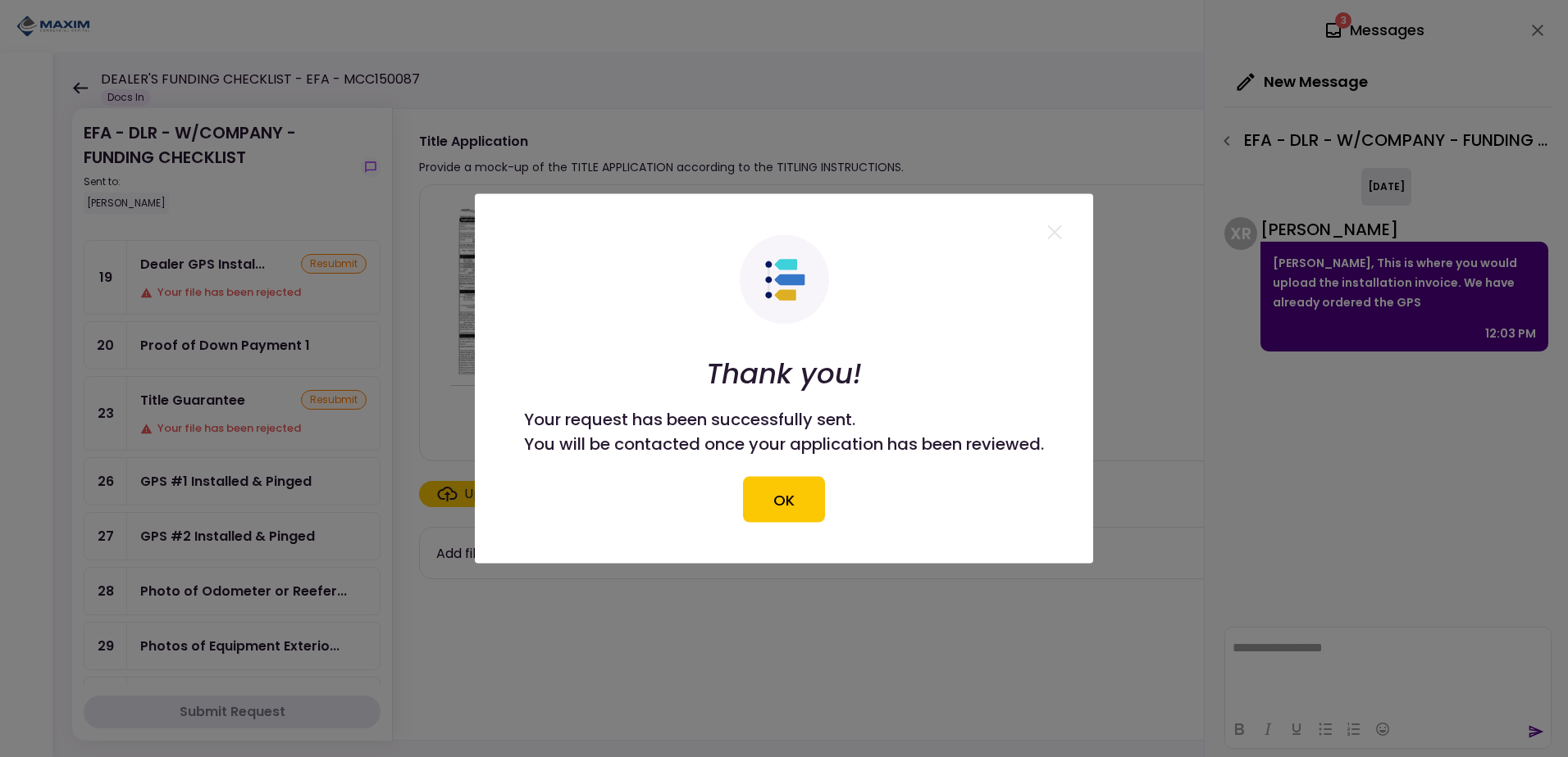
click at [784, 496] on button "OK" at bounding box center [784, 500] width 82 height 46
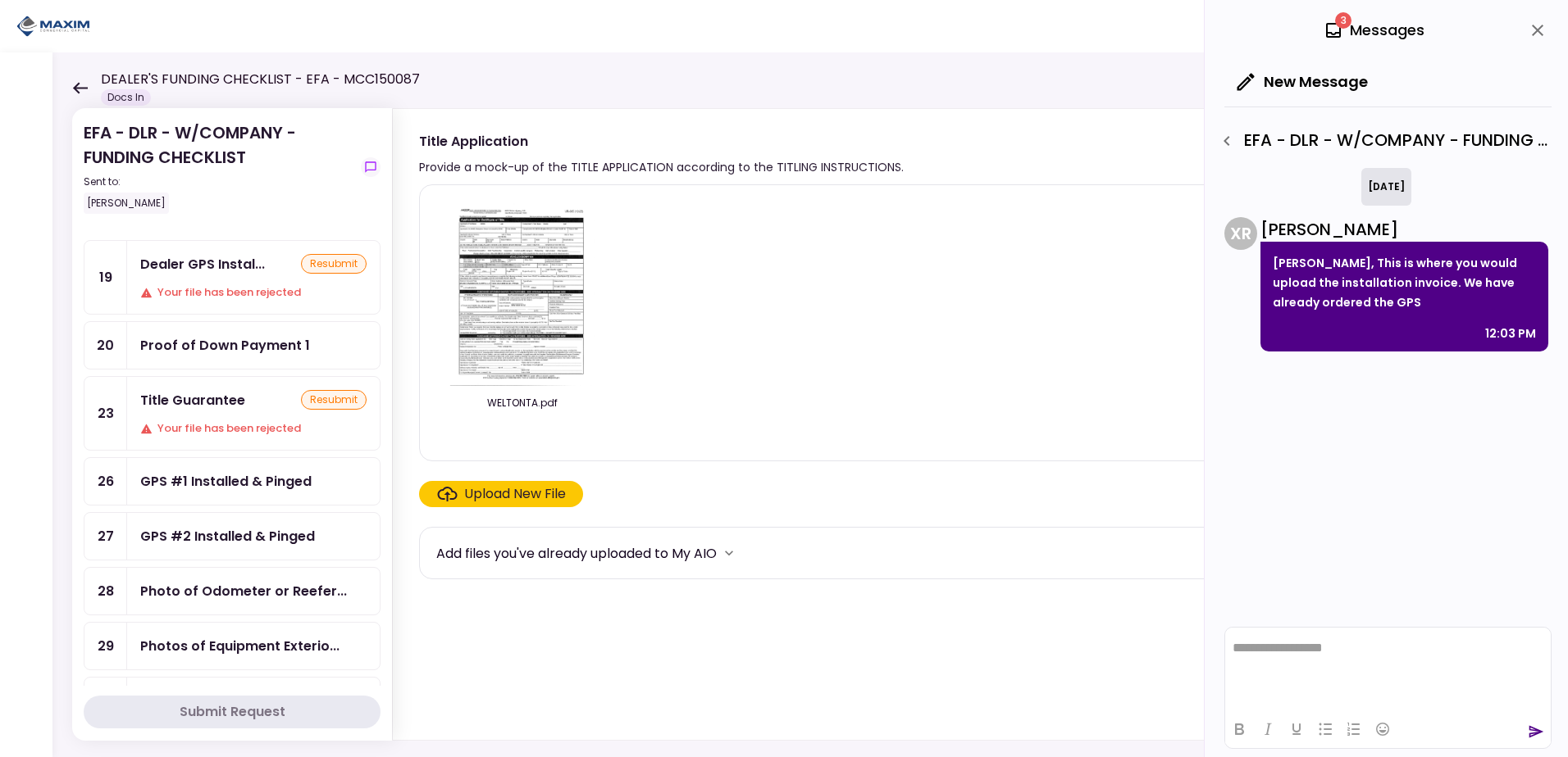
click at [246, 405] on div "Title Guarantee resubmit" at bounding box center [253, 400] width 227 height 21
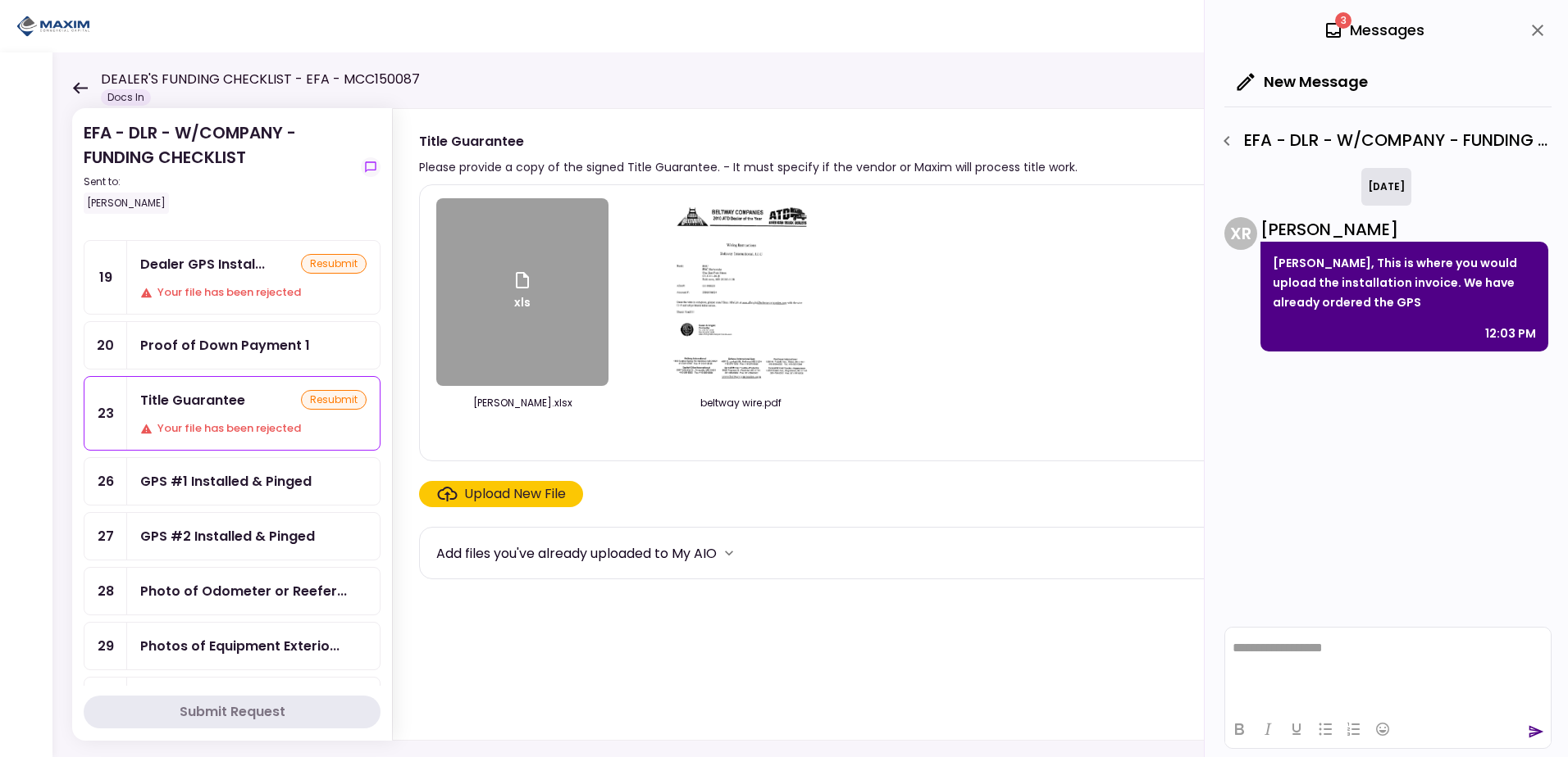
click at [249, 281] on div "Dealer GPS Instal... resubmit Your file has been rejected" at bounding box center [253, 277] width 252 height 73
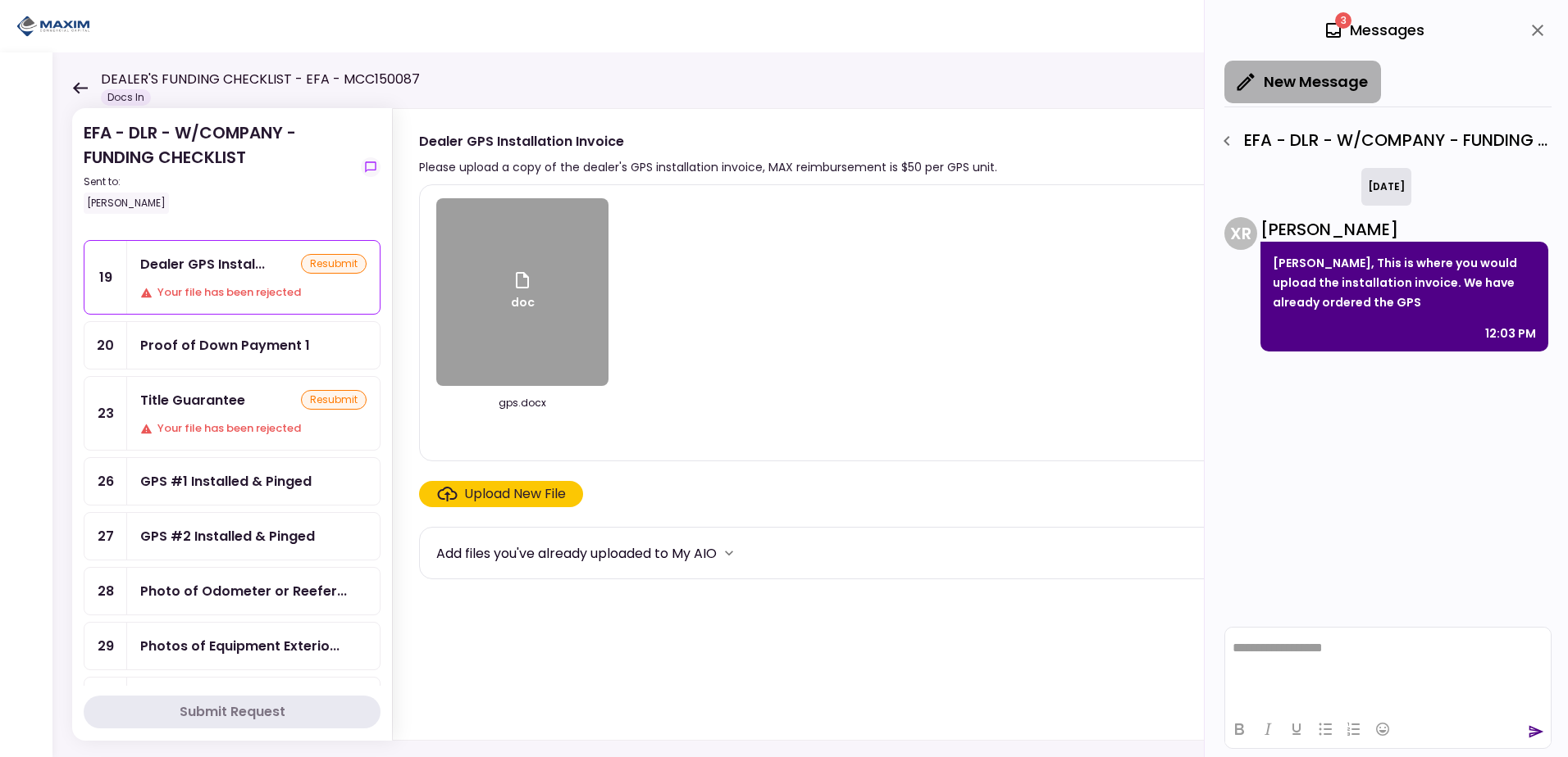
click at [1353, 81] on button "New Message" at bounding box center [1302, 82] width 156 height 43
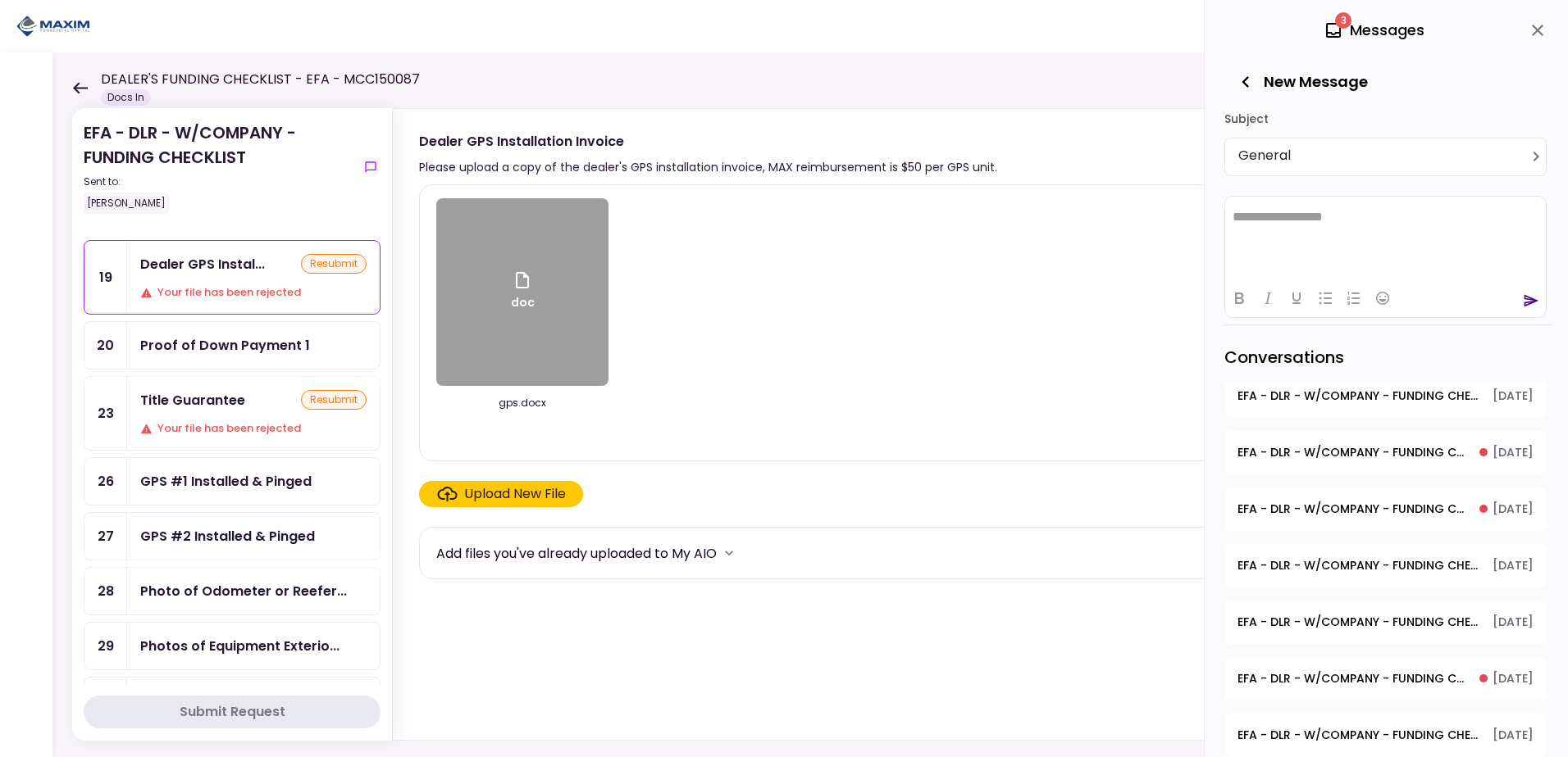
scroll to position [47, 0]
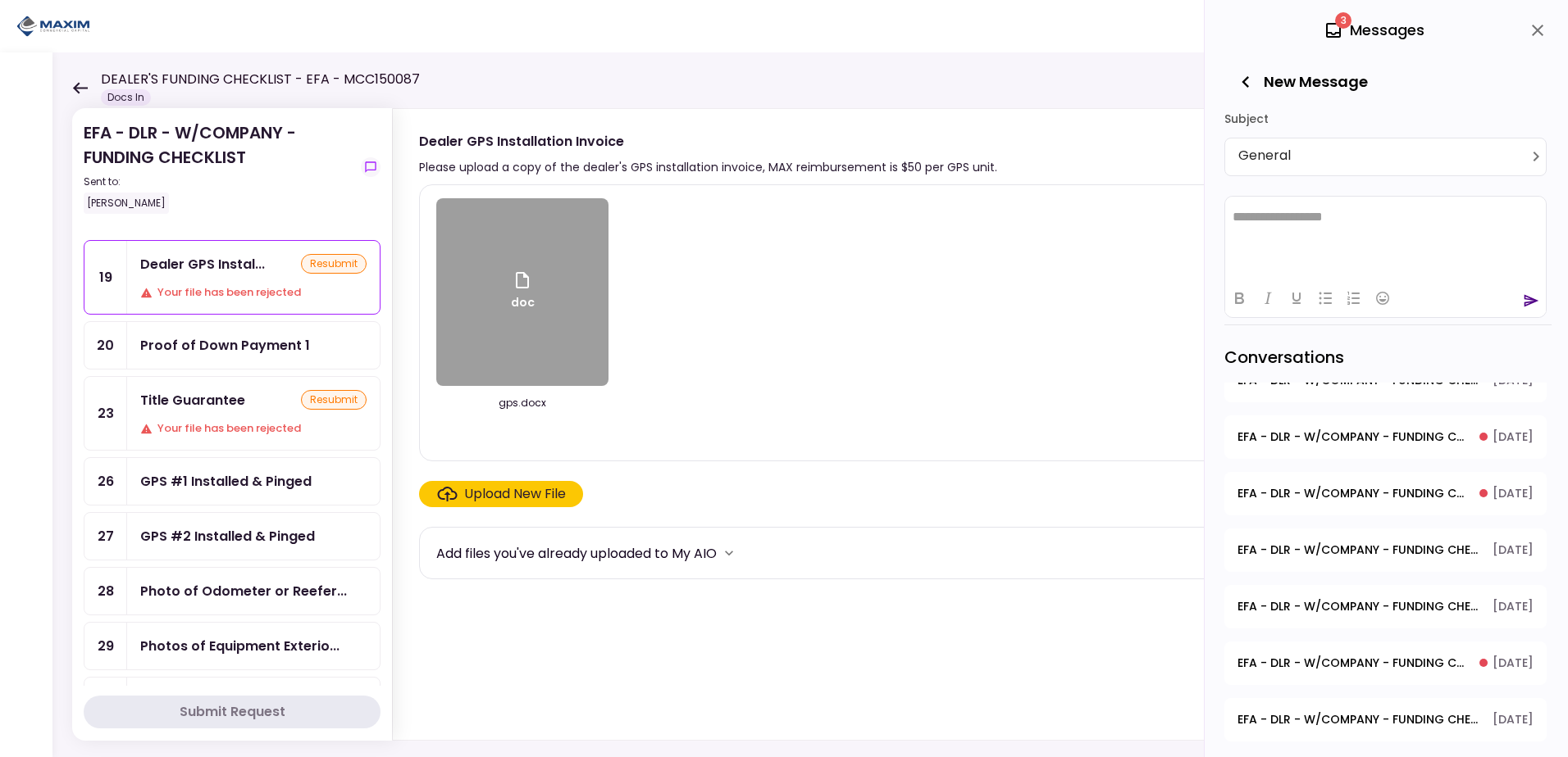
click at [1365, 498] on span "EFA - DLR - W/COMPANY - FUNDING CHECKLIST - Voided Check" at bounding box center [1352, 494] width 230 height 17
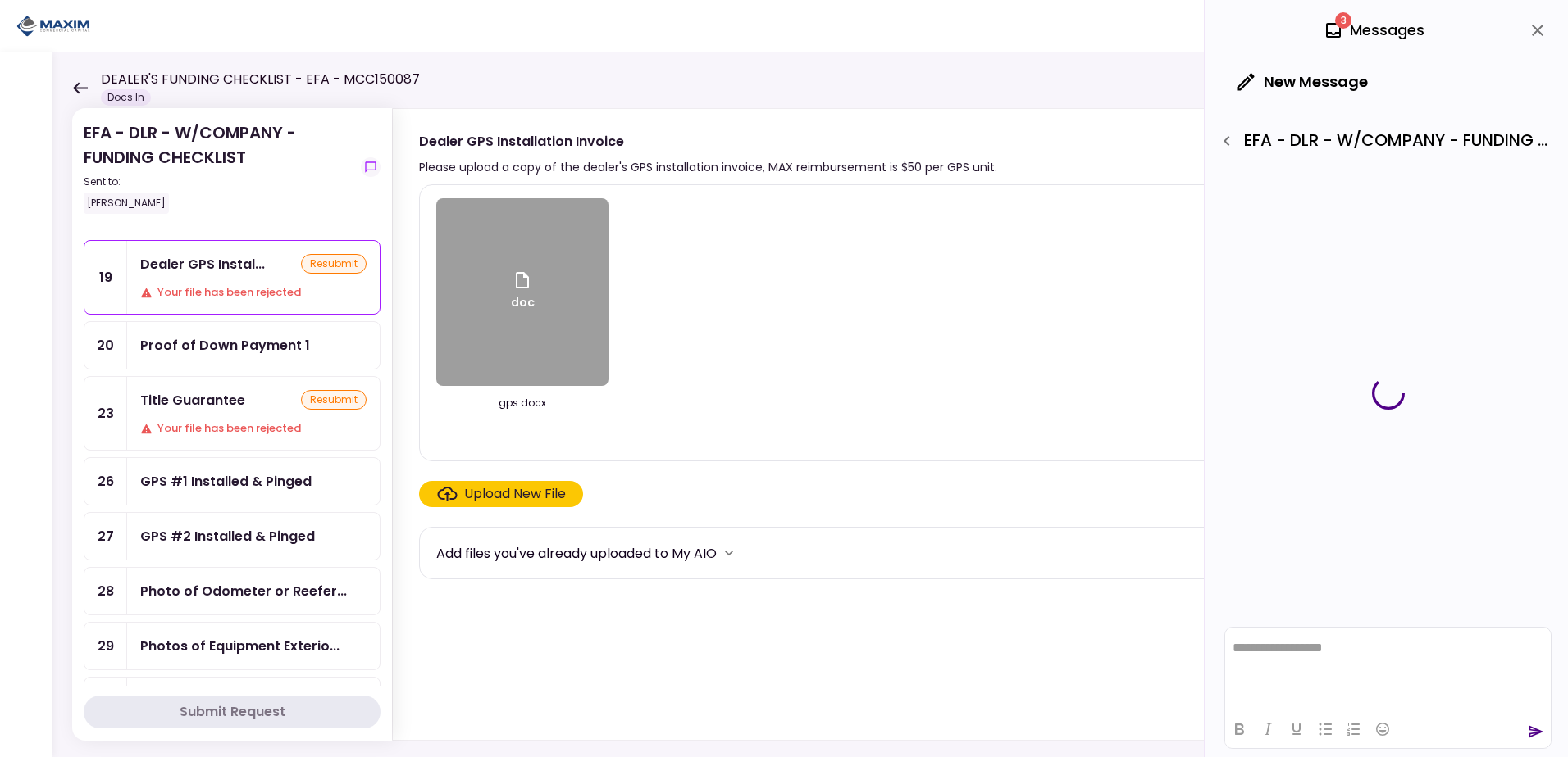
scroll to position [0, 0]
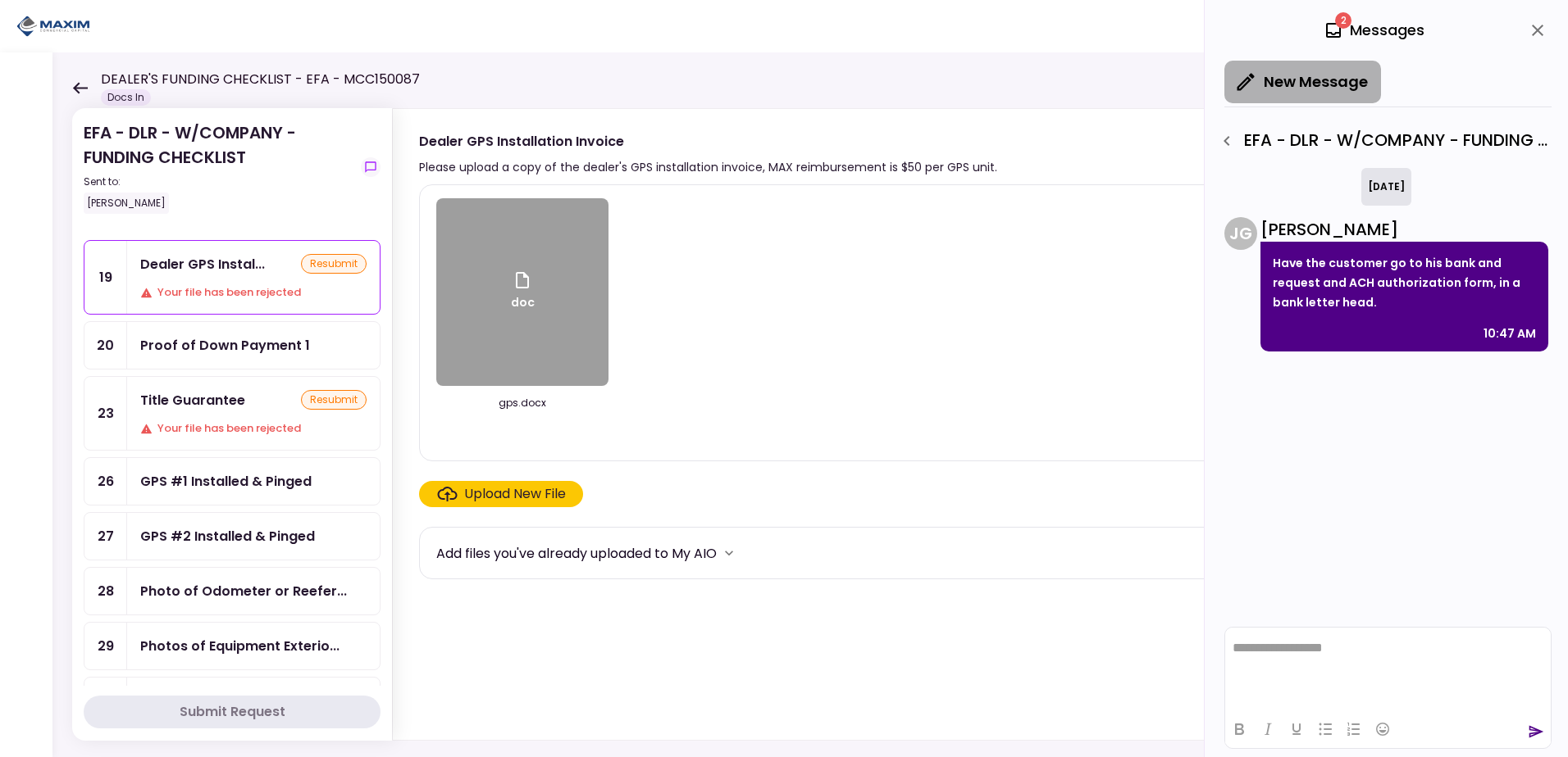
click at [1337, 79] on button "New Message" at bounding box center [1302, 82] width 156 height 43
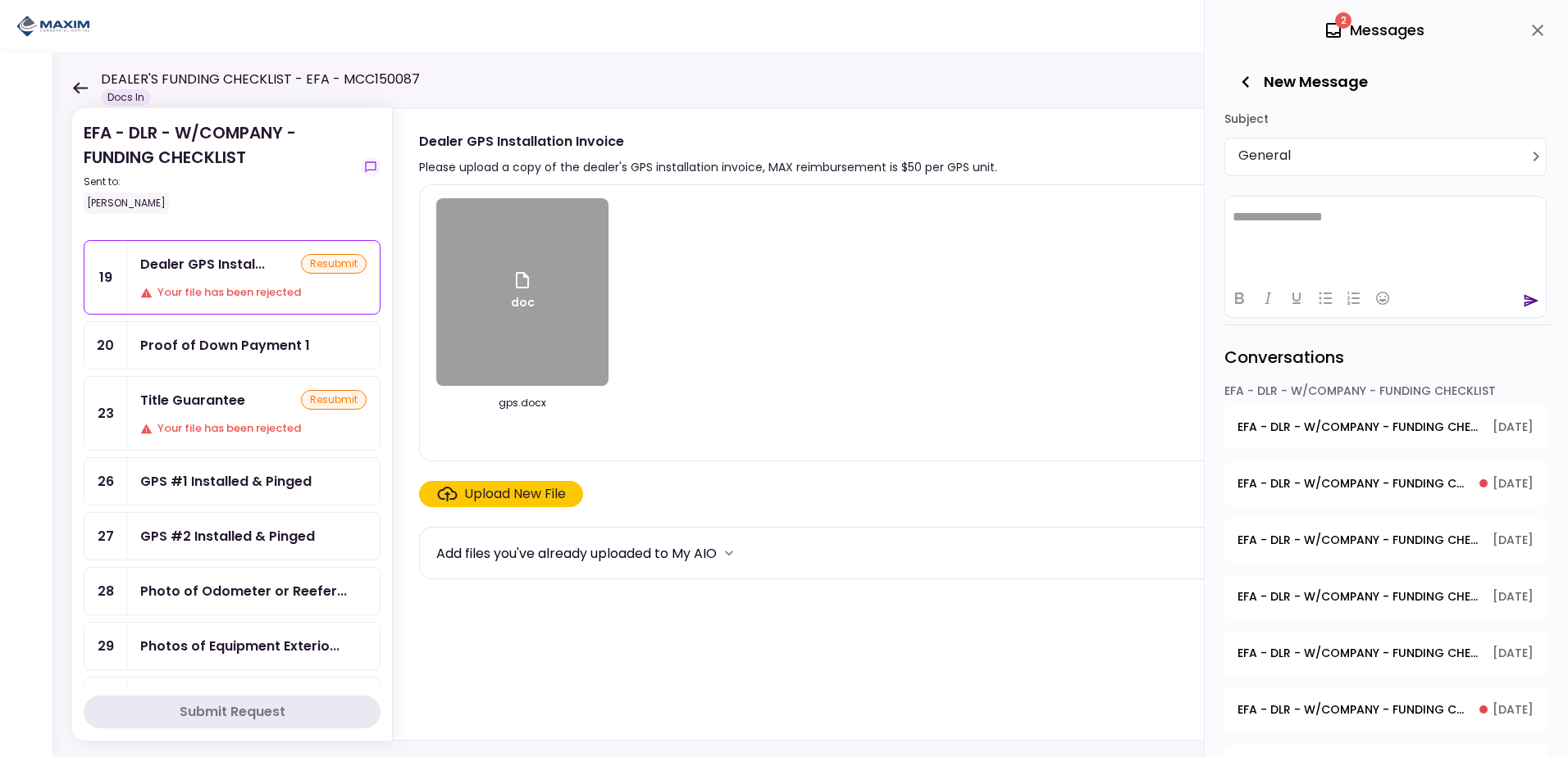
click at [1356, 487] on span "EFA - DLR - W/COMPANY - FUNDING CHECKLIST - Proof of Company Ownership" at bounding box center [1352, 484] width 230 height 17
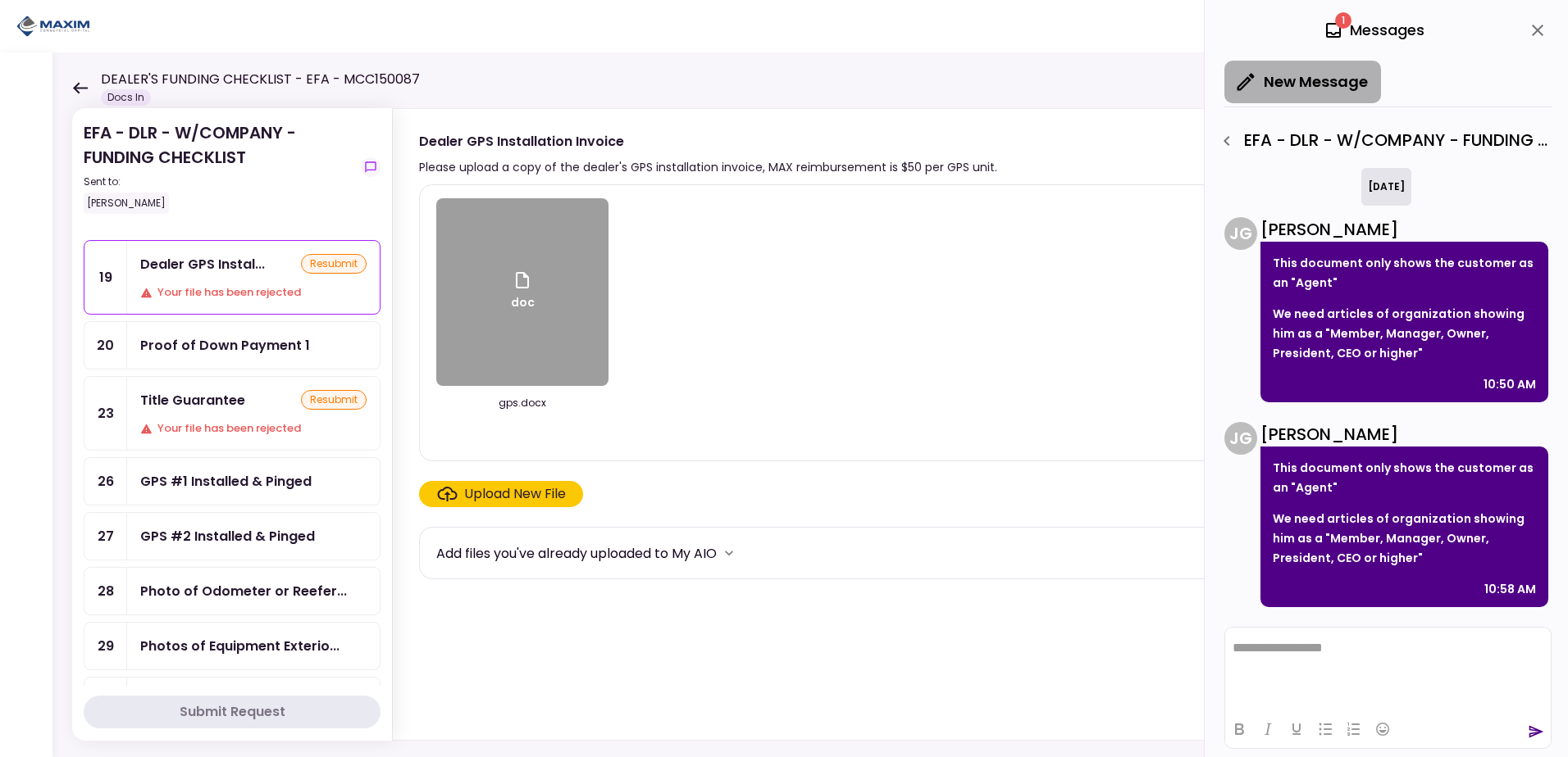
click at [1335, 75] on button "New Message" at bounding box center [1302, 82] width 156 height 43
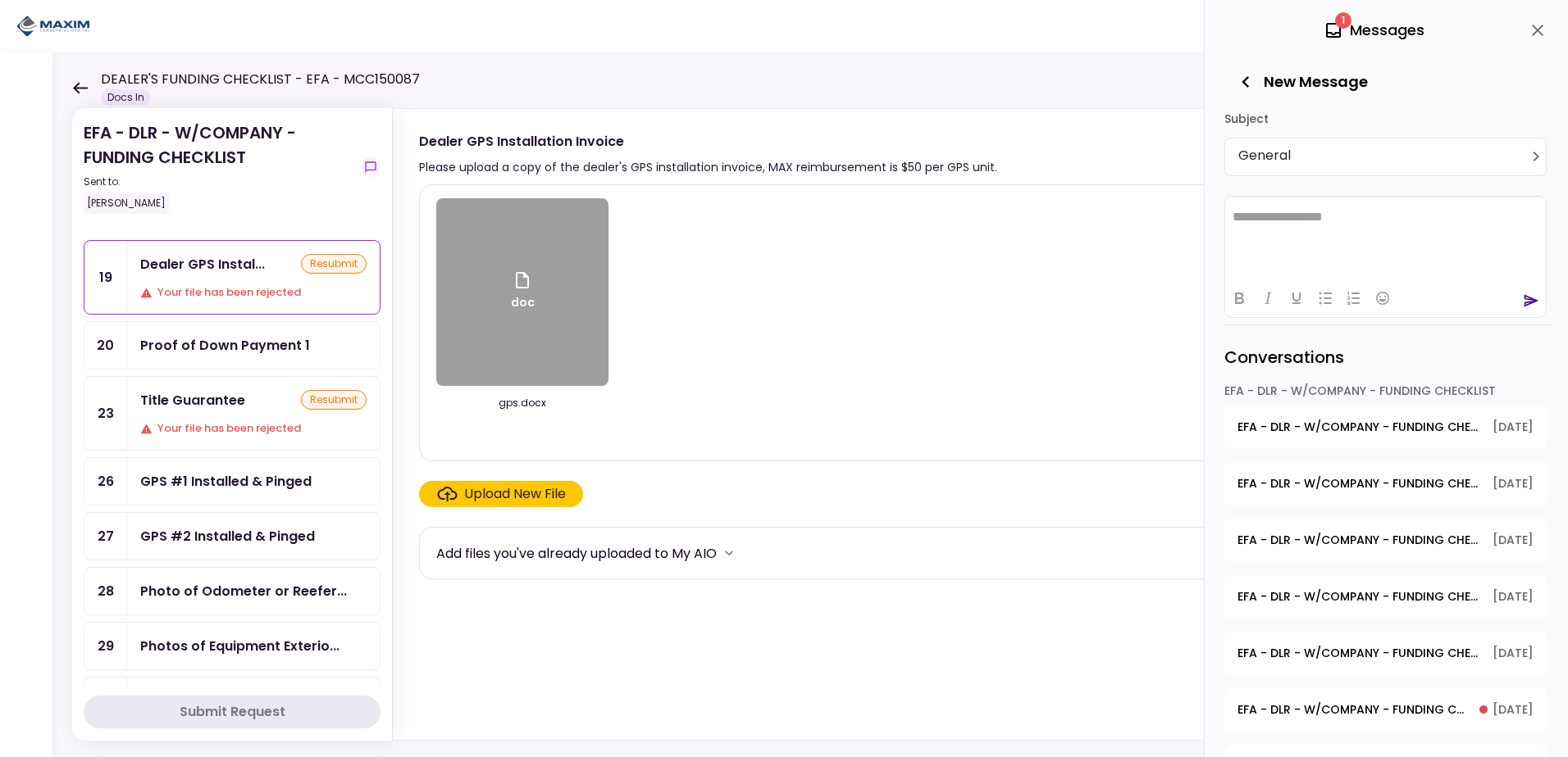
click at [1328, 708] on span "EFA - DLR - W/COMPANY - FUNDING CHECKLIST - EFA Contract" at bounding box center [1352, 710] width 230 height 17
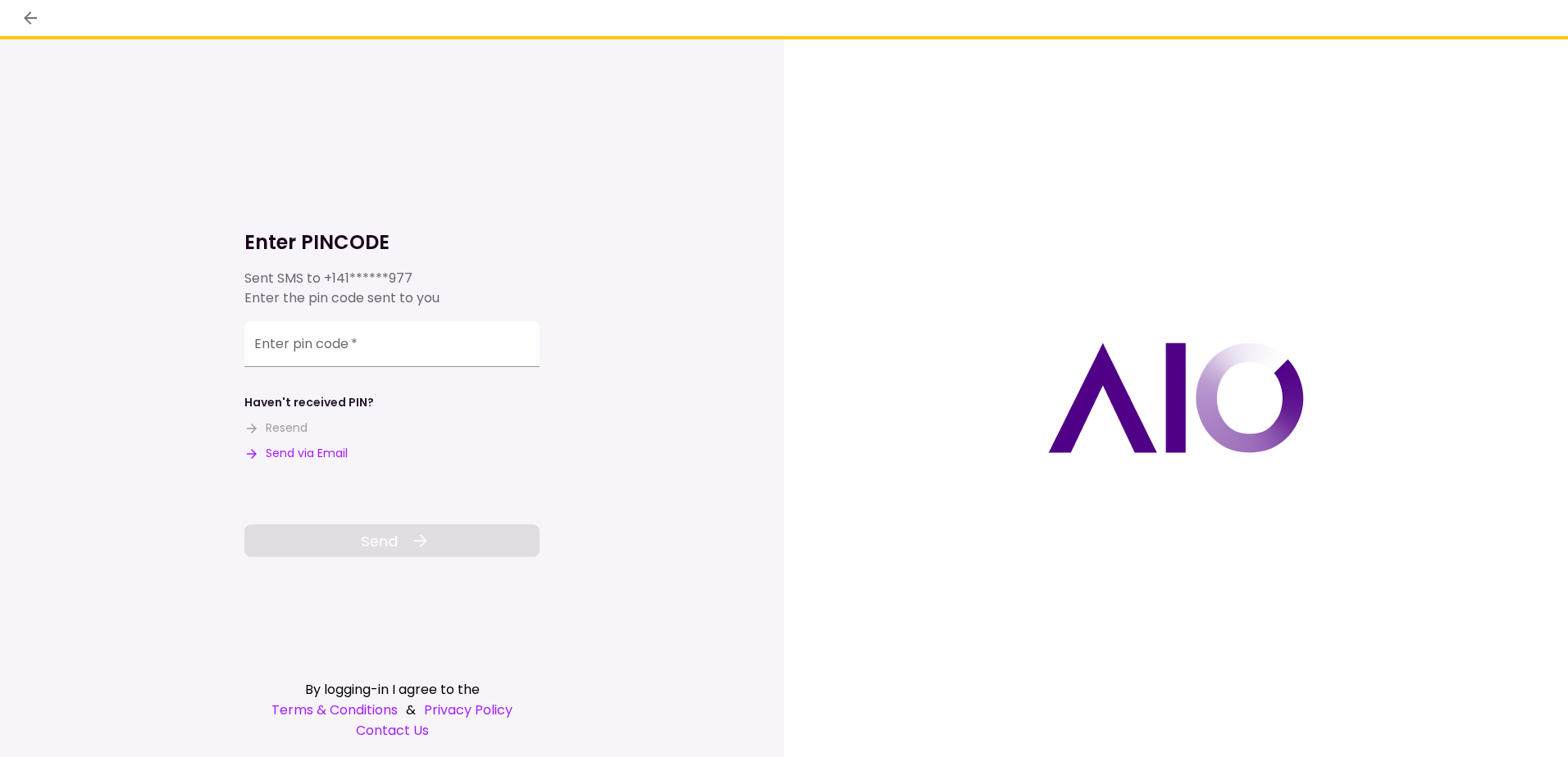
click at [327, 451] on button "Send via Email" at bounding box center [296, 454] width 103 height 17
click at [370, 339] on input "Enter pin code   *" at bounding box center [392, 344] width 295 height 46
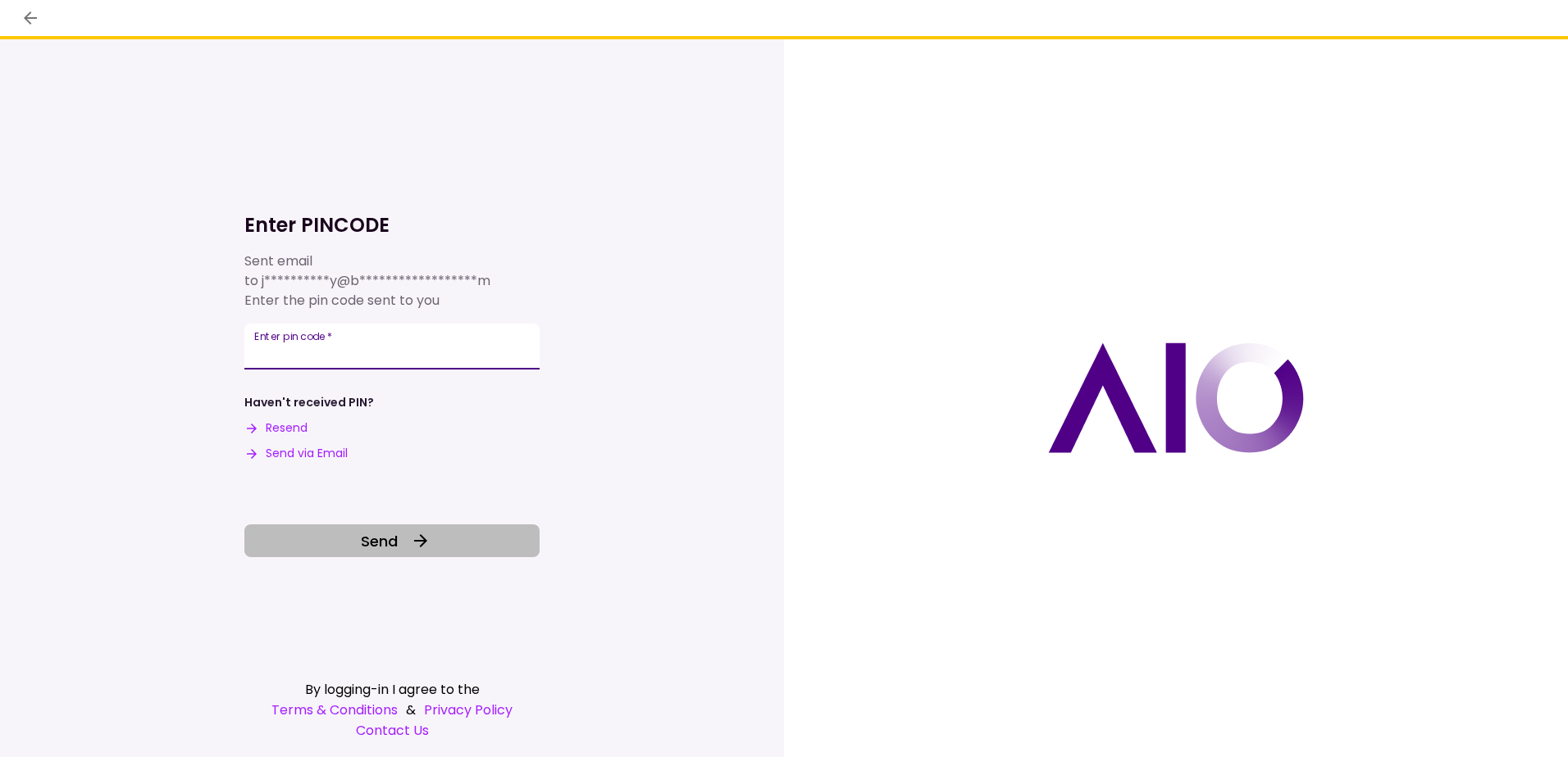
type input "******"
click at [370, 538] on span "Send" at bounding box center [379, 541] width 37 height 22
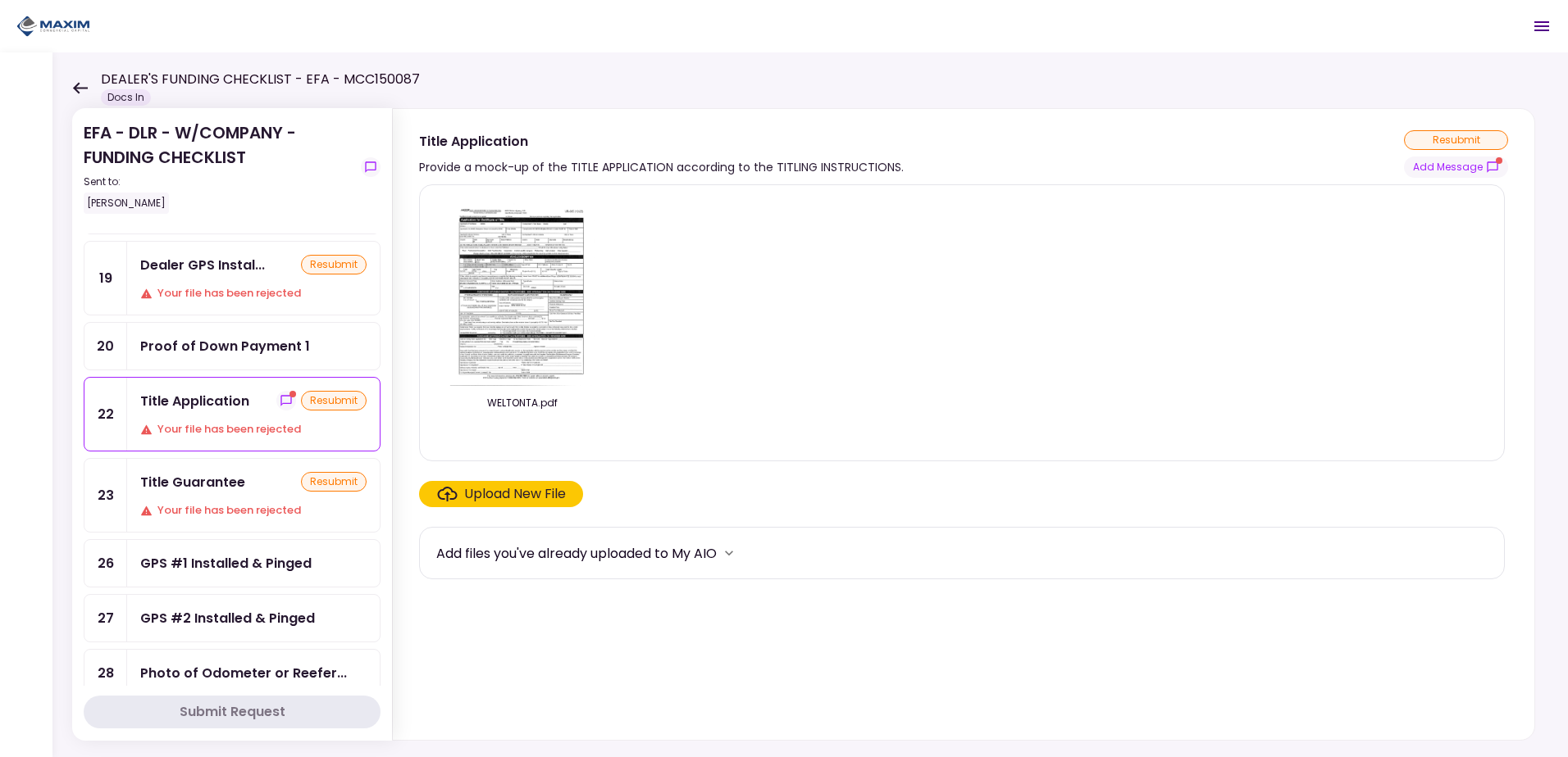
scroll to position [246, 0]
click at [202, 415] on div "Title Application resubmit Your file has been rejected" at bounding box center [253, 413] width 252 height 73
click at [1446, 166] on button "Add Message" at bounding box center [1456, 167] width 104 height 21
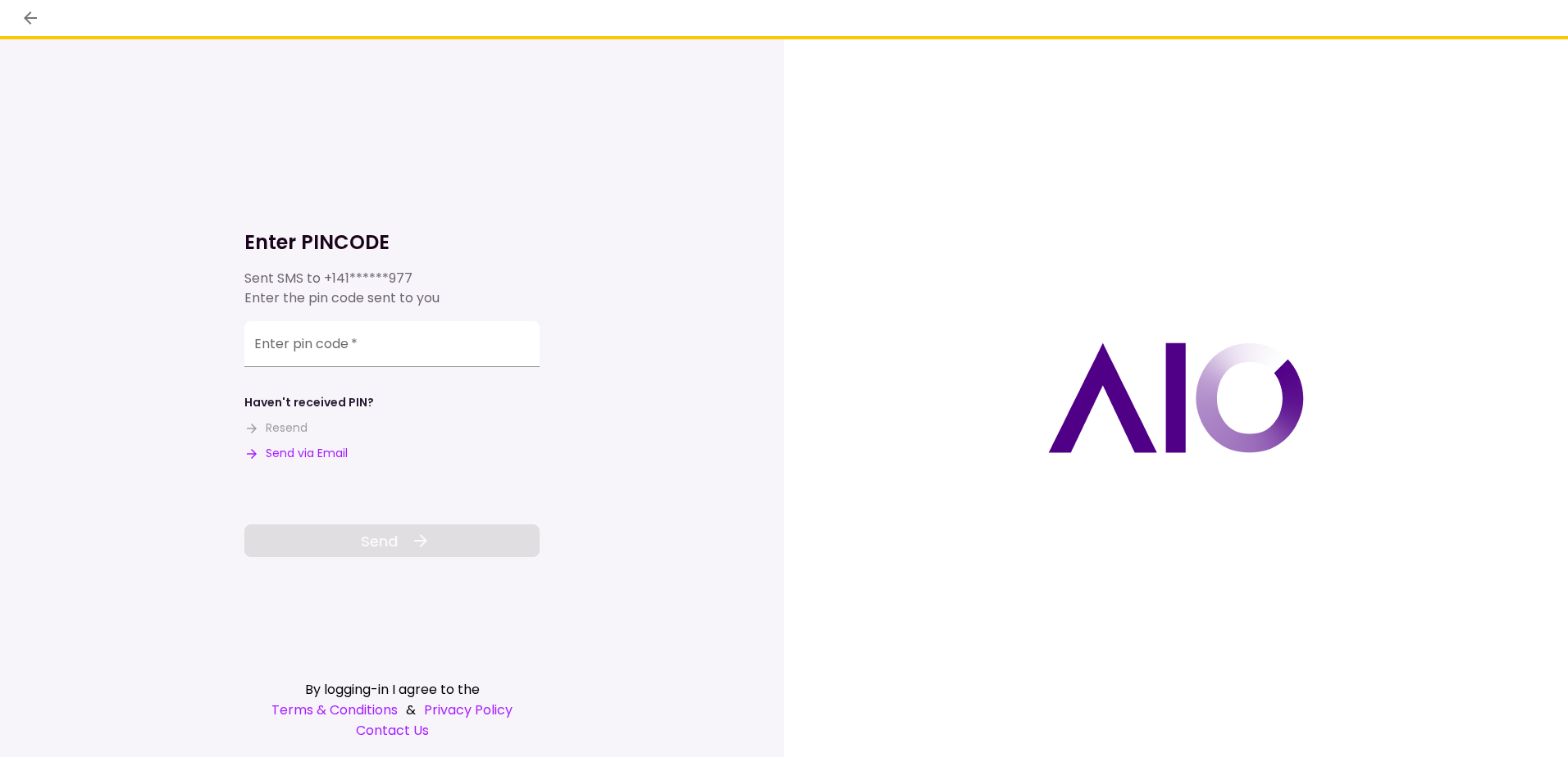
click at [291, 449] on button "Send via Email" at bounding box center [296, 454] width 103 height 17
click at [351, 353] on input "Enter pin code   *" at bounding box center [392, 344] width 295 height 46
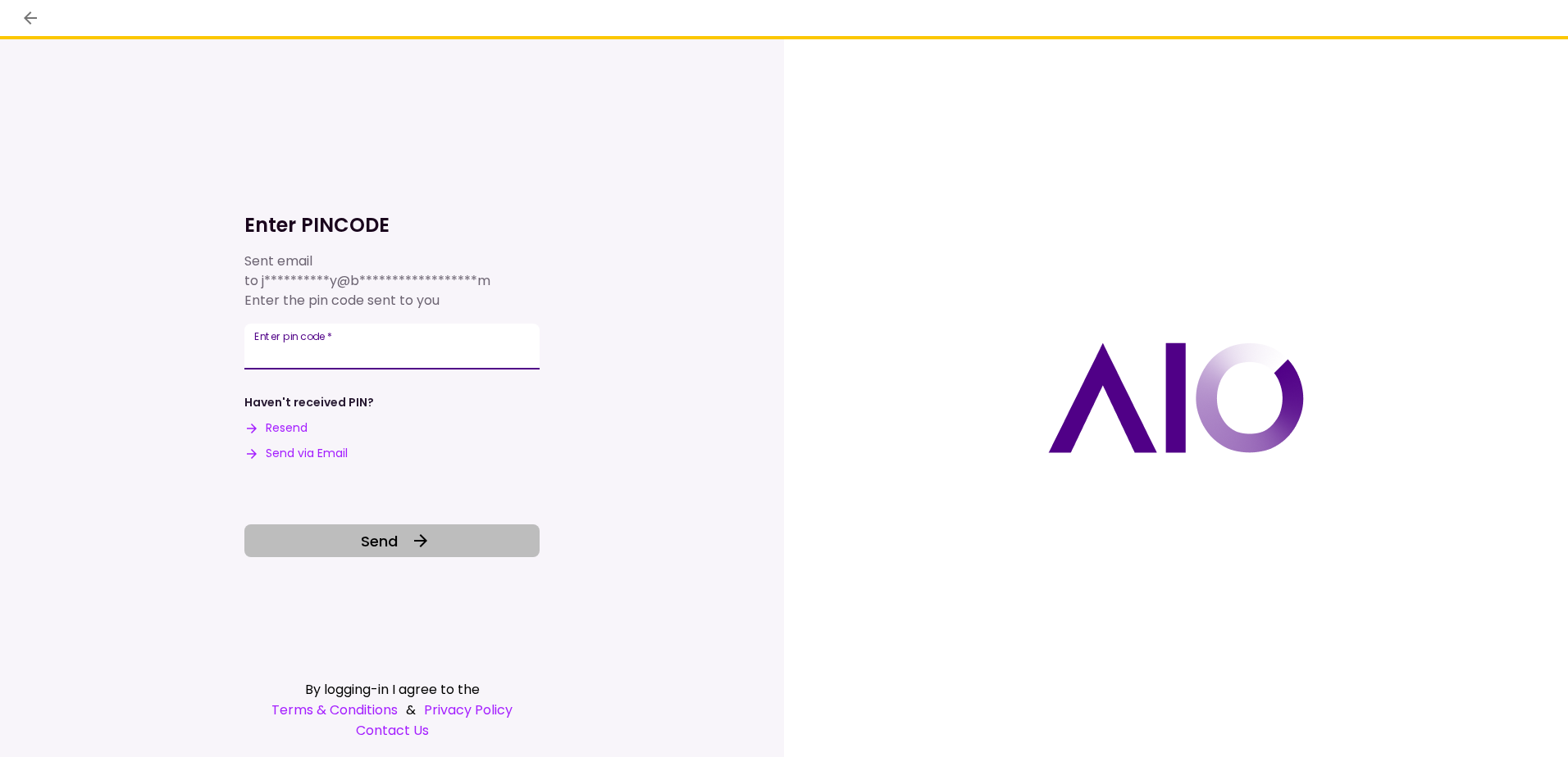
type input "******"
click at [356, 537] on button "Send" at bounding box center [392, 541] width 295 height 32
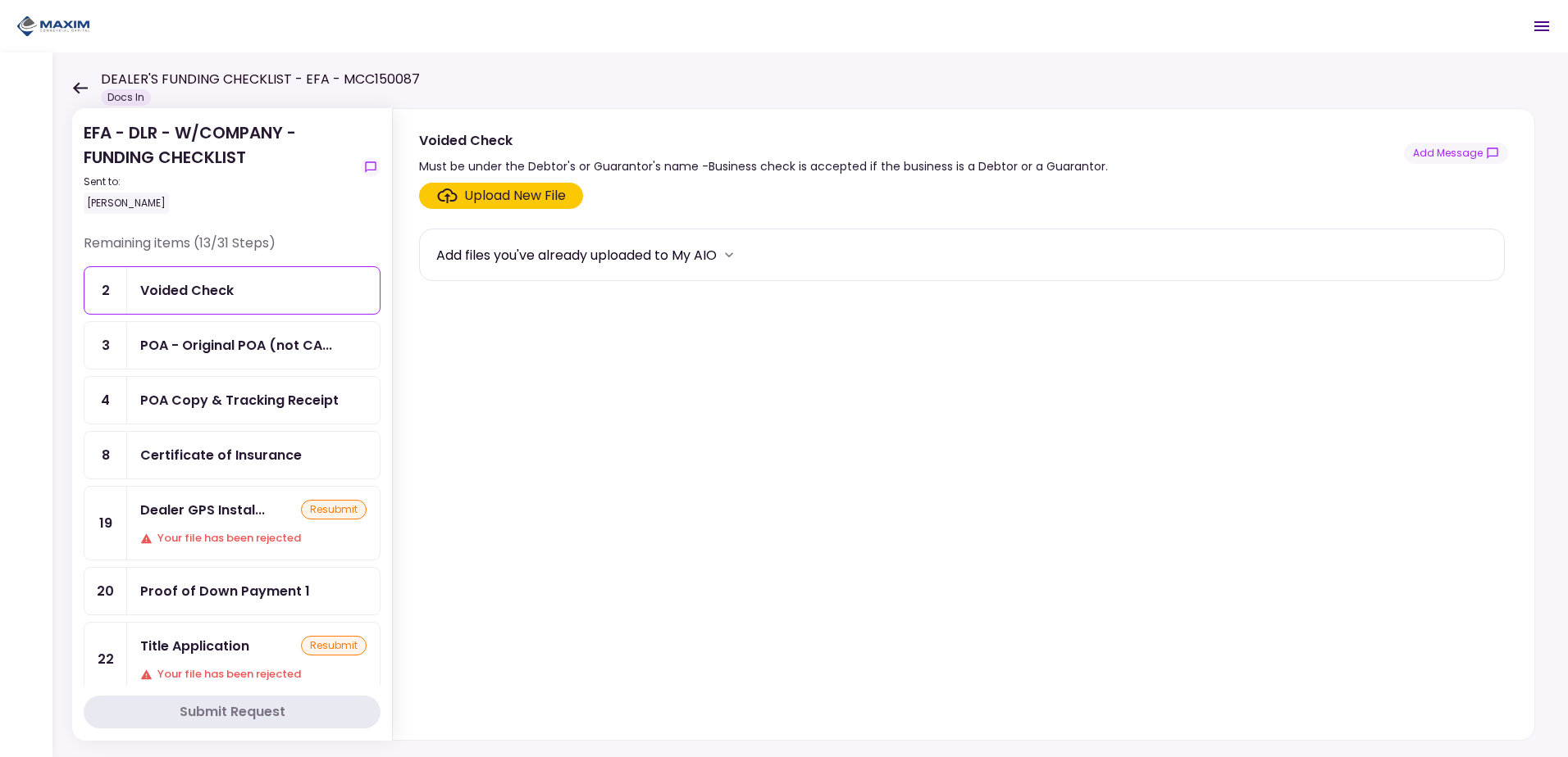
click at [235, 650] on div "Title Application" at bounding box center [195, 646] width 109 height 21
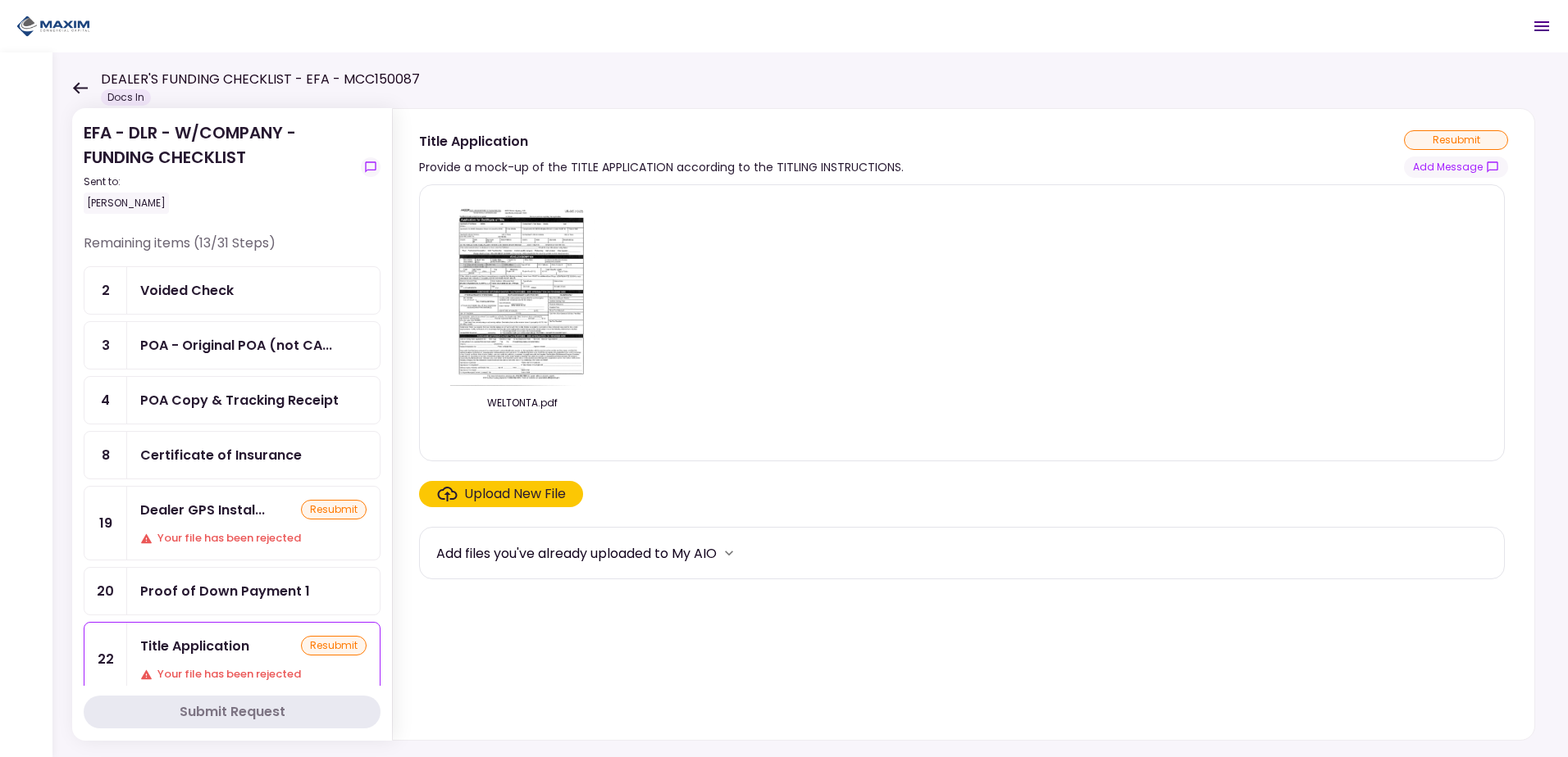
click at [488, 486] on div "Upload New File" at bounding box center [515, 494] width 102 height 20
click at [0, 0] on input "Upload New File" at bounding box center [0, 0] width 0 height 0
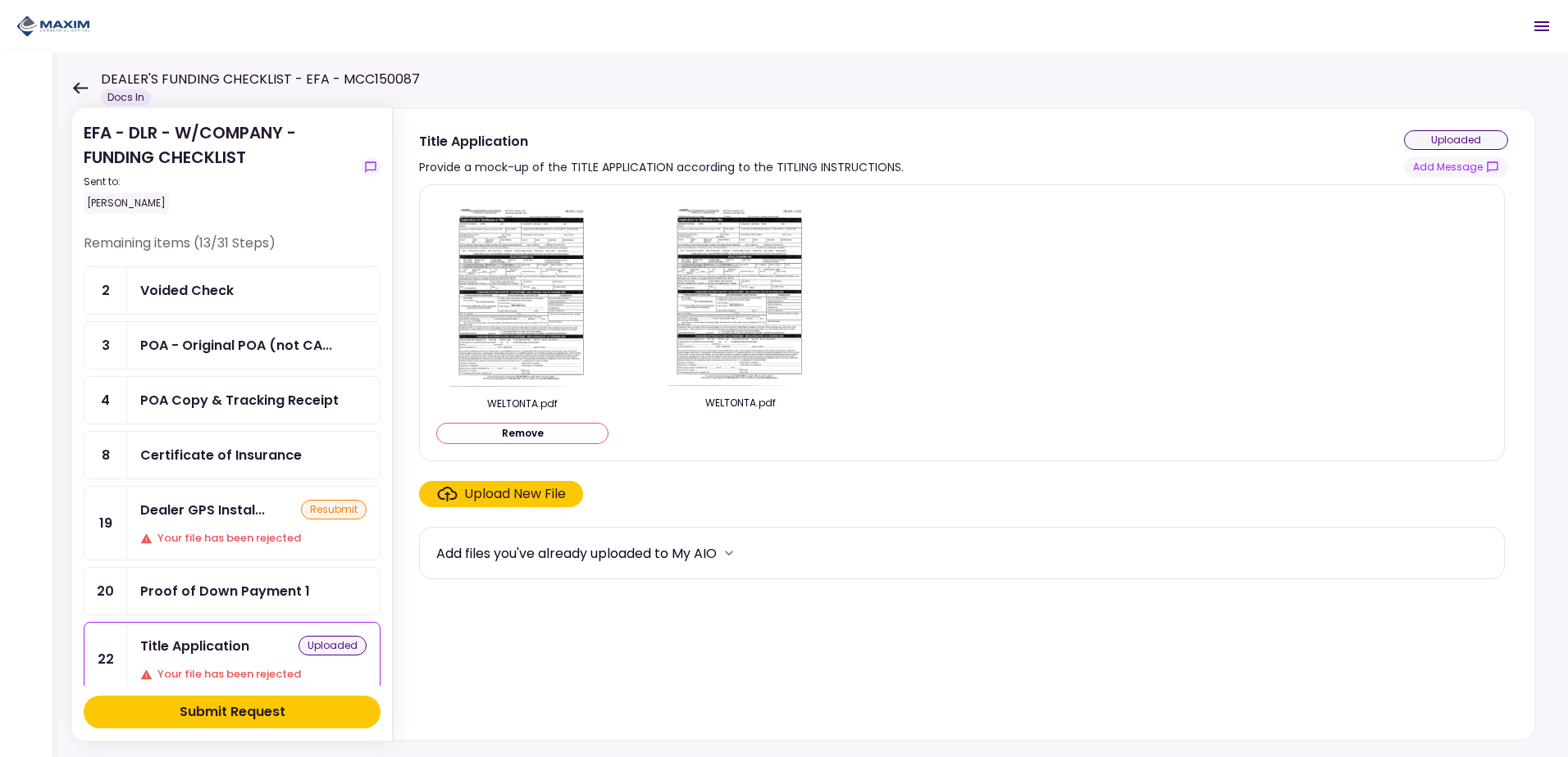
click at [253, 711] on div "Submit Request" at bounding box center [233, 712] width 106 height 20
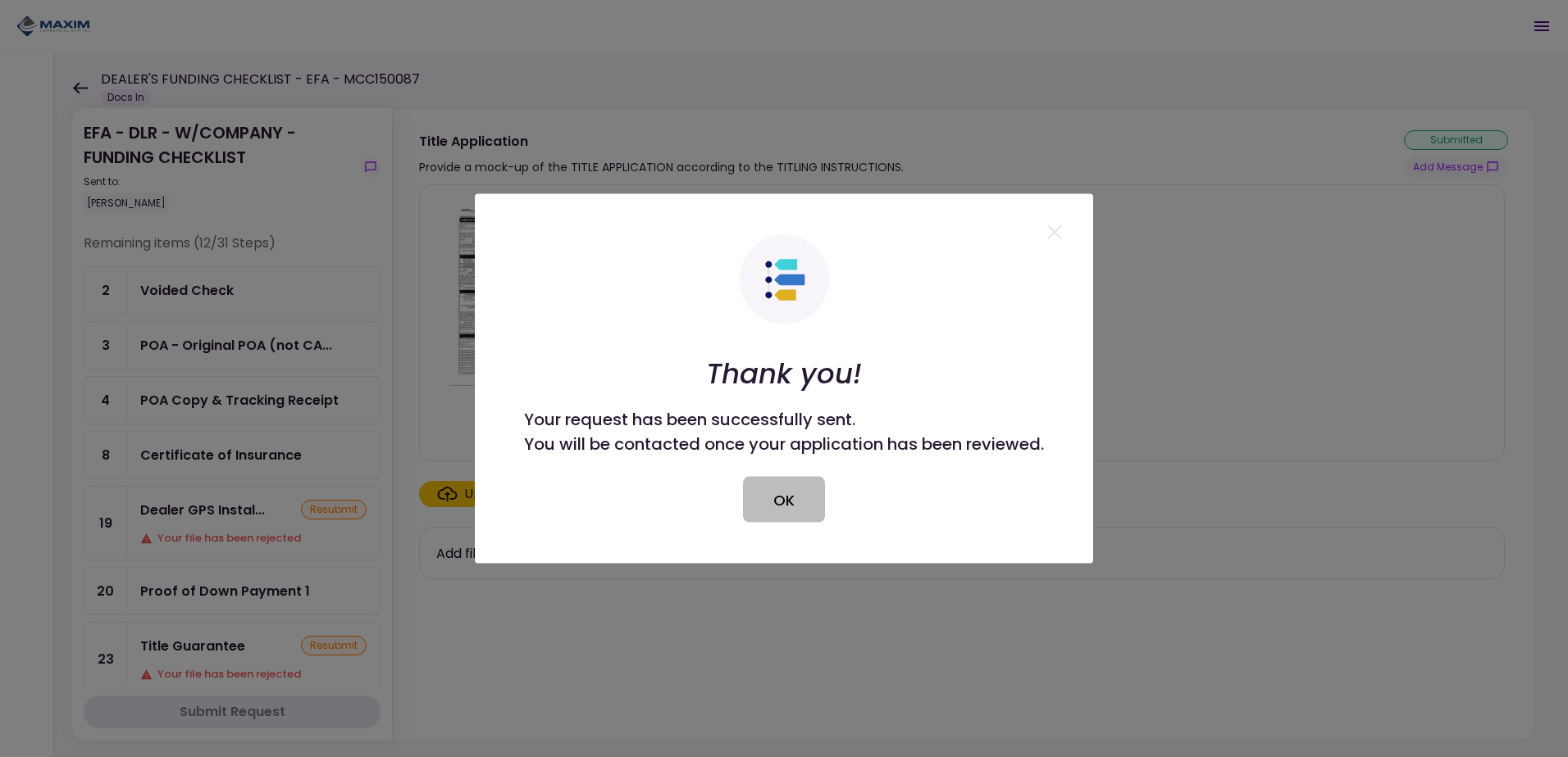
click at [802, 491] on button "OK" at bounding box center [784, 500] width 82 height 46
